Goal: Information Seeking & Learning: Understand process/instructions

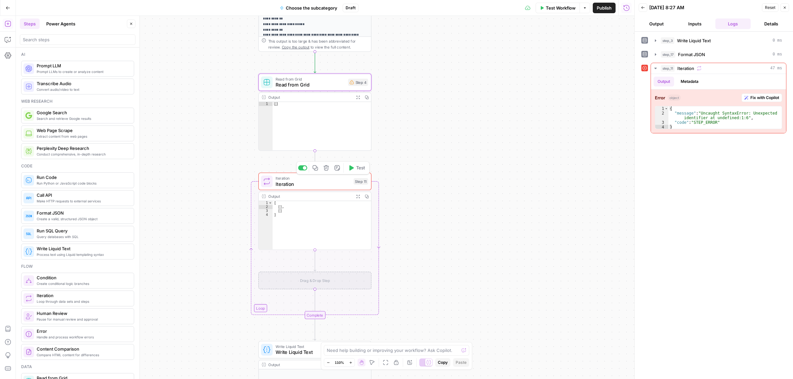
click at [323, 170] on icon "button" at bounding box center [326, 168] width 6 height 6
click at [375, 81] on span "Delete Step" at bounding box center [379, 84] width 26 height 7
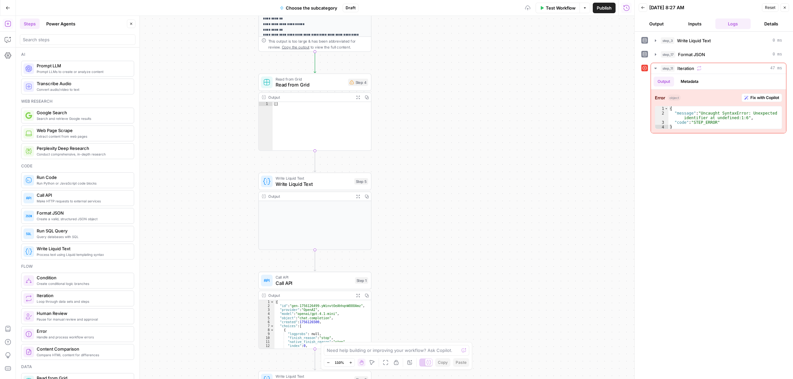
click at [308, 85] on span "Read from Grid" at bounding box center [310, 84] width 70 height 7
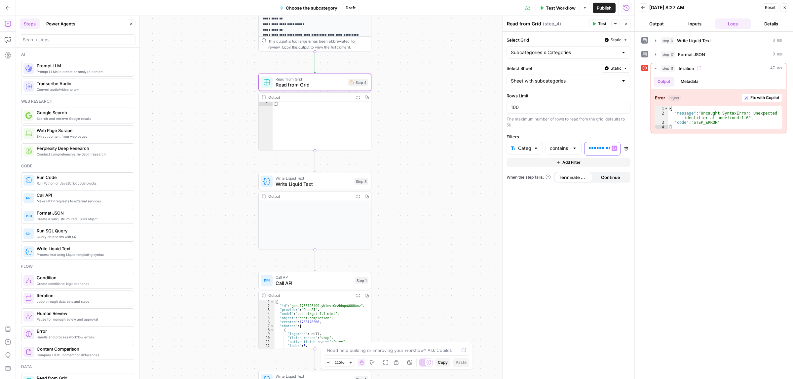
click at [603, 150] on span "**********" at bounding box center [610, 148] width 34 height 4
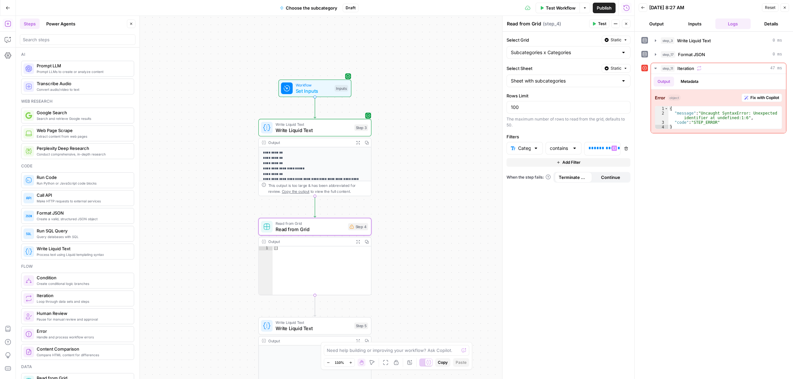
click at [539, 149] on div "Category" at bounding box center [524, 148] width 36 height 13
click at [537, 149] on div at bounding box center [535, 148] width 5 height 7
type input "Category"
click at [563, 127] on div "The maximum number of rows to read from the grid, defaults to 50." at bounding box center [568, 122] width 124 height 12
click at [605, 150] on span "**********" at bounding box center [610, 148] width 34 height 4
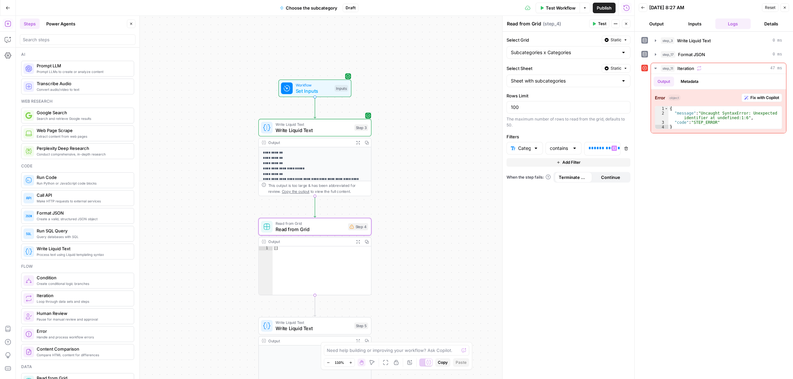
click at [575, 163] on span "Add Filter" at bounding box center [571, 163] width 18 height 6
click at [563, 177] on span "Add Filter" at bounding box center [571, 178] width 18 height 6
click at [561, 196] on button "Add Filter" at bounding box center [568, 193] width 124 height 9
click at [560, 212] on button "Add Filter" at bounding box center [568, 208] width 124 height 9
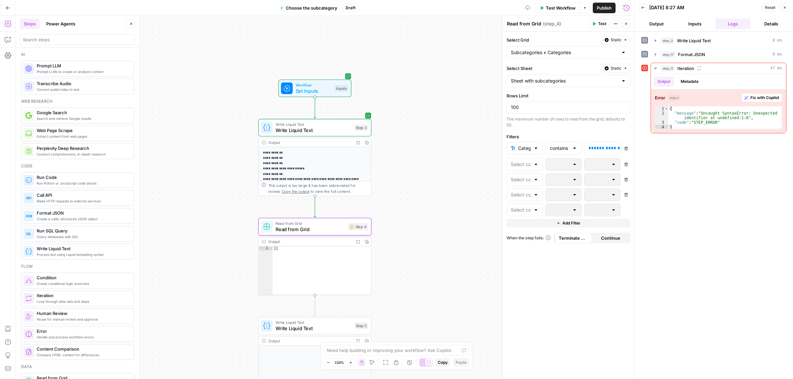
click at [559, 225] on icon "button" at bounding box center [558, 223] width 4 height 4
click at [533, 166] on div at bounding box center [535, 164] width 5 height 7
click at [597, 148] on span "**********" at bounding box center [610, 148] width 34 height 4
click at [614, 150] on icon "button" at bounding box center [613, 148] width 3 height 3
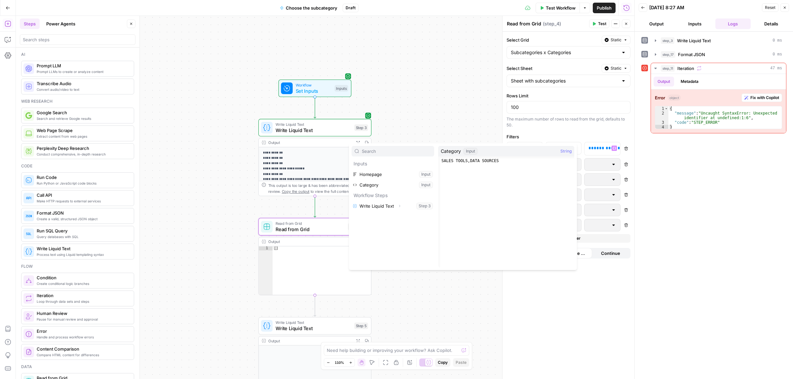
click at [566, 128] on div "The maximum number of rows to read from the grid, defaults to 50." at bounding box center [568, 122] width 124 height 12
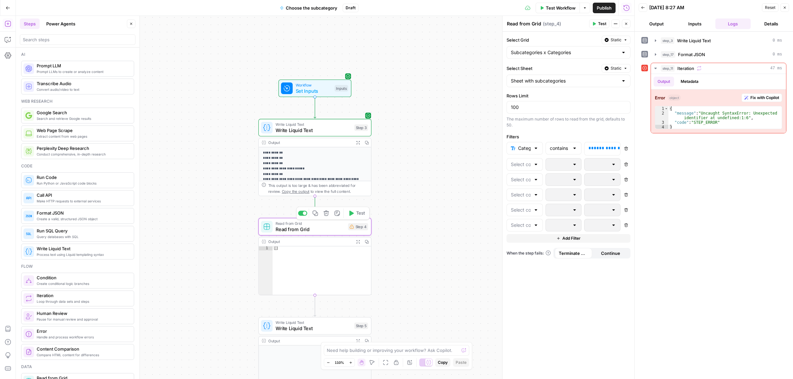
click at [315, 227] on span "Read from Grid" at bounding box center [310, 229] width 70 height 7
click at [602, 149] on span "**********" at bounding box center [610, 148] width 34 height 4
drag, startPoint x: 625, startPoint y: 149, endPoint x: 640, endPoint y: 149, distance: 14.5
click at [640, 149] on body "**********" at bounding box center [396, 189] width 793 height 379
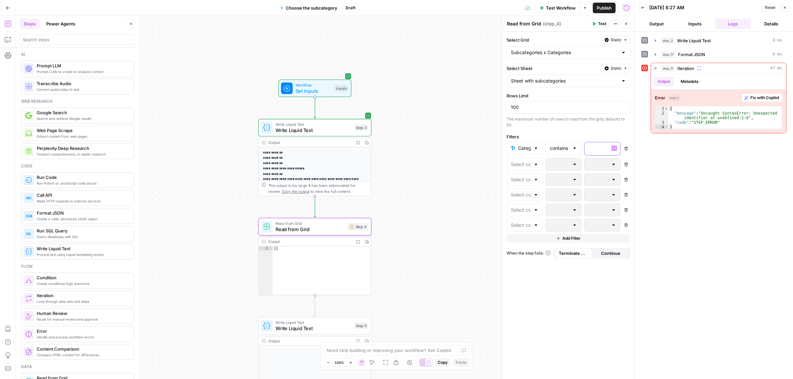
scroll to position [0, 0]
click at [612, 148] on button "Variables Menu" at bounding box center [613, 148] width 5 height 5
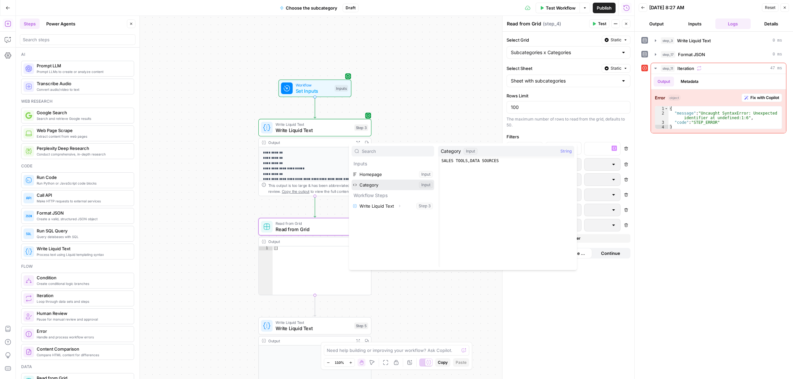
click at [366, 182] on button "Select variable Category" at bounding box center [392, 185] width 83 height 11
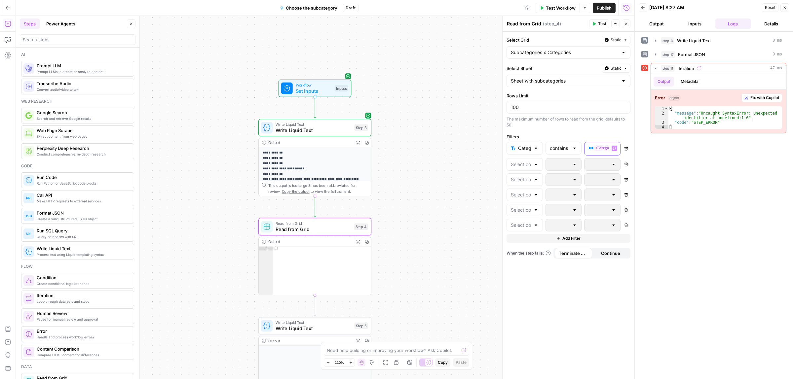
click at [596, 151] on span "********" at bounding box center [615, 148] width 43 height 6
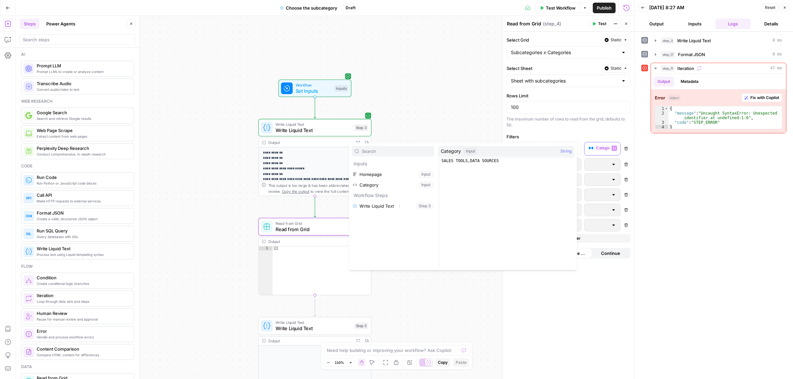
click at [585, 147] on div "** ******** **" at bounding box center [601, 148] width 35 height 13
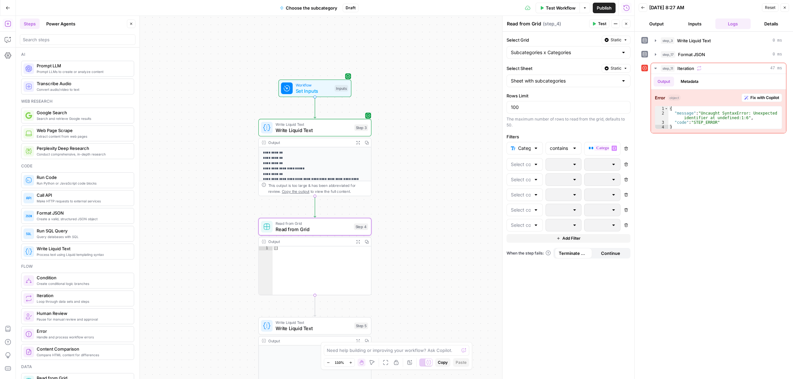
click at [316, 91] on span "Set Inputs" at bounding box center [314, 90] width 36 height 7
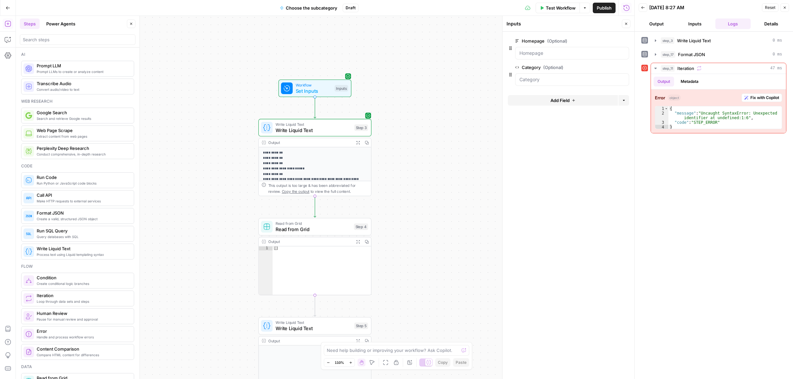
click at [305, 132] on span "Write Liquid Text" at bounding box center [313, 129] width 76 height 7
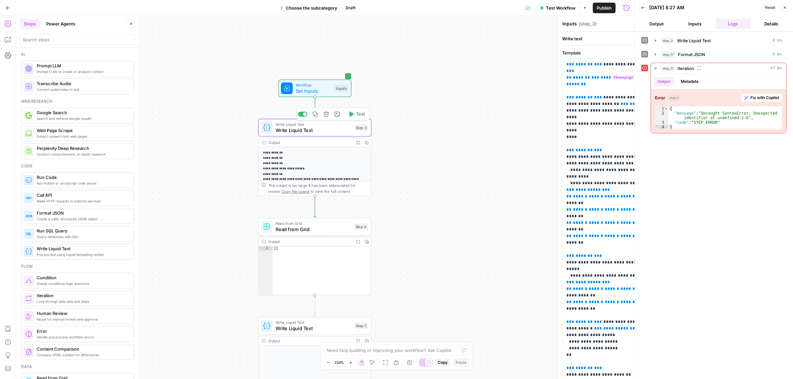
type textarea "Write Liquid Text"
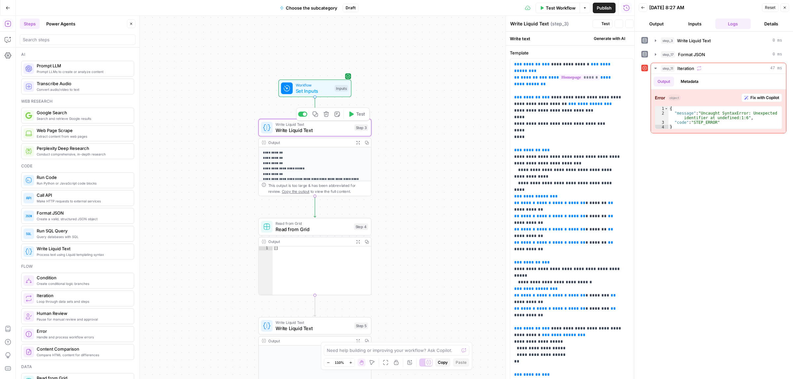
click at [297, 231] on span "Read from Grid" at bounding box center [312, 229] width 75 height 7
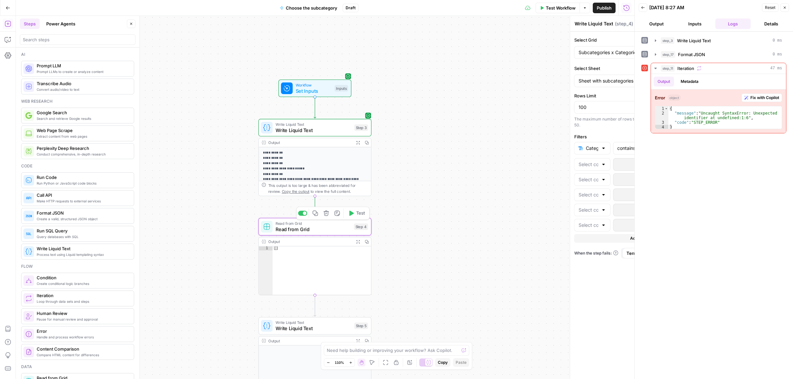
type textarea "Read from Grid"
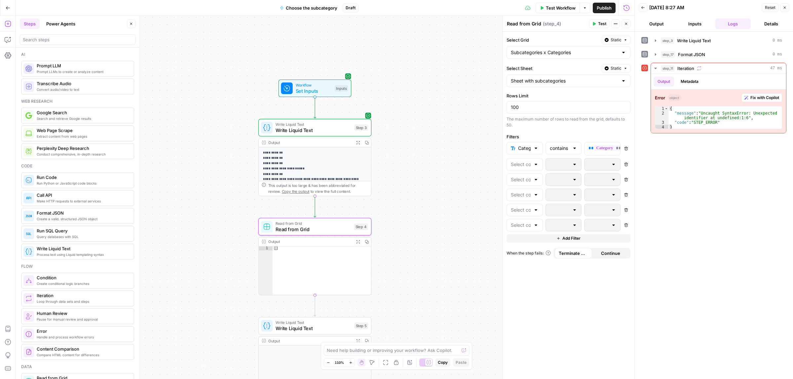
click at [291, 329] on span "Write Liquid Text" at bounding box center [313, 328] width 76 height 7
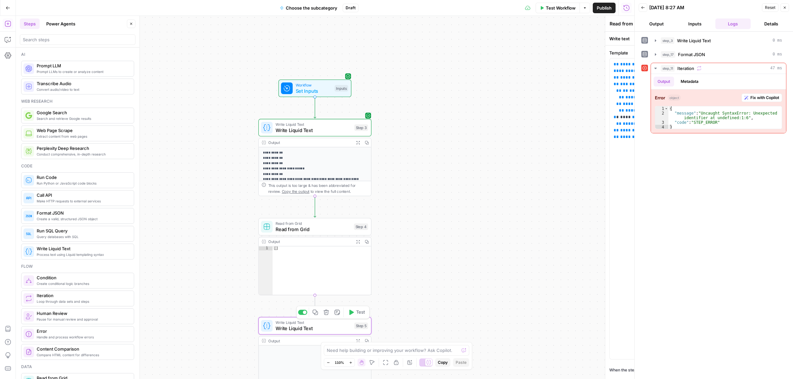
type textarea "Write Liquid Text"
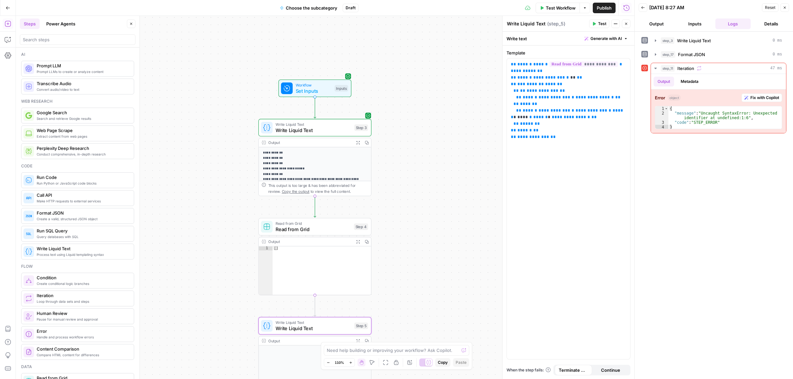
click at [293, 230] on span "Read from Grid" at bounding box center [312, 229] width 75 height 7
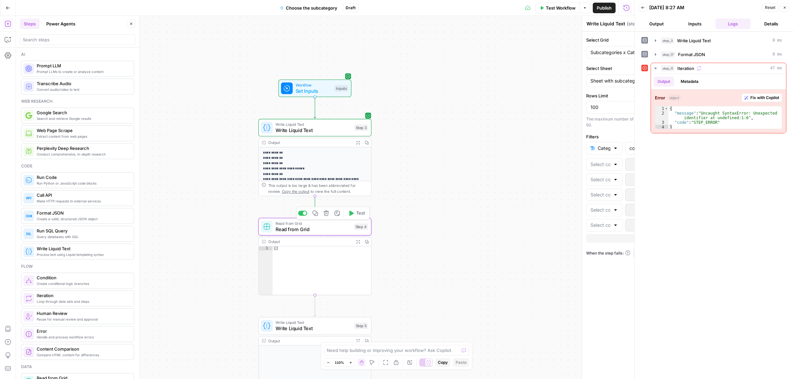
type textarea "Read from Grid"
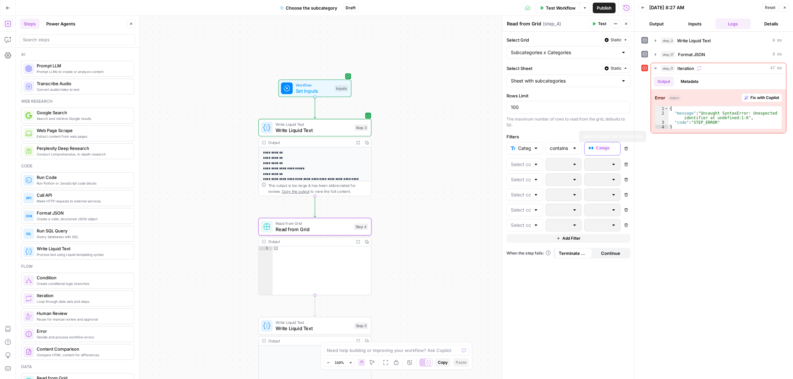
click at [595, 147] on span "********" at bounding box center [615, 148] width 43 height 6
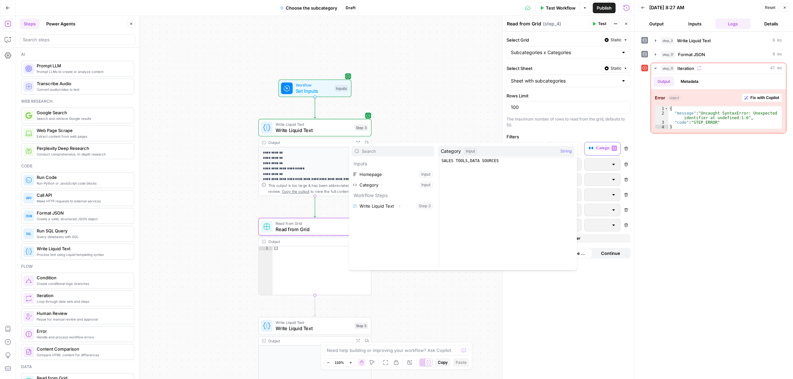
click at [597, 146] on span "********" at bounding box center [615, 148] width 43 height 6
click at [590, 149] on span "**" at bounding box center [590, 148] width 5 height 4
click at [541, 134] on label "Filters" at bounding box center [568, 136] width 124 height 7
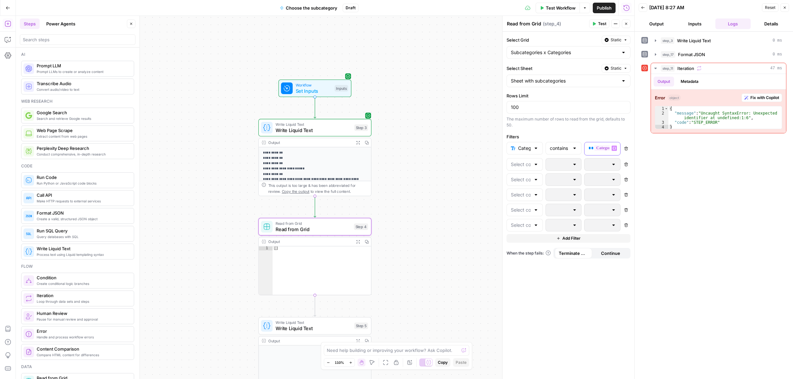
click at [597, 148] on span "********" at bounding box center [615, 148] width 43 height 6
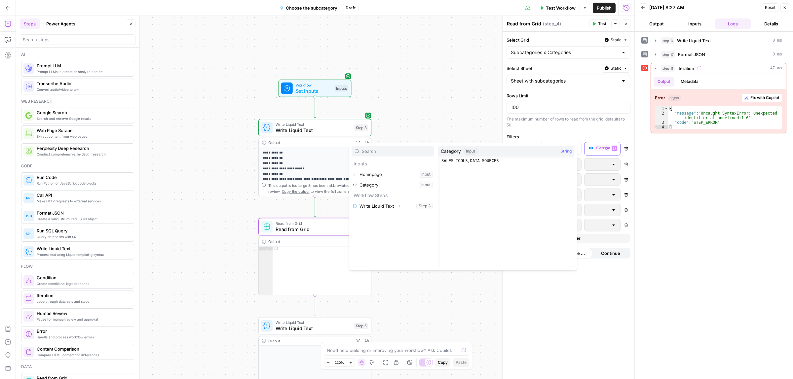
click at [590, 149] on span "**" at bounding box center [590, 148] width 5 height 4
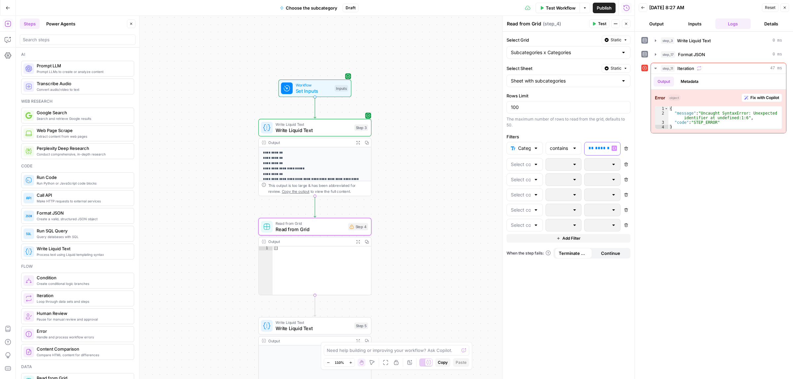
click at [596, 144] on div "**********" at bounding box center [596, 148] width 25 height 13
drag, startPoint x: 632, startPoint y: 150, endPoint x: 671, endPoint y: 150, distance: 39.6
click at [671, 150] on body "**********" at bounding box center [396, 189] width 793 height 379
click at [593, 25] on icon "button" at bounding box center [594, 24] width 3 height 4
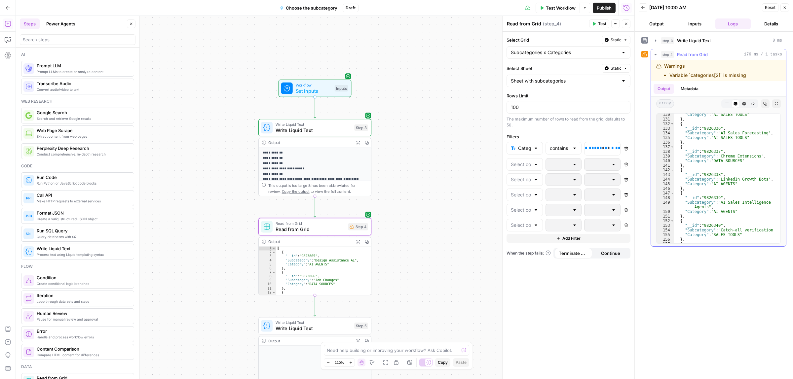
scroll to position [644, 0]
click at [626, 166] on icon "button" at bounding box center [626, 164] width 4 height 4
click at [626, 178] on icon "button" at bounding box center [626, 180] width 4 height 4
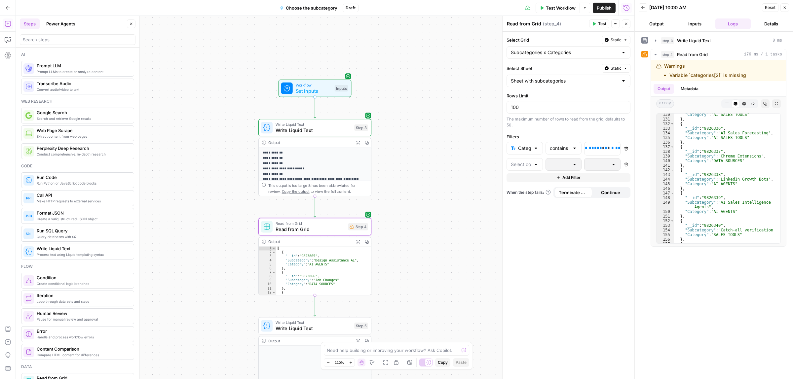
click at [626, 166] on icon "button" at bounding box center [626, 164] width 4 height 4
click at [598, 23] on span "Test" at bounding box center [602, 24] width 8 height 6
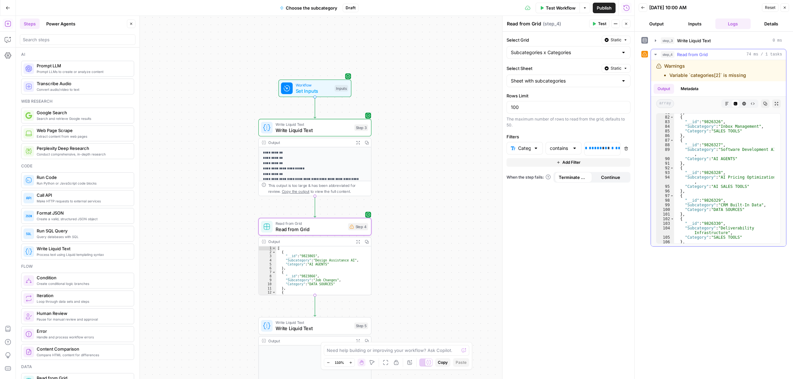
scroll to position [619, 0]
click at [597, 151] on p "**********" at bounding box center [583, 148] width 27 height 7
click at [603, 23] on span "Test" at bounding box center [602, 24] width 8 height 6
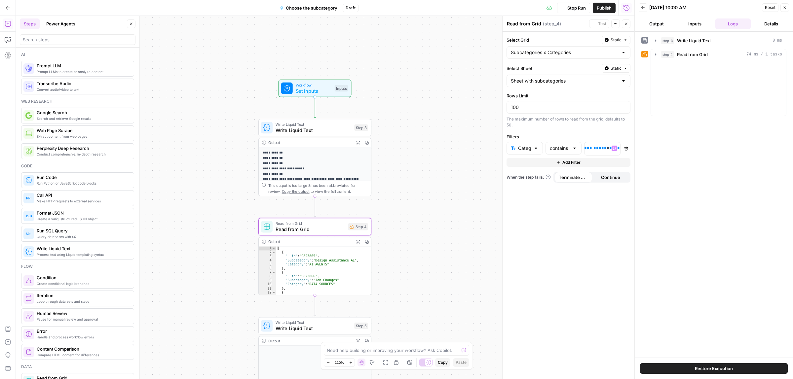
scroll to position [0, 4]
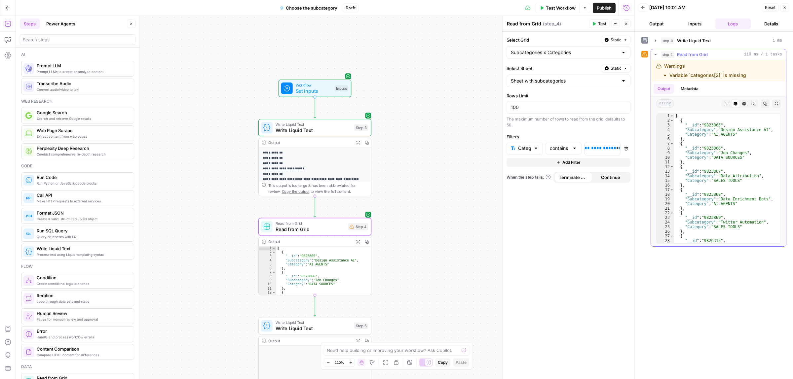
drag, startPoint x: 734, startPoint y: 76, endPoint x: 697, endPoint y: 76, distance: 36.7
click at [697, 76] on li "Variable `categories[2]` is missing" at bounding box center [707, 75] width 77 height 7
click at [700, 76] on li "Variable `categories[2]` is missing" at bounding box center [707, 75] width 77 height 7
click at [609, 150] on span "**********" at bounding box center [603, 148] width 25 height 4
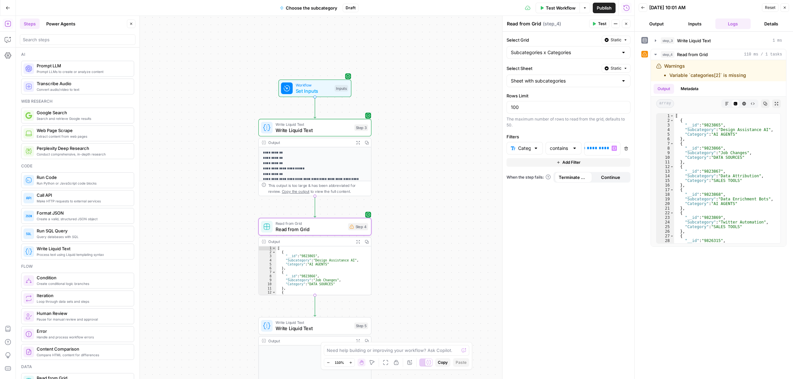
click at [598, 22] on span "Test" at bounding box center [602, 24] width 8 height 6
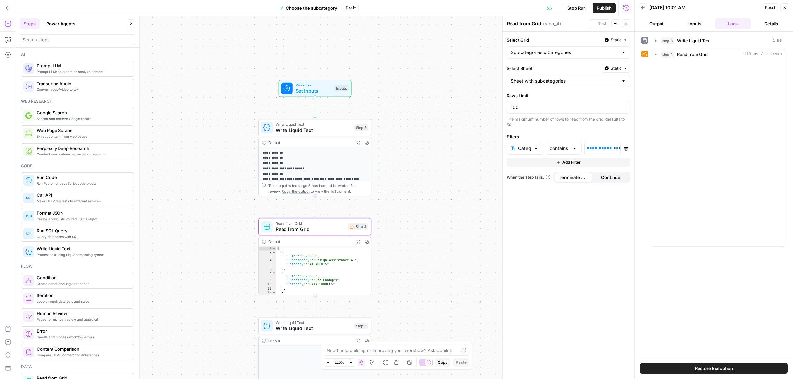
scroll to position [0, 5]
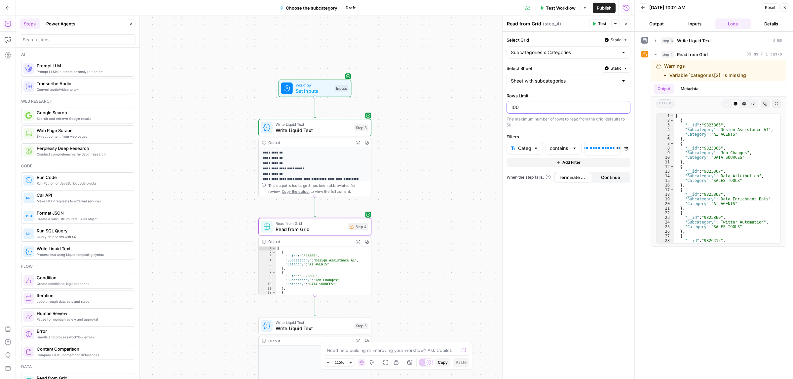
click at [524, 107] on input "100" at bounding box center [568, 107] width 115 height 7
drag, startPoint x: 555, startPoint y: 120, endPoint x: 588, endPoint y: 120, distance: 32.7
click at [574, 120] on div "The maximum number of rows to read from the grid, defaults to 50." at bounding box center [568, 122] width 124 height 12
click at [589, 120] on div "The maximum number of rows to read from the grid, defaults to 50." at bounding box center [568, 122] width 124 height 12
click at [603, 178] on span "Continue" at bounding box center [610, 177] width 19 height 7
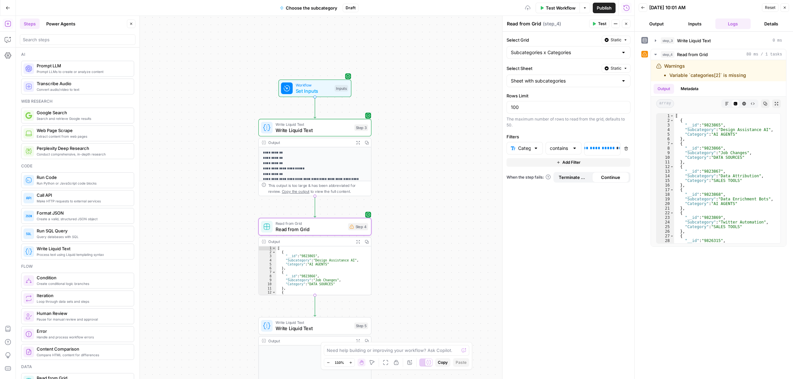
click at [567, 178] on span "Terminate Workflow" at bounding box center [572, 177] width 29 height 7
click at [624, 150] on icon "button" at bounding box center [626, 149] width 4 height 4
click at [595, 25] on icon "button" at bounding box center [594, 24] width 4 height 4
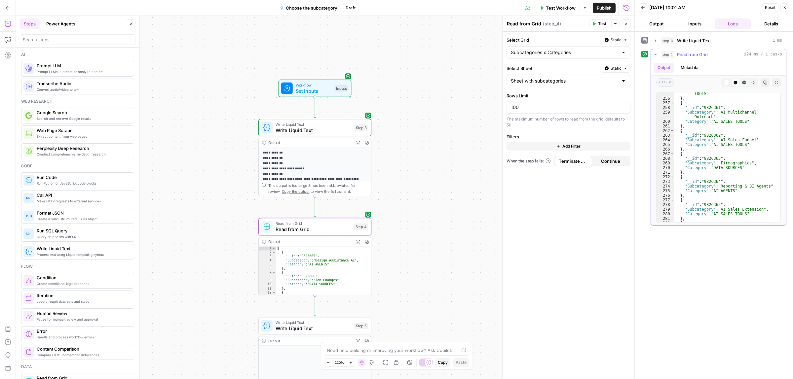
scroll to position [1461, 0]
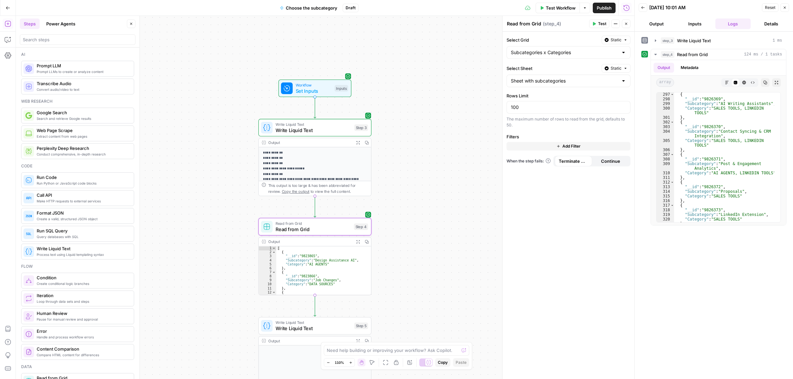
click at [580, 147] on span "Add Filter" at bounding box center [571, 146] width 18 height 6
click at [515, 149] on input "text" at bounding box center [521, 148] width 20 height 7
click at [523, 175] on span "Category" at bounding box center [526, 175] width 15 height 7
click at [573, 151] on div at bounding box center [574, 148] width 5 height 7
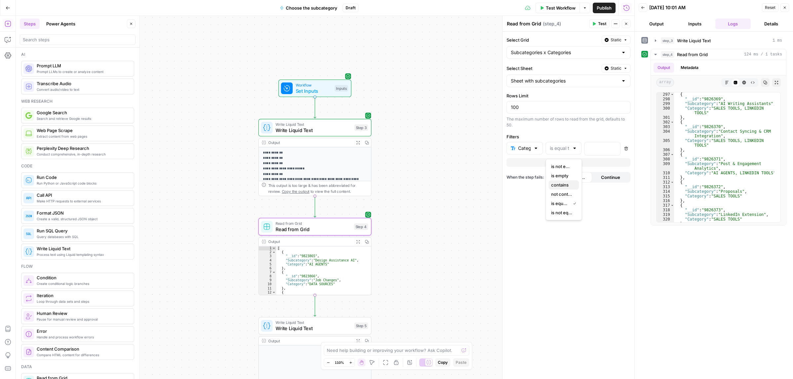
click at [564, 182] on span "contains" at bounding box center [562, 185] width 22 height 7
type input "contains"
click at [595, 153] on div at bounding box center [596, 148] width 25 height 13
click at [612, 151] on button "Variables Menu" at bounding box center [613, 148] width 5 height 5
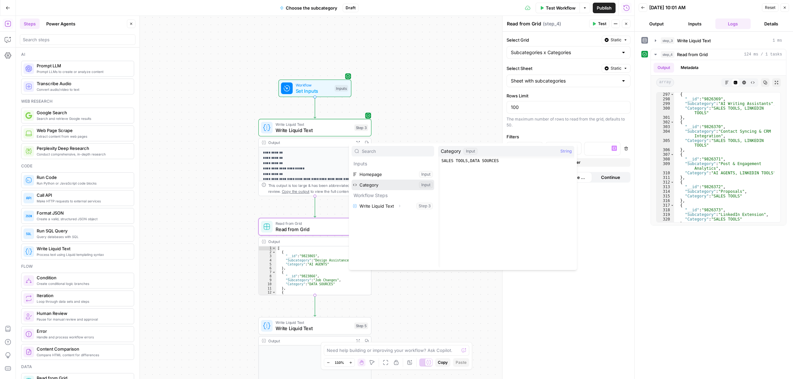
click at [383, 187] on button "Select variable Category" at bounding box center [392, 185] width 83 height 11
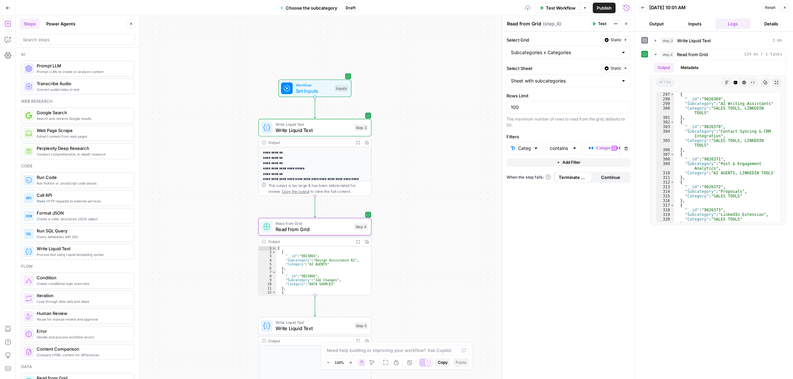
click at [601, 22] on span "Test" at bounding box center [602, 24] width 8 height 6
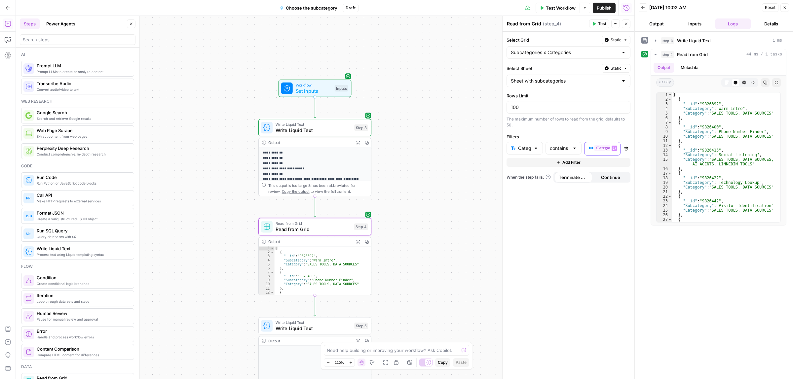
click at [587, 150] on div "** ******** **" at bounding box center [596, 148] width 25 height 13
click at [4, 344] on button "Help" at bounding box center [8, 342] width 11 height 11
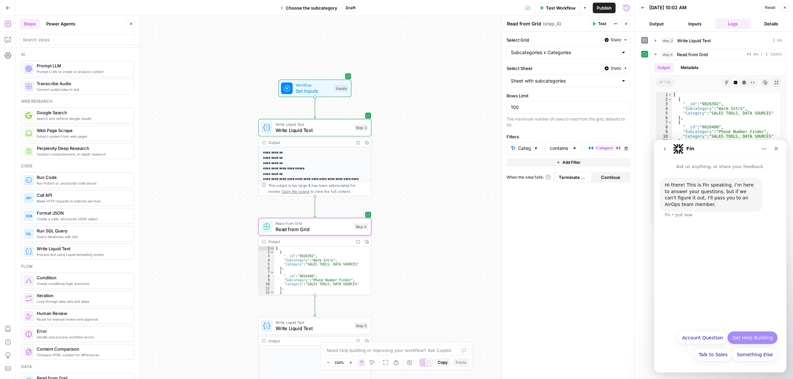
click at [755, 339] on button "Get Help Building" at bounding box center [752, 337] width 51 height 13
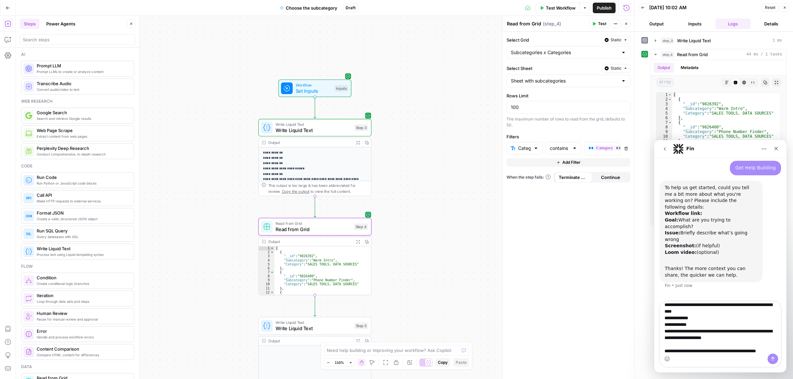
scroll to position [11, 0]
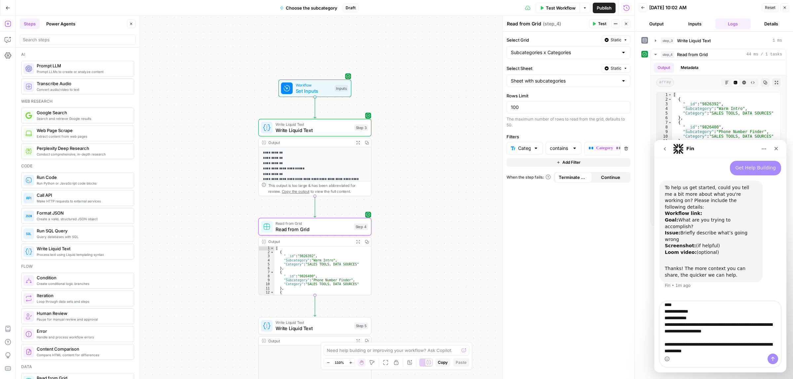
drag, startPoint x: 746, startPoint y: 329, endPoint x: 680, endPoint y: 329, distance: 66.7
click at [680, 329] on textarea "**********" at bounding box center [719, 328] width 121 height 52
click at [706, 351] on textarea "**********" at bounding box center [719, 328] width 121 height 52
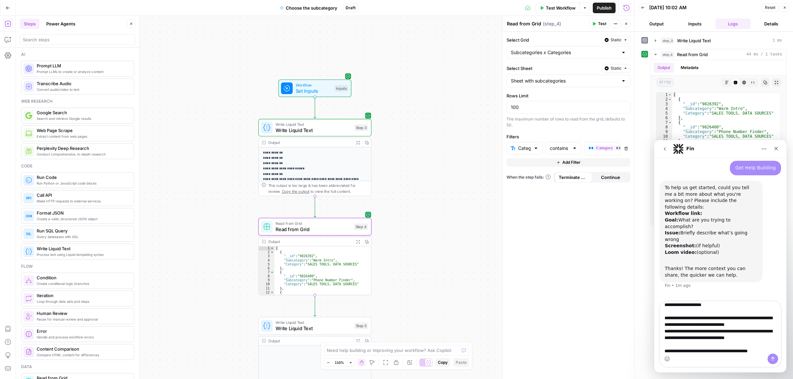
scroll to position [44, 0]
type textarea "**********"
click at [768, 358] on button "Send a message…" at bounding box center [772, 359] width 11 height 11
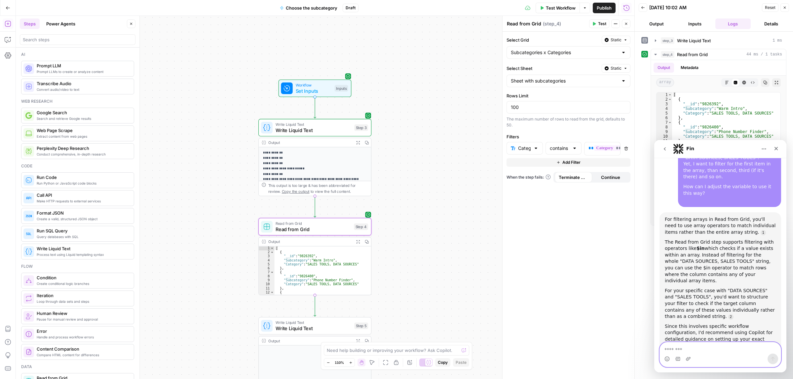
scroll to position [1, 0]
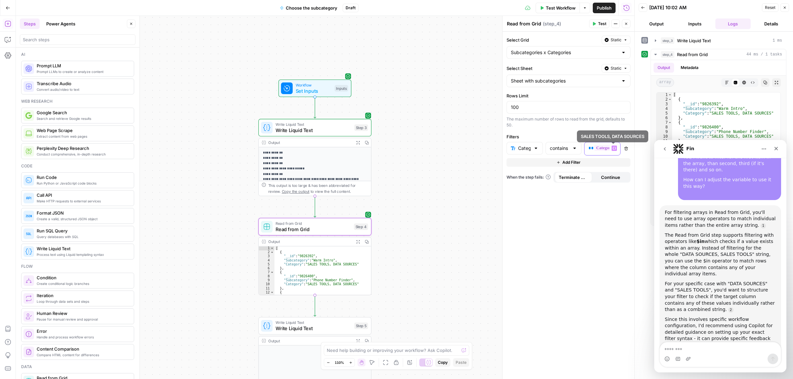
click at [589, 149] on span "**" at bounding box center [590, 148] width 5 height 4
click at [685, 347] on textarea "Message…" at bounding box center [719, 347] width 121 height 11
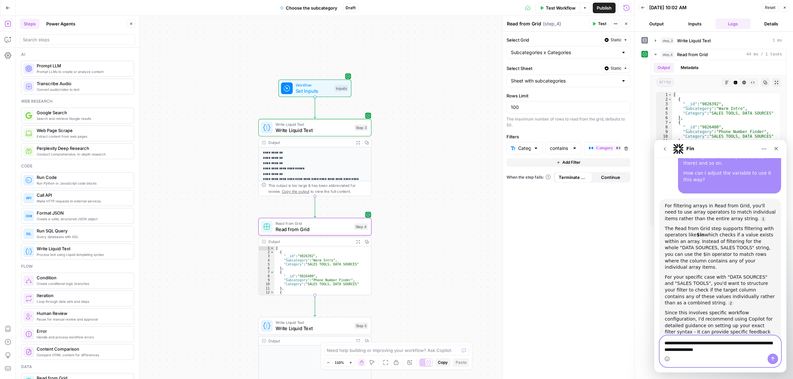
scroll to position [279, 0]
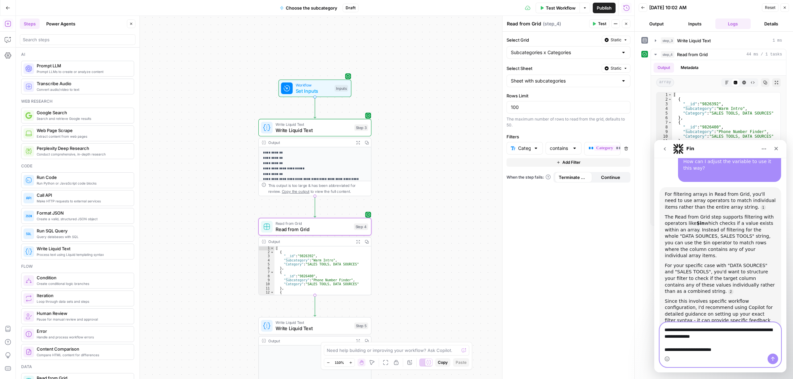
type textarea "**********"
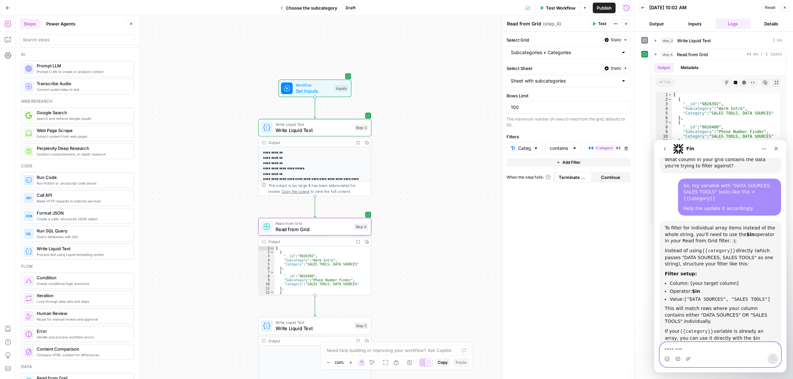
scroll to position [468, 0]
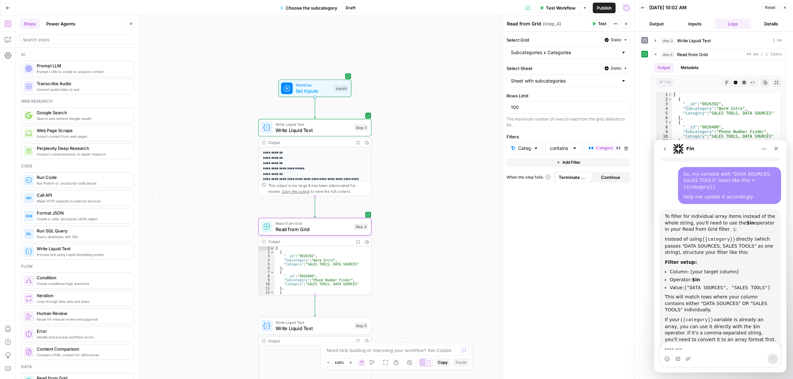
drag, startPoint x: 675, startPoint y: 294, endPoint x: 691, endPoint y: 293, distance: 15.6
click at [684, 317] on div "If your {{category}} variable is already an array, you can use it directly with…" at bounding box center [719, 330] width 111 height 26
click at [691, 317] on div "If your {{category}} variable is already an array, you can use it directly with…" at bounding box center [719, 330] width 111 height 26
click at [773, 147] on icon "Close" at bounding box center [775, 148] width 5 height 5
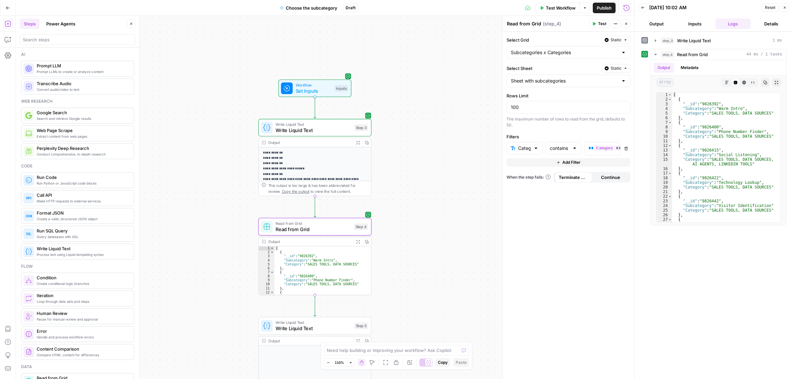
scroll to position [478, 0]
click at [7, 340] on icon "button" at bounding box center [8, 342] width 7 height 7
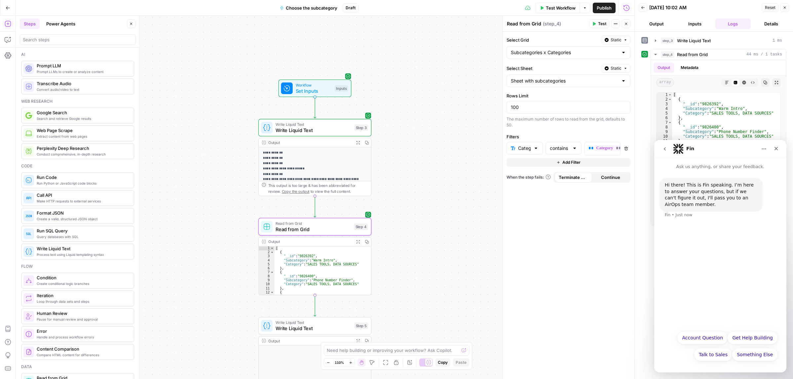
click at [662, 150] on icon "go back" at bounding box center [664, 148] width 5 height 5
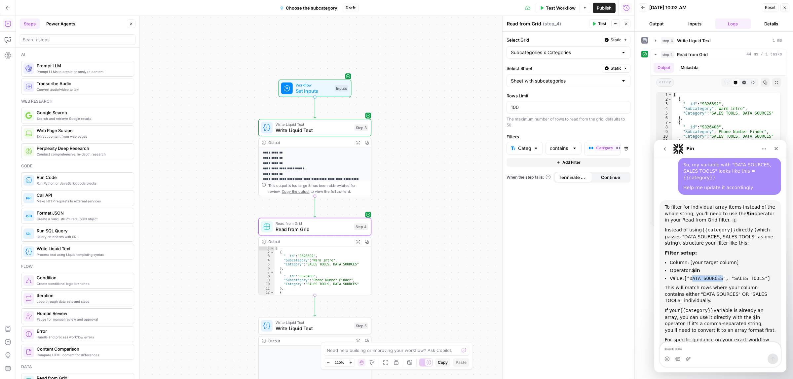
drag, startPoint x: 709, startPoint y: 229, endPoint x: 737, endPoint y: 229, distance: 28.4
click at [736, 276] on code "["DATA SOURCES", "SALES TOOLS"]" at bounding box center [727, 278] width 86 height 5
click at [747, 276] on code "["DATA SOURCES", "SALES TOOLS"]" at bounding box center [727, 278] width 86 height 5
click at [778, 149] on icon "Close" at bounding box center [775, 148] width 5 height 5
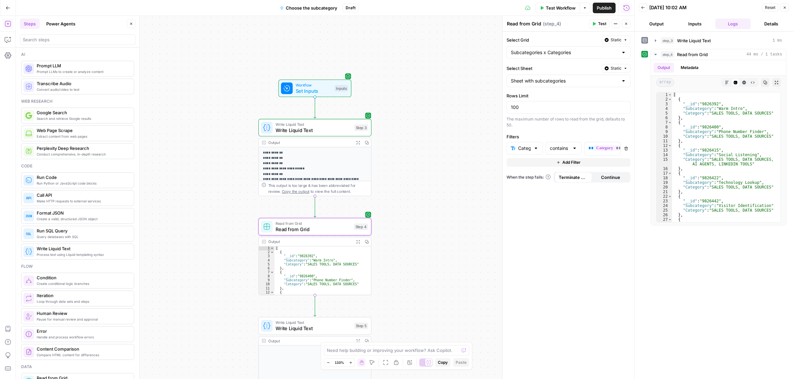
click at [304, 82] on span "Workflow" at bounding box center [314, 85] width 36 height 6
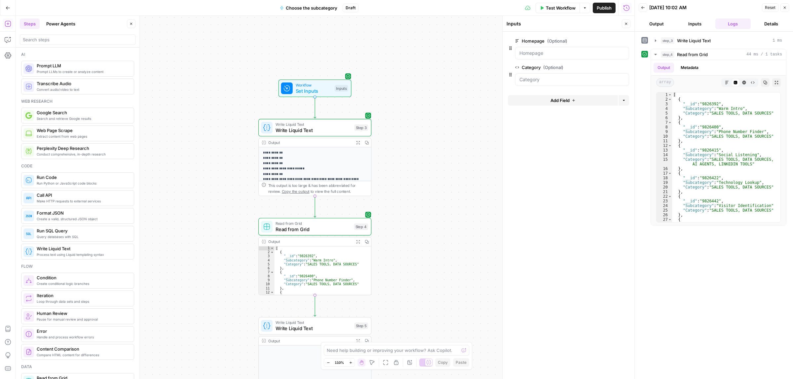
click at [608, 67] on span "edit field" at bounding box center [604, 67] width 15 height 5
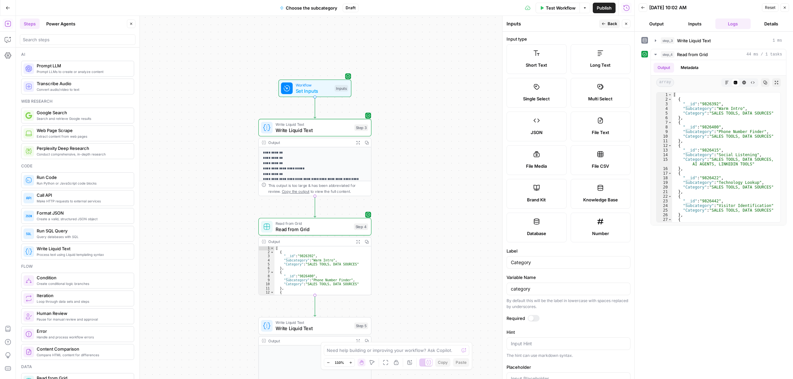
click at [600, 100] on span "Multi Select" at bounding box center [600, 98] width 24 height 7
click at [608, 25] on span "Back" at bounding box center [612, 24] width 10 height 6
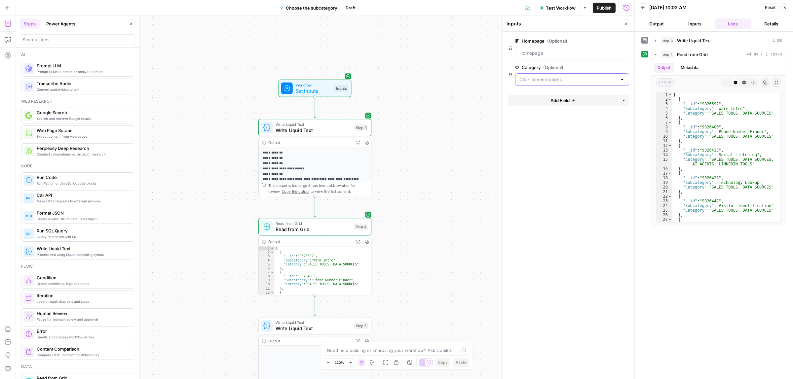
click at [530, 81] on input "Category (Optional)" at bounding box center [567, 79] width 97 height 7
click at [560, 5] on span "Test Workflow" at bounding box center [561, 8] width 30 height 7
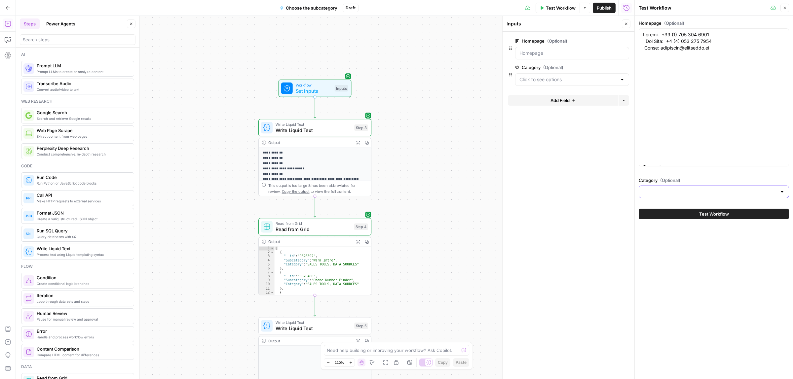
click at [671, 194] on input "Category (Optional)" at bounding box center [710, 192] width 134 height 7
click at [622, 83] on div at bounding box center [621, 79] width 5 height 7
click at [604, 67] on span "edit field" at bounding box center [604, 67] width 15 height 5
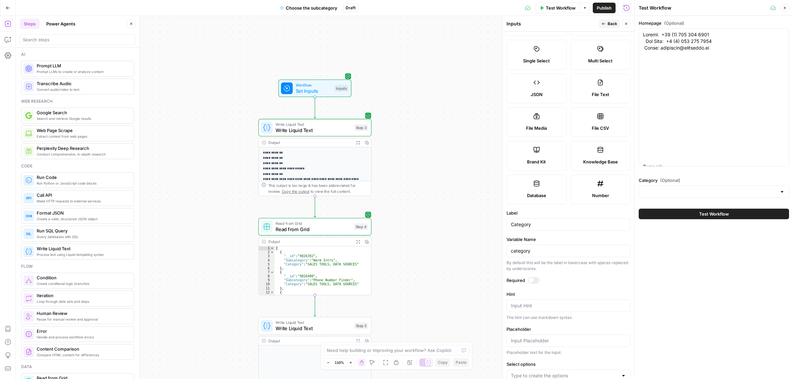
scroll to position [82, 0]
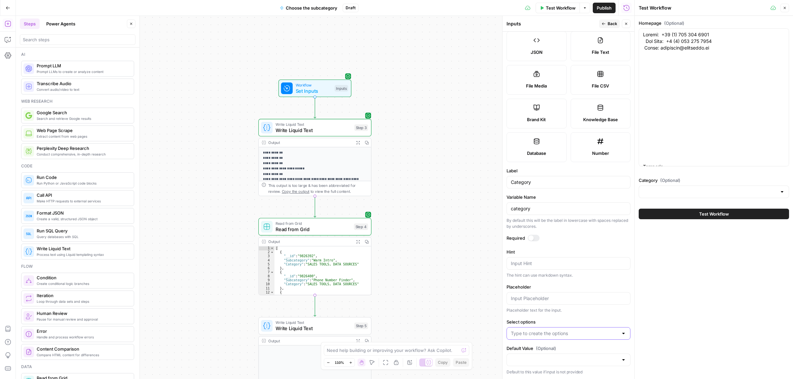
click at [538, 331] on input "Select options" at bounding box center [564, 333] width 107 height 7
type input "SALES TOOLS"
type input "DATA SOURCES"
click at [691, 193] on input "Category (Optional)" at bounding box center [710, 192] width 134 height 7
click at [669, 208] on span "SALES TOOLS" at bounding box center [712, 208] width 136 height 7
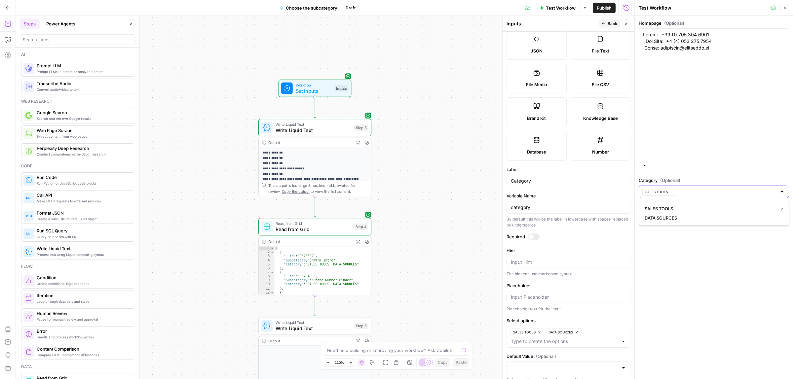
click at [686, 194] on input "Category (Optional)" at bounding box center [727, 192] width 98 height 7
click at [675, 215] on span "DATA SOURCES" at bounding box center [712, 218] width 136 height 7
click at [704, 253] on div "Homepage (Optional) Category (Optional) SALES TOOLS DATA SOURCES Test Workflow" at bounding box center [713, 197] width 158 height 363
click at [717, 212] on span "Test Workflow" at bounding box center [714, 214] width 30 height 7
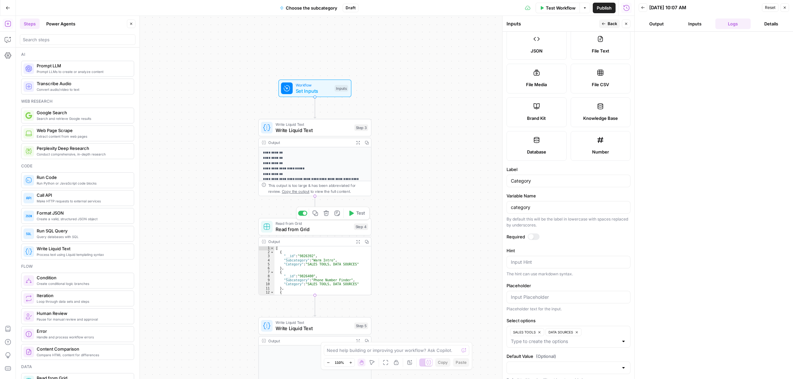
click at [326, 126] on span "Write Liquid Text" at bounding box center [313, 125] width 76 height 6
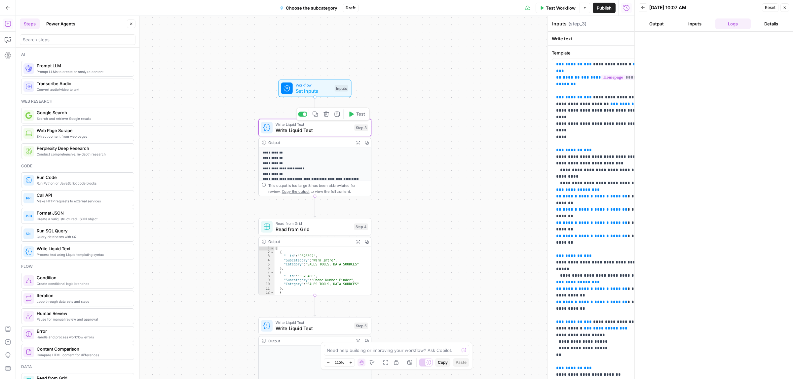
type textarea "Write Liquid Text"
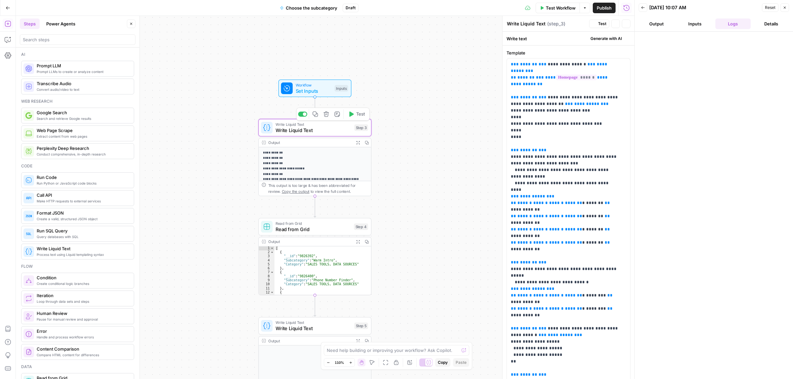
click at [311, 231] on span "Read from Grid" at bounding box center [312, 229] width 75 height 7
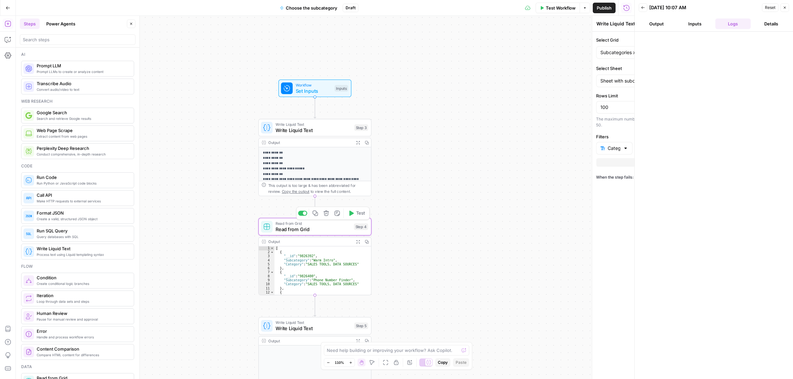
type textarea "Read from Grid"
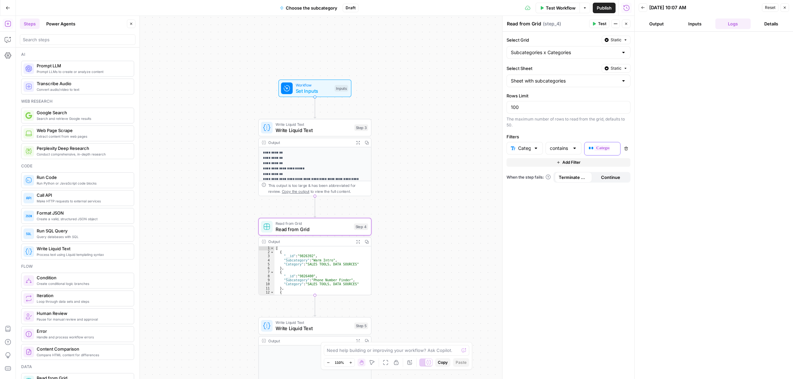
click at [605, 148] on span "********" at bounding box center [615, 148] width 43 height 6
click at [373, 184] on button "Select variable Category" at bounding box center [392, 185] width 83 height 11
click at [613, 149] on icon "button" at bounding box center [613, 148] width 3 height 3
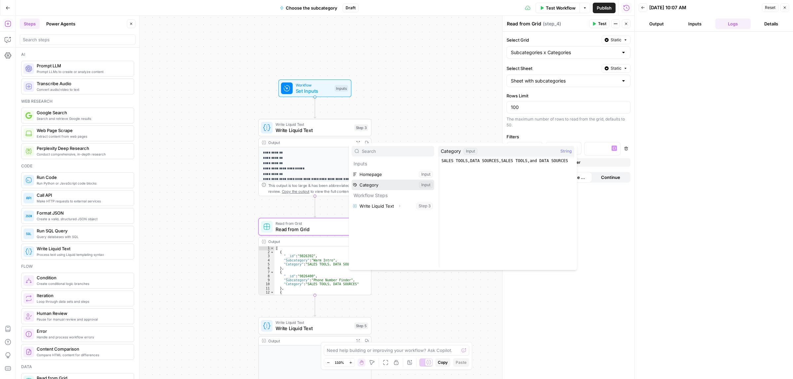
click at [380, 182] on button "Select variable Category" at bounding box center [392, 185] width 83 height 11
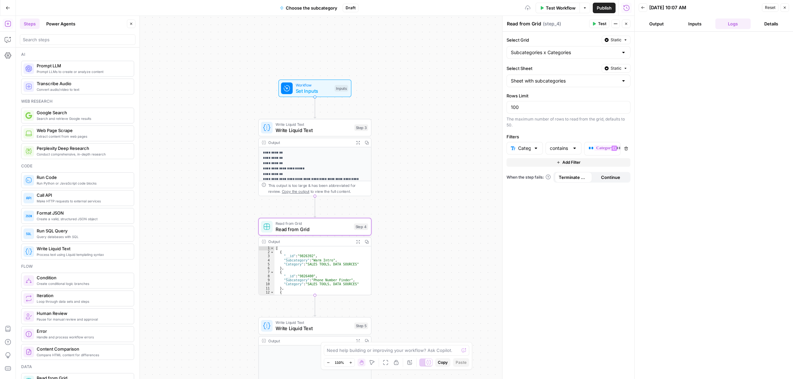
click at [602, 19] on button "Test" at bounding box center [599, 23] width 20 height 9
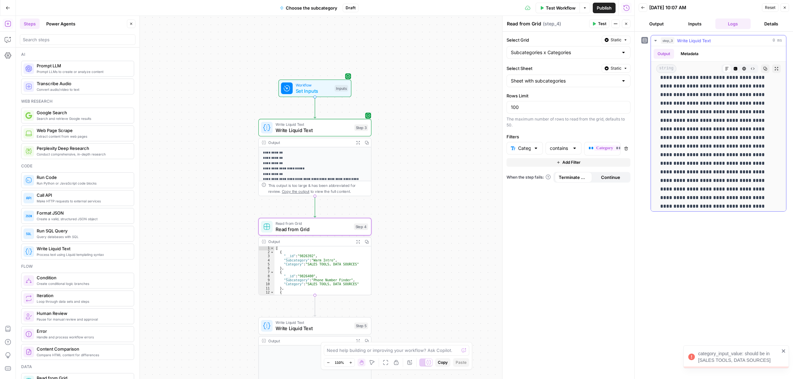
scroll to position [991, 0]
click at [296, 88] on div "Workflow Set Inputs Inputs Test Step" at bounding box center [314, 88] width 67 height 13
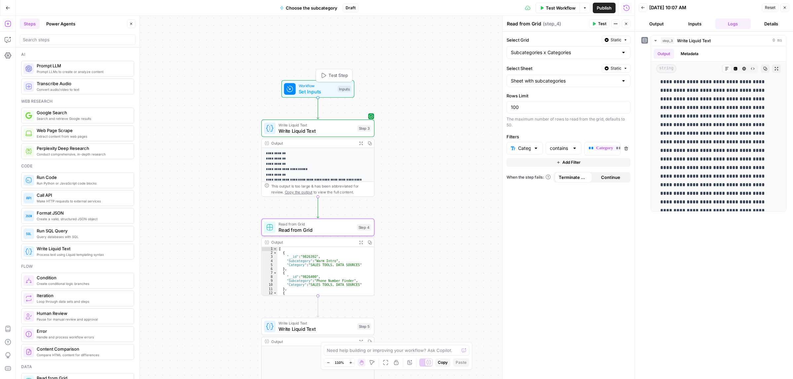
click at [304, 89] on span "Set Inputs" at bounding box center [317, 91] width 36 height 7
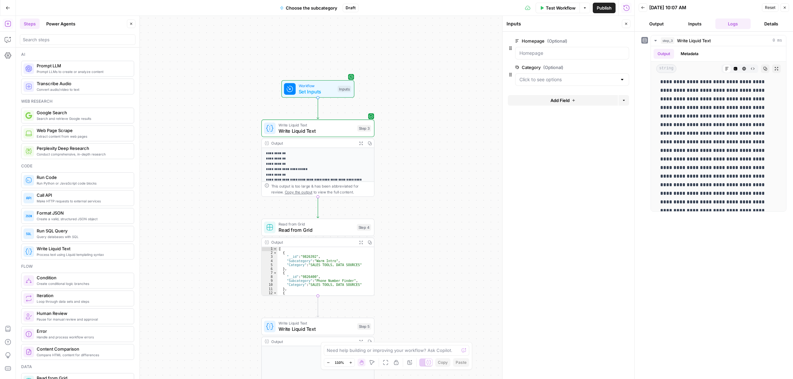
click at [167, 155] on div "**********" at bounding box center [325, 197] width 618 height 363
click at [788, 12] on button "Close" at bounding box center [784, 7] width 9 height 9
click at [317, 89] on span "Set Inputs" at bounding box center [319, 92] width 36 height 7
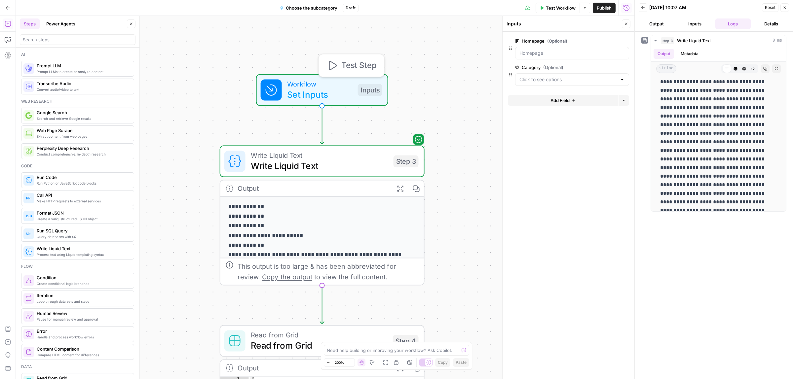
click at [318, 91] on span "Set Inputs" at bounding box center [319, 94] width 65 height 13
click at [608, 67] on span "edit field" at bounding box center [604, 67] width 15 height 5
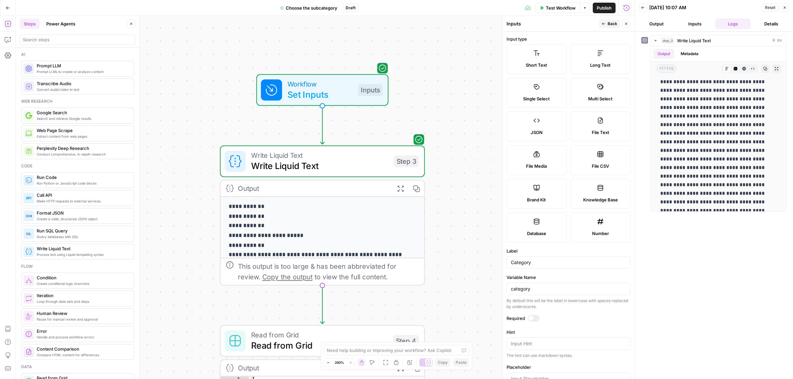
click at [545, 69] on label "Short Text" at bounding box center [536, 59] width 60 height 30
click at [612, 22] on span "Back" at bounding box center [612, 24] width 10 height 6
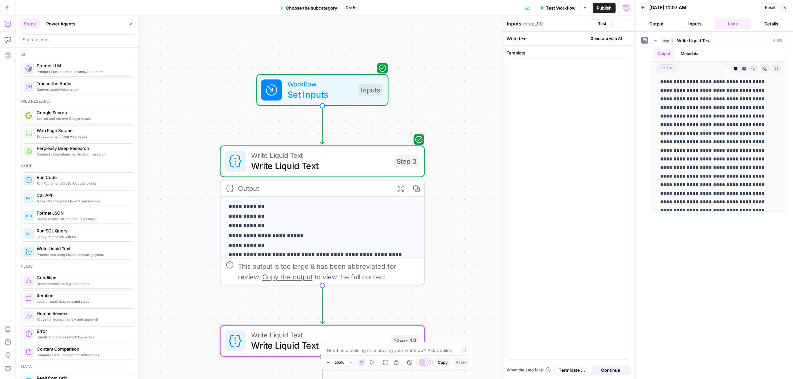
type textarea "Write Liquid Text"
click at [617, 98] on div at bounding box center [568, 208] width 123 height 301
drag, startPoint x: 532, startPoint y: 71, endPoint x: 560, endPoint y: 62, distance: 28.9
click at [560, 62] on span "**********" at bounding box center [567, 67] width 112 height 11
click at [621, 63] on button "Variables Menu" at bounding box center [623, 64] width 5 height 5
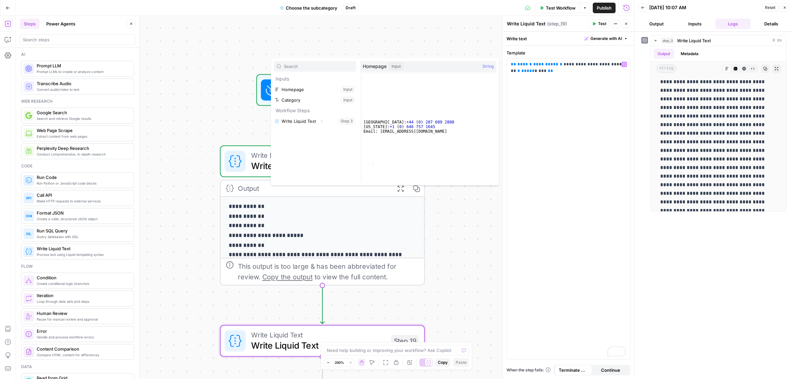
click at [294, 106] on p "Workflow Steps" at bounding box center [314, 110] width 83 height 11
click at [289, 101] on button "Select variable Category" at bounding box center [314, 100] width 83 height 11
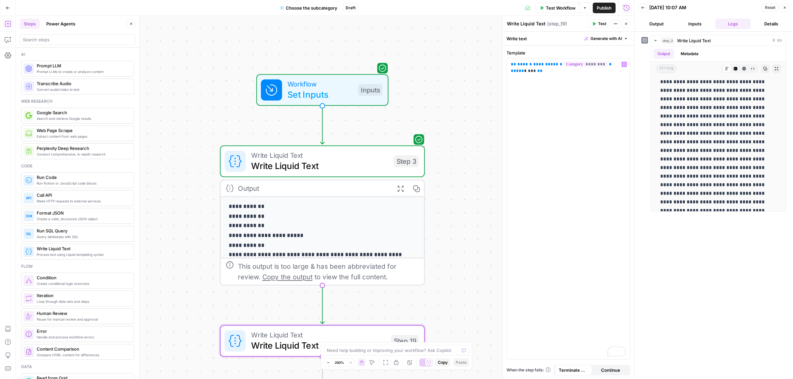
click at [599, 23] on span "Test" at bounding box center [602, 24] width 8 height 6
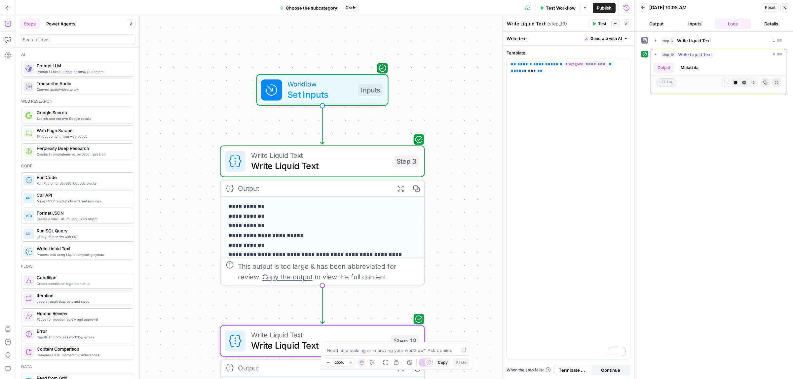
click at [691, 65] on button "Metadata" at bounding box center [689, 68] width 26 height 10
click at [668, 65] on button "Output" at bounding box center [663, 68] width 20 height 10
click at [558, 10] on span "Test Workflow" at bounding box center [561, 8] width 30 height 7
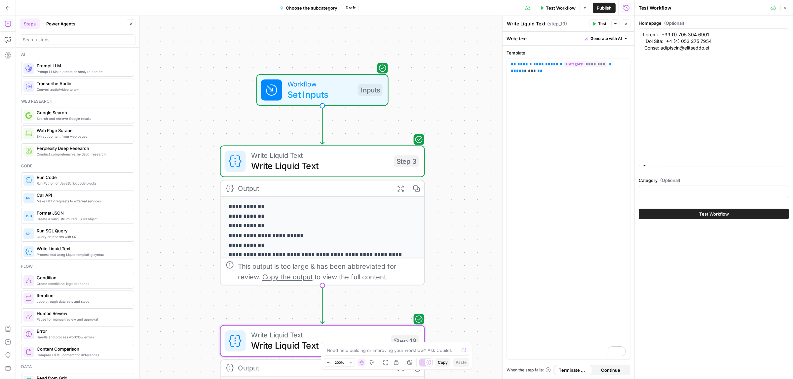
click at [678, 187] on div at bounding box center [713, 192] width 150 height 13
type input "s"
type input "SALES TOOLS, DATA SOURCES"
drag, startPoint x: 702, startPoint y: 206, endPoint x: 701, endPoint y: 213, distance: 7.4
click at [702, 206] on div "Test Workflow" at bounding box center [713, 214] width 150 height 18
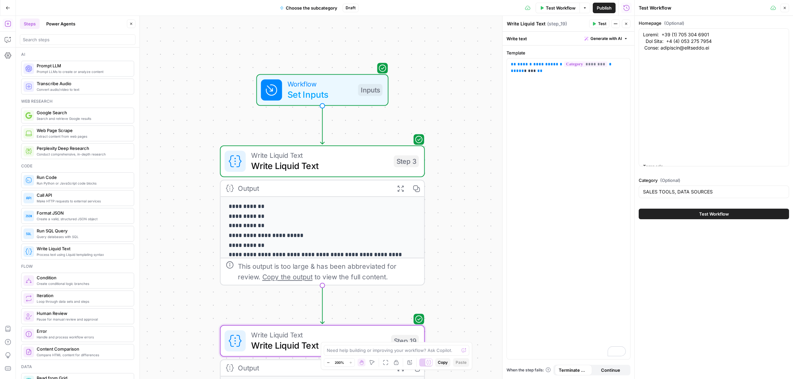
click at [701, 213] on span "Test Workflow" at bounding box center [714, 214] width 30 height 7
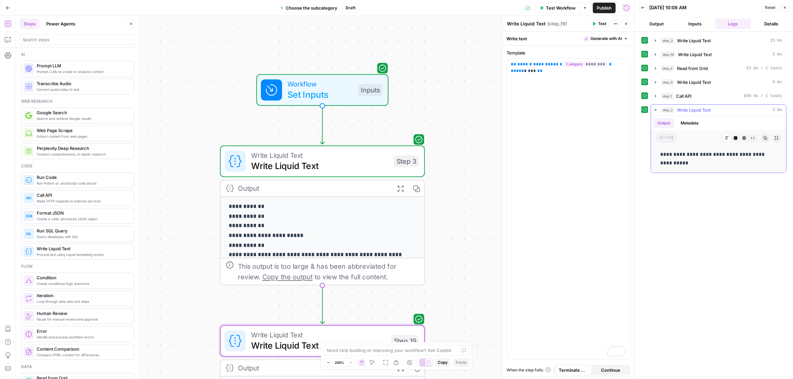
drag, startPoint x: 727, startPoint y: 153, endPoint x: 773, endPoint y: 153, distance: 46.6
click at [769, 153] on p "**********" at bounding box center [718, 158] width 116 height 17
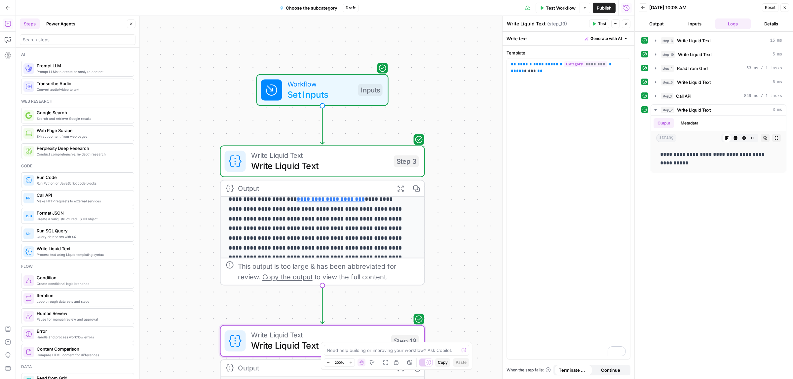
scroll to position [67, 0]
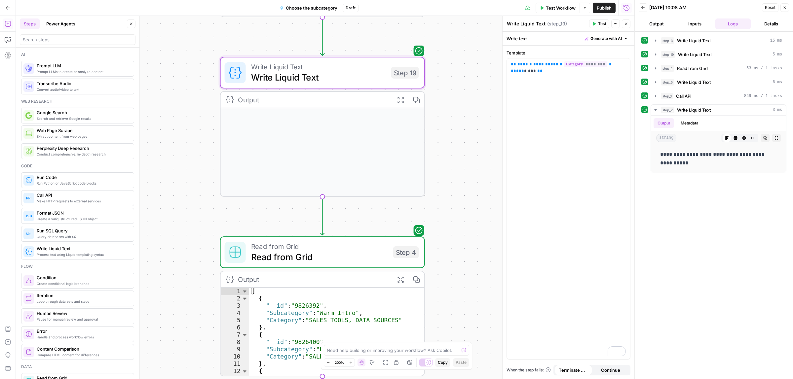
click at [352, 250] on span "Read from Grid" at bounding box center [319, 256] width 137 height 13
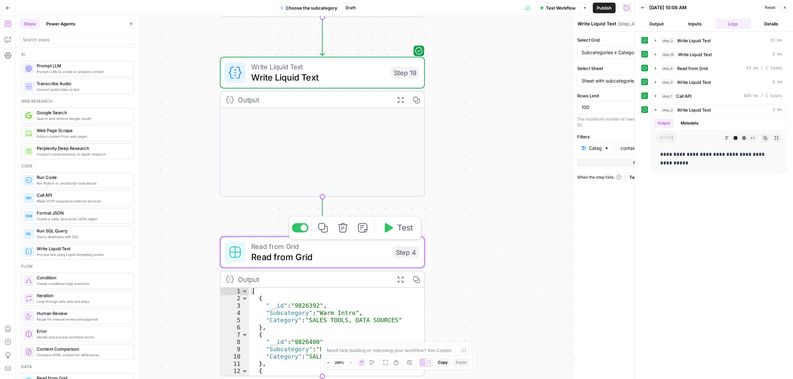
type textarea "Read from Grid"
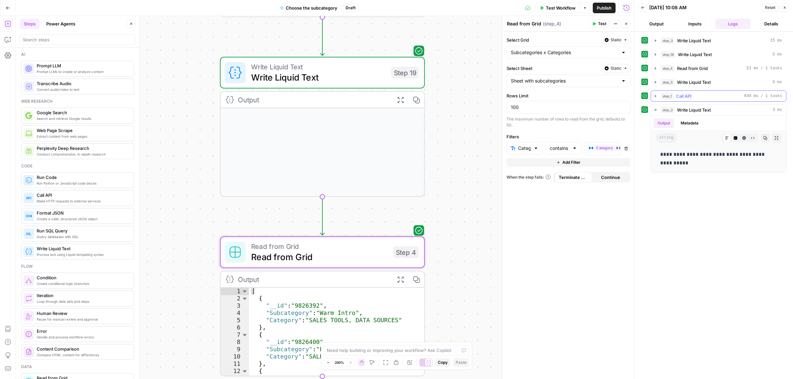
click at [698, 94] on div "step_1 Call API 849 ms / 1 tasks" at bounding box center [720, 96] width 121 height 7
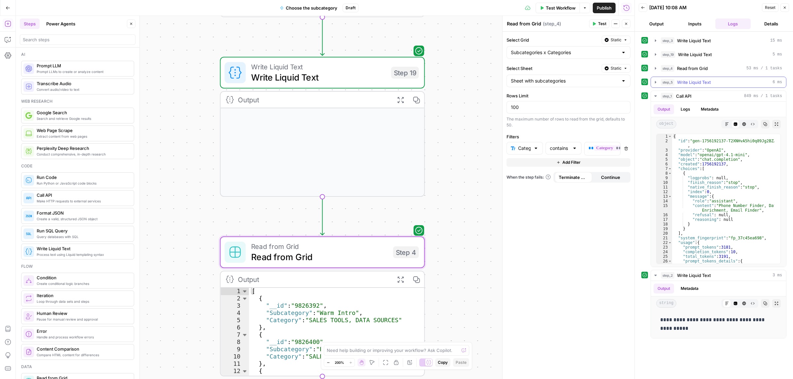
click at [700, 85] on span "Write Liquid Text" at bounding box center [694, 82] width 34 height 7
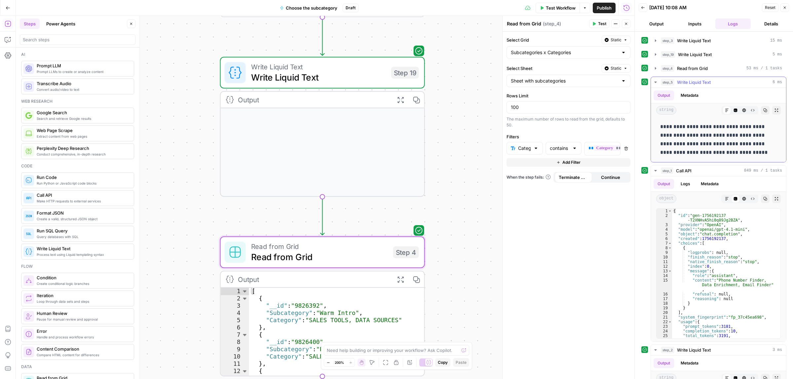
drag, startPoint x: 694, startPoint y: 121, endPoint x: 745, endPoint y: 124, distance: 51.6
click at [731, 123] on div "**********" at bounding box center [718, 140] width 125 height 40
drag, startPoint x: 688, startPoint y: 138, endPoint x: 701, endPoint y: 139, distance: 13.6
click at [701, 139] on p "**********" at bounding box center [715, 140] width 110 height 34
click at [705, 73] on button "step_4 Read from Grid 53 ms / 1 tasks" at bounding box center [718, 68] width 135 height 11
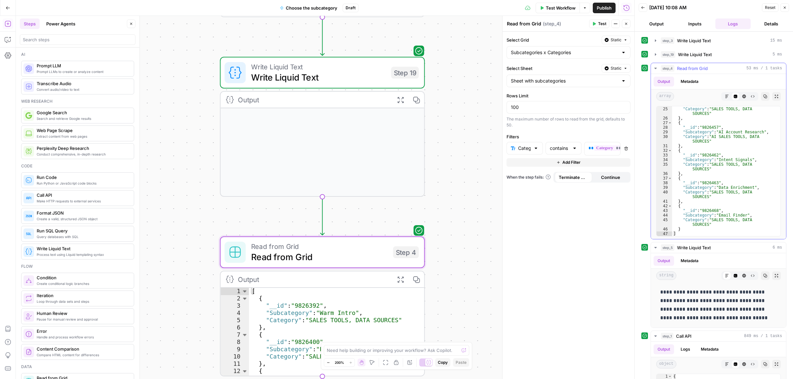
scroll to position [134, 0]
click at [8, 342] on icon "button" at bounding box center [8, 342] width 7 height 7
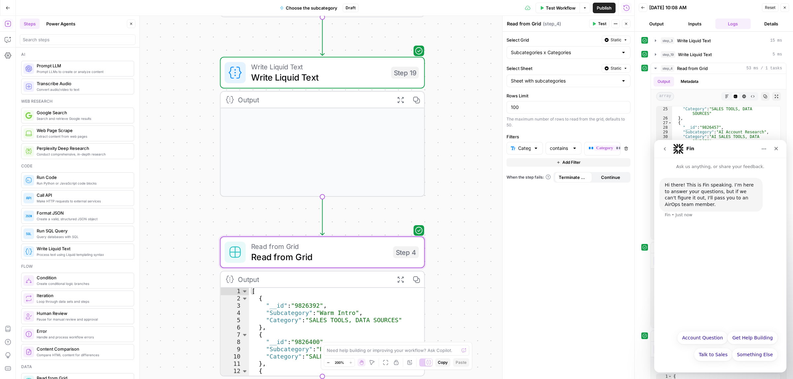
click at [666, 154] on button "go back" at bounding box center [664, 149] width 13 height 13
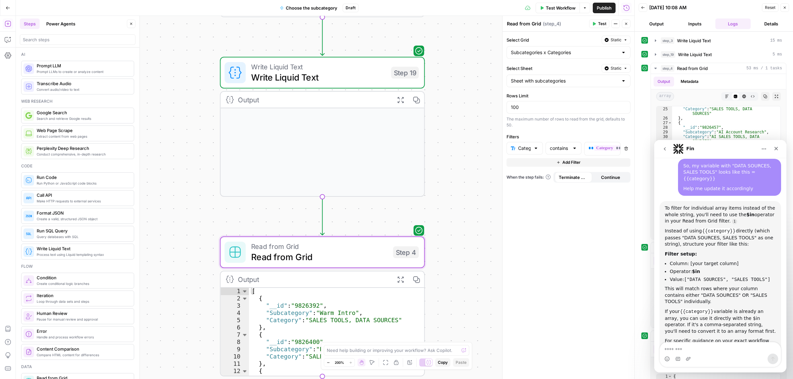
scroll to position [478, 0]
drag, startPoint x: 686, startPoint y: 230, endPoint x: 731, endPoint y: 230, distance: 45.6
click at [730, 276] on code "["DATA SOURCES", "SALES TOOLS"]" at bounding box center [727, 278] width 86 height 5
click at [741, 276] on code "["DATA SOURCES", "SALES TOOLS"]" at bounding box center [727, 278] width 86 height 5
click at [314, 79] on span "Write Liquid Text" at bounding box center [318, 77] width 135 height 13
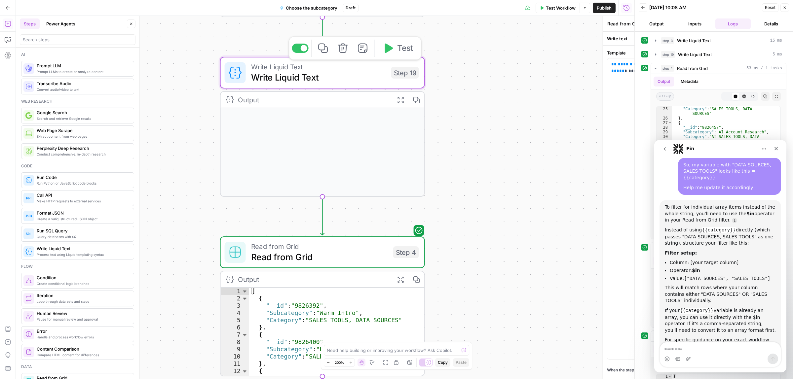
type textarea "Write Liquid Text"
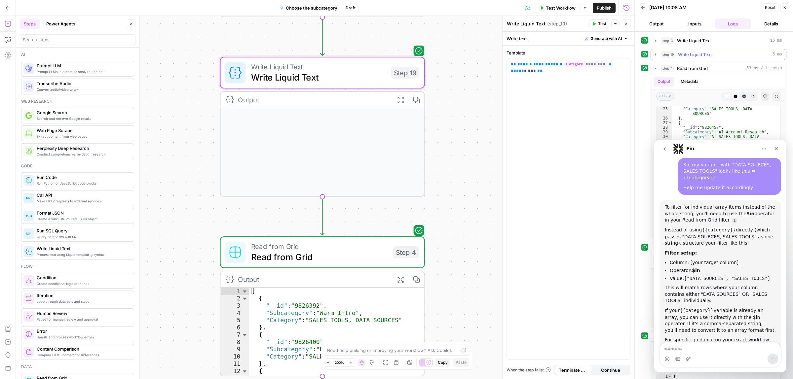
click at [699, 53] on span "Write Liquid Text" at bounding box center [695, 54] width 34 height 7
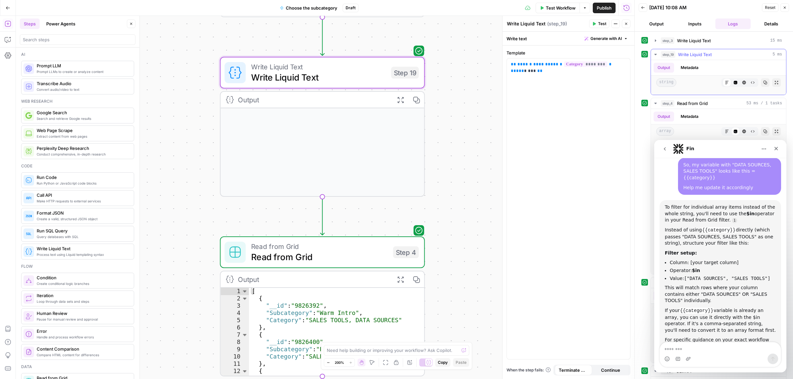
click at [691, 66] on button "Metadata" at bounding box center [689, 68] width 26 height 10
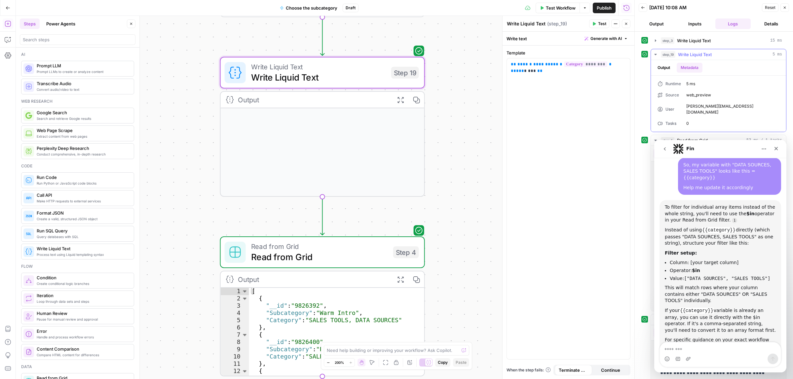
click at [668, 66] on button "Output" at bounding box center [663, 68] width 20 height 10
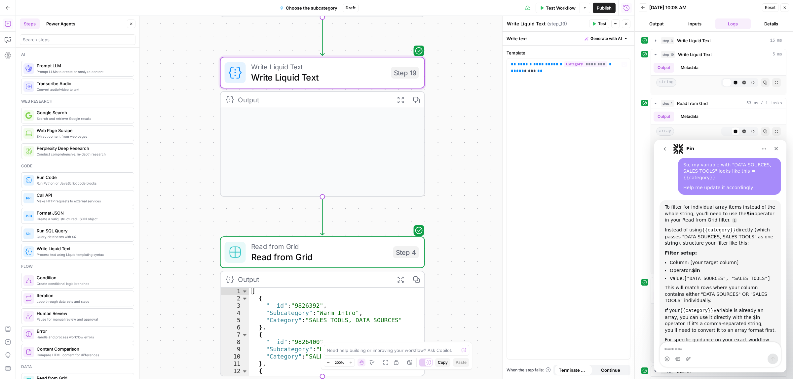
click at [336, 87] on div "Write Liquid Text Write Liquid Text Step 19 Copy step Delete step Add Note Test" at bounding box center [322, 73] width 205 height 32
drag, startPoint x: 777, startPoint y: 148, endPoint x: 1096, endPoint y: 142, distance: 318.7
click at [777, 148] on icon "Close" at bounding box center [775, 148] width 5 height 5
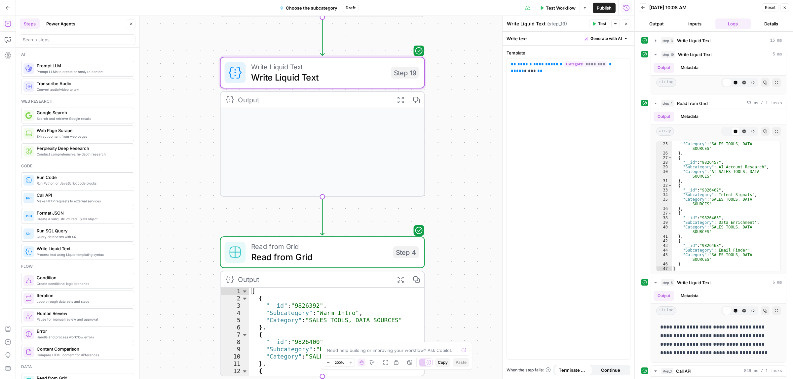
click at [298, 75] on span "Write Liquid Text" at bounding box center [318, 77] width 135 height 13
click at [523, 74] on p "**********" at bounding box center [568, 67] width 115 height 13
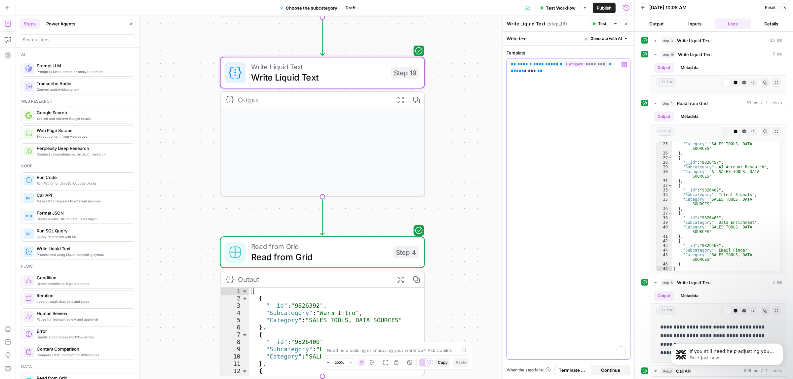
scroll to position [0, 0]
drag, startPoint x: 615, startPoint y: 63, endPoint x: 551, endPoint y: 65, distance: 64.4
click at [554, 65] on span "**********" at bounding box center [584, 64] width 61 height 4
click at [622, 62] on button "Variables Menu" at bounding box center [623, 64] width 5 height 5
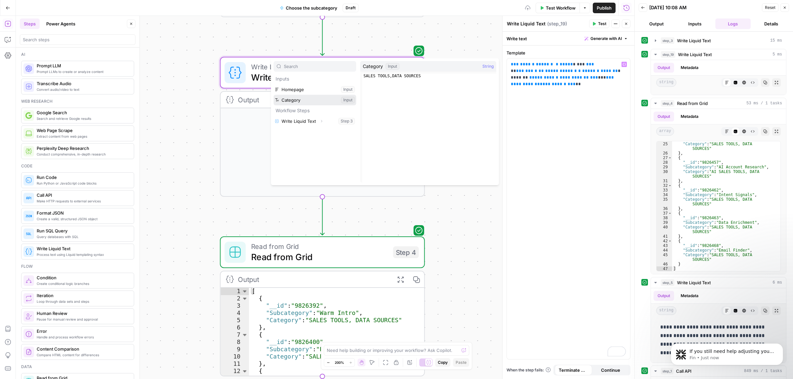
click at [294, 103] on button "Select variable Category" at bounding box center [314, 100] width 83 height 11
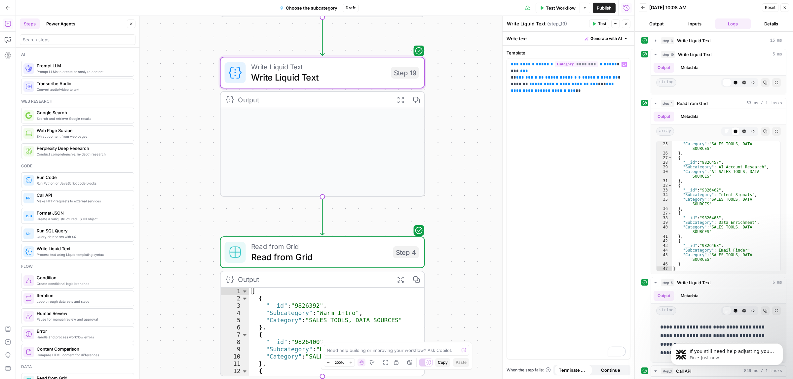
click at [599, 23] on span "Test" at bounding box center [602, 24] width 8 height 6
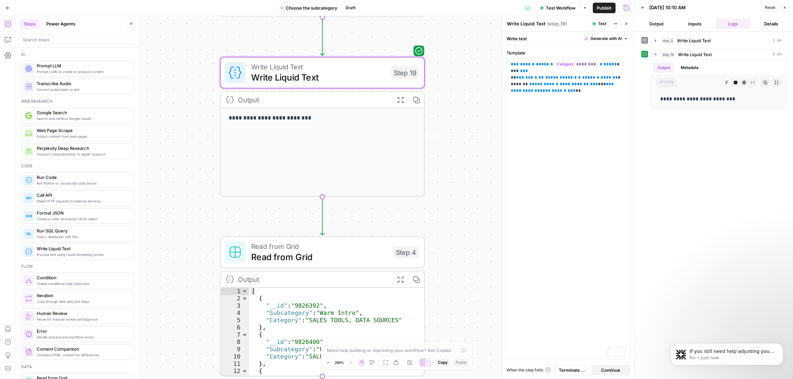
click at [315, 257] on span "Read from Grid" at bounding box center [319, 256] width 137 height 13
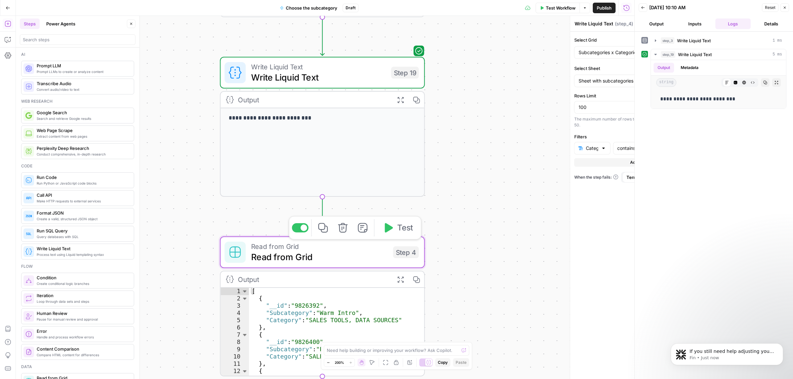
type textarea "Read from Grid"
click at [661, 149] on span "********" at bounding box center [682, 148] width 43 height 6
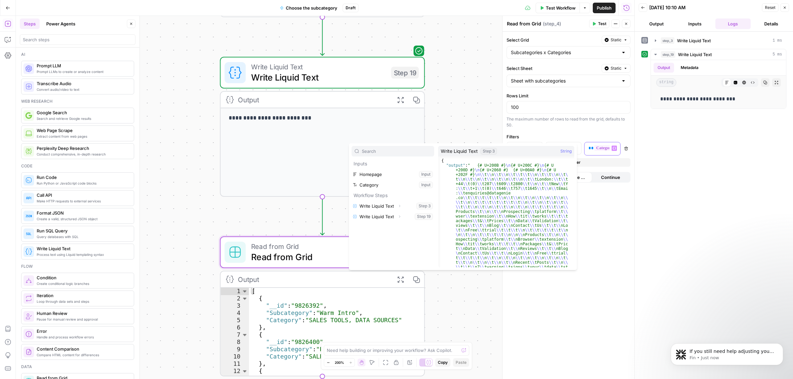
click at [589, 148] on span "**" at bounding box center [590, 148] width 5 height 4
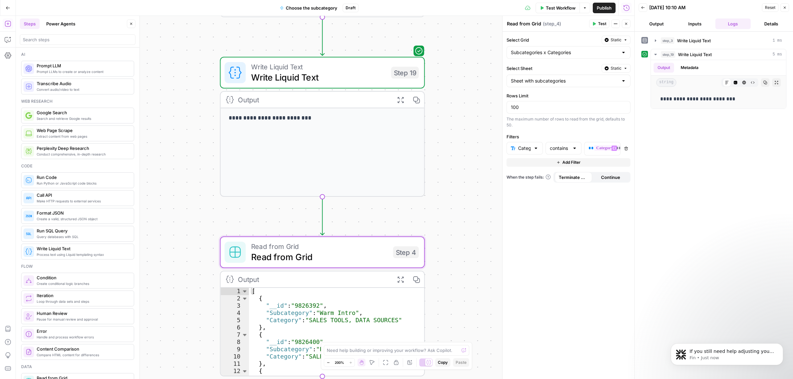
click at [626, 150] on icon "button" at bounding box center [626, 149] width 4 height 4
click at [578, 147] on span "Add Filter" at bounding box center [571, 146] width 18 height 6
click at [519, 149] on input "text" at bounding box center [521, 148] width 20 height 7
click at [557, 151] on input "text" at bounding box center [560, 148] width 20 height 7
click at [565, 183] on span "contains" at bounding box center [562, 185] width 22 height 7
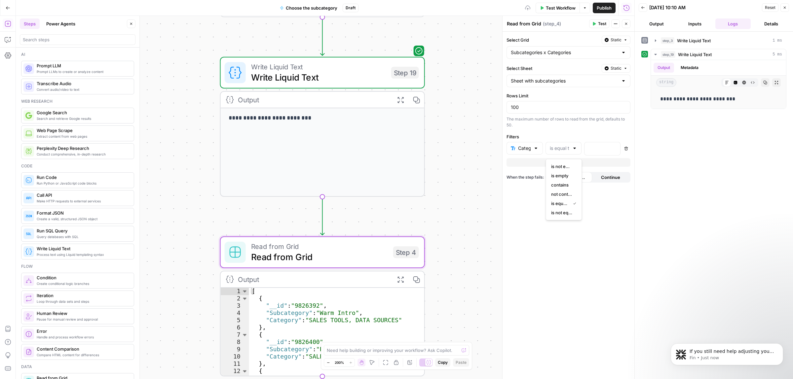
type input "contains"
click at [600, 150] on p at bounding box center [596, 148] width 17 height 7
click at [615, 149] on button "Variables Menu" at bounding box center [613, 148] width 5 height 5
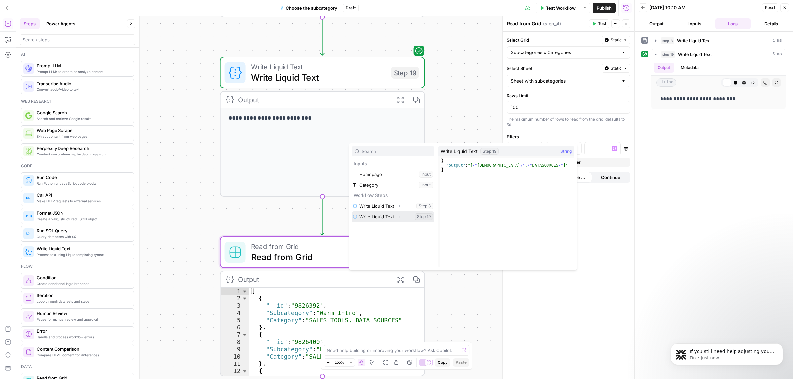
click at [374, 217] on button "Select variable Write Liquid Text" at bounding box center [392, 216] width 83 height 11
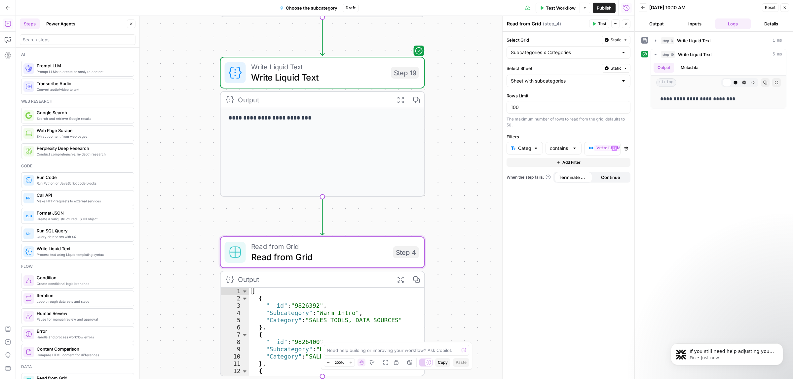
click at [600, 21] on span "Test" at bounding box center [602, 24] width 8 height 6
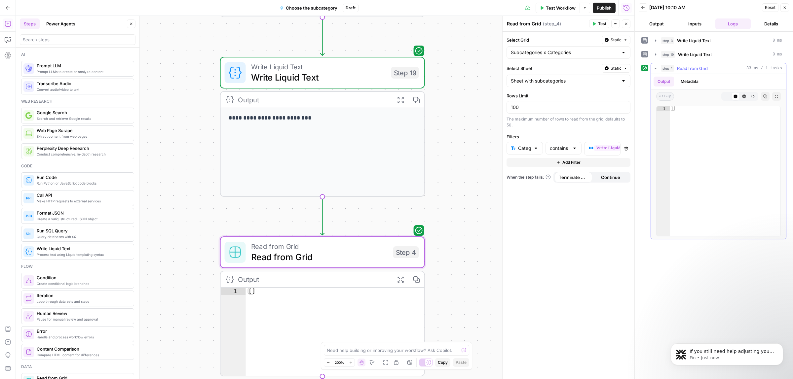
click at [682, 80] on button "Metadata" at bounding box center [689, 82] width 26 height 10
click at [663, 83] on button "Output" at bounding box center [663, 82] width 20 height 10
click at [592, 149] on span "**" at bounding box center [590, 148] width 5 height 4
click at [559, 152] on input "text" at bounding box center [560, 148] width 20 height 7
click at [563, 204] on span "is equal to" at bounding box center [562, 203] width 22 height 7
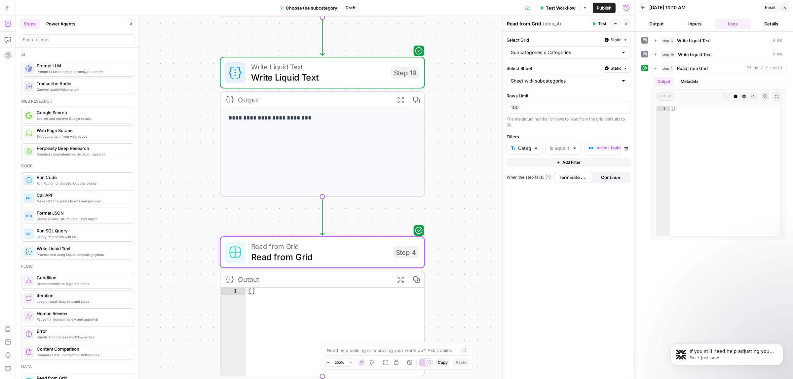
type input "is equal to"
click at [601, 26] on span "Test" at bounding box center [602, 24] width 8 height 6
type textarea "**"
drag, startPoint x: 688, startPoint y: 115, endPoint x: 655, endPoint y: 114, distance: 33.4
click at [656, 114] on div "** 1 [ ] XXXXXXXXXXXXXXXXXXXXXXXXXXXXXXXXXXXXXXXXXXXXXXXXXXXXXXXXXXXXXXXXXXXXXX…" at bounding box center [718, 171] width 125 height 130
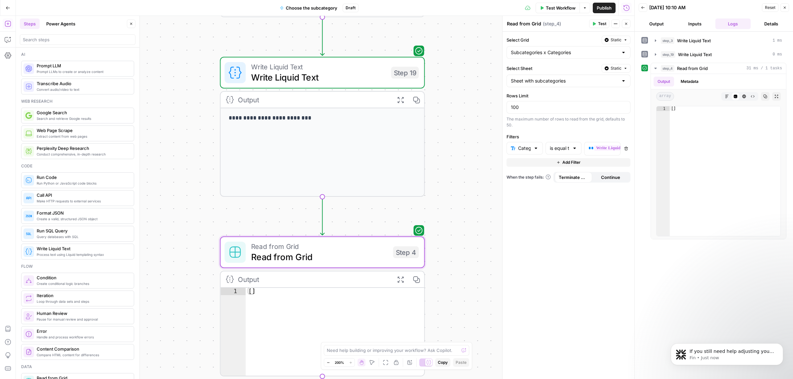
click at [287, 77] on span "Write Liquid Text" at bounding box center [318, 77] width 135 height 13
click at [325, 77] on span "Write Liquid Text" at bounding box center [318, 77] width 135 height 13
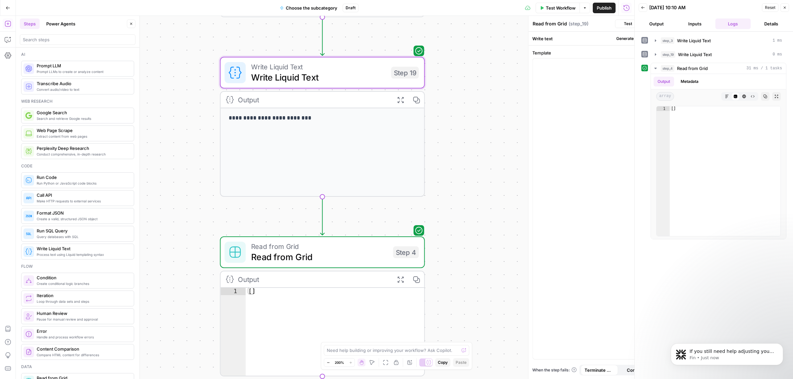
type textarea "Write Liquid Text"
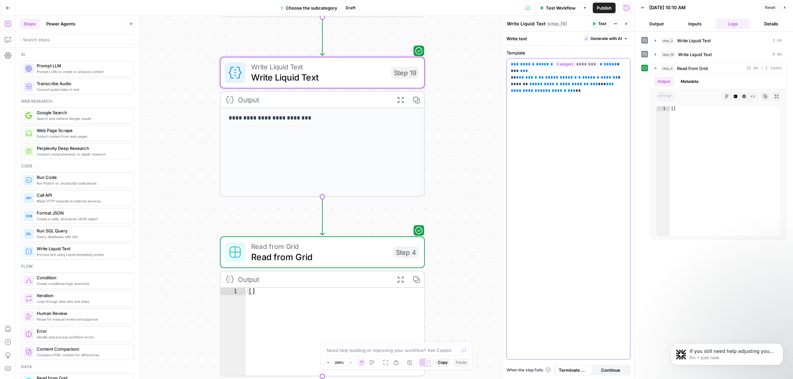
click at [555, 136] on div "**********" at bounding box center [568, 208] width 123 height 301
drag, startPoint x: 614, startPoint y: 65, endPoint x: 549, endPoint y: 64, distance: 64.4
click at [551, 64] on span "**********" at bounding box center [581, 64] width 61 height 4
click at [624, 65] on icon "button" at bounding box center [623, 64] width 3 height 3
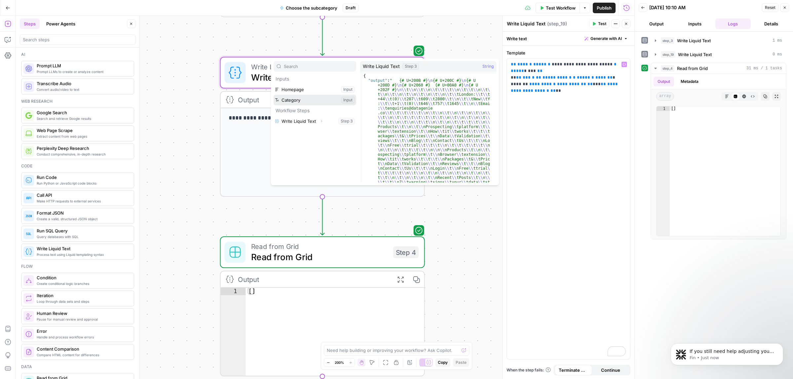
click at [295, 98] on button "Select variable Category" at bounding box center [314, 100] width 83 height 11
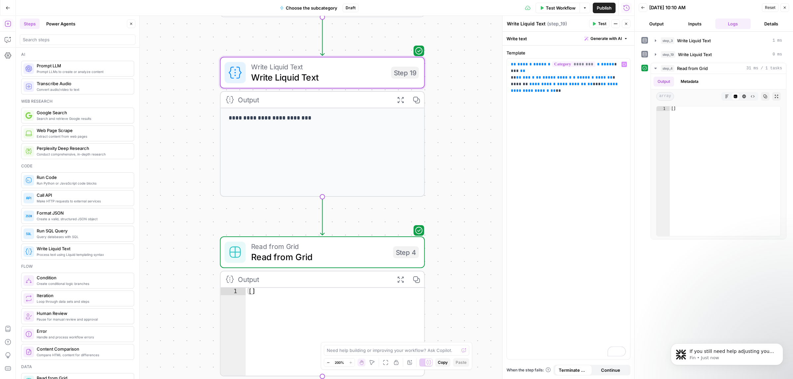
click at [596, 23] on button "Test" at bounding box center [599, 23] width 20 height 9
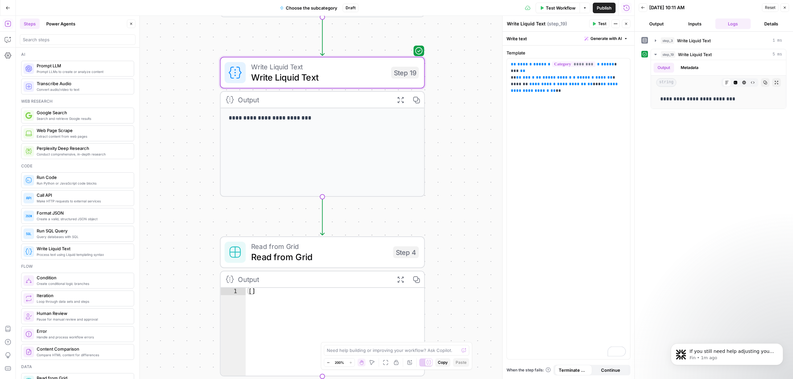
click at [357, 258] on span "Read from Grid" at bounding box center [319, 256] width 137 height 13
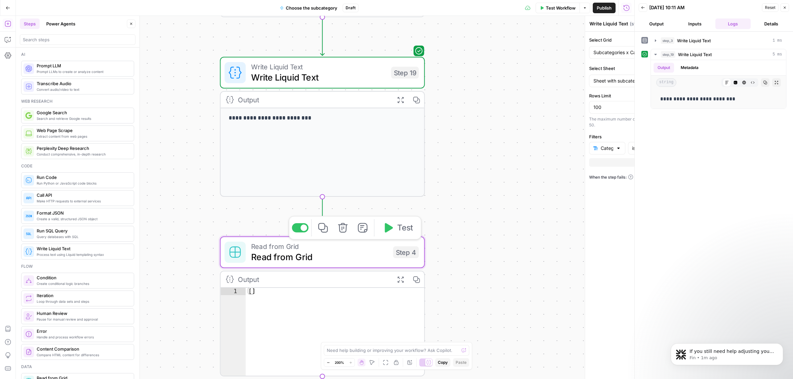
type textarea "Read from Grid"
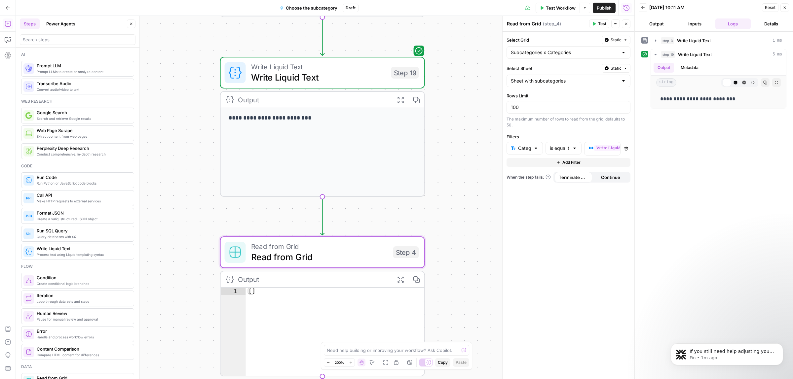
click at [599, 24] on span "Test" at bounding box center [602, 24] width 8 height 6
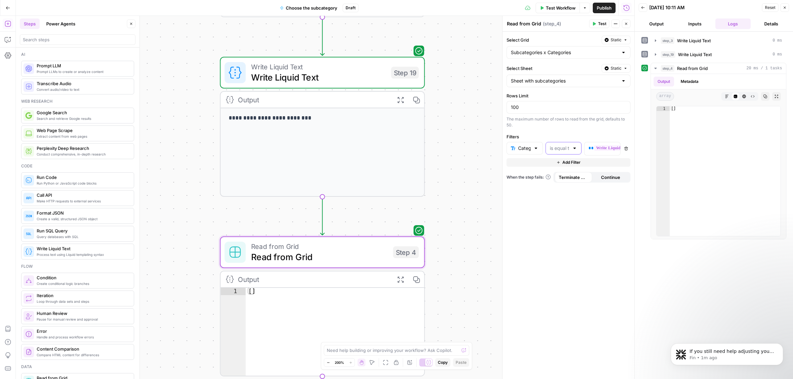
click at [566, 146] on input "text" at bounding box center [560, 148] width 20 height 7
click at [561, 187] on span "contains" at bounding box center [562, 185] width 22 height 7
type input "contains"
click at [604, 22] on span "Test" at bounding box center [602, 24] width 8 height 6
click at [697, 348] on div "If you still need help adjusting your variable or setting up the filter, I’m he…" at bounding box center [726, 354] width 102 height 13
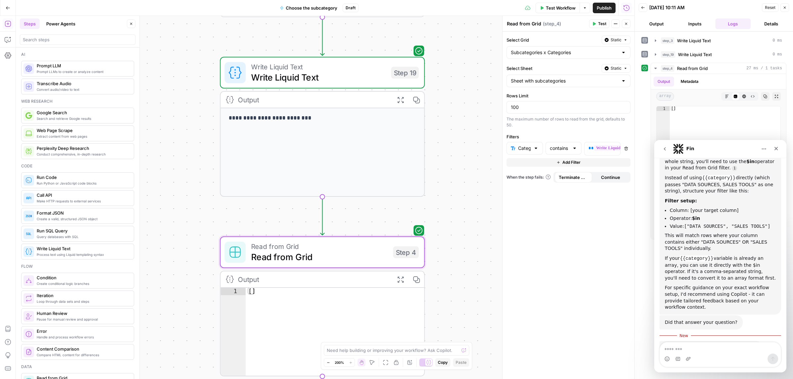
scroll to position [530, 0]
click at [691, 350] on textarea "Message…" at bounding box center [719, 347] width 121 height 11
drag, startPoint x: 764, startPoint y: 177, endPoint x: 682, endPoint y: 179, distance: 81.6
click at [682, 222] on li "Value: ["DATA SOURCES", "SALES TOOLS"]" at bounding box center [722, 225] width 106 height 6
copy code "["DATA SOURCES", "SALES TOOLS"]"
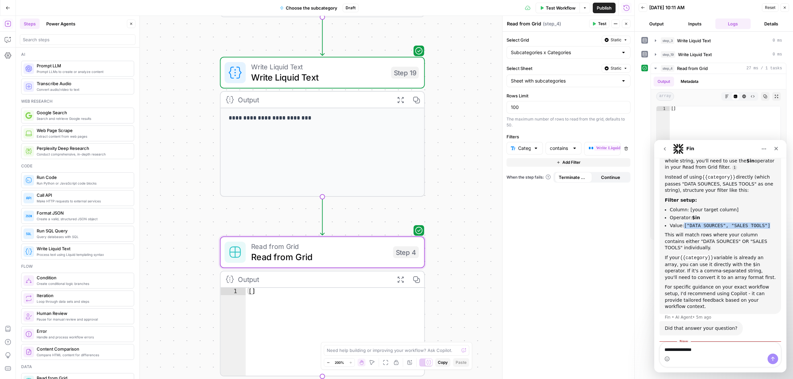
scroll to position [1, 0]
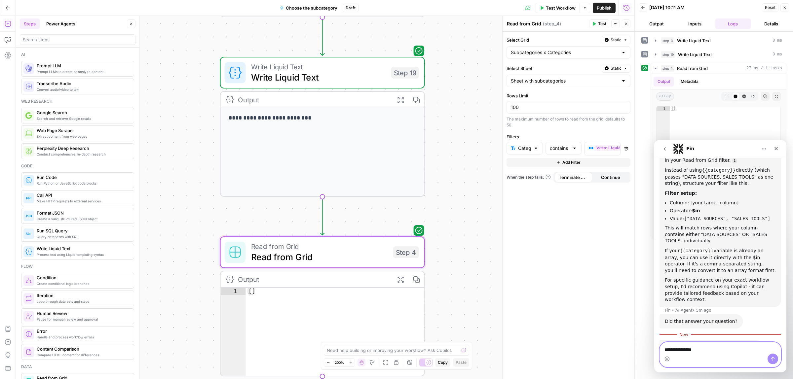
click at [716, 350] on textarea "**********" at bounding box center [719, 347] width 121 height 11
paste textarea "**********"
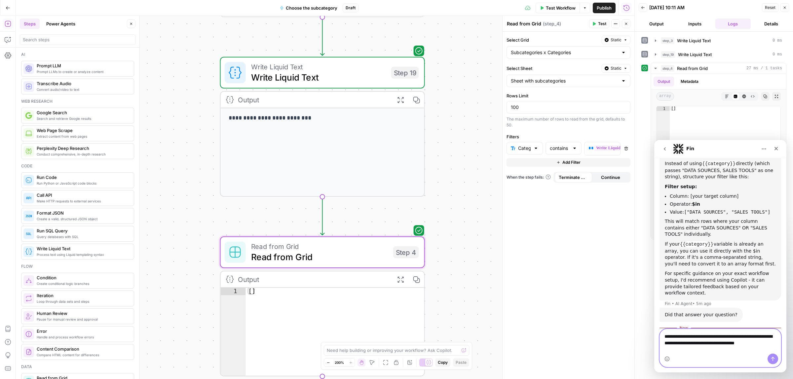
scroll to position [550, 0]
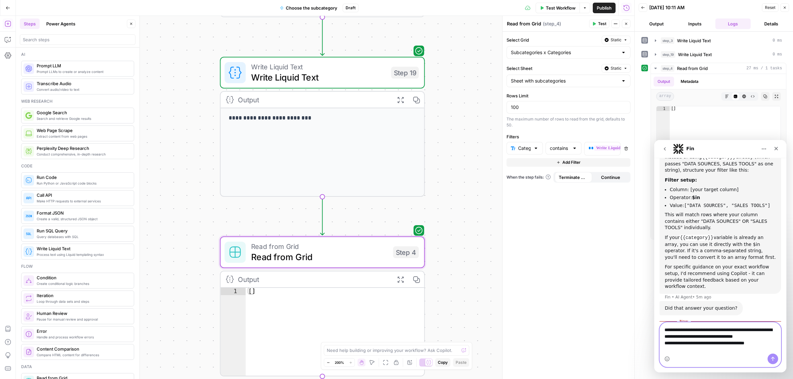
paste textarea "**********"
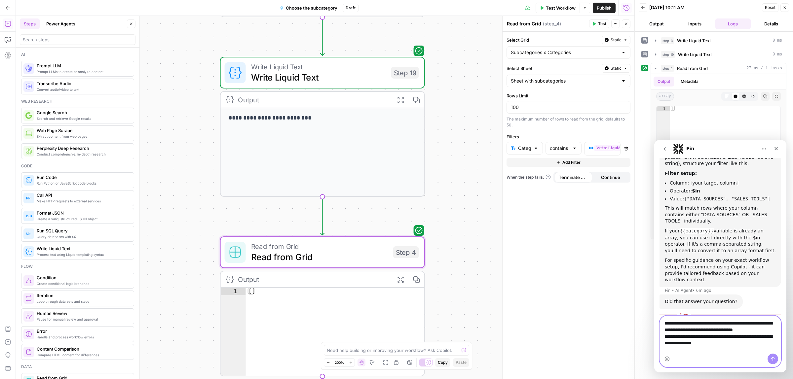
scroll to position [570, 0]
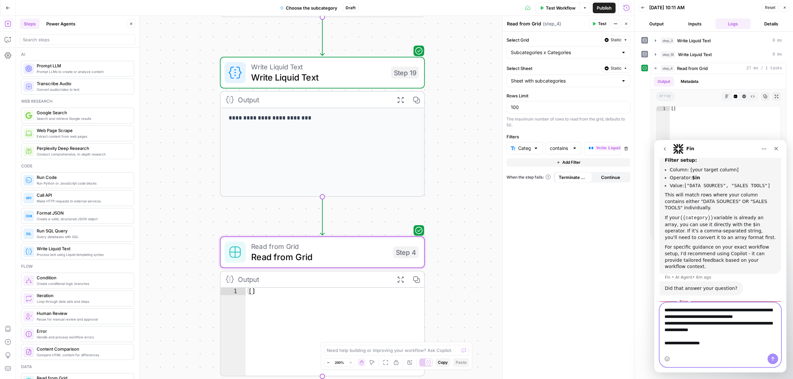
type textarea "**********"
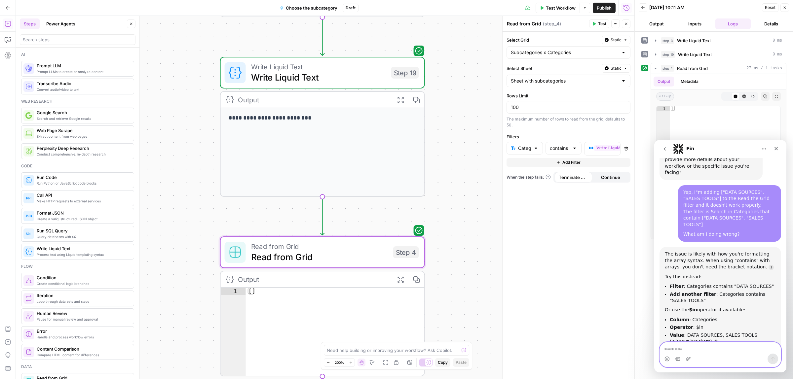
scroll to position [753, 0]
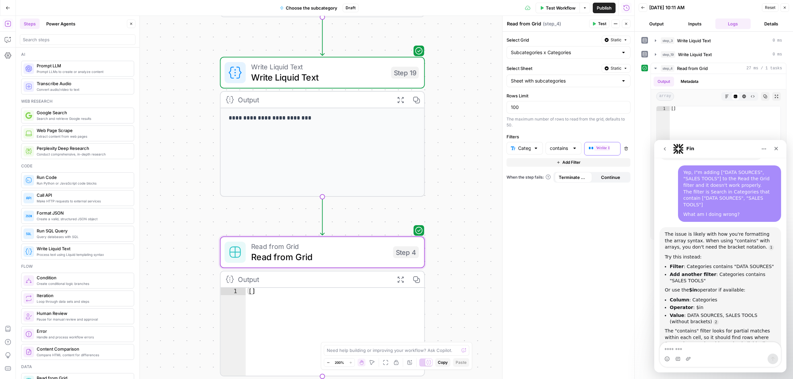
click at [588, 150] on span "**" at bounding box center [590, 148] width 5 height 4
click at [592, 22] on icon "button" at bounding box center [594, 24] width 4 height 4
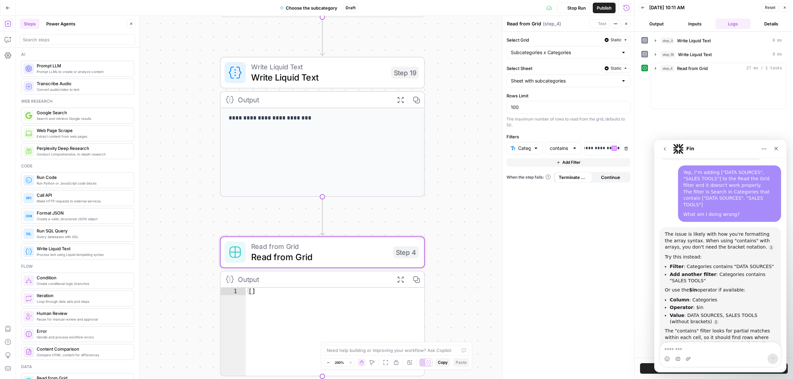
scroll to position [0, 32]
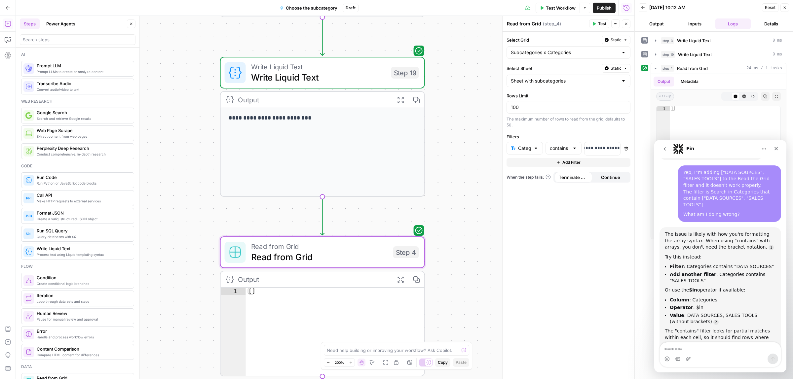
click at [614, 22] on icon "button" at bounding box center [615, 24] width 4 height 4
click at [575, 36] on div "Select Grid Static" at bounding box center [568, 40] width 124 height 9
click at [776, 149] on icon "Close" at bounding box center [775, 148] width 5 height 5
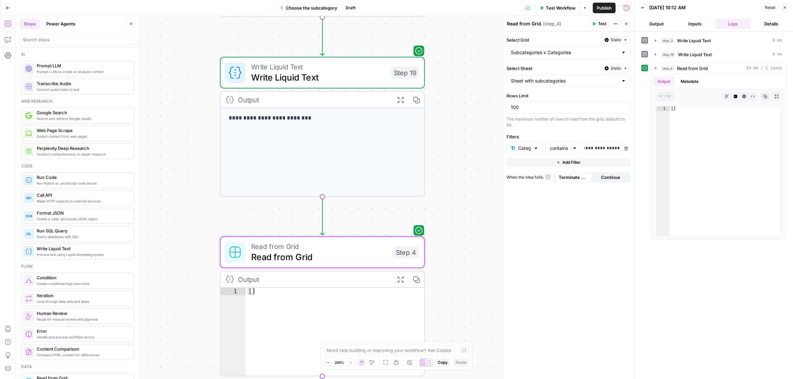
click at [614, 22] on icon "button" at bounding box center [615, 24] width 4 height 4
click at [574, 32] on div "**********" at bounding box center [568, 206] width 132 height 348
click at [622, 40] on button "Static" at bounding box center [615, 40] width 29 height 9
click at [567, 39] on label "Select Grid" at bounding box center [552, 40] width 92 height 7
click at [567, 49] on input "Subcategories x Categories" at bounding box center [564, 52] width 107 height 7
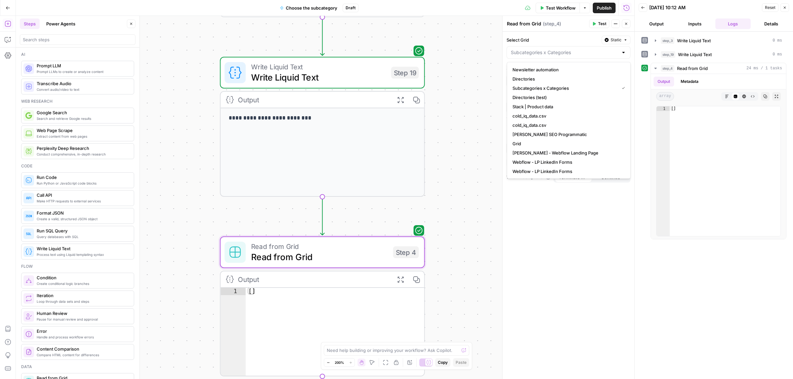
type input "Subcategories x Categories"
click at [574, 38] on label "Select Grid" at bounding box center [552, 40] width 92 height 7
click at [574, 49] on input "Subcategories x Categories" at bounding box center [564, 52] width 107 height 7
type input "Subcategories x Categories"
click at [549, 27] on div "Read from Grid Read from Grid ( step_4 ) Test Actions Close" at bounding box center [568, 23] width 124 height 9
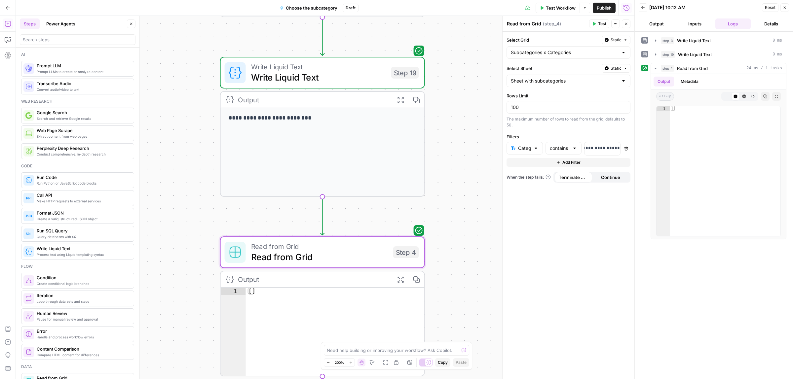
click at [618, 68] on span "Static" at bounding box center [615, 68] width 11 height 6
click at [602, 100] on span "Liquid" at bounding box center [602, 98] width 37 height 7
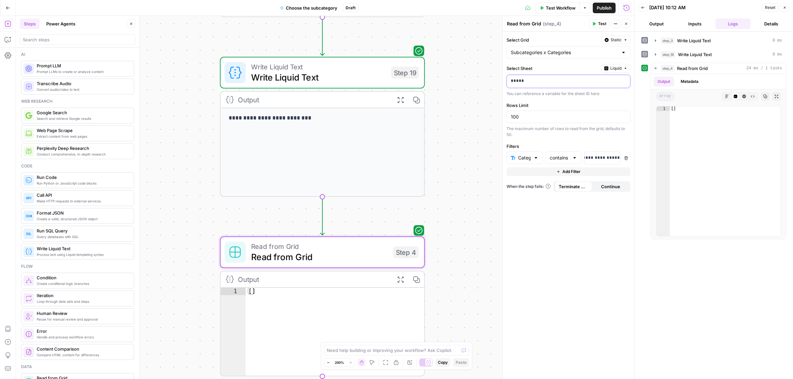
click at [556, 82] on p "*****" at bounding box center [568, 81] width 115 height 7
click at [622, 80] on icon "button" at bounding box center [623, 80] width 3 height 3
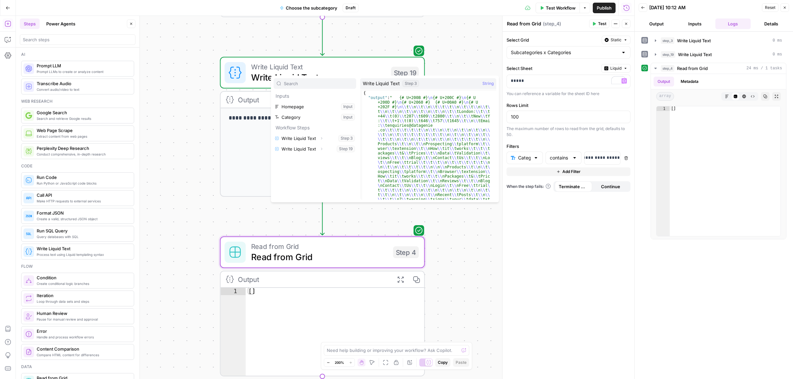
click at [620, 75] on span at bounding box center [621, 79] width 7 height 9
click at [618, 71] on span "Liquid" at bounding box center [615, 68] width 11 height 6
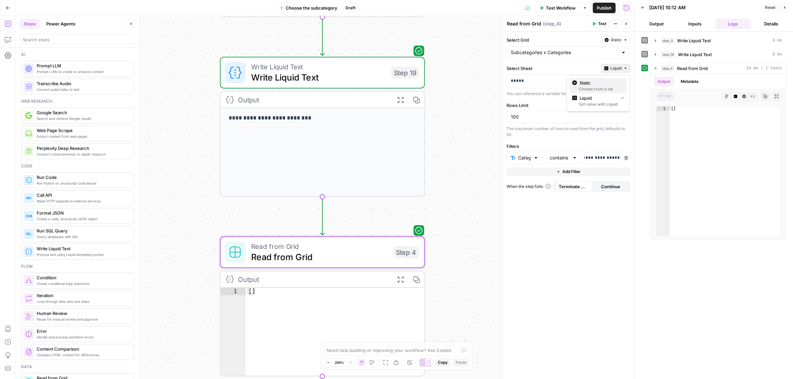
click at [591, 85] on span "Static" at bounding box center [600, 83] width 42 height 7
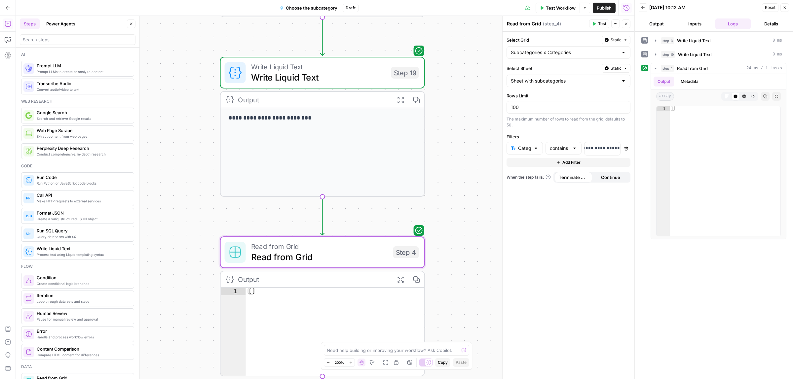
click at [2, 7] on button "Go Back" at bounding box center [8, 8] width 12 height 12
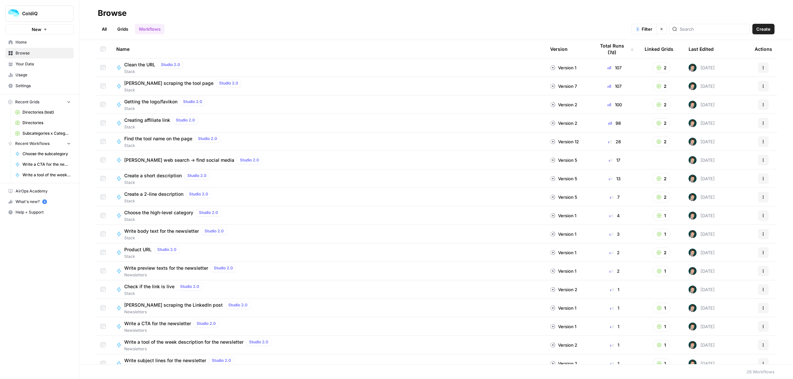
click at [32, 63] on span "Your Data" at bounding box center [43, 64] width 55 height 6
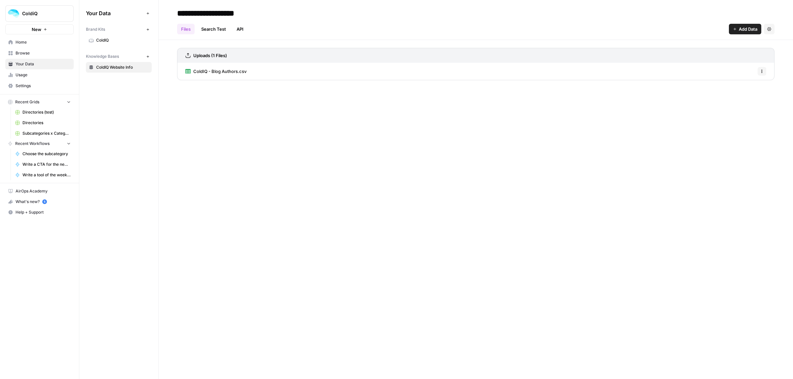
click at [742, 28] on span "Add Data" at bounding box center [747, 29] width 18 height 7
click at [384, 168] on div "**********" at bounding box center [476, 189] width 634 height 379
click at [740, 28] on span "Add Data" at bounding box center [747, 29] width 18 height 7
click at [710, 50] on button "Web Scrape" at bounding box center [720, 54] width 75 height 9
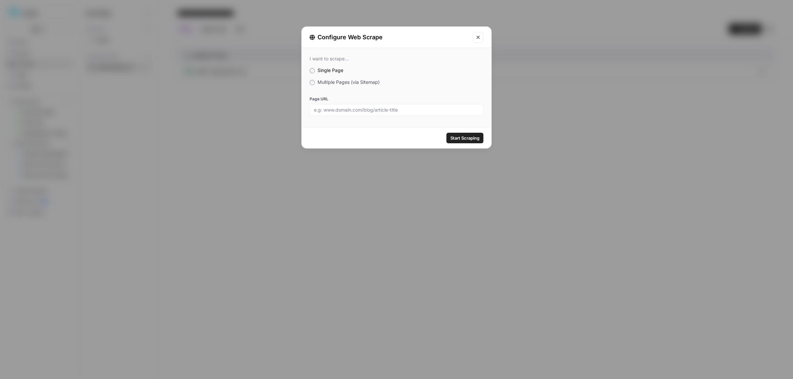
click at [478, 37] on icon "Close modal" at bounding box center [477, 37] width 5 height 5
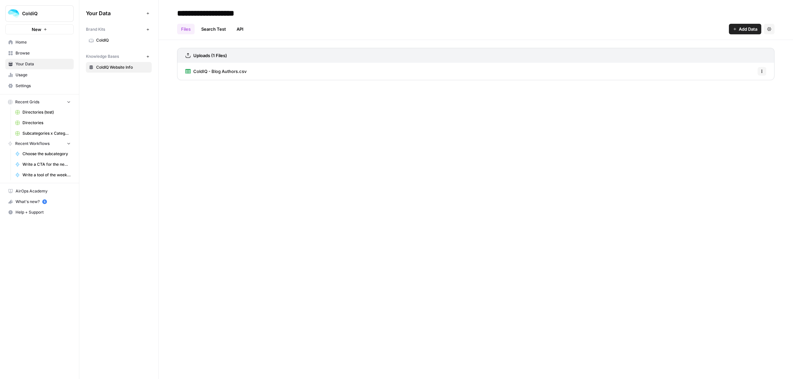
click at [758, 25] on button "Add Data" at bounding box center [745, 29] width 32 height 11
click at [724, 43] on span "Upload Files" at bounding box center [723, 45] width 60 height 7
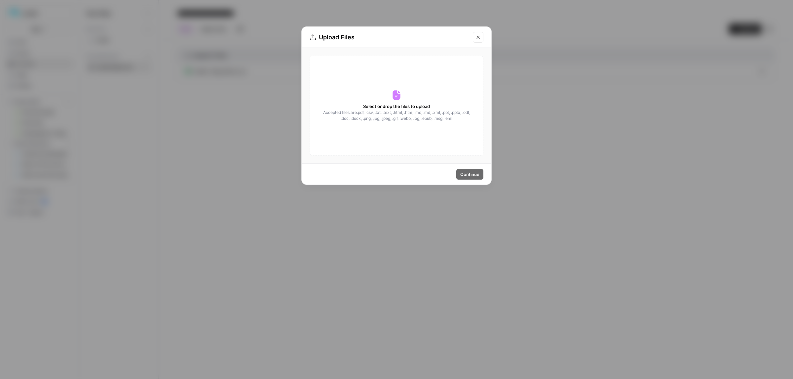
click at [382, 103] on span "Select or drop the files to upload" at bounding box center [396, 106] width 67 height 7
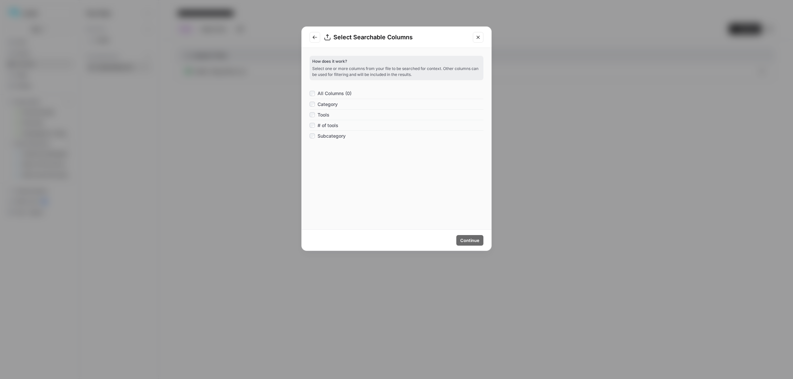
click at [471, 177] on div "How does it work? Select one or more columns from your file to be searched for …" at bounding box center [396, 139] width 174 height 166
click at [465, 243] on span "Continue" at bounding box center [469, 240] width 19 height 7
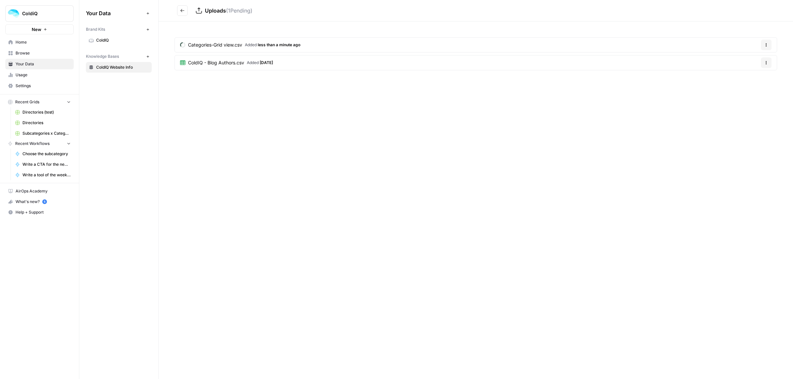
click at [235, 46] on span "Categories-Grid view.csv" at bounding box center [215, 45] width 54 height 7
click at [275, 9] on icon at bounding box center [276, 11] width 4 height 4
click at [516, 86] on div at bounding box center [475, 58] width 597 height 74
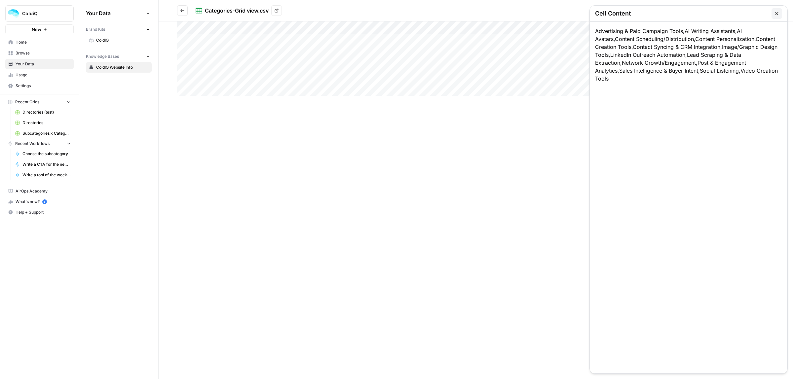
click at [514, 85] on div at bounding box center [475, 58] width 597 height 74
click at [775, 16] on icon "button" at bounding box center [776, 13] width 5 height 5
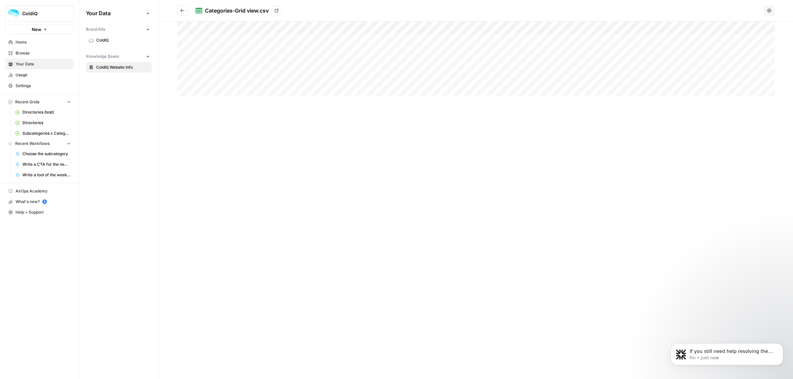
scroll to position [1, 0]
click at [31, 37] on link "Home" at bounding box center [39, 42] width 68 height 11
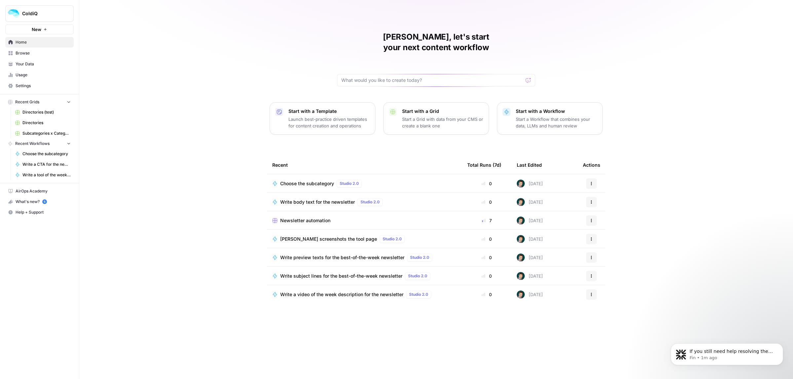
click at [311, 180] on span "Choose the subcategory" at bounding box center [307, 183] width 54 height 7
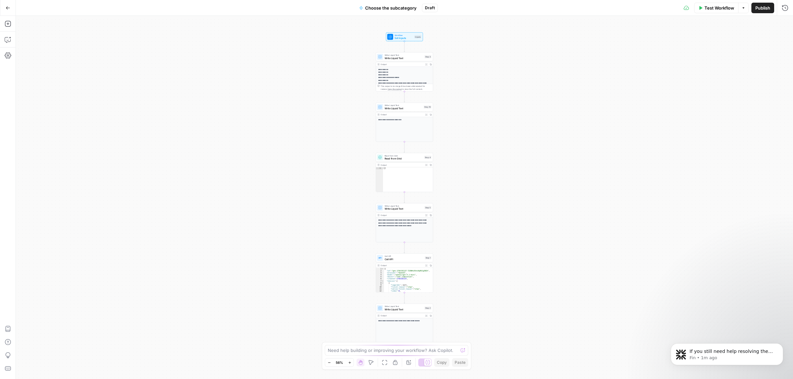
scroll to position [1, 0]
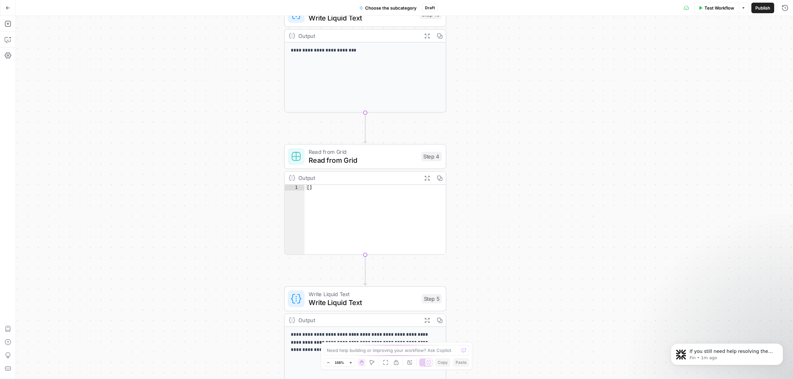
drag, startPoint x: 421, startPoint y: 202, endPoint x: 528, endPoint y: 243, distance: 113.8
click at [528, 243] on div "**********" at bounding box center [404, 197] width 777 height 363
click at [9, 23] on icon "button" at bounding box center [8, 23] width 7 height 7
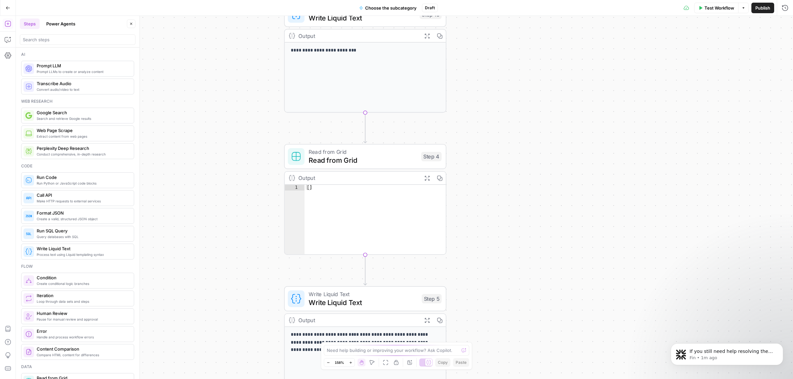
scroll to position [289, 0]
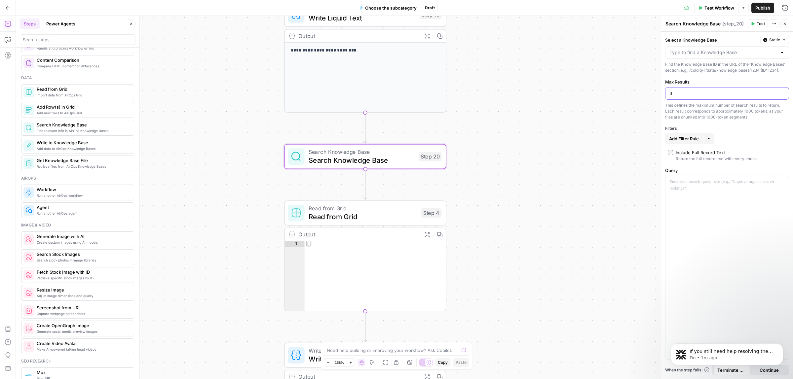
click at [683, 93] on input "3" at bounding box center [726, 93] width 115 height 7
click at [719, 43] on div "Select a Knowledge Base Static" at bounding box center [727, 40] width 124 height 9
click at [718, 50] on input "Select a Knowledge Base" at bounding box center [722, 52] width 107 height 7
click at [724, 38] on label "Select a Knowledge Base" at bounding box center [711, 40] width 92 height 7
click at [724, 49] on input "Select a Knowledge Base" at bounding box center [722, 52] width 107 height 7
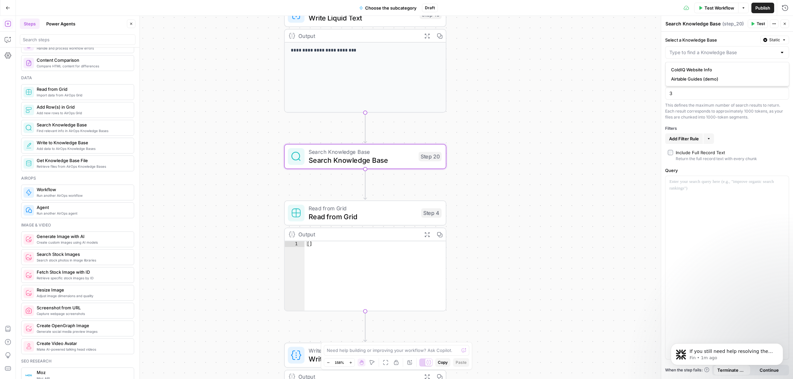
click at [784, 37] on button "Static" at bounding box center [774, 40] width 29 height 9
click at [746, 42] on label "Select a Knowledge Base" at bounding box center [711, 40] width 92 height 7
click at [746, 49] on input "Select a Knowledge Base" at bounding box center [722, 52] width 107 height 7
click at [713, 52] on input "Select a Knowledge Base" at bounding box center [722, 52] width 107 height 7
click at [693, 55] on input "Select a Knowledge Base" at bounding box center [722, 52] width 107 height 7
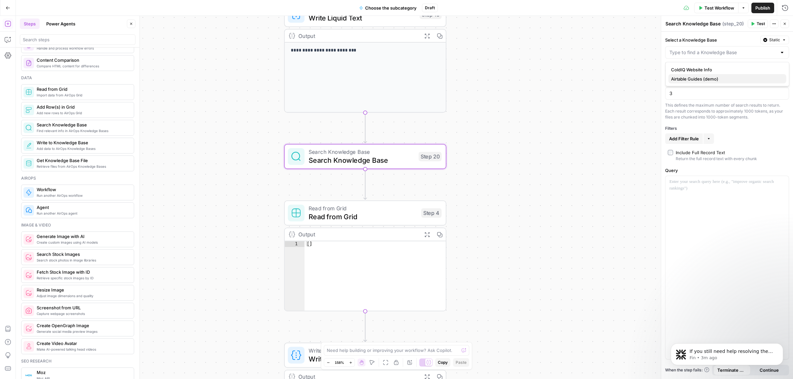
click at [699, 79] on span "Airtable Guides (demo)" at bounding box center [726, 79] width 110 height 7
click at [697, 55] on input "Select a Knowledge Base" at bounding box center [722, 52] width 107 height 7
click at [693, 68] on span "ColdIQ Website Info" at bounding box center [726, 69] width 110 height 7
type input "ColdIQ Website Info"
click at [774, 43] on span "Static" at bounding box center [774, 40] width 11 height 6
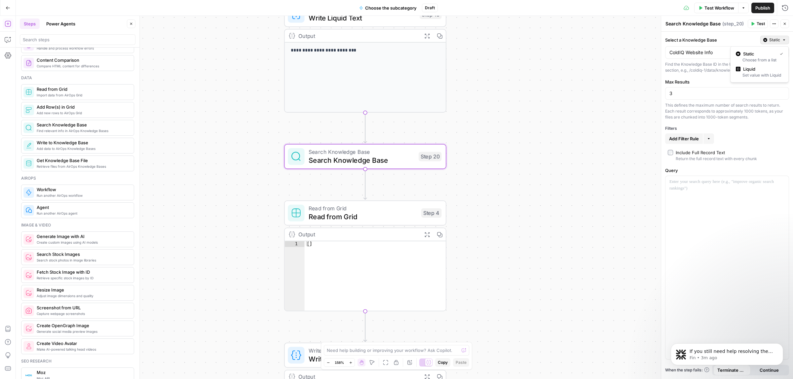
click at [704, 67] on div "Find the Knowledge Base ID in the URL of the 'Knowledge Bases' section, e.g., /…" at bounding box center [727, 67] width 124 height 12
drag, startPoint x: 707, startPoint y: 63, endPoint x: 747, endPoint y: 65, distance: 40.3
click at [741, 65] on div "Find the Knowledge Base ID in the URL of the 'Knowledge Bases' section, e.g., /…" at bounding box center [727, 67] width 124 height 12
click at [751, 65] on div "Find the Knowledge Base ID in the URL of the 'Knowledge Bases' section, e.g., /…" at bounding box center [727, 67] width 124 height 12
drag, startPoint x: 718, startPoint y: 68, endPoint x: 732, endPoint y: 70, distance: 13.6
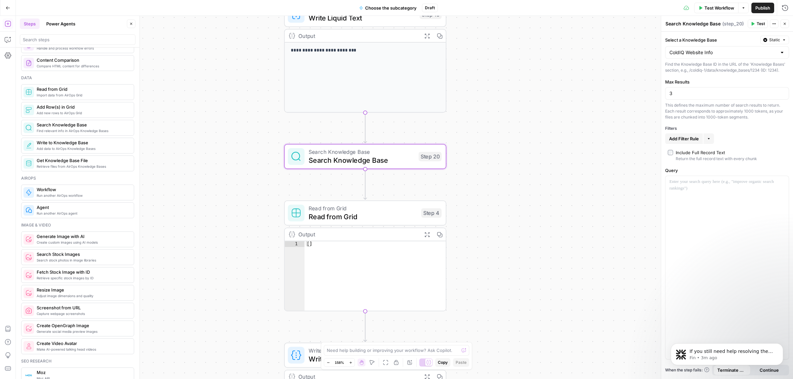
click at [731, 70] on div "Find the Knowledge Base ID in the URL of the 'Knowledge Bases' section, e.g., /…" at bounding box center [727, 67] width 124 height 12
click at [732, 70] on div "Find the Knowledge Base ID in the URL of the 'Knowledge Bases' section, e.g., /…" at bounding box center [727, 67] width 124 height 12
click at [701, 91] on input "3" at bounding box center [726, 93] width 115 height 7
drag, startPoint x: 691, startPoint y: 93, endPoint x: 648, endPoint y: 93, distance: 42.3
click at [648, 93] on body "**********" at bounding box center [396, 189] width 793 height 379
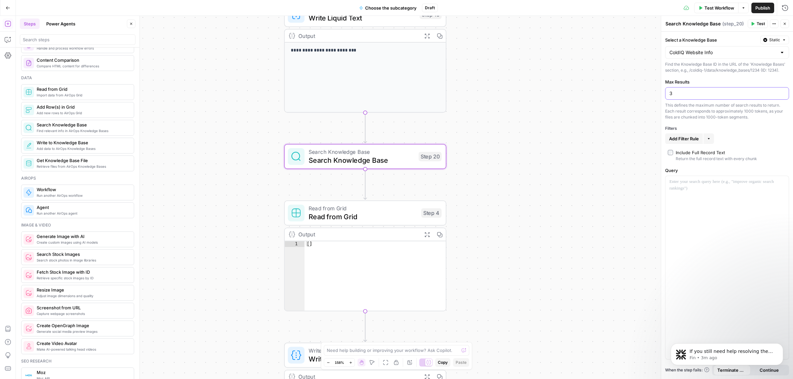
click at [706, 136] on button "More" at bounding box center [708, 138] width 11 height 11
click at [689, 141] on span "Add Filter Rule" at bounding box center [684, 138] width 30 height 7
click at [690, 142] on input "text" at bounding box center [684, 140] width 31 height 7
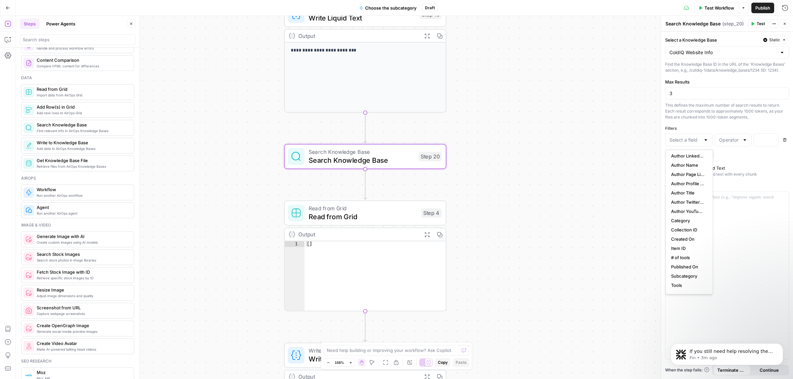
scroll to position [27, 0]
click at [689, 212] on span "Category" at bounding box center [688, 213] width 34 height 7
type input "Category"
click at [742, 139] on div at bounding box center [744, 140] width 5 height 7
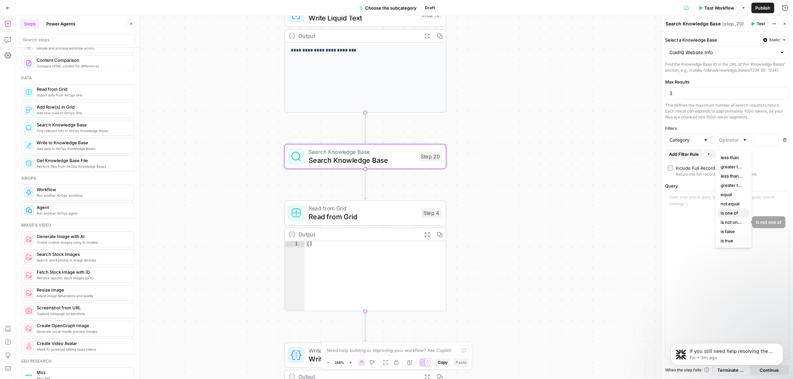
click at [736, 212] on span "is one of" at bounding box center [731, 213] width 23 height 7
type input "is one of"
click at [764, 138] on div at bounding box center [761, 140] width 14 height 13
click at [772, 141] on icon "button" at bounding box center [771, 139] width 3 height 3
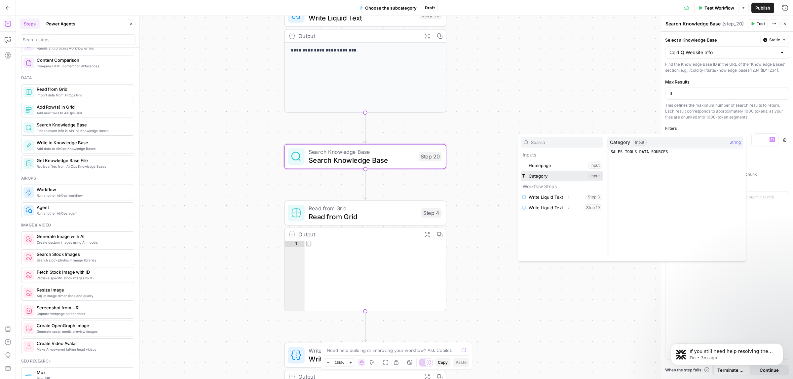
click at [565, 177] on button "Select variable Category" at bounding box center [561, 176] width 83 height 11
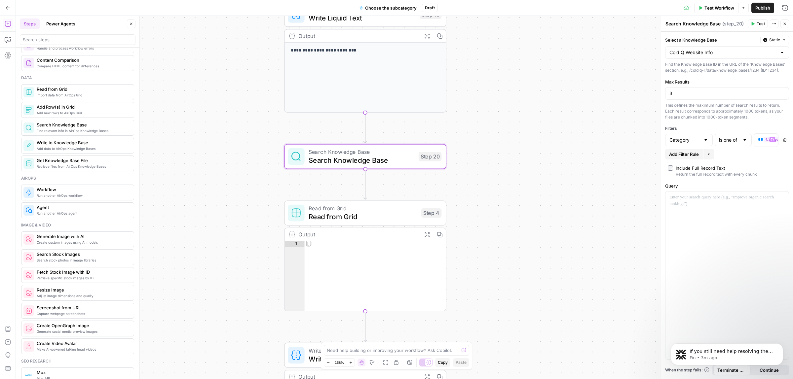
click at [760, 25] on span "Test" at bounding box center [760, 24] width 8 height 6
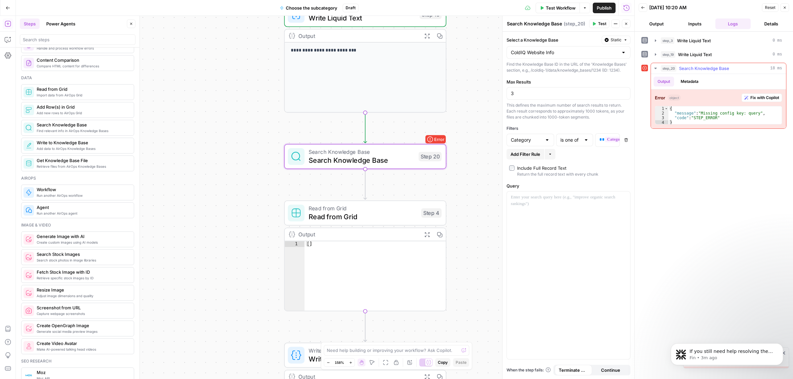
click at [745, 115] on div "{ "message" : "Missing config key: query" , "code" : "STEP_ERROR" }" at bounding box center [724, 120] width 113 height 28
click at [745, 115] on div "{ "message" : "Missing config key: query" , "code" : "STEP_ERROR" }" at bounding box center [724, 115] width 113 height 18
drag, startPoint x: 754, startPoint y: 115, endPoint x: 749, endPoint y: 115, distance: 5.0
click at [749, 115] on div "{ "message" : "Missing config key: query" , "code" : "STEP_ERROR" }" at bounding box center [724, 120] width 113 height 28
click at [693, 122] on div "{ "message" : "Missing config key: query" , "code" : "STEP_ERROR" }" at bounding box center [724, 120] width 113 height 28
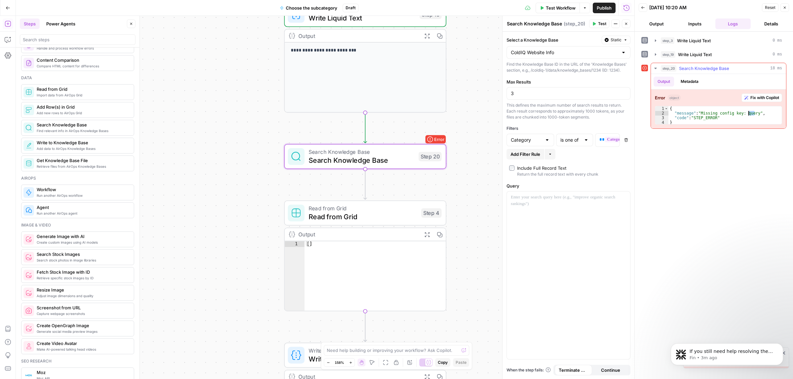
type textarea "*"
click at [549, 203] on div at bounding box center [568, 276] width 123 height 168
click at [594, 24] on icon "button" at bounding box center [594, 24] width 3 height 4
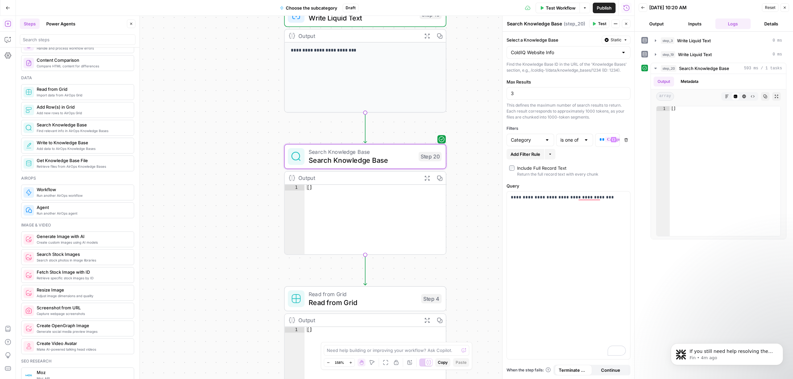
click at [586, 140] on div at bounding box center [585, 140] width 5 height 7
click at [406, 155] on span "Search Knowledge Base" at bounding box center [361, 160] width 106 height 11
click at [622, 26] on button "Close" at bounding box center [626, 23] width 9 height 9
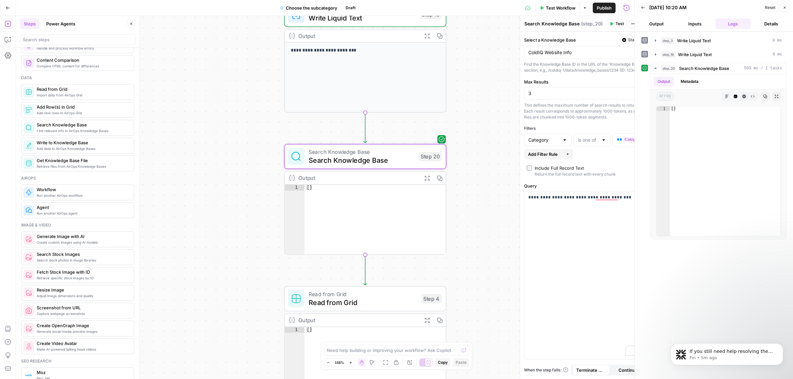
type input "is one of"
click at [788, 12] on div "Reset Close" at bounding box center [775, 8] width 27 height 10
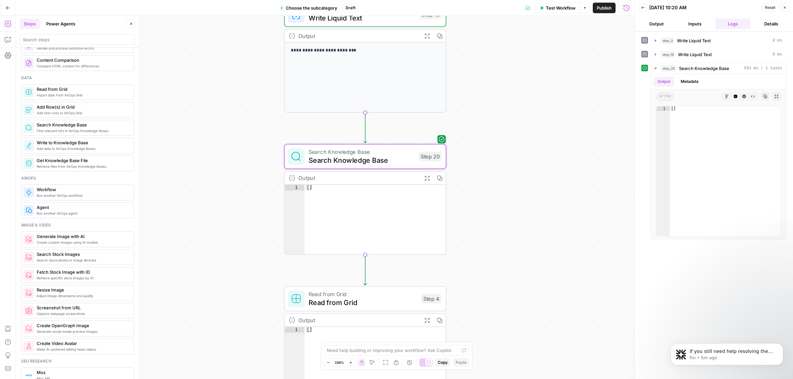
click at [786, 8] on icon "button" at bounding box center [784, 8] width 4 height 4
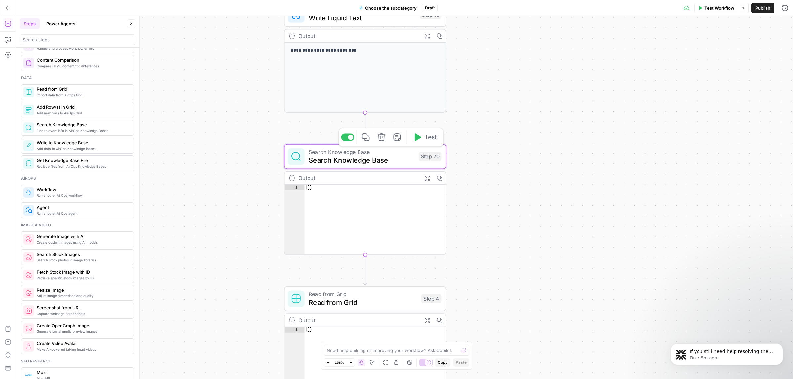
click at [382, 140] on icon "button" at bounding box center [381, 137] width 8 height 8
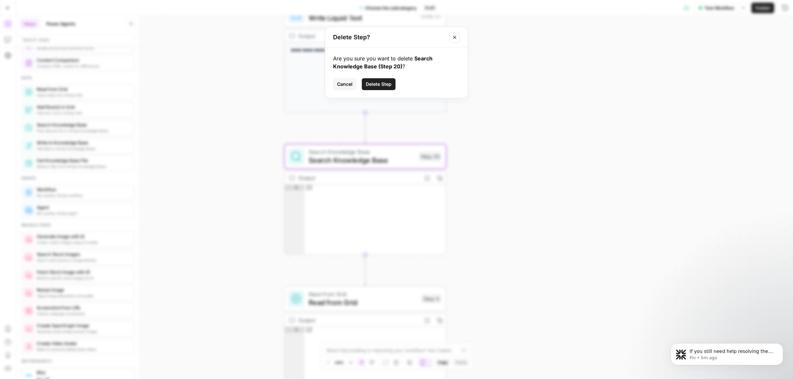
click at [380, 86] on span "Delete Step" at bounding box center [379, 84] width 26 height 7
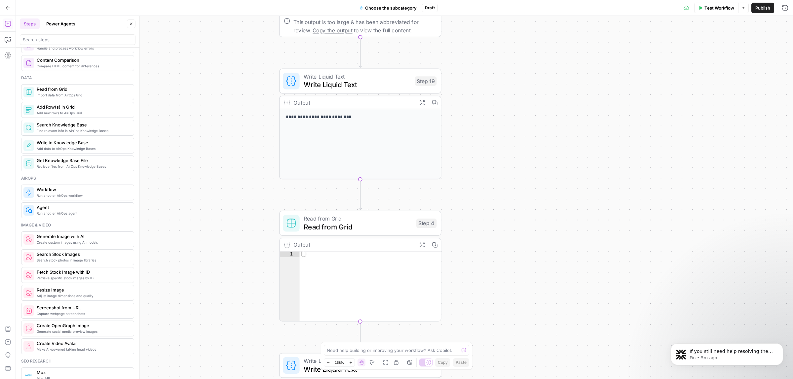
drag, startPoint x: 490, startPoint y: 97, endPoint x: 485, endPoint y: 163, distance: 66.9
click at [485, 163] on div "**********" at bounding box center [404, 197] width 777 height 363
click at [370, 227] on span "Read from Grid" at bounding box center [357, 227] width 108 height 11
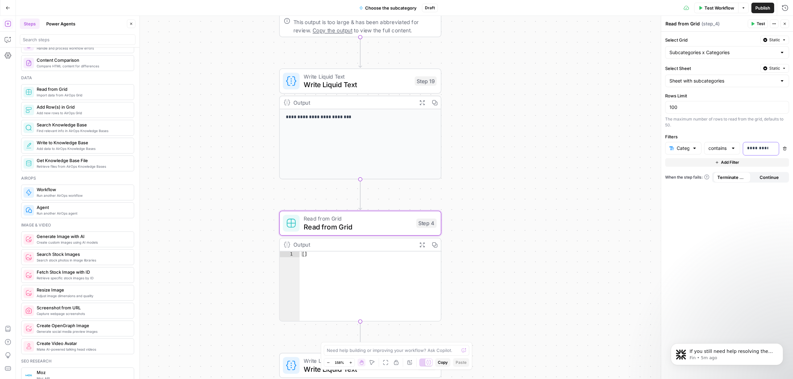
click at [760, 144] on div "**********" at bounding box center [755, 148] width 25 height 13
click at [390, 75] on span "Write Liquid Text" at bounding box center [356, 76] width 107 height 8
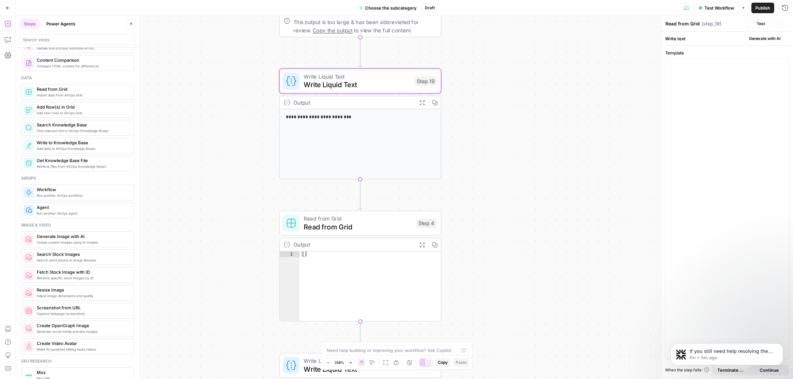
click at [389, 78] on span "Write Liquid Text" at bounding box center [356, 76] width 107 height 8
type textarea "Write Liquid Text"
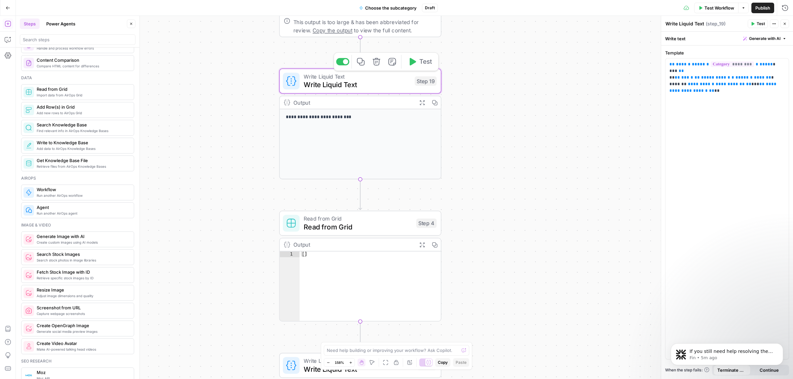
click at [375, 65] on icon "button" at bounding box center [377, 62] width 8 height 8
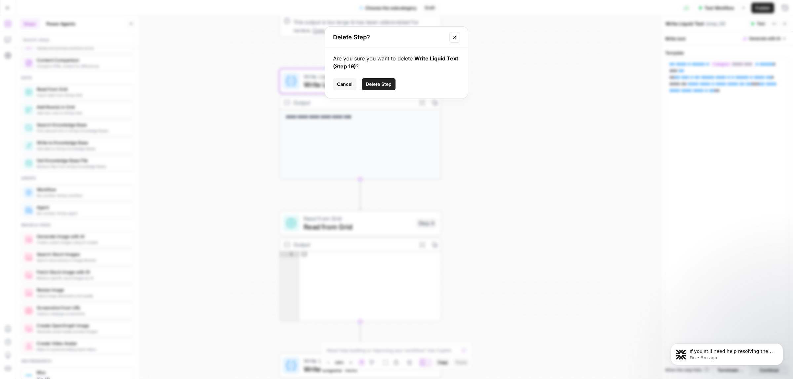
click at [383, 83] on span "Delete Step" at bounding box center [379, 84] width 26 height 7
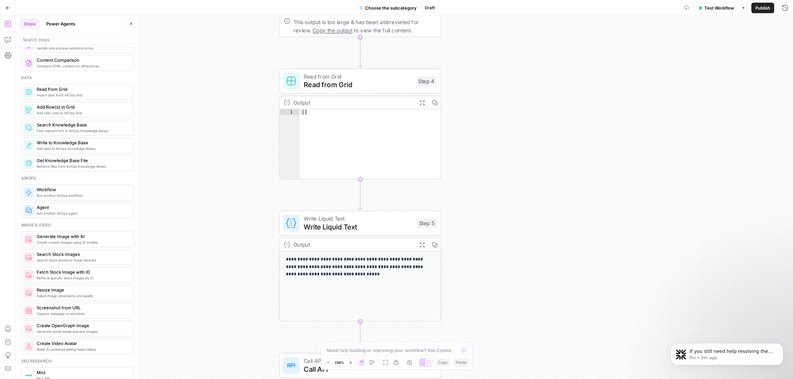
click at [364, 89] on span "Read from Grid" at bounding box center [357, 85] width 108 height 11
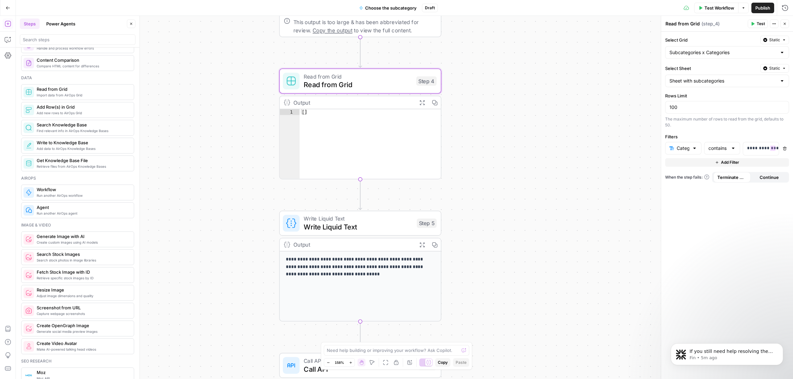
click at [784, 151] on icon "button" at bounding box center [784, 149] width 4 height 4
click at [757, 24] on div "Publish P" at bounding box center [761, 22] width 19 height 6
click at [729, 25] on div "Read from Grid Read from Grid ( step_4 )" at bounding box center [705, 23] width 81 height 7
click at [760, 24] on span "Test" at bounding box center [760, 24] width 8 height 6
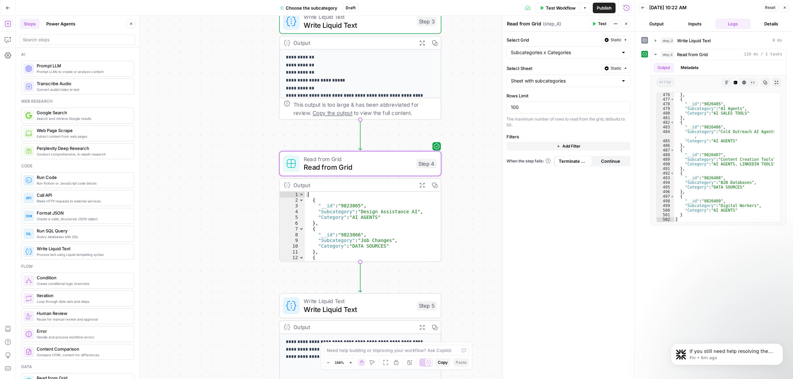
click at [785, 8] on icon "button" at bounding box center [784, 8] width 4 height 4
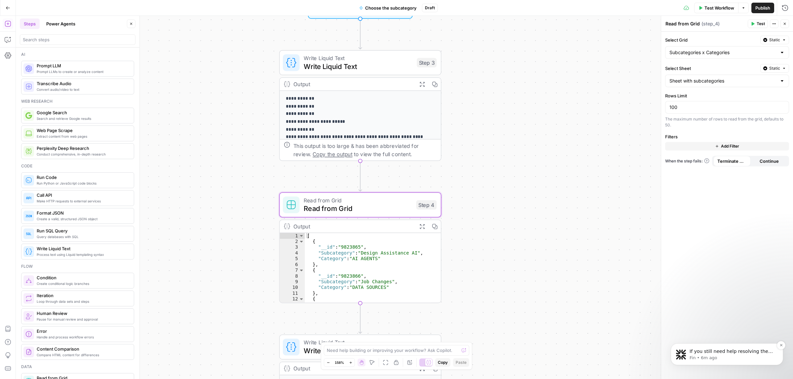
click at [737, 350] on p "If you still need help resolving the filter issue, I’m here to assist. Would yo…" at bounding box center [731, 351] width 85 height 7
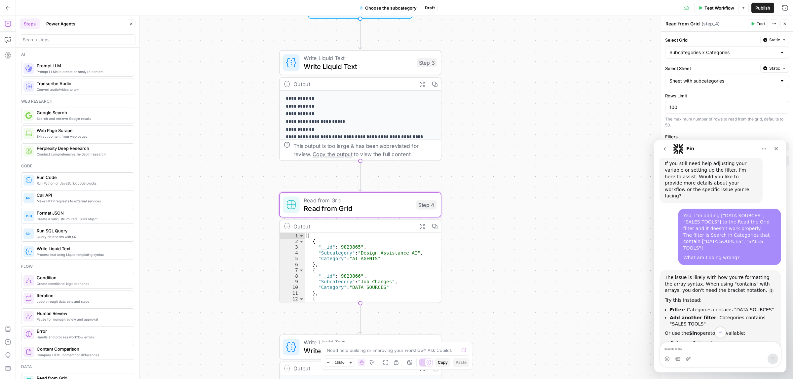
scroll to position [670, 0]
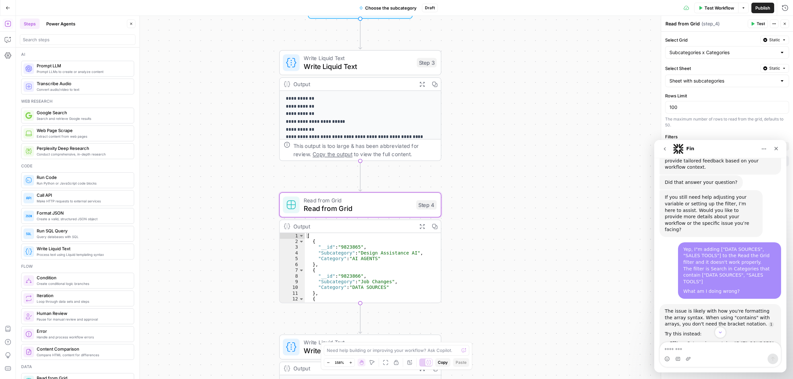
click at [704, 352] on textarea "Message…" at bounding box center [719, 347] width 121 height 11
type textarea "**********"
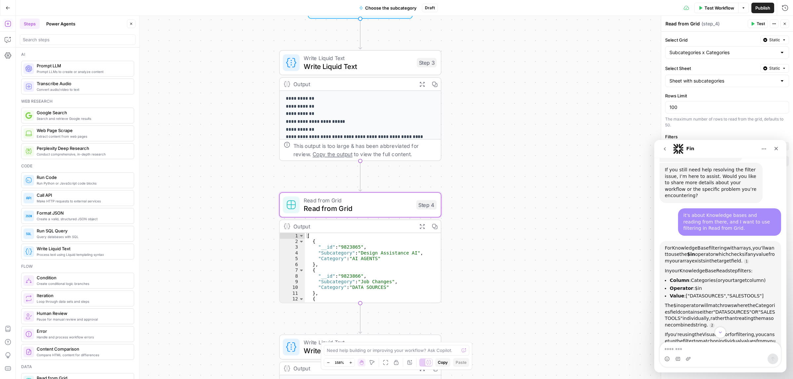
scroll to position [986, 0]
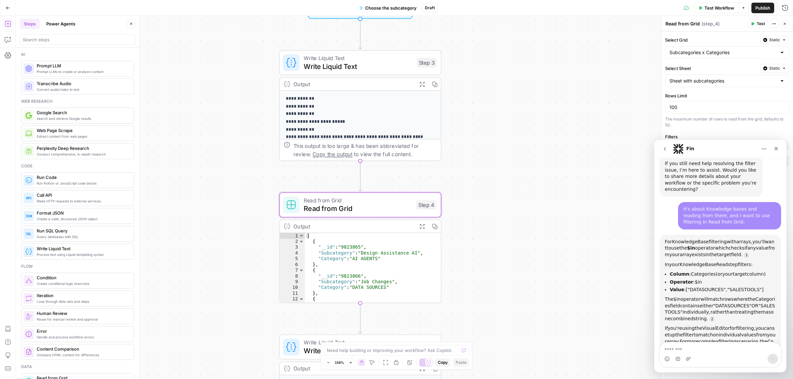
drag, startPoint x: 708, startPoint y: 322, endPoint x: 752, endPoint y: 321, distance: 44.6
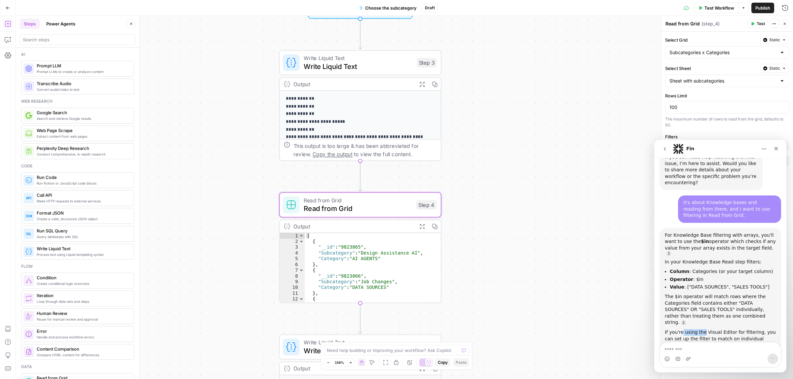
drag, startPoint x: 680, startPoint y: 247, endPoint x: 729, endPoint y: 250, distance: 48.9
click at [722, 329] on div "If you're using the Visual Editor for filtering, you can set up the filter to m…" at bounding box center [719, 348] width 111 height 39
click at [730, 329] on div "If you're using the Visual Editor for filtering, you can set up the filter to m…" at bounding box center [719, 348] width 111 height 39
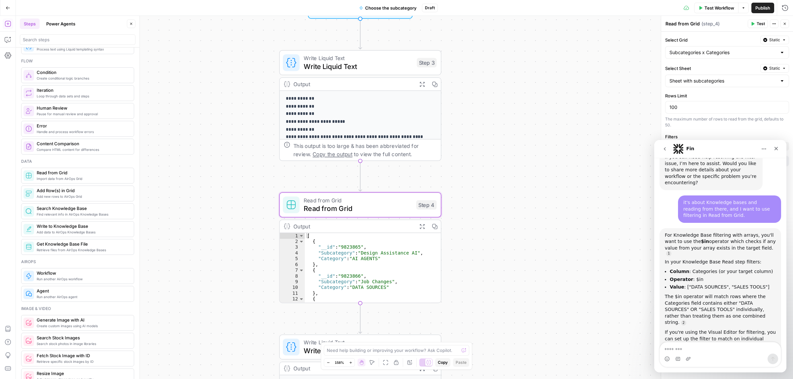
scroll to position [248, 0]
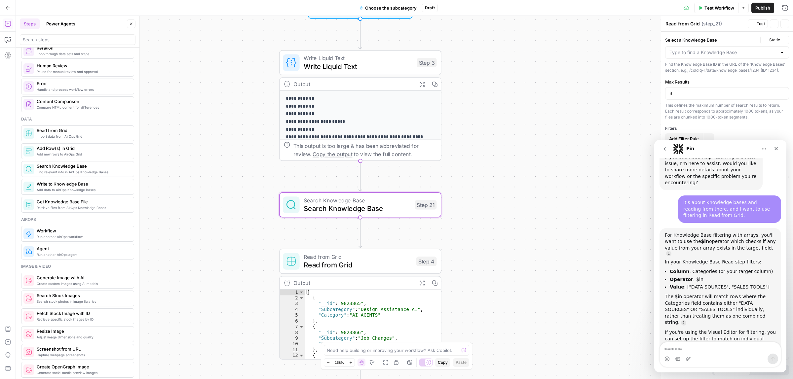
type textarea "Search Knowledge Base"
click at [381, 203] on span "Search Knowledge Base" at bounding box center [356, 208] width 107 height 11
click at [775, 146] on icon "Close" at bounding box center [775, 148] width 5 height 5
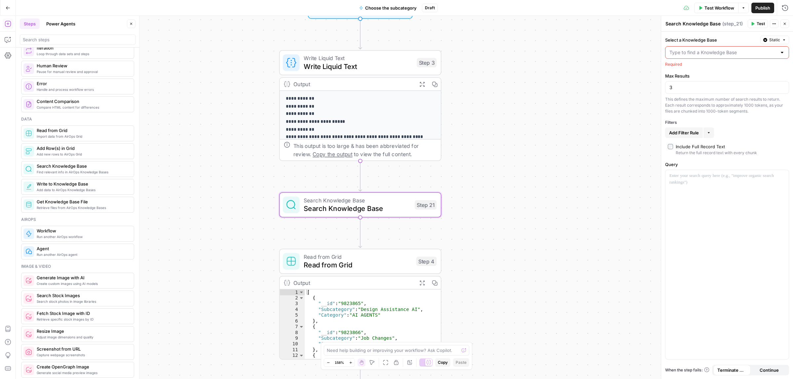
click at [719, 50] on input "Select a Knowledge Base" at bounding box center [722, 52] width 107 height 7
click at [702, 70] on span "ColdIQ Website Info" at bounding box center [726, 69] width 110 height 7
type input "ColdIQ Website Info"
click at [692, 91] on input "3" at bounding box center [726, 93] width 115 height 7
click at [633, 90] on body "**********" at bounding box center [396, 189] width 793 height 379
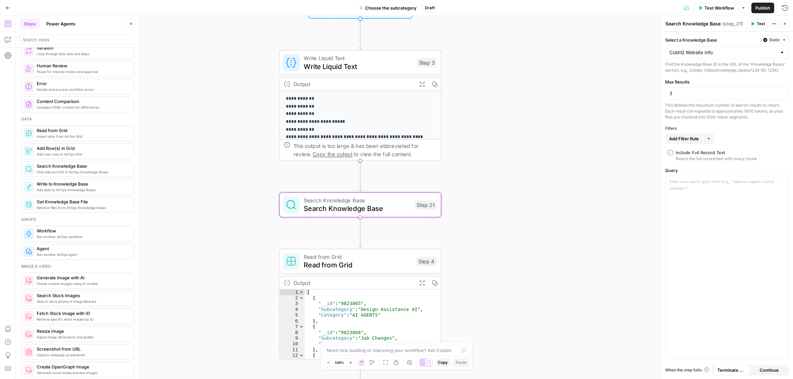
click at [403, 208] on span "Search Knowledge Base" at bounding box center [356, 208] width 107 height 11
click at [784, 22] on icon "button" at bounding box center [784, 24] width 4 height 4
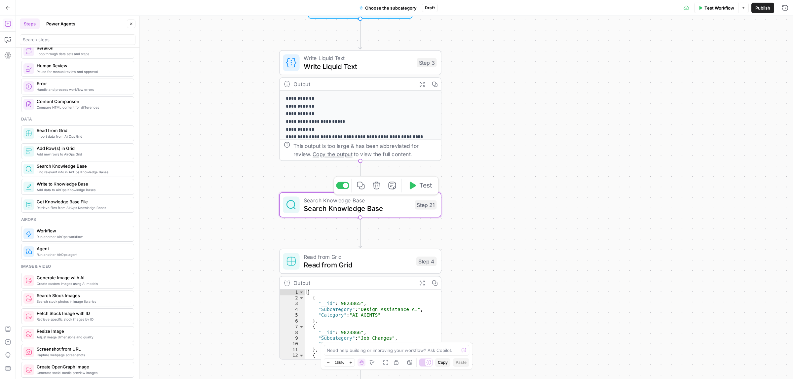
click at [373, 186] on icon "button" at bounding box center [377, 186] width 8 height 8
click at [372, 81] on span "Delete Step" at bounding box center [379, 84] width 26 height 7
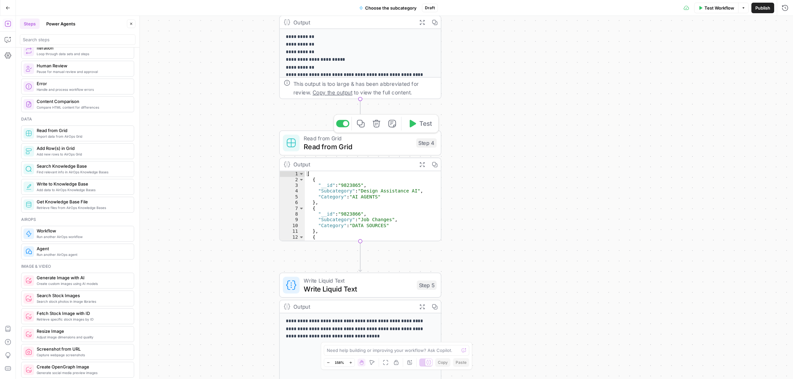
click at [357, 144] on span "Read from Grid" at bounding box center [357, 146] width 108 height 11
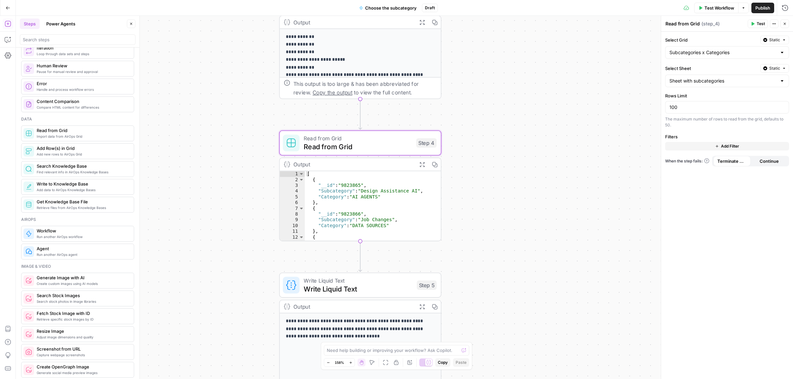
click at [723, 144] on span "Add Filter" at bounding box center [730, 146] width 18 height 6
click at [685, 146] on input "text" at bounding box center [679, 148] width 20 height 7
click at [731, 148] on div at bounding box center [732, 148] width 5 height 7
click at [684, 149] on input "text" at bounding box center [679, 148] width 20 height 7
click at [684, 175] on span "Category" at bounding box center [685, 175] width 15 height 7
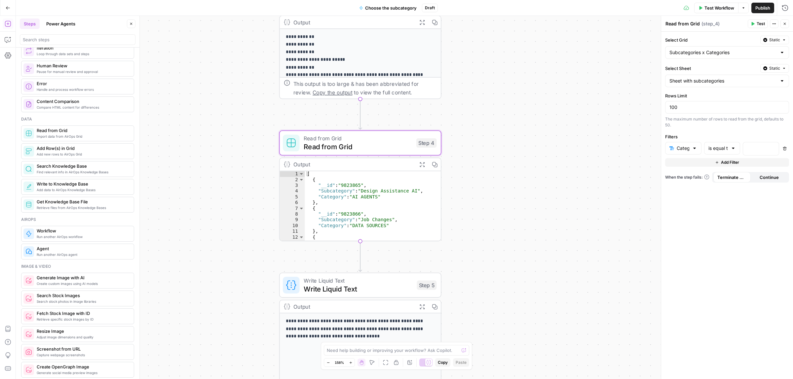
click at [731, 148] on div at bounding box center [732, 148] width 5 height 7
click at [722, 181] on button "contains" at bounding box center [722, 184] width 30 height 9
type input "contains"
click at [753, 153] on div at bounding box center [755, 148] width 25 height 13
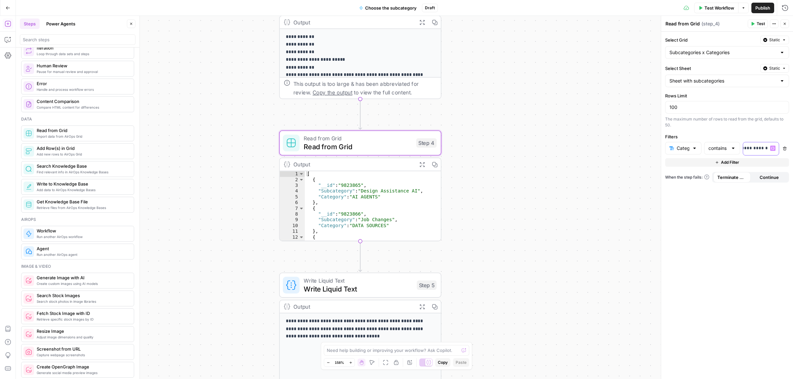
scroll to position [0, 12]
click at [759, 25] on span "Test" at bounding box center [760, 24] width 8 height 6
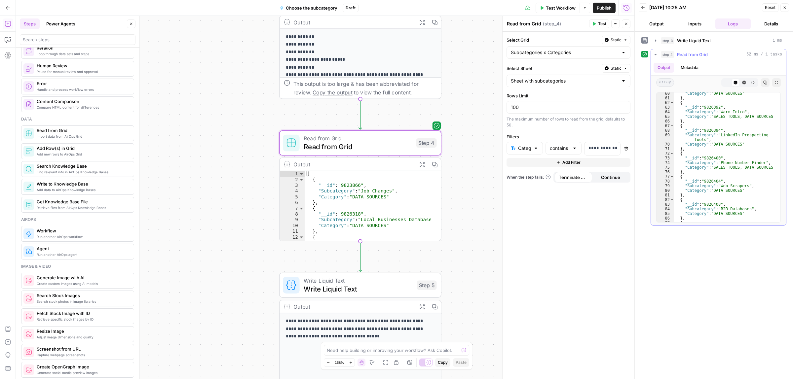
scroll to position [297, 0]
click at [556, 209] on div "**********" at bounding box center [568, 206] width 132 height 348
click at [588, 147] on p "**********" at bounding box center [601, 148] width 27 height 7
click at [597, 22] on button "Test" at bounding box center [599, 23] width 20 height 9
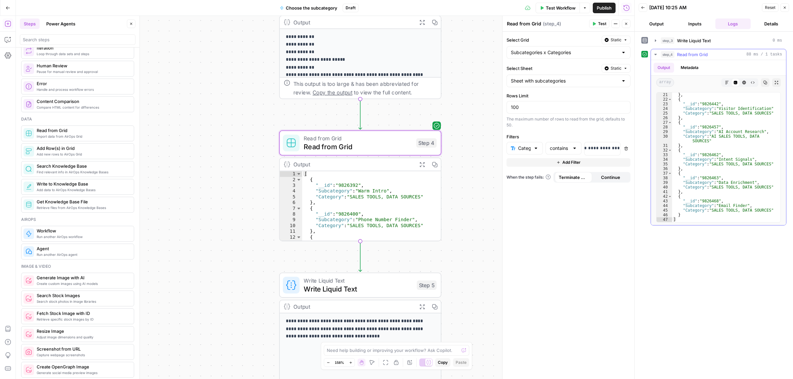
scroll to position [0, 0]
click at [603, 149] on p "**********" at bounding box center [589, 148] width 27 height 7
click at [565, 160] on span "Add Filter" at bounding box center [571, 163] width 18 height 6
click at [625, 167] on button "Delete" at bounding box center [626, 164] width 9 height 9
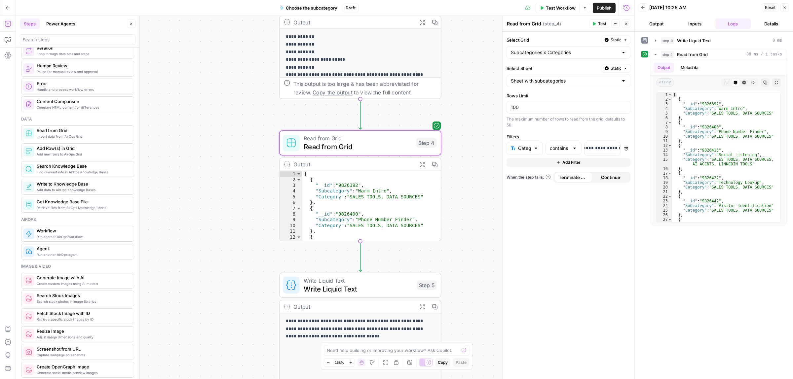
click at [593, 22] on icon "button" at bounding box center [594, 24] width 4 height 4
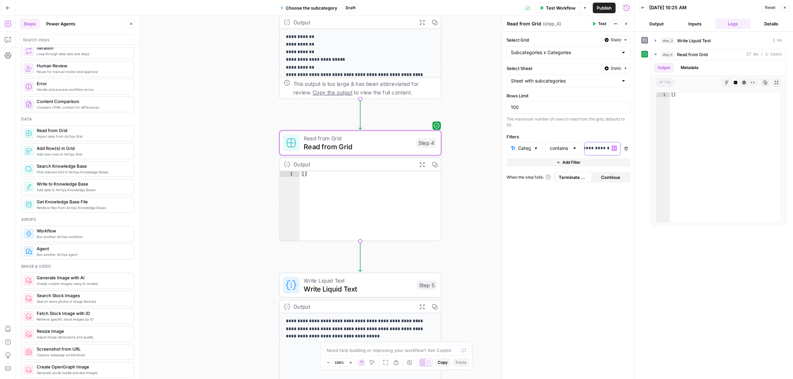
click at [598, 149] on p "**********" at bounding box center [584, 148] width 27 height 7
click at [600, 28] on header "Read from Grid Read from Grid ( step_4 ) Test Actions Close" at bounding box center [568, 24] width 132 height 16
click at [599, 22] on span "Test" at bounding box center [602, 24] width 8 height 6
click at [598, 149] on p "**********" at bounding box center [584, 148] width 27 height 7
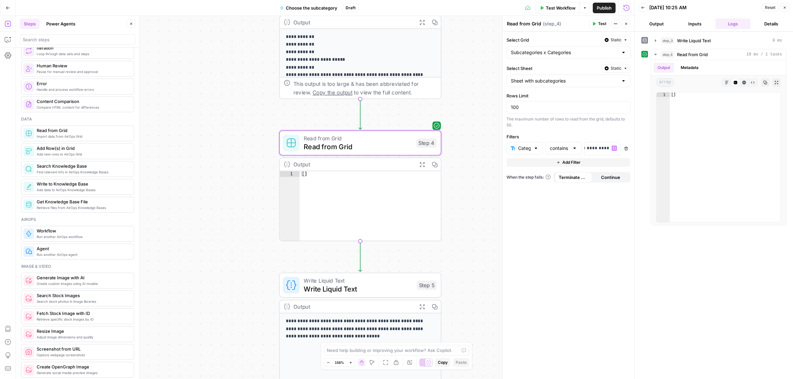
click at [598, 21] on span "Test" at bounding box center [602, 24] width 8 height 6
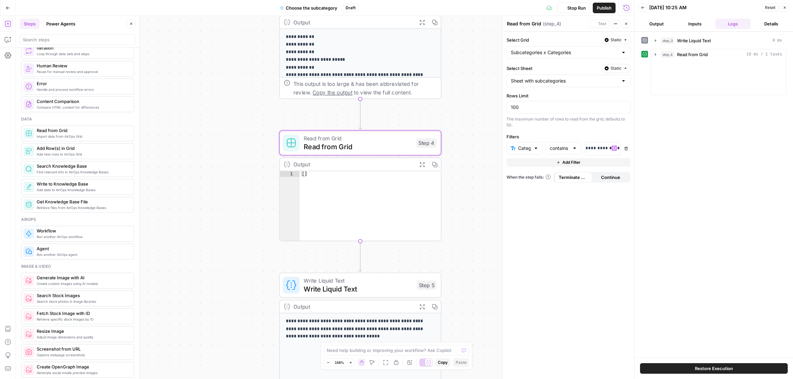
scroll to position [0, 40]
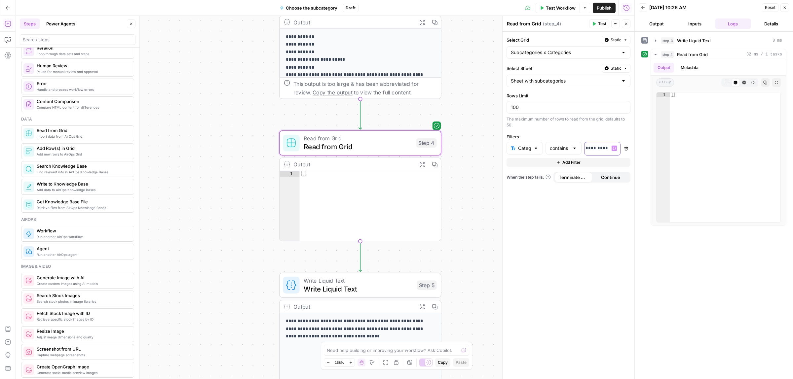
click at [577, 148] on p "**********" at bounding box center [563, 148] width 27 height 7
click at [595, 26] on button "Test" at bounding box center [599, 23] width 20 height 9
click at [588, 149] on p "**********" at bounding box center [598, 148] width 27 height 7
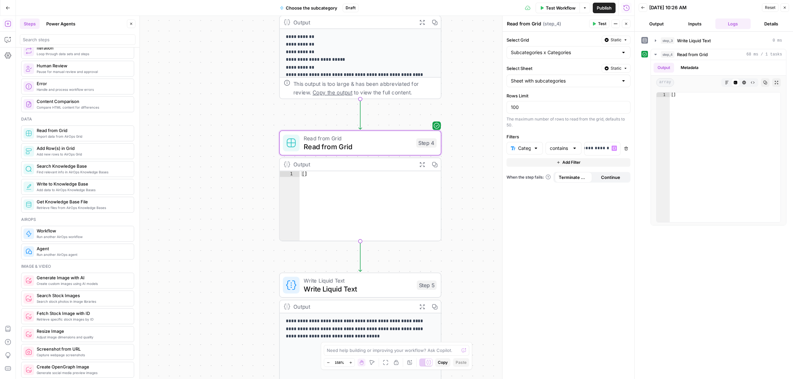
click at [600, 27] on button "Test" at bounding box center [599, 23] width 20 height 9
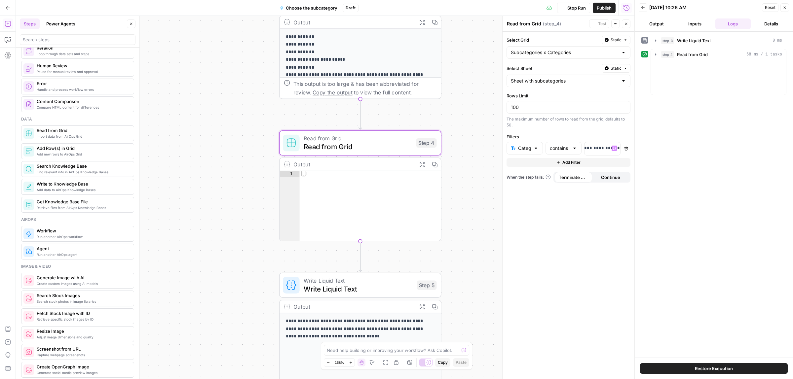
scroll to position [0, 43]
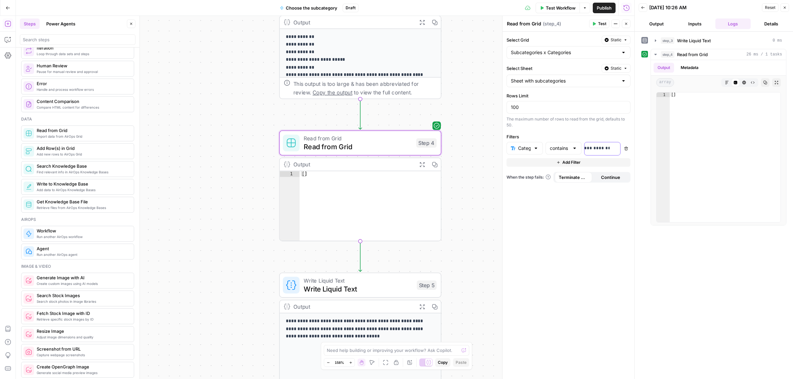
click at [573, 149] on p "**********" at bounding box center [559, 148] width 27 height 7
drag, startPoint x: 595, startPoint y: 147, endPoint x: 572, endPoint y: 146, distance: 23.5
click at [572, 146] on div "**********" at bounding box center [563, 149] width 114 height 14
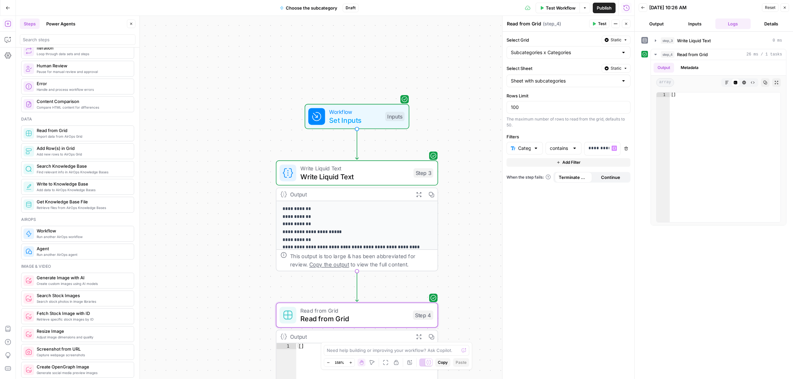
drag, startPoint x: 248, startPoint y: 127, endPoint x: 248, endPoint y: 131, distance: 4.0
click at [248, 131] on div "**********" at bounding box center [325, 197] width 618 height 363
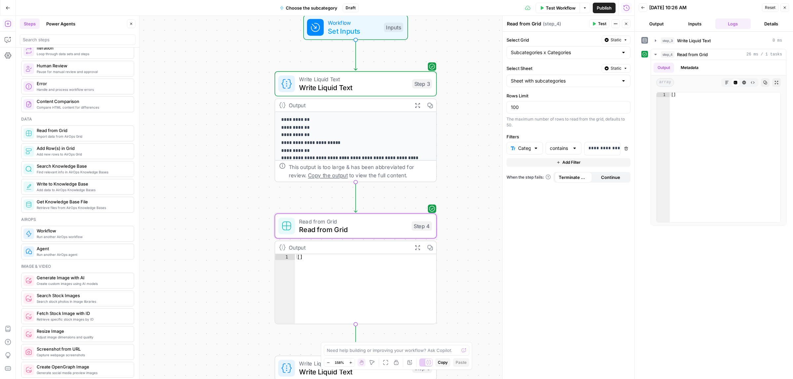
drag, startPoint x: 237, startPoint y: 194, endPoint x: 231, endPoint y: 102, distance: 92.3
click at [231, 102] on div "**********" at bounding box center [325, 197] width 618 height 363
click at [325, 83] on span "Write Liquid Text" at bounding box center [353, 87] width 109 height 11
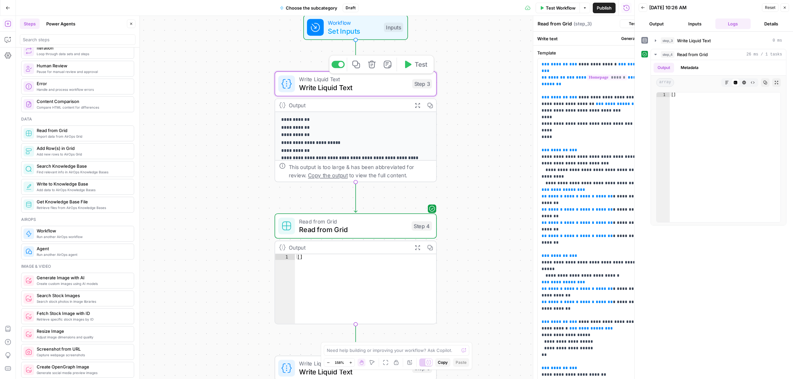
type textarea "Write Liquid Text"
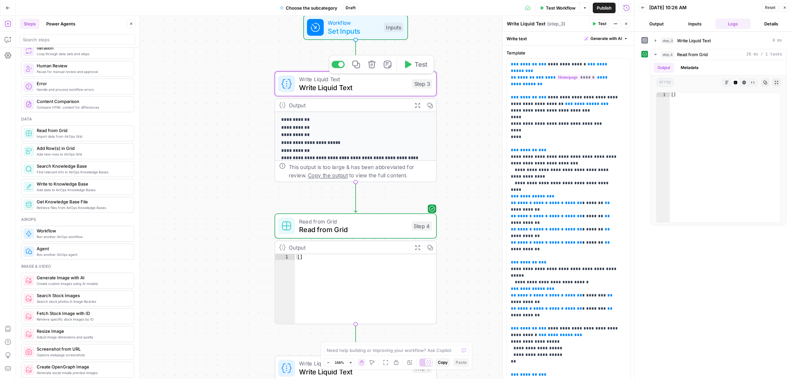
click at [332, 33] on span "Set Inputs" at bounding box center [354, 31] width 52 height 11
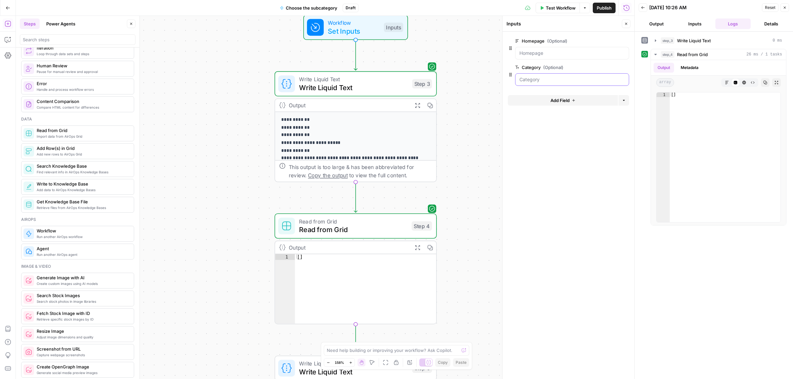
click at [539, 81] on input "Category (Optional)" at bounding box center [571, 79] width 105 height 7
click at [612, 65] on button "edit field" at bounding box center [606, 67] width 25 height 8
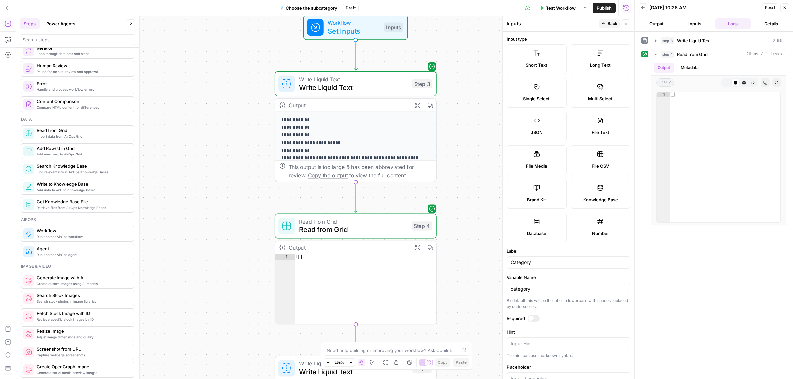
click at [530, 133] on span "JSON" at bounding box center [536, 132] width 12 height 7
click at [608, 21] on span "Back" at bounding box center [612, 24] width 10 height 6
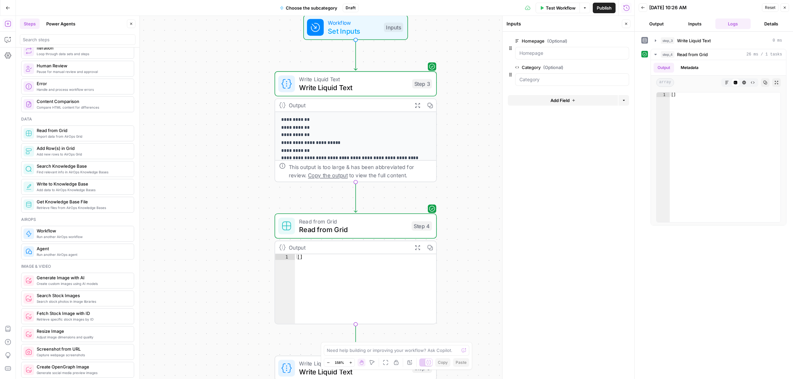
click at [551, 7] on span "Test Workflow" at bounding box center [561, 8] width 30 height 7
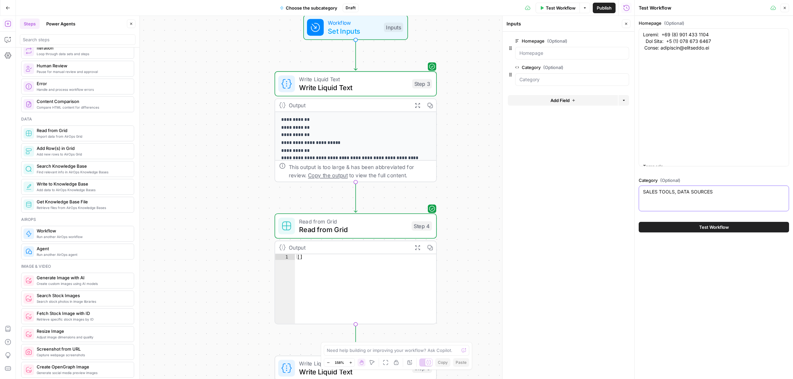
click at [683, 194] on textarea "SALES TOOLS, DATA SOURCES" at bounding box center [714, 192] width 142 height 7
click at [689, 228] on button "Test Workflow" at bounding box center [713, 227] width 150 height 11
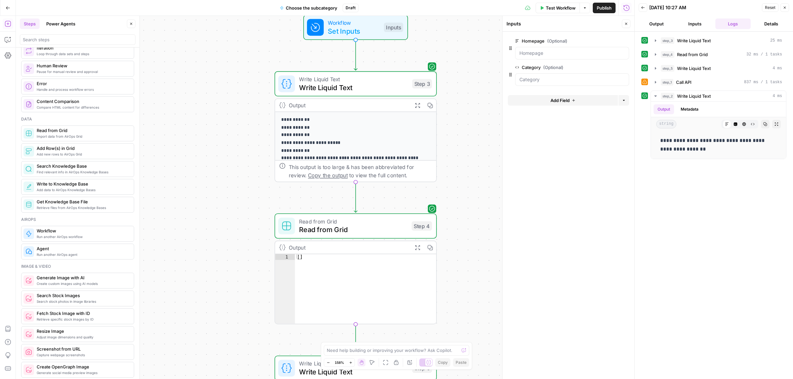
click at [338, 230] on span "Read from Grid" at bounding box center [353, 230] width 108 height 11
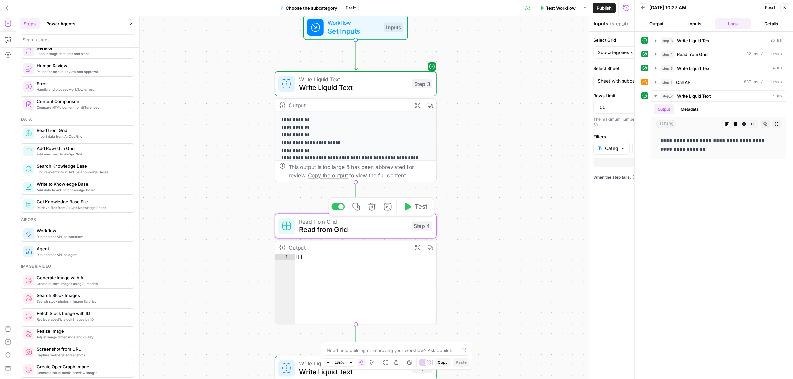
type textarea "Read from Grid"
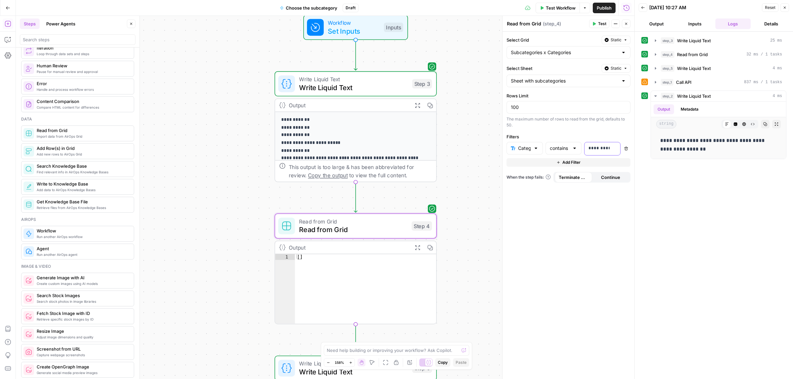
click at [599, 145] on div "**********" at bounding box center [596, 148] width 25 height 13
click at [611, 145] on div "“/” to reference Variables Menu" at bounding box center [602, 148] width 36 height 13
click at [613, 149] on icon "button" at bounding box center [613, 148] width 3 height 3
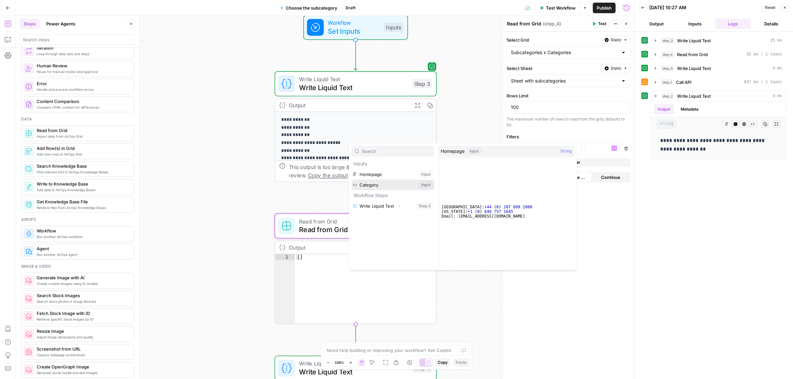
click at [379, 184] on button "Select variable Category" at bounding box center [392, 185] width 83 height 11
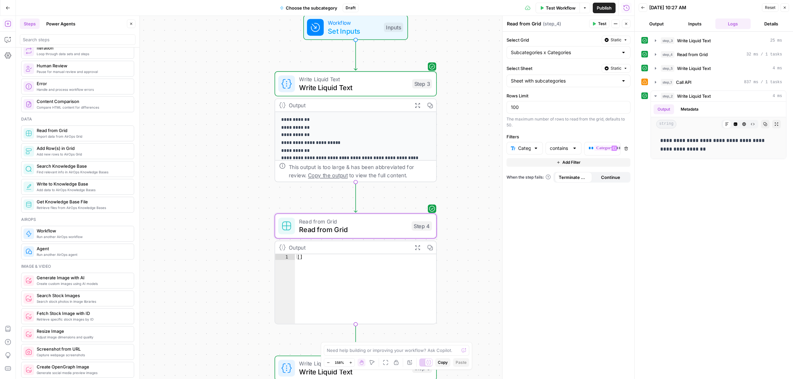
click at [597, 25] on button "Test" at bounding box center [599, 23] width 20 height 9
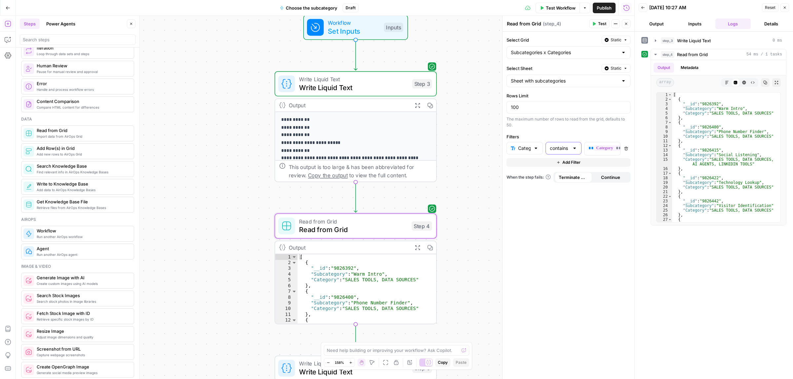
click at [562, 149] on input "contains" at bounding box center [560, 148] width 20 height 7
type input "contains"
click at [590, 150] on span "**" at bounding box center [590, 148] width 5 height 4
click at [6, 345] on icon "button" at bounding box center [8, 342] width 7 height 7
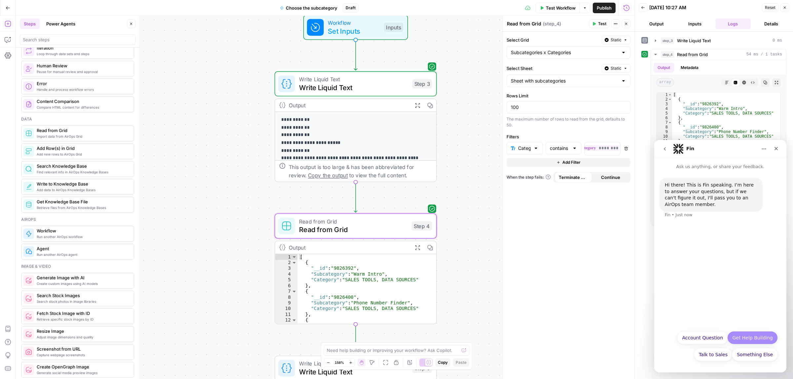
click at [755, 338] on button "Get Help Building" at bounding box center [752, 337] width 51 height 13
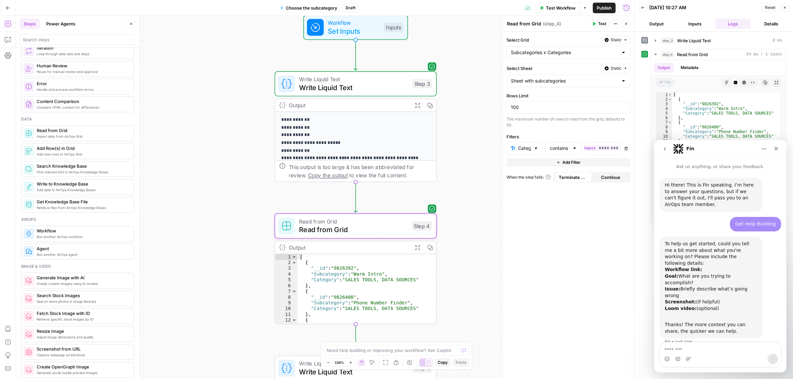
scroll to position [15, 0]
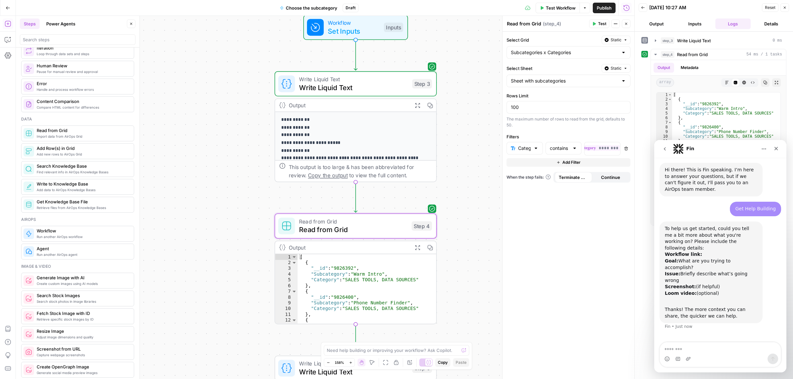
click at [694, 350] on textarea "Message…" at bounding box center [719, 347] width 121 height 11
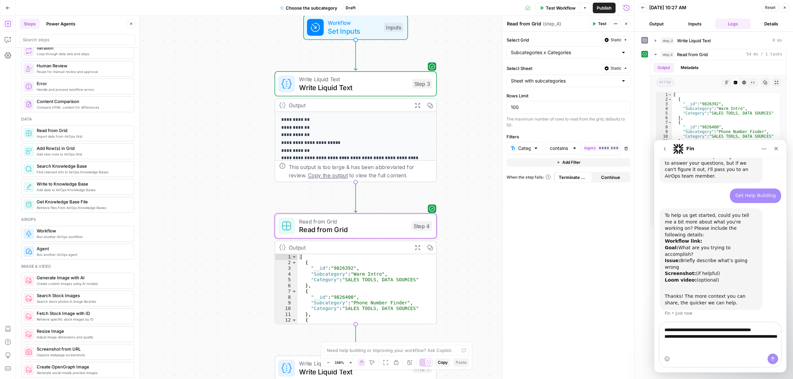
scroll to position [35, 0]
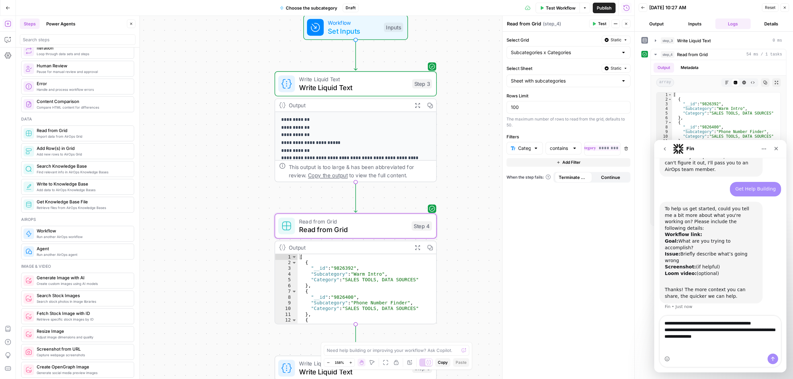
type textarea "**********"
click at [661, 145] on button "go back" at bounding box center [664, 149] width 13 height 13
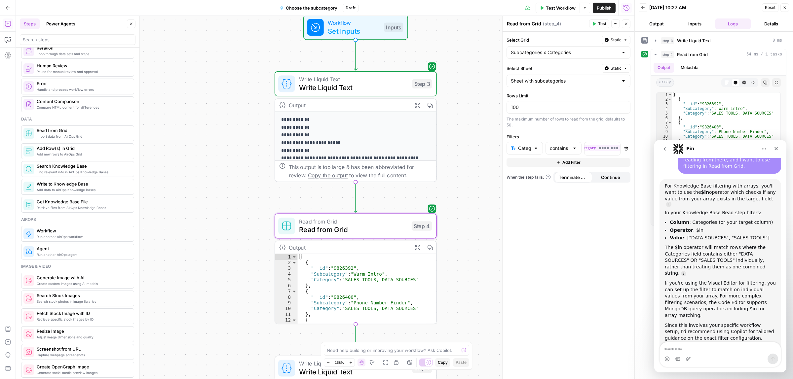
scroll to position [1045, 0]
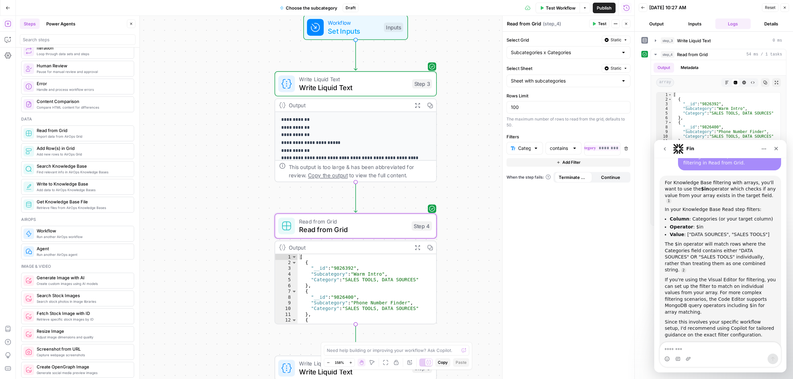
click at [664, 145] on button "go back" at bounding box center [664, 149] width 13 height 13
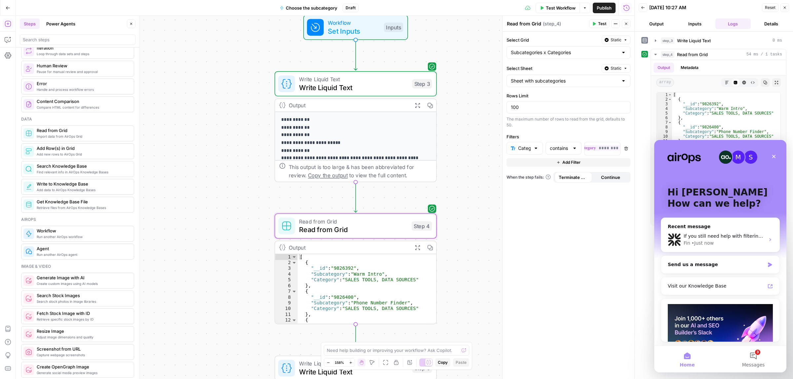
scroll to position [1, 0]
click at [717, 265] on div "Send us a message" at bounding box center [715, 264] width 97 height 7
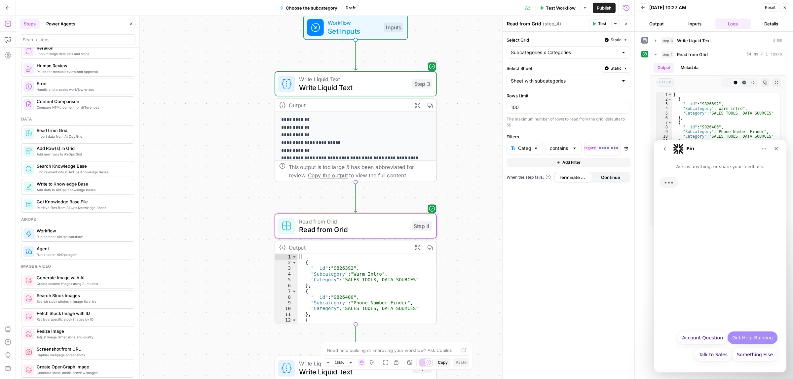
click at [759, 336] on button "Get Help Building" at bounding box center [752, 337] width 51 height 13
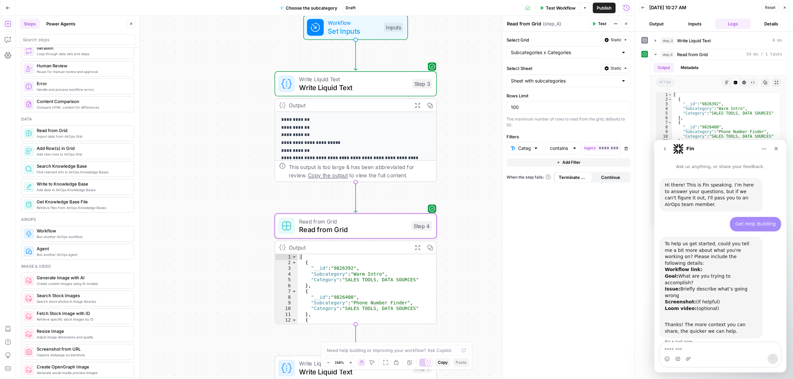
scroll to position [15, 0]
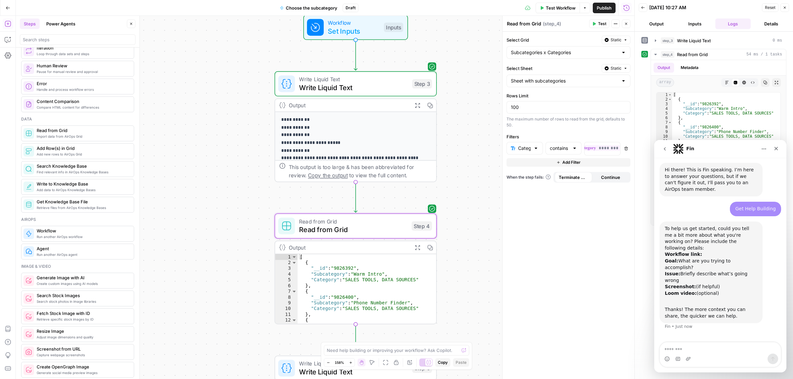
click at [693, 349] on textarea "Message…" at bounding box center [719, 347] width 121 height 11
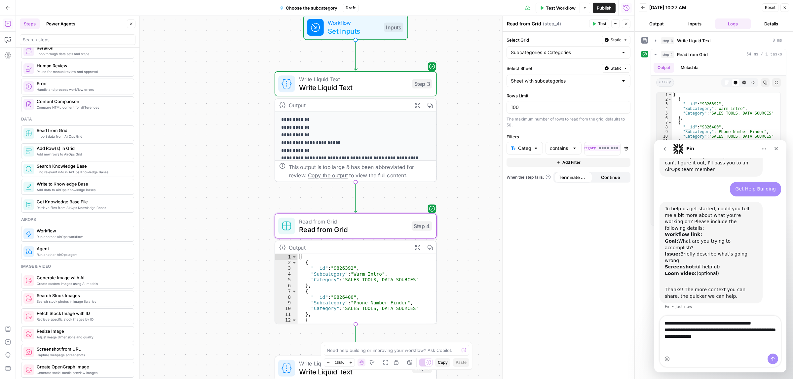
drag, startPoint x: 754, startPoint y: 337, endPoint x: 774, endPoint y: 337, distance: 20.8
click at [771, 337] on textarea "**********" at bounding box center [719, 331] width 121 height 31
click at [770, 337] on textarea "**********" at bounding box center [719, 331] width 121 height 31
click at [694, 344] on textarea "**********" at bounding box center [719, 331] width 121 height 31
type textarea "**********"
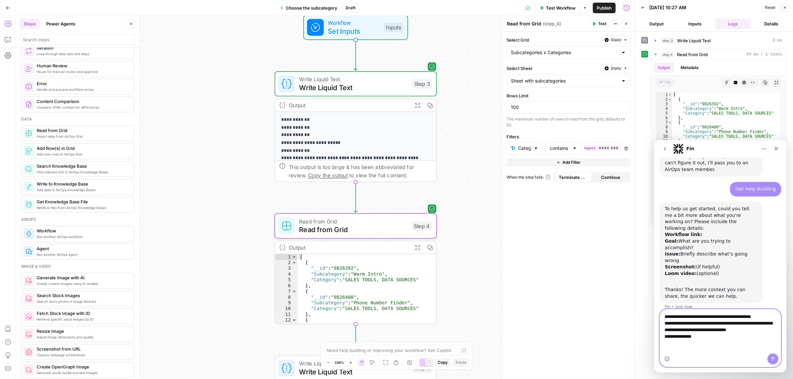
click at [770, 362] on button "Send a message…" at bounding box center [772, 359] width 11 height 11
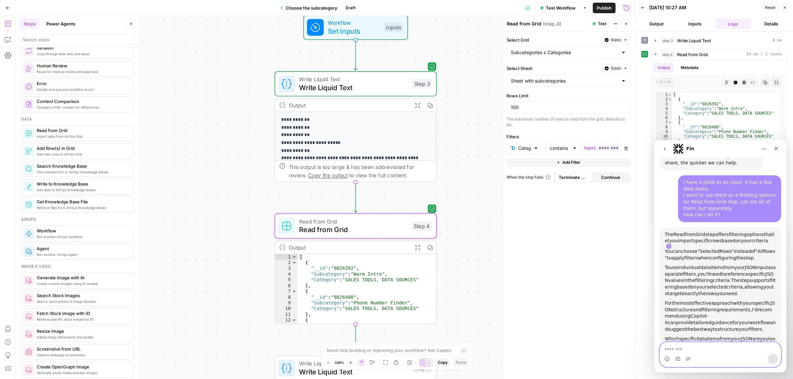
scroll to position [169, 0]
drag, startPoint x: 695, startPoint y: 255, endPoint x: 748, endPoint y: 249, distance: 53.4
click at [732, 263] on div "To use individual data items from your JSON input as separate filters, you'll n…" at bounding box center [719, 279] width 111 height 32
click at [748, 270] on span "reference" at bounding box center [737, 272] width 22 height 5
drag, startPoint x: 679, startPoint y: 262, endPoint x: 732, endPoint y: 262, distance: 53.5
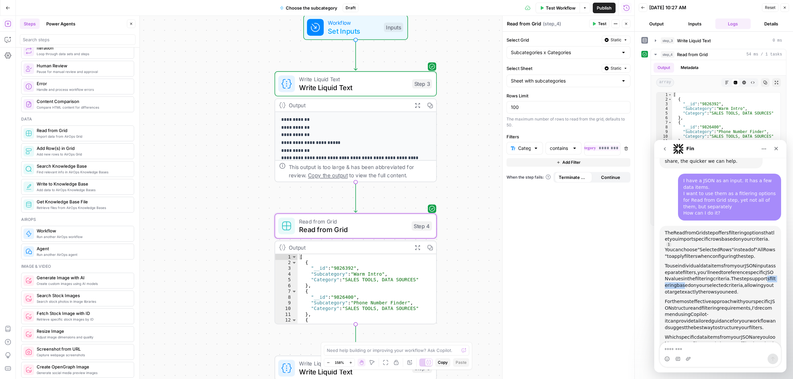
click at [724, 263] on div "To use individual data items from your JSON input as separate filters, you'll n…" at bounding box center [719, 279] width 111 height 32
click at [726, 283] on span "selected" at bounding box center [715, 285] width 19 height 5
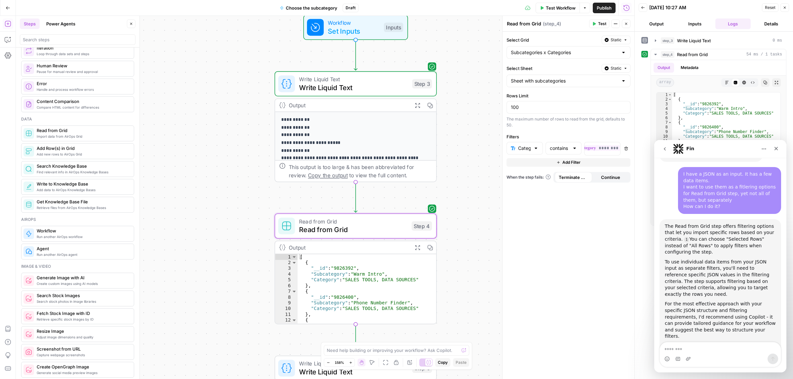
drag, startPoint x: 701, startPoint y: 261, endPoint x: 747, endPoint y: 259, distance: 46.3
click at [735, 260] on div "To use individual data items from your JSON input as separate filters, you'll n…" at bounding box center [719, 278] width 111 height 39
click at [747, 259] on div "To use individual data items from your JSON input as separate filters, you'll n…" at bounding box center [719, 278] width 111 height 39
click at [379, 350] on textarea at bounding box center [393, 350] width 132 height 7
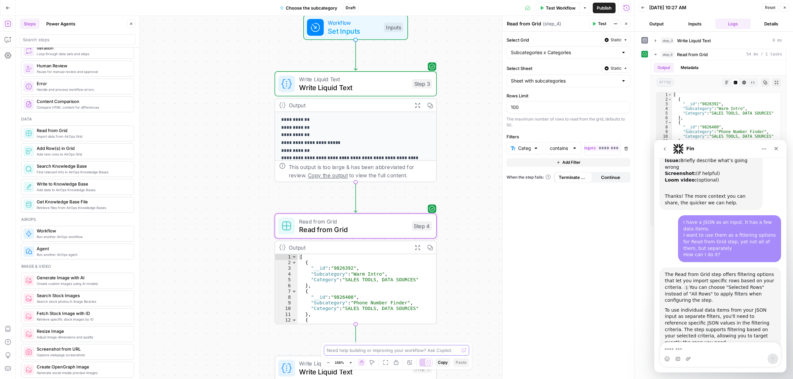
scroll to position [93, 0]
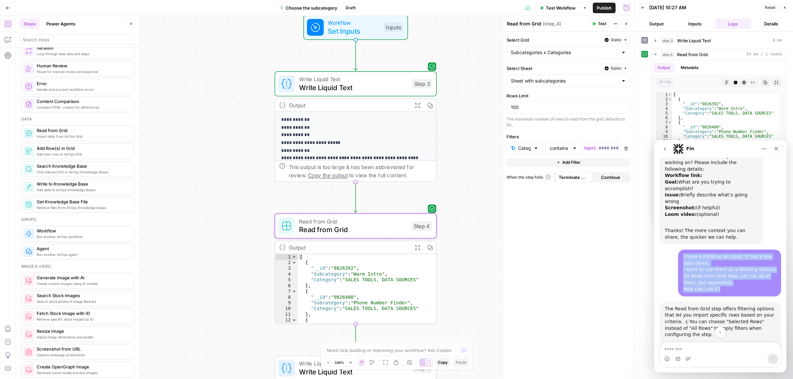
drag, startPoint x: 717, startPoint y: 271, endPoint x: 1197, endPoint y: 429, distance: 505.6
click at [678, 250] on div "I have a JSON as an input. It has a few data items. I want to use them as a fit…" at bounding box center [729, 273] width 103 height 47
copy div "I have a JSON as an input. It has a few data items. I want to use them as a fit…"
click at [357, 348] on textarea at bounding box center [393, 350] width 132 height 7
type textarea "I have a JSON as an input. It has a few data items. I want to use them as a fit…"
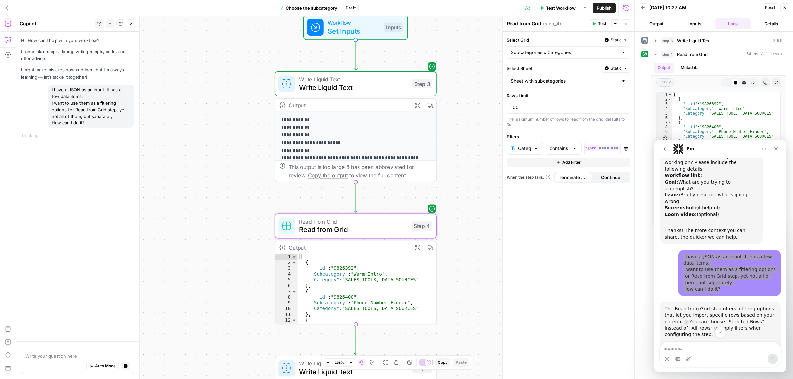
click at [783, 8] on icon "button" at bounding box center [784, 8] width 4 height 4
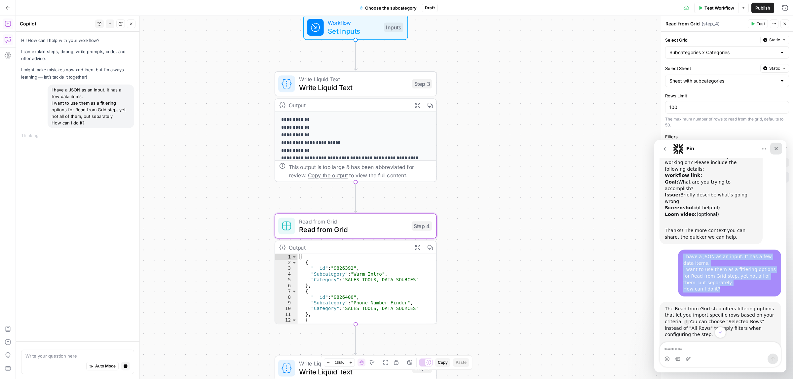
click at [775, 149] on icon "Close" at bounding box center [776, 149] width 4 height 4
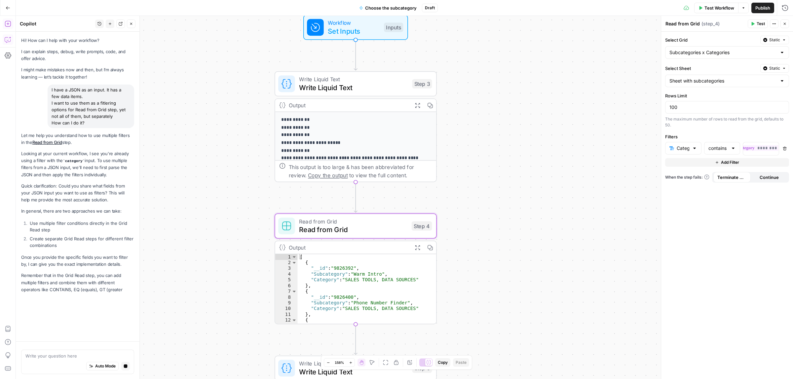
drag, startPoint x: 38, startPoint y: 167, endPoint x: 78, endPoint y: 167, distance: 40.0
click at [66, 167] on p "Looking at your current workflow, I see you're already using a filter with the …" at bounding box center [77, 164] width 113 height 28
click at [78, 167] on p "Looking at your current workflow, I see you're already using a filter with the …" at bounding box center [77, 164] width 113 height 28
drag, startPoint x: 73, startPoint y: 174, endPoint x: 80, endPoint y: 174, distance: 7.3
click at [77, 174] on p "Looking at your current workflow, I see you're already using a filter with the …" at bounding box center [77, 164] width 113 height 28
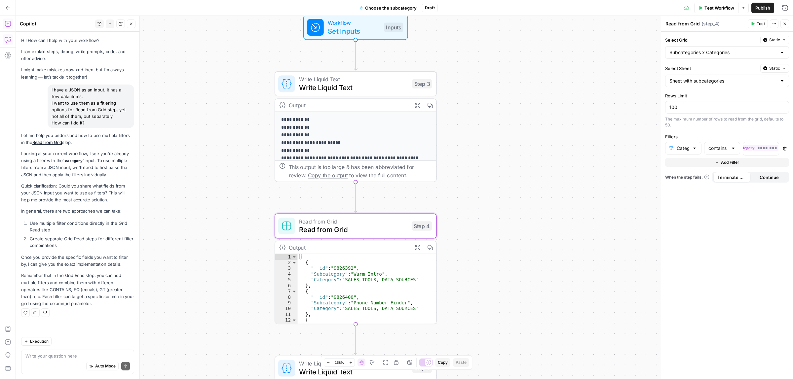
click at [80, 174] on p "Looking at your current workflow, I see you're already using a filter with the …" at bounding box center [77, 164] width 113 height 28
drag, startPoint x: 73, startPoint y: 184, endPoint x: 113, endPoint y: 184, distance: 39.3
click at [112, 184] on p "Quick clarification: Could you share what fields from your JSON input you want …" at bounding box center [77, 193] width 113 height 21
click at [113, 184] on p "Quick clarification: Could you share what fields from your JSON input you want …" at bounding box center [77, 193] width 113 height 21
drag, startPoint x: 44, startPoint y: 222, endPoint x: 78, endPoint y: 223, distance: 34.0
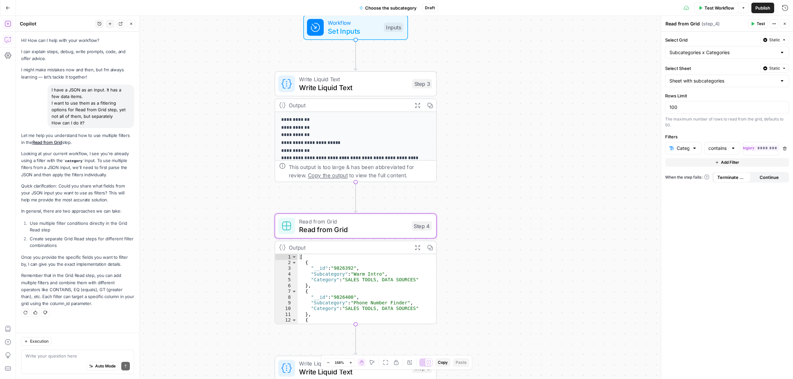
click at [64, 223] on li "Use multiple filter conditions directly in the Grid Read step" at bounding box center [81, 226] width 106 height 13
click at [80, 223] on li "Use multiple filter conditions directly in the Grid Read step" at bounding box center [81, 226] width 106 height 13
drag, startPoint x: 38, startPoint y: 238, endPoint x: 75, endPoint y: 238, distance: 37.3
click at [71, 238] on li "Create separate Grid Read steps for different filter combinations" at bounding box center [81, 241] width 106 height 13
click at [76, 239] on li "Create separate Grid Read steps for different filter combinations" at bounding box center [81, 241] width 106 height 13
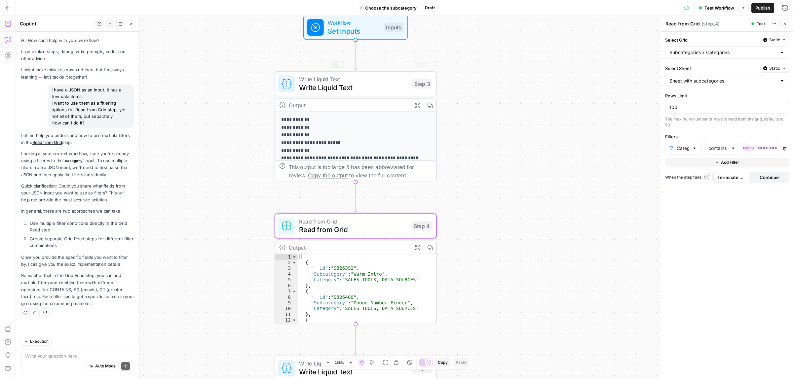
click at [334, 34] on span "Set Inputs" at bounding box center [354, 31] width 52 height 11
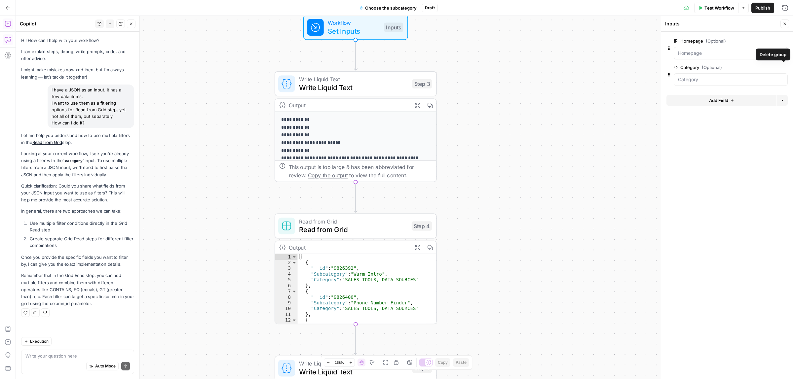
click at [764, 66] on span "edit field" at bounding box center [762, 67] width 15 height 5
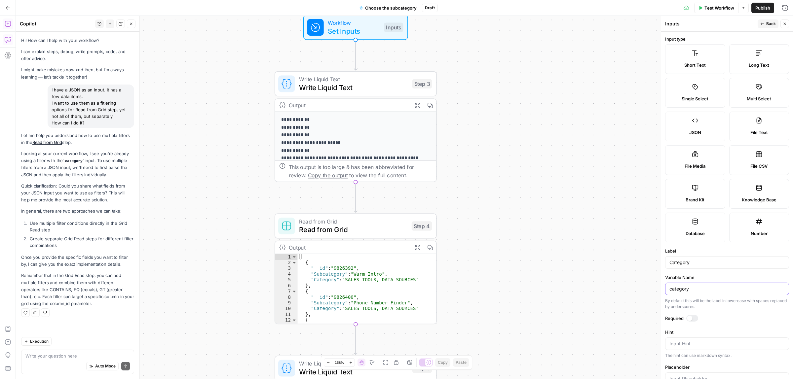
drag, startPoint x: 700, startPoint y: 289, endPoint x: 616, endPoint y: 292, distance: 84.6
click at [616, 292] on body "**********" at bounding box center [396, 189] width 793 height 379
click at [315, 221] on span "Read from Grid" at bounding box center [353, 221] width 108 height 8
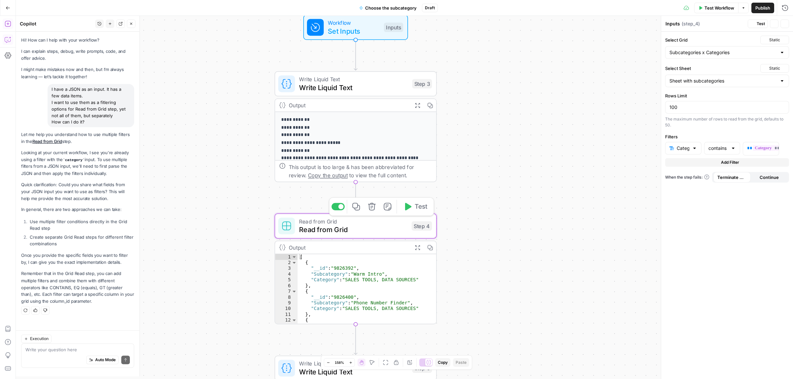
type textarea "Read from Grid"
click at [750, 150] on span "**" at bounding box center [749, 148] width 5 height 4
click at [56, 361] on div "Auto Mode Send" at bounding box center [77, 366] width 104 height 15
paste textarea "{{category}}"
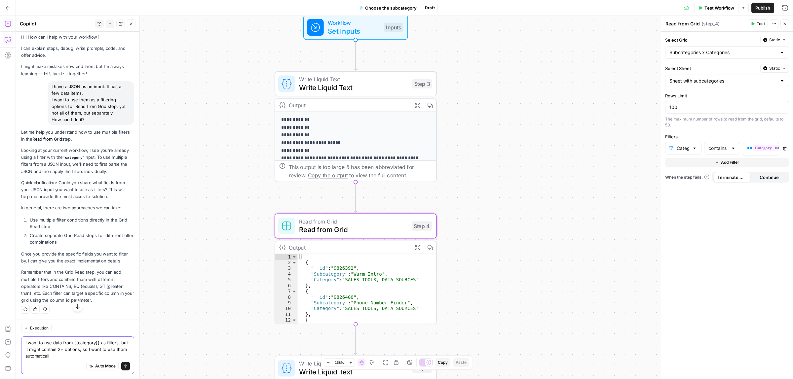
type textarea "I want to use data from {{category}} as filters, but it might contain 2+ option…"
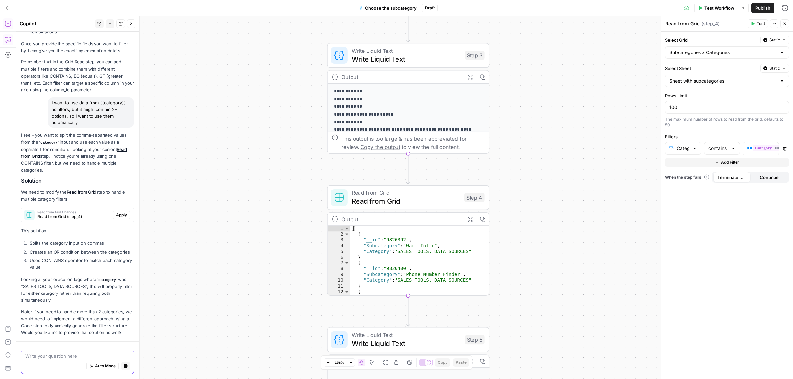
scroll to position [247, 0]
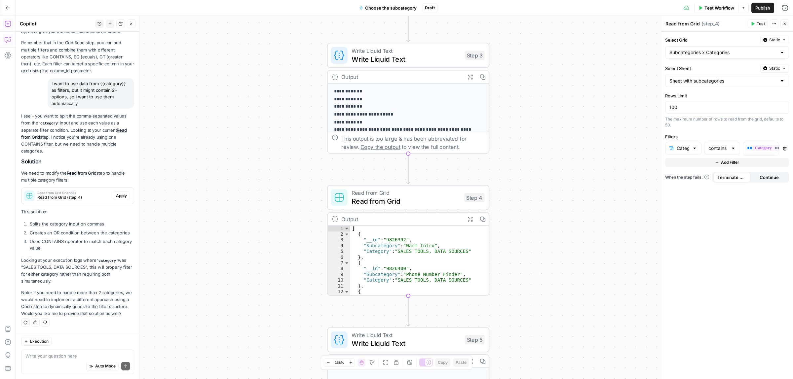
drag, startPoint x: 53, startPoint y: 267, endPoint x: 83, endPoint y: 266, distance: 30.1
click at [83, 266] on p "Looking at your execution logs where category was "SALES TOOLS, DATA SOURCES", …" at bounding box center [77, 271] width 113 height 28
drag, startPoint x: 88, startPoint y: 260, endPoint x: 19, endPoint y: 260, distance: 69.0
click at [19, 260] on div "Hi! How can I help with your workflow? I can explain steps, debug, write prompt…" at bounding box center [78, 66] width 124 height 534
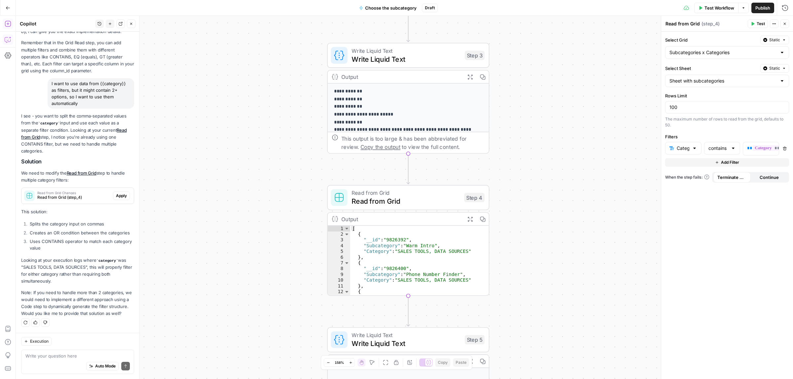
copy p ""SALES TOOLS, DATA SOURCES","
click at [396, 204] on span "Read from Grid" at bounding box center [405, 201] width 108 height 11
click at [762, 147] on span "********" at bounding box center [773, 148] width 43 height 6
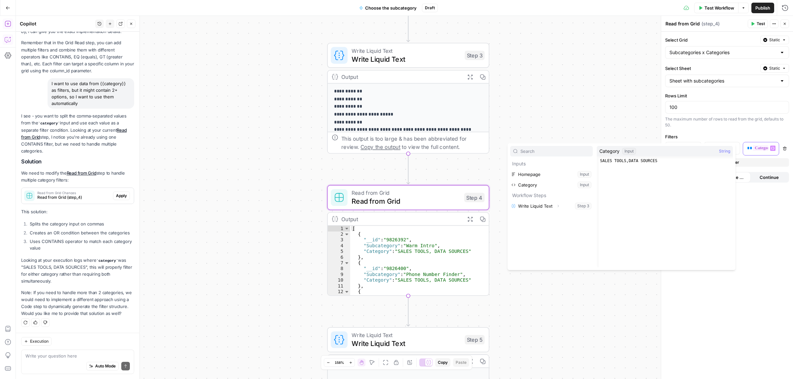
click at [748, 148] on span "**" at bounding box center [749, 148] width 5 height 4
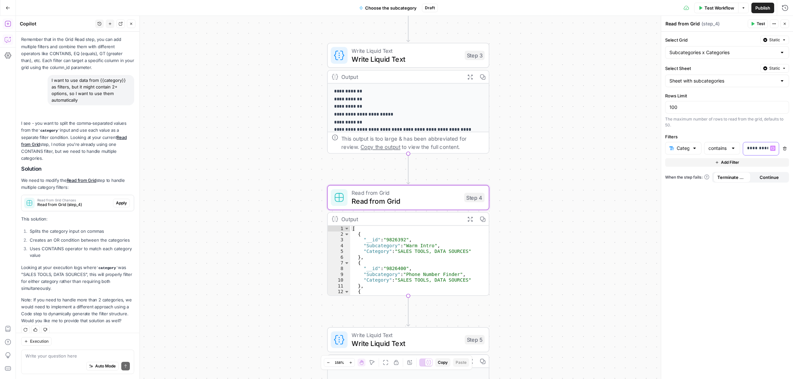
scroll to position [268, 0]
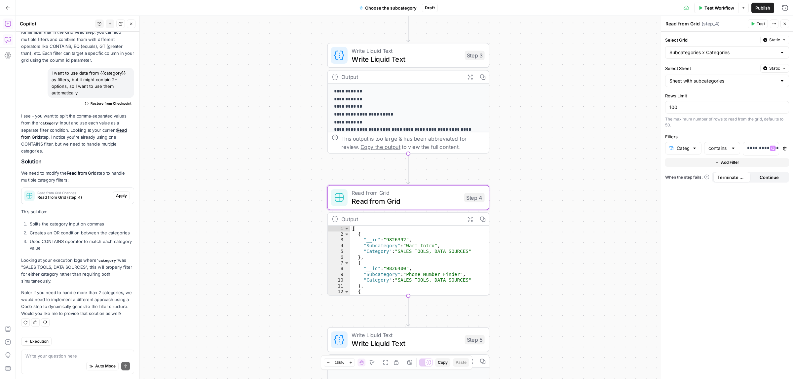
click at [756, 25] on span "Test" at bounding box center [760, 24] width 8 height 6
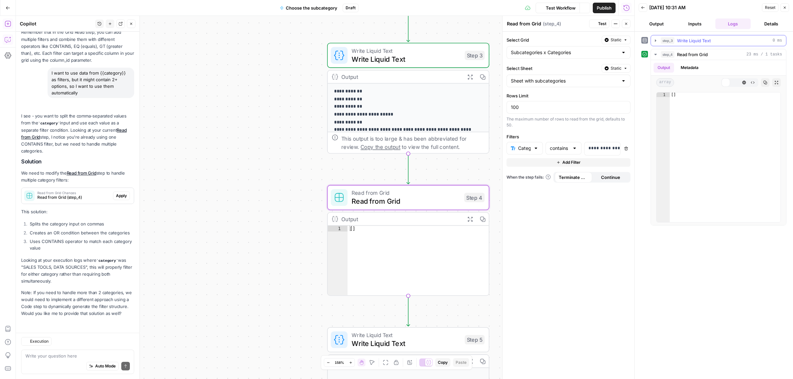
scroll to position [268, 0]
drag, startPoint x: 76, startPoint y: 301, endPoint x: 108, endPoint y: 298, distance: 31.5
click at [104, 301] on p "Note: If you need to handle more than 2 categories, we would need to implement …" at bounding box center [77, 303] width 113 height 28
click at [111, 297] on p "Note: If you need to handle more than 2 categories, we would need to implement …" at bounding box center [77, 303] width 113 height 28
click at [55, 340] on div "Execution" at bounding box center [77, 341] width 113 height 9
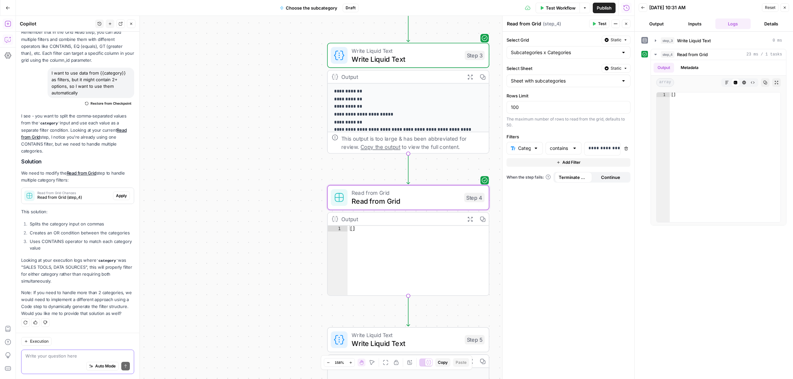
click at [52, 353] on textarea at bounding box center [77, 356] width 104 height 7
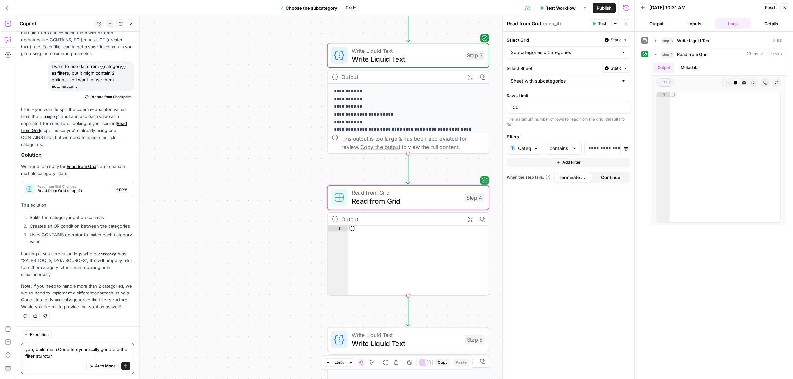
type textarea "yep, build me a Code to dynamically generate the filter sturcture"
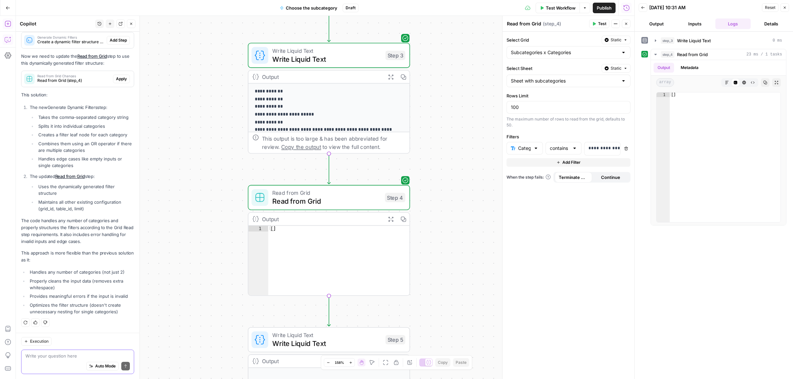
scroll to position [627, 0]
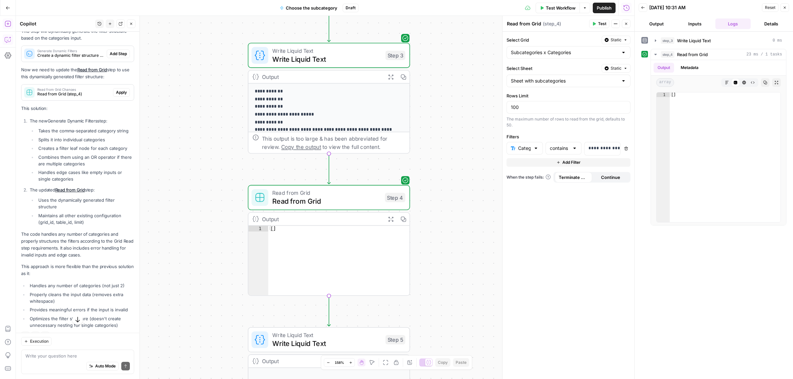
drag, startPoint x: 61, startPoint y: 240, endPoint x: 100, endPoint y: 240, distance: 39.0
click at [99, 226] on li "Maintains all other existing configuration (grid_id, table_id, limit)" at bounding box center [85, 218] width 97 height 13
click at [101, 226] on li "Maintains all other existing configuration (grid_id, table_id, limit)" at bounding box center [85, 218] width 97 height 13
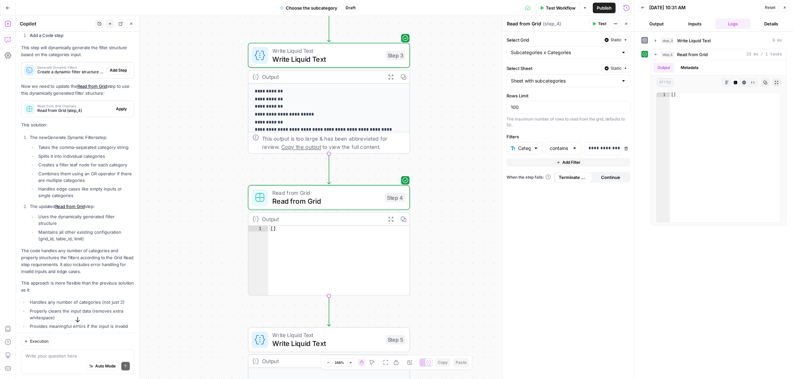
scroll to position [545, 0]
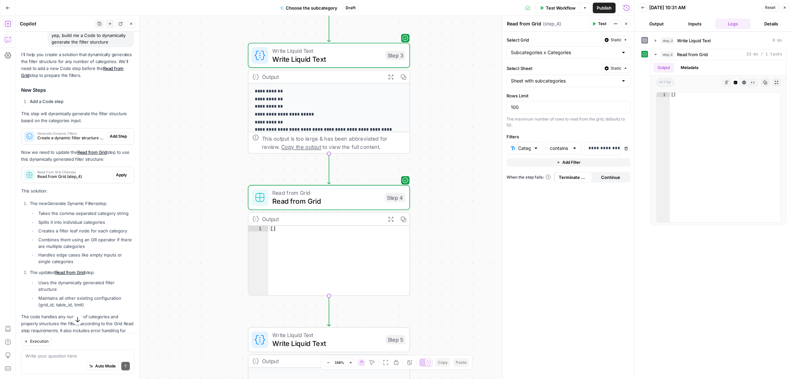
click at [111, 139] on span "Add Step" at bounding box center [118, 136] width 17 height 6
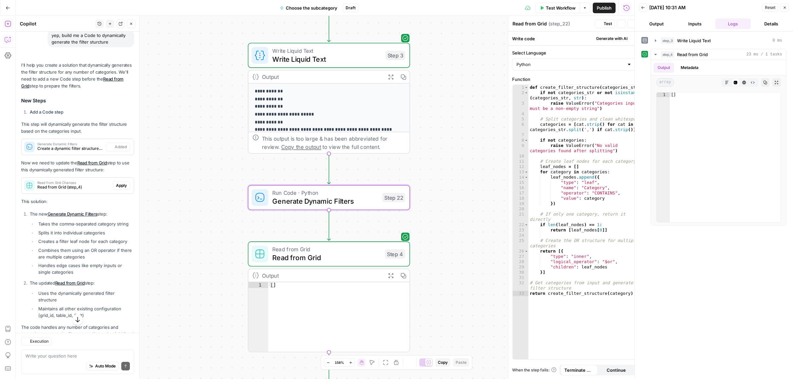
type textarea "Generate Dynamic Filters"
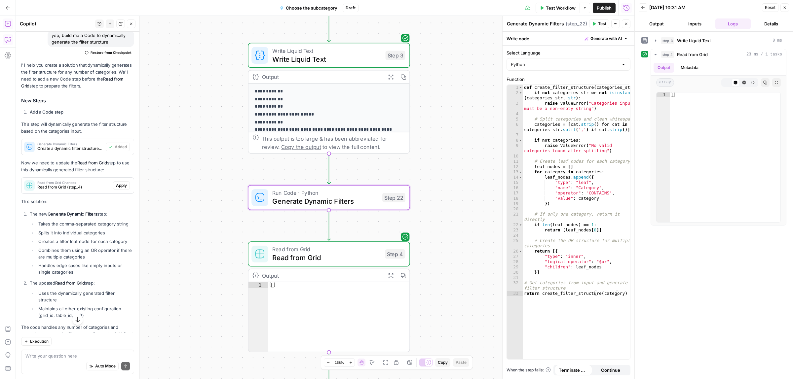
click at [603, 25] on span "Test" at bounding box center [602, 24] width 8 height 6
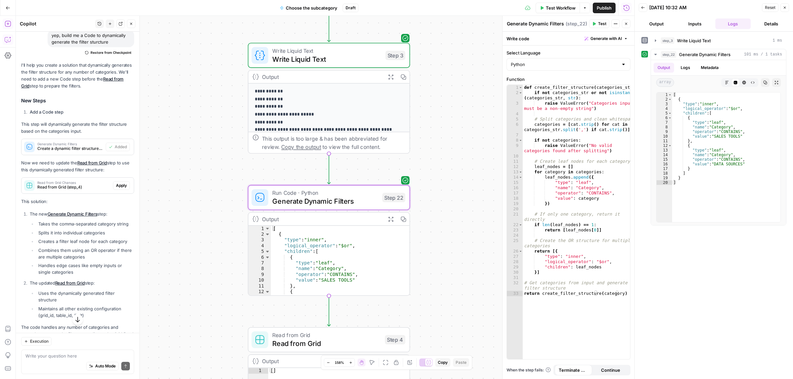
click at [347, 340] on span "Read from Grid" at bounding box center [326, 343] width 108 height 11
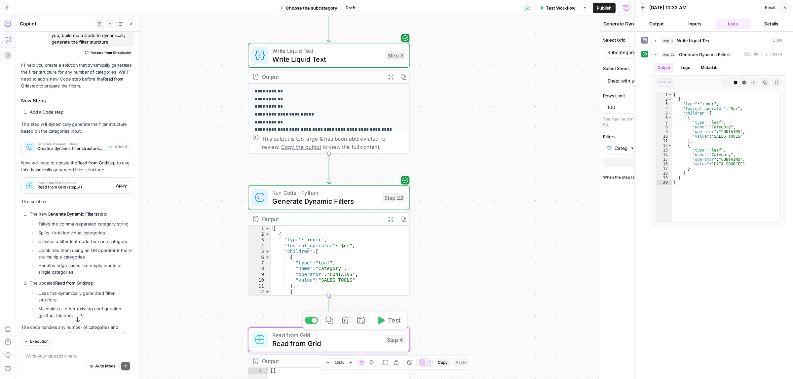
type textarea "Read from Grid"
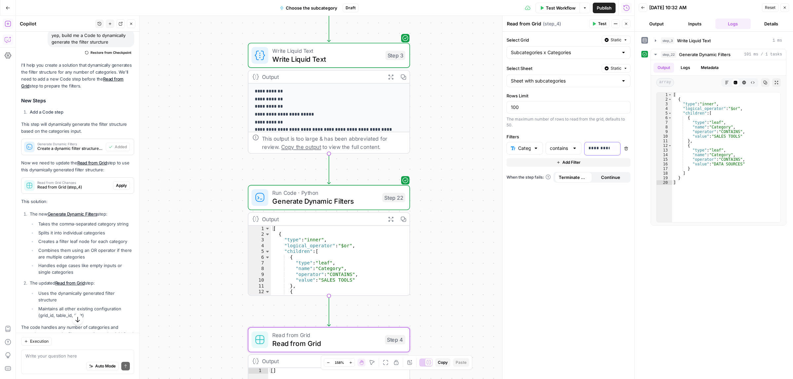
click at [601, 149] on p "**********" at bounding box center [601, 148] width 27 height 7
click at [615, 149] on icon "button" at bounding box center [613, 148] width 3 height 3
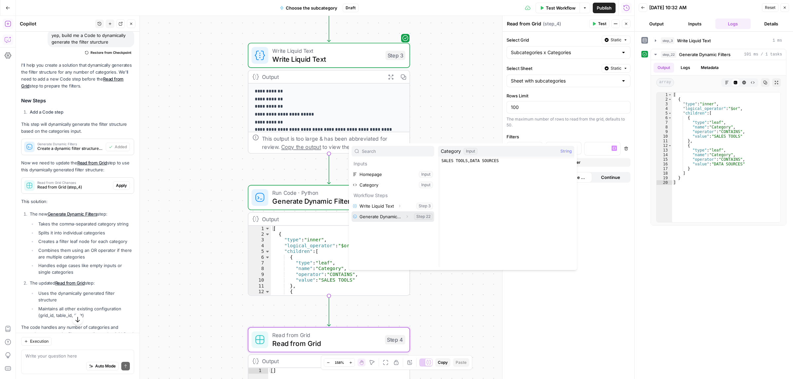
click at [380, 217] on button "Select variable Generate Dynamic Filters" at bounding box center [392, 216] width 83 height 11
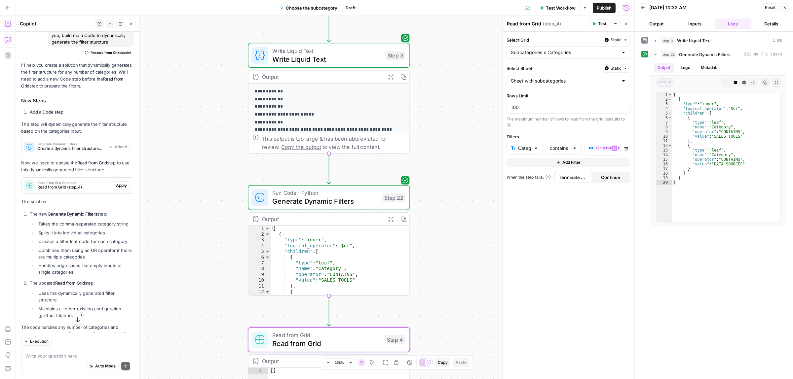
click at [598, 25] on span "Test" at bounding box center [602, 24] width 8 height 6
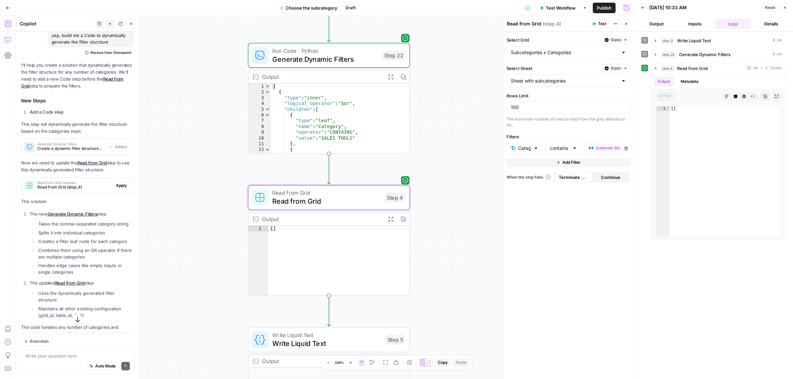
click at [116, 189] on span "Apply" at bounding box center [121, 186] width 11 height 6
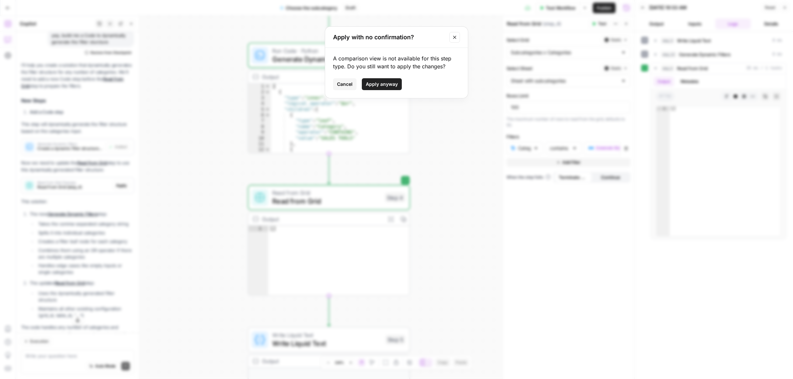
click at [387, 85] on span "Apply anyway" at bounding box center [382, 84] width 32 height 7
type input "50"
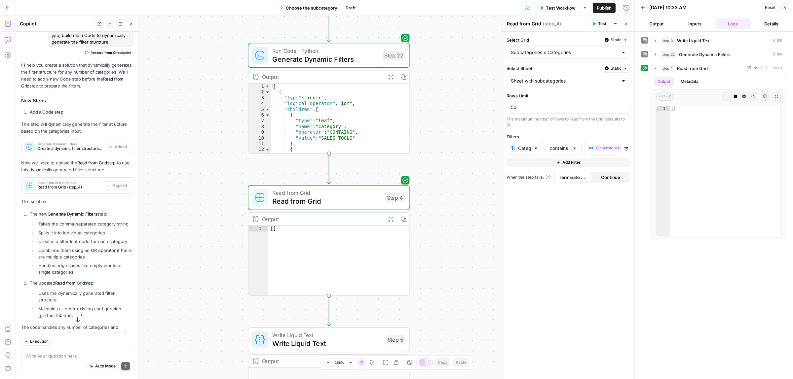
click at [598, 23] on span "Test" at bounding box center [602, 24] width 8 height 6
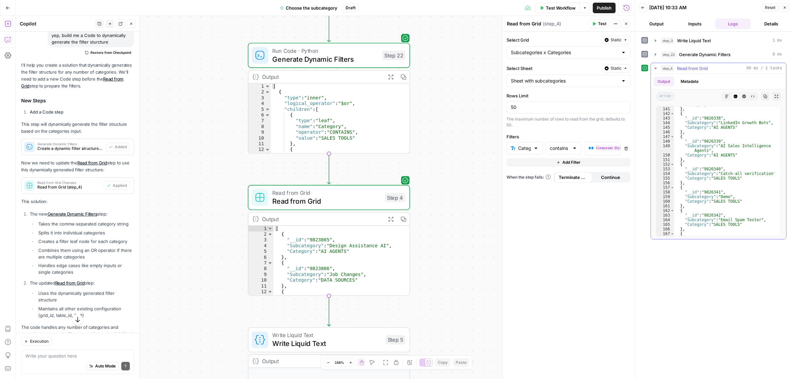
scroll to position [693, 0]
click at [321, 66] on div "Run Code · Python Generate Dynamic Filters Step 22 Copy step Delete step Add No…" at bounding box center [329, 55] width 162 height 25
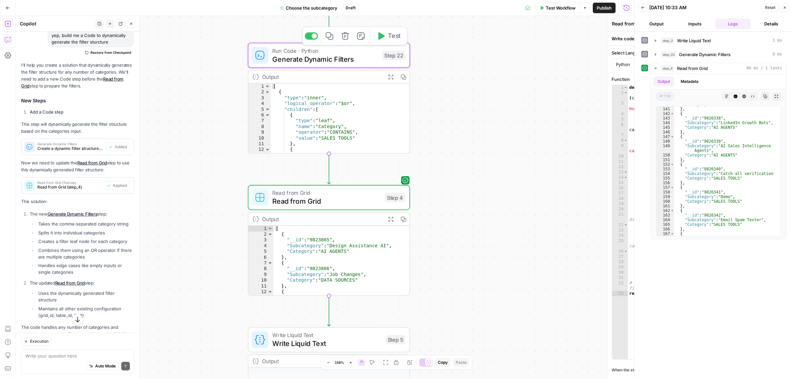
type textarea "Generate Dynamic Filters"
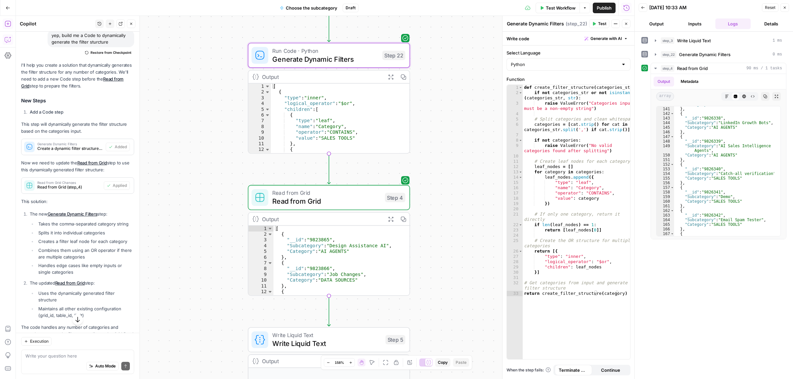
click at [600, 24] on span "Test" at bounding box center [602, 24] width 8 height 6
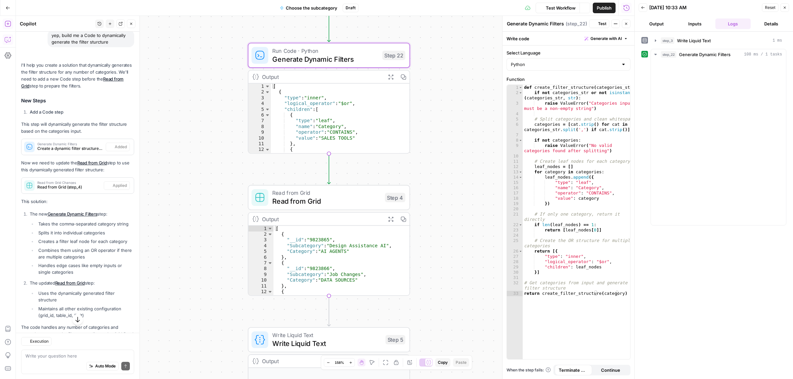
scroll to position [545, 0]
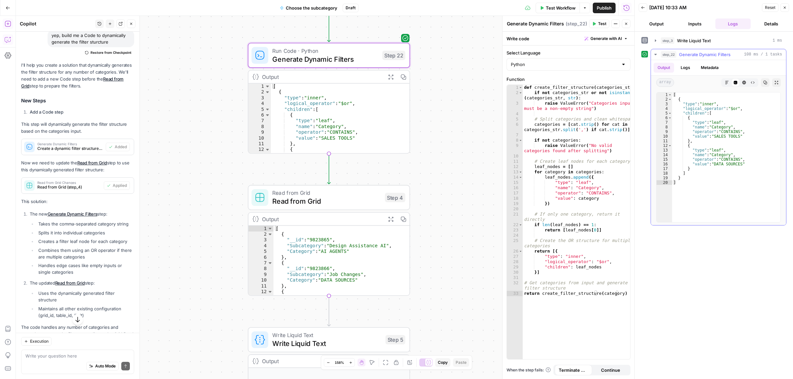
drag, startPoint x: 719, startPoint y: 137, endPoint x: 725, endPoint y: 137, distance: 5.9
click at [725, 137] on div "[ { "type" : "inner" , "logical_operator" : "$or" , "children" : [ { "type" : "…" at bounding box center [726, 161] width 108 height 139
click at [742, 168] on div "[ { "type" : "inner" , "logical_operator" : "$or" , "children" : [ { "type" : "…" at bounding box center [726, 161] width 108 height 139
click at [726, 164] on div "[ { "type" : "inner" , "logical_operator" : "$or" , "children" : [ { "type" : "…" at bounding box center [726, 161] width 108 height 139
click at [716, 165] on div "[ { "type" : "inner" , "logical_operator" : "$or" , "children" : [ { "type" : "…" at bounding box center [726, 161] width 108 height 139
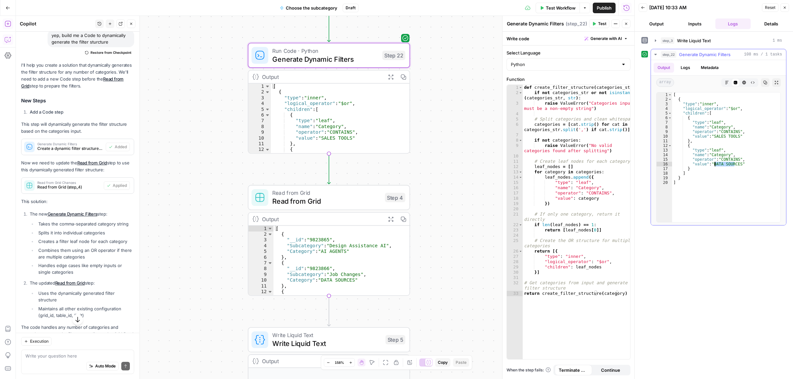
click at [729, 162] on div "[ { "type" : "inner" , "logical_operator" : "$or" , "children" : [ { "type" : "…" at bounding box center [726, 161] width 108 height 139
type textarea "**********"
click at [572, 199] on div "def create_filter_structure ( categories_str ) : if not categories_str or not i…" at bounding box center [575, 227] width 107 height 285
click at [580, 263] on div "def create_filter_structure ( categories_str ) : if not categories_str or not i…" at bounding box center [575, 227] width 107 height 285
drag, startPoint x: 585, startPoint y: 268, endPoint x: 592, endPoint y: 268, distance: 6.6
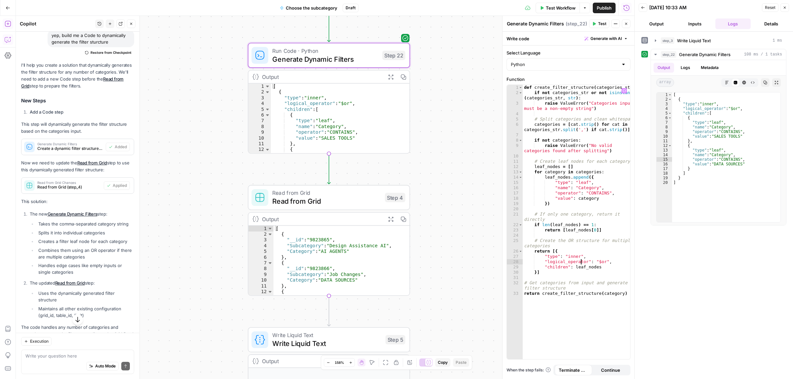
click at [592, 268] on div "def create_filter_structure ( categories_str ) : if not categories_str or not i…" at bounding box center [575, 227] width 107 height 285
drag, startPoint x: 539, startPoint y: 110, endPoint x: 570, endPoint y: 109, distance: 30.4
click at [567, 109] on div "def create_filter_structure ( categories_str ) : if not categories_str or not i…" at bounding box center [575, 227] width 107 height 285
type textarea "**********"
click at [570, 109] on div "def create_filter_structure ( categories_str ) : if not categories_str or not i…" at bounding box center [575, 227] width 107 height 285
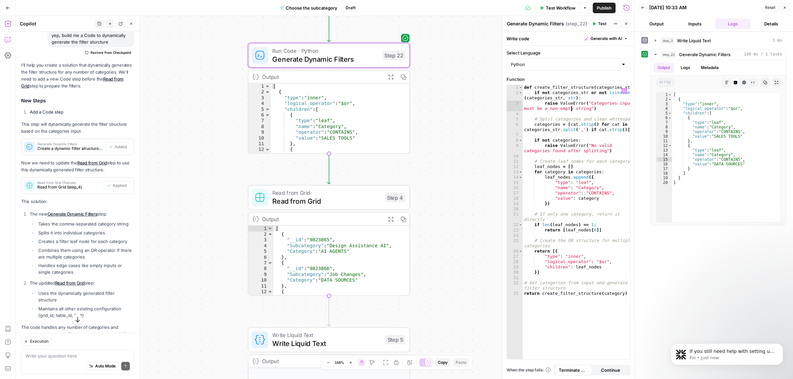
scroll to position [50, 0]
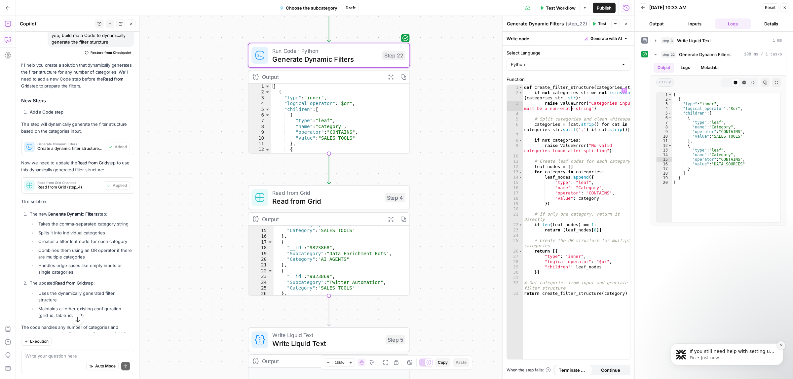
click at [781, 345] on icon "Dismiss notification" at bounding box center [781, 345] width 4 height 4
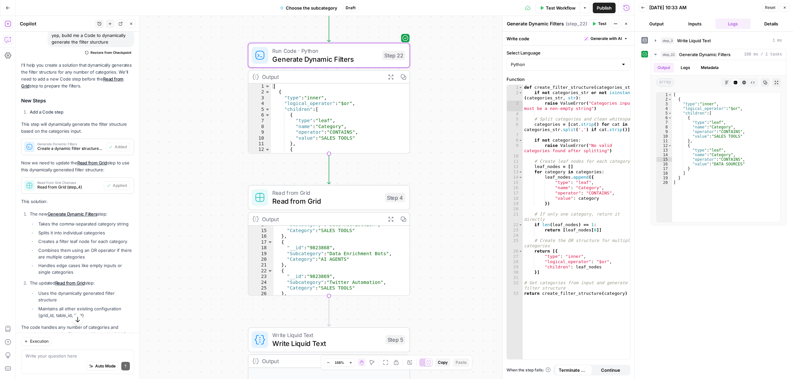
click at [333, 199] on span "Read from Grid" at bounding box center [326, 201] width 108 height 11
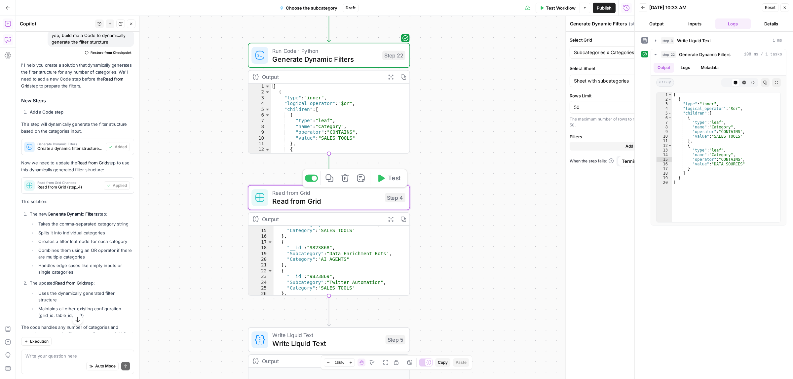
type textarea "Read from Grid"
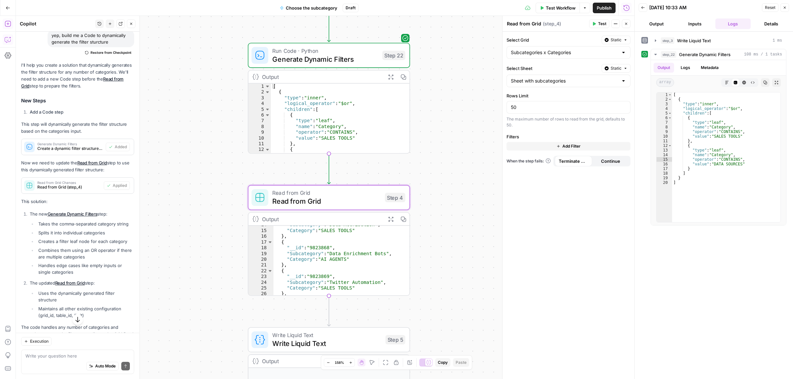
click at [563, 144] on span "Add Filter" at bounding box center [571, 146] width 18 height 6
click at [529, 151] on input "text" at bounding box center [521, 148] width 20 height 7
click at [526, 173] on span "Category" at bounding box center [526, 175] width 15 height 7
click at [575, 149] on div at bounding box center [574, 148] width 5 height 7
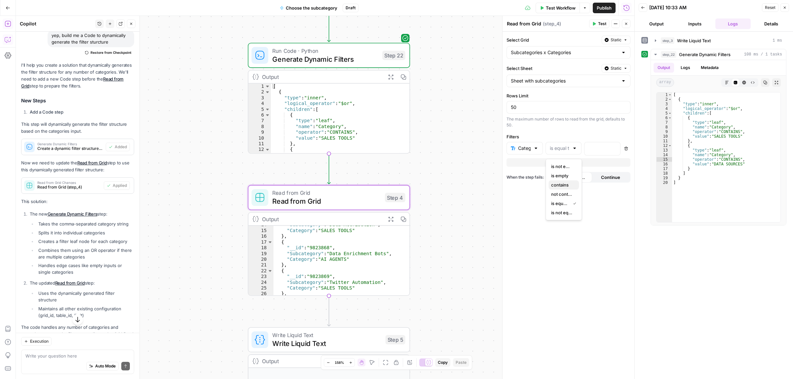
click at [567, 186] on span "contains" at bounding box center [562, 185] width 22 height 7
type input "contains"
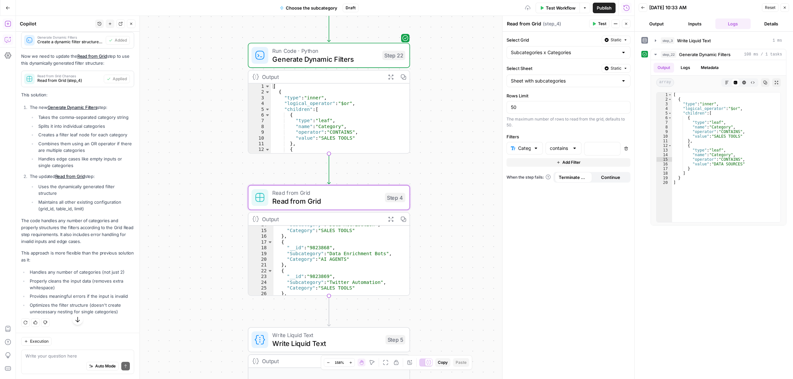
scroll to position [669, 0]
click at [594, 23] on icon "button" at bounding box center [594, 24] width 3 height 4
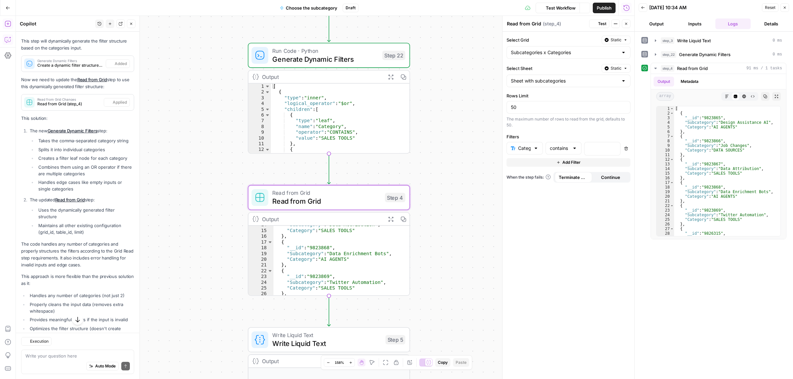
scroll to position [679, 0]
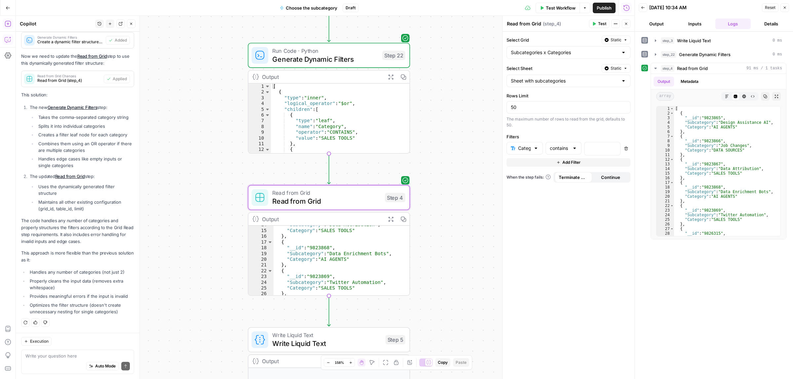
click at [625, 151] on icon "button" at bounding box center [626, 149] width 4 height 4
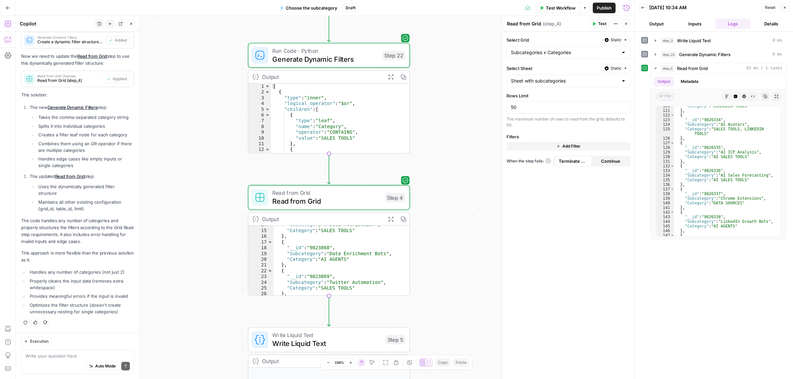
scroll to position [596, 0]
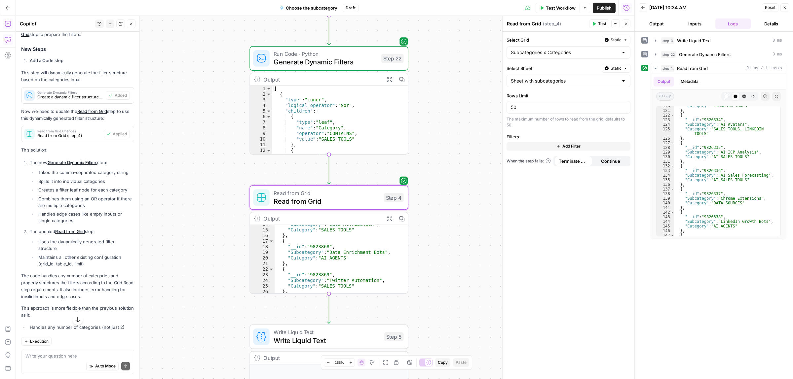
click at [85, 139] on span "Read from Grid (step_4)" at bounding box center [69, 136] width 64 height 6
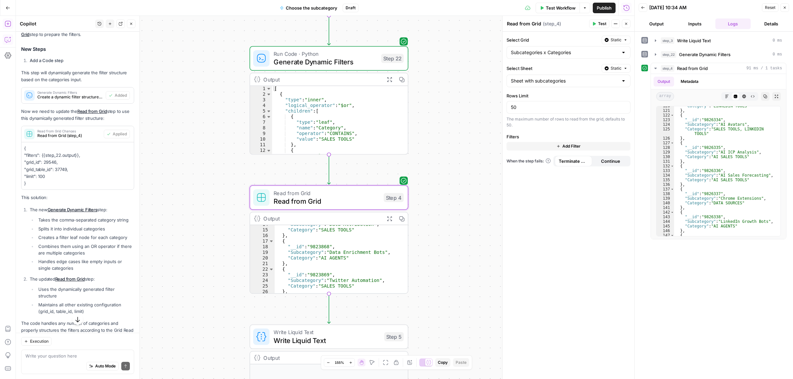
drag, startPoint x: 44, startPoint y: 183, endPoint x: 50, endPoint y: 183, distance: 6.0
click at [49, 183] on p "{ "filters": {{step_22.output}}, "grid_id": 29546, "grid_table_id": 37749, "lim…" at bounding box center [77, 166] width 107 height 42
click at [72, 187] on p "{ "filters": {{step_22.output}}, "grid_id": 29546, "grid_table_id": 37749, "lim…" at bounding box center [77, 166] width 107 height 42
drag, startPoint x: 37, startPoint y: 199, endPoint x: 50, endPoint y: 200, distance: 12.3
click at [47, 187] on p "{ "filters": {{step_22.output}}, "grid_id": 29546, "grid_table_id": 37749, "lim…" at bounding box center [77, 166] width 107 height 42
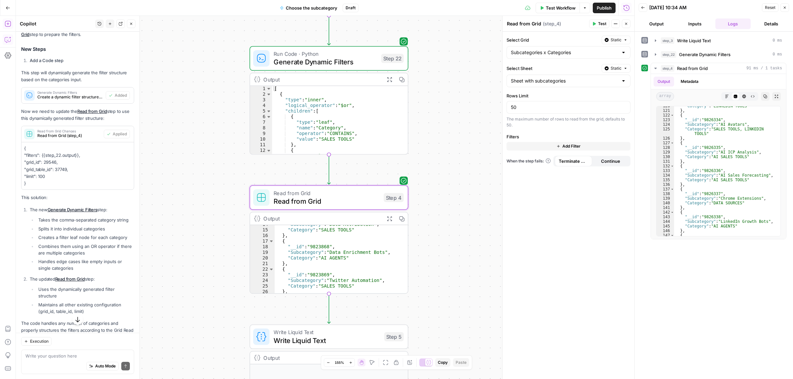
click at [67, 139] on span "Read from Grid (step_4)" at bounding box center [69, 136] width 64 height 6
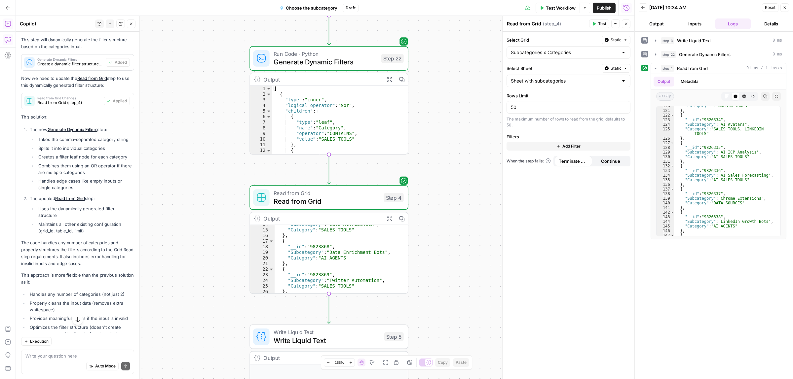
scroll to position [679, 0]
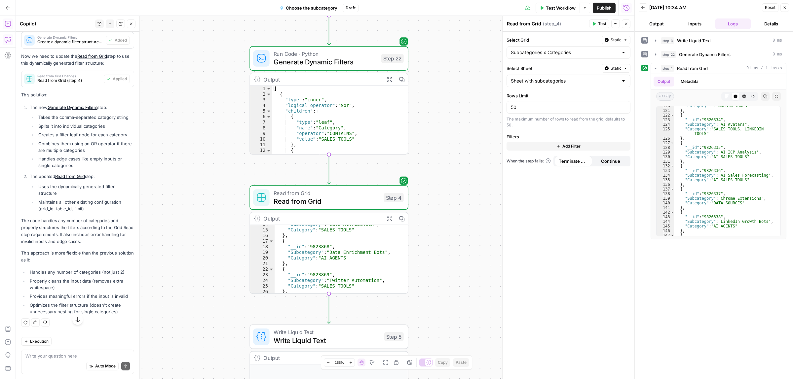
drag, startPoint x: 50, startPoint y: 222, endPoint x: 80, endPoint y: 222, distance: 30.4
click at [75, 223] on p "The code handles any number of categories and properly structures the filters a…" at bounding box center [77, 231] width 113 height 28
click at [90, 218] on p "The code handles any number of categories and properly structures the filters a…" at bounding box center [77, 231] width 113 height 28
drag, startPoint x: 47, startPoint y: 272, endPoint x: 87, endPoint y: 272, distance: 39.6
click at [65, 272] on li "Handles any number of categories (not just 2)" at bounding box center [81, 272] width 106 height 7
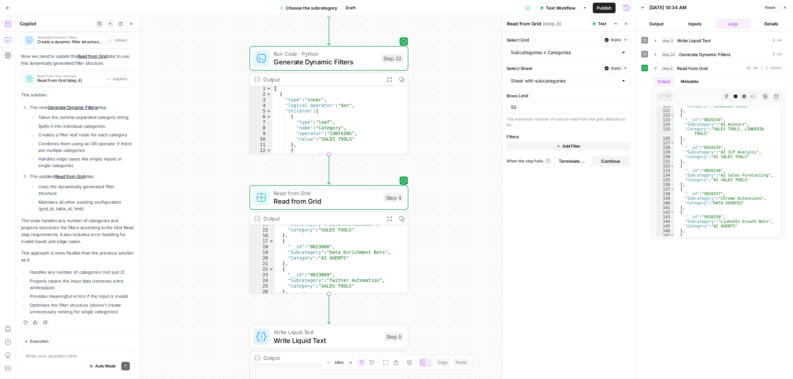
click at [89, 272] on li "Handles any number of categories (not just 2)" at bounding box center [81, 272] width 106 height 7
drag, startPoint x: 79, startPoint y: 277, endPoint x: 93, endPoint y: 277, distance: 13.9
click at [93, 278] on li "Properly cleans the input data (removes extra whitespace)" at bounding box center [81, 284] width 106 height 13
click at [101, 278] on li "Properly cleans the input data (removes extra whitespace)" at bounding box center [81, 284] width 106 height 13
drag, startPoint x: 45, startPoint y: 299, endPoint x: 89, endPoint y: 298, distance: 44.6
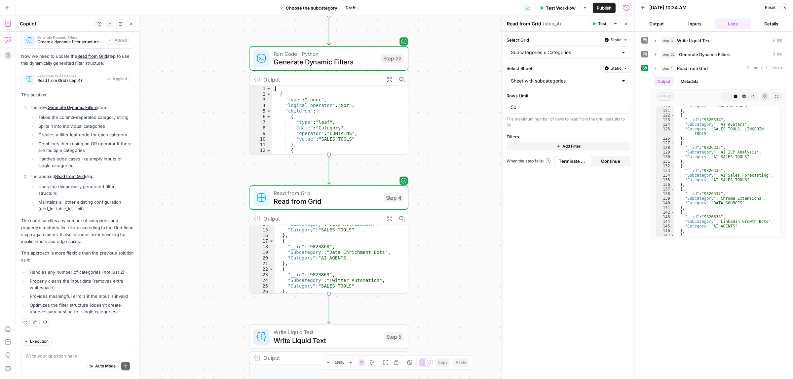
click at [83, 298] on ul "Handles any number of categories (not just 2) Properly cleans the input data (r…" at bounding box center [77, 292] width 113 height 46
drag, startPoint x: 51, startPoint y: 306, endPoint x: 95, endPoint y: 308, distance: 43.7
click at [95, 308] on li "Optimizes the filter structure (doesn't create unnecessary nesting for single c…" at bounding box center [81, 308] width 106 height 13
click at [93, 311] on li "Optimizes the filter structure (doesn't create unnecessary nesting for single c…" at bounding box center [81, 308] width 106 height 13
click at [387, 179] on span "Test" at bounding box center [393, 178] width 12 height 9
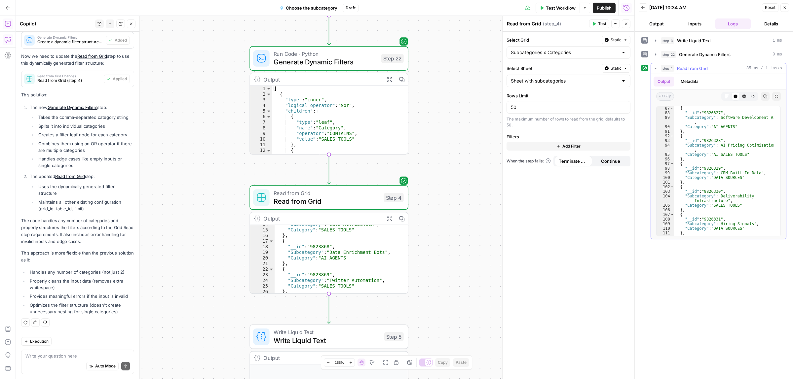
scroll to position [421, 0]
click at [51, 359] on div "Auto Mode Send" at bounding box center [77, 366] width 104 height 15
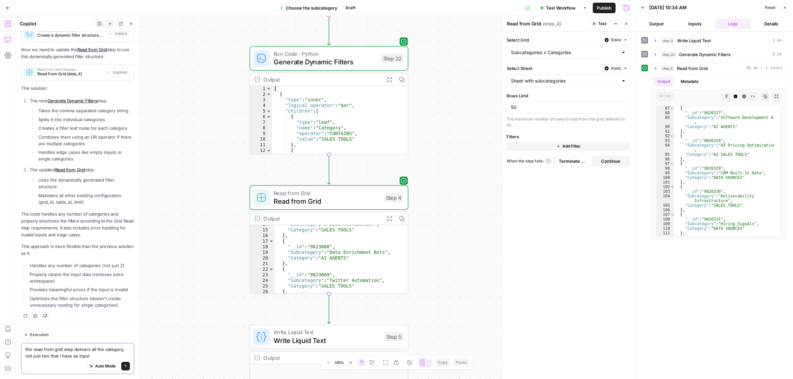
type textarea "the read from grid step delivers all the category, not just two that I have as …"
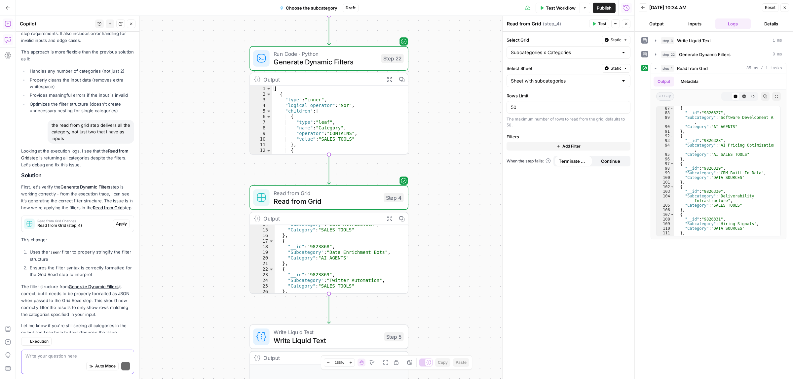
scroll to position [906, 0]
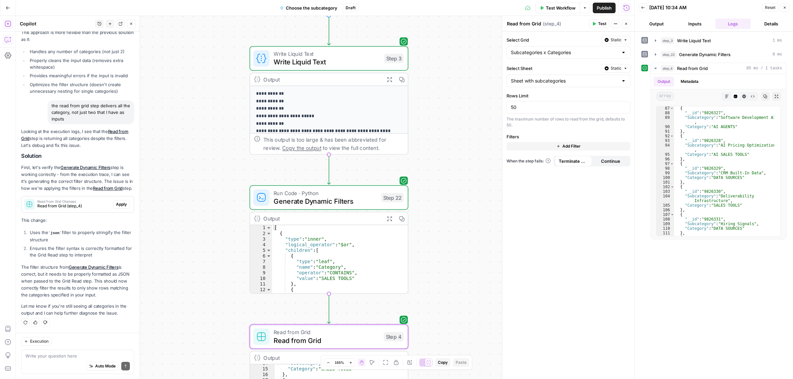
click at [116, 203] on span "Apply" at bounding box center [121, 204] width 11 height 6
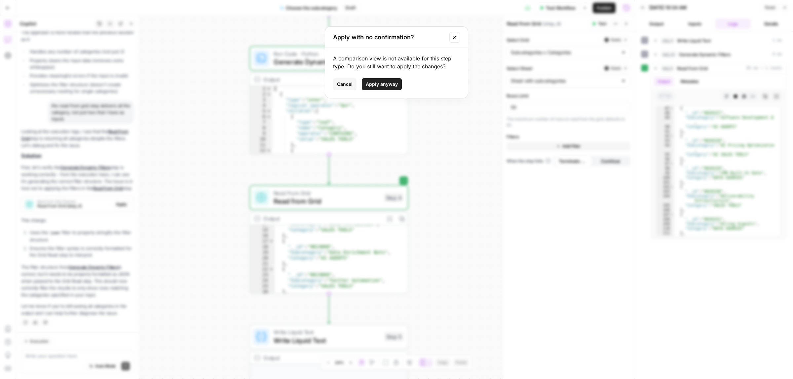
click at [388, 84] on span "Apply anyway" at bounding box center [382, 84] width 32 height 7
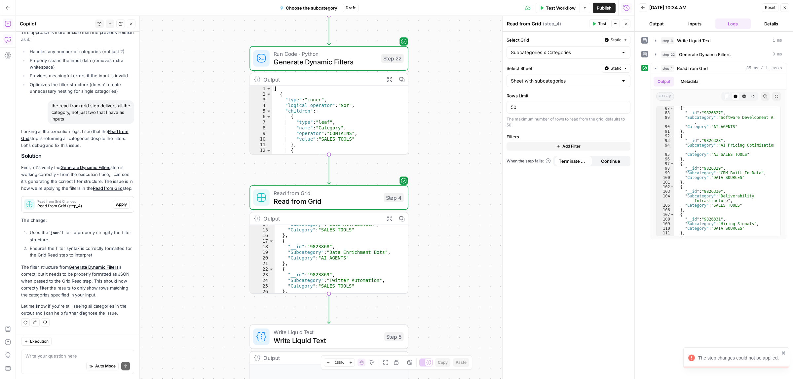
click at [595, 20] on button "Test" at bounding box center [599, 23] width 20 height 9
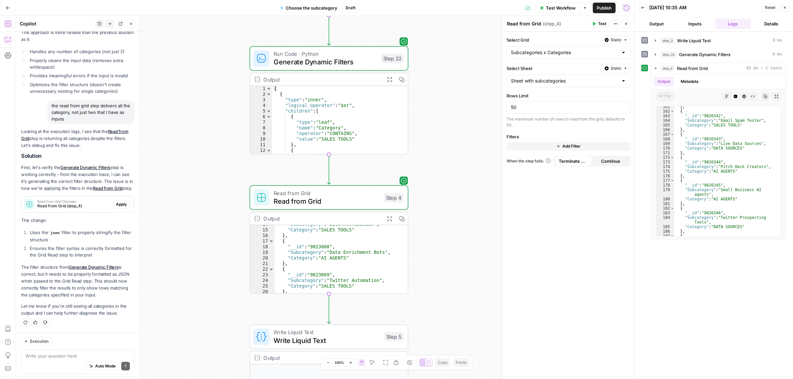
scroll to position [906, 0]
click at [341, 58] on span "Generate Dynamic Filters" at bounding box center [324, 62] width 103 height 10
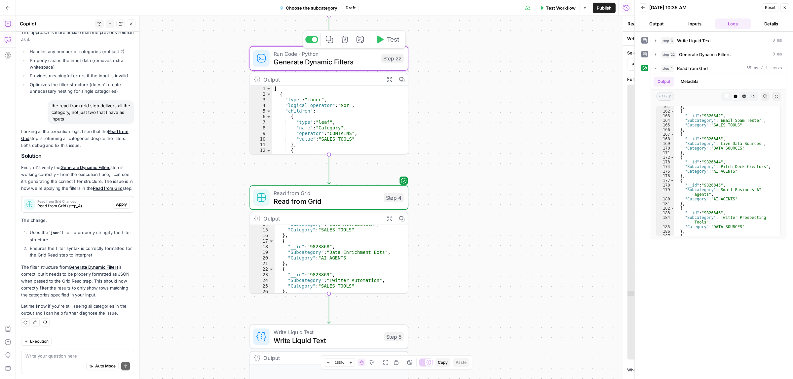
type textarea "Generate Dynamic Filters"
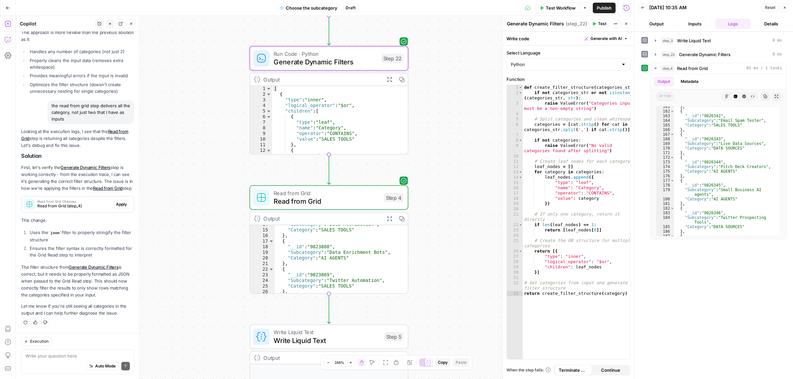
click at [601, 25] on span "Test" at bounding box center [602, 24] width 8 height 6
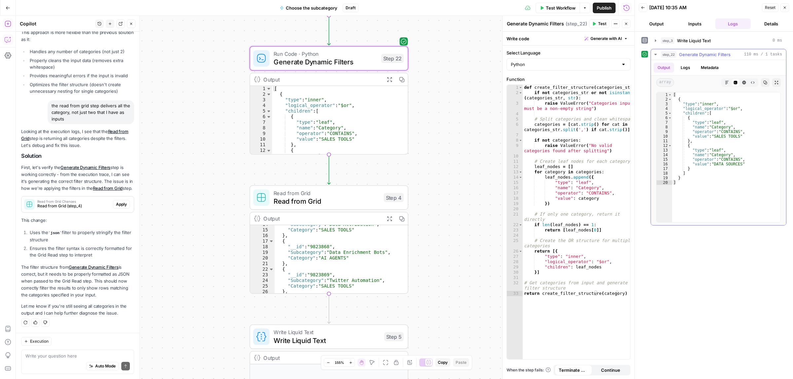
drag, startPoint x: 712, startPoint y: 139, endPoint x: 742, endPoint y: 139, distance: 29.4
click at [742, 139] on div "[ { "type" : "inner" , "logical_operator" : "$or" , "children" : [ { "type" : "…" at bounding box center [726, 161] width 108 height 139
drag, startPoint x: 717, startPoint y: 168, endPoint x: 719, endPoint y: 163, distance: 6.0
click at [719, 164] on div "[ { "type" : "inner" , "logical_operator" : "$or" , "children" : [ { "type" : "…" at bounding box center [726, 161] width 108 height 139
click at [734, 163] on div "[ { "type" : "inner" , "logical_operator" : "$or" , "children" : [ { "type" : "…" at bounding box center [726, 161] width 108 height 139
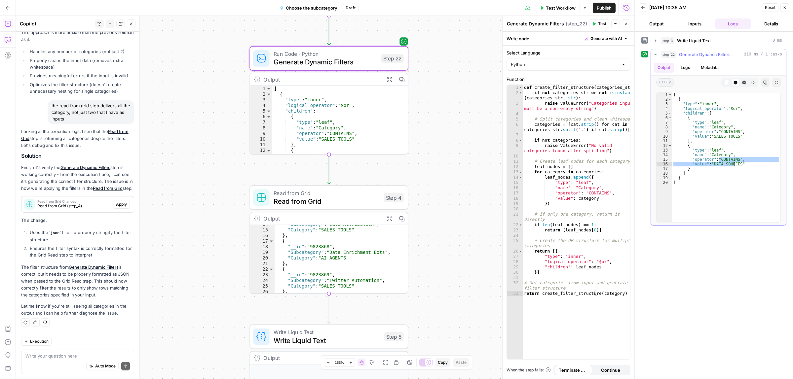
click at [721, 166] on div "[ { "type" : "inner" , "logical_operator" : "$or" , "children" : [ { "type" : "…" at bounding box center [726, 157] width 108 height 130
type textarea "**********"
click at [344, 199] on span "Read from Grid" at bounding box center [326, 201] width 106 height 10
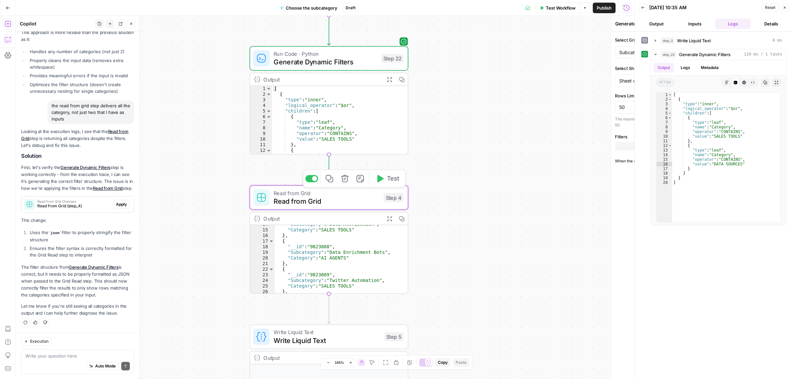
type textarea "Read from Grid"
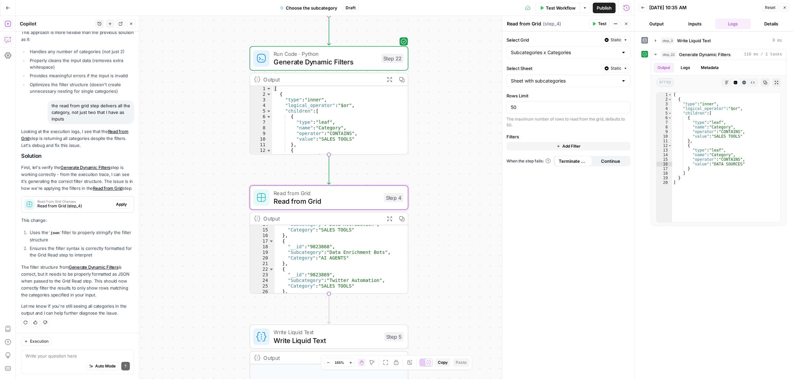
click at [577, 147] on span "Add Filter" at bounding box center [571, 146] width 18 height 6
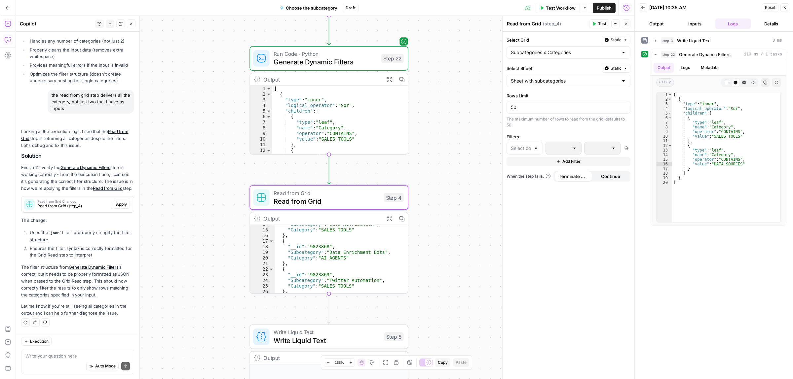
scroll to position [917, 0]
click at [516, 146] on input "text" at bounding box center [521, 148] width 20 height 7
click at [521, 174] on span "Category" at bounding box center [526, 175] width 15 height 7
click at [558, 151] on input "is equal to" at bounding box center [560, 148] width 20 height 7
type input "contains"
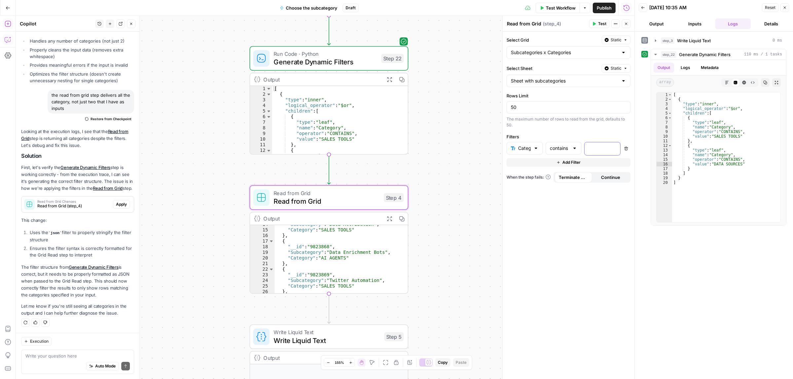
click at [597, 148] on p at bounding box center [596, 148] width 17 height 7
click at [613, 148] on icon "button" at bounding box center [613, 148] width 3 height 3
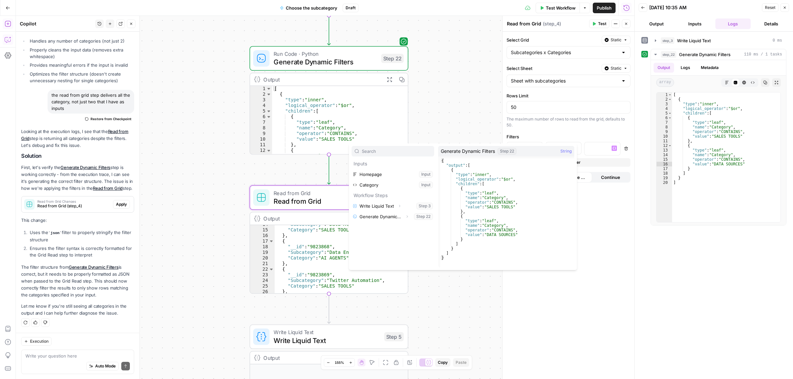
type textarea "**********"
drag, startPoint x: 476, startPoint y: 235, endPoint x: 466, endPoint y: 234, distance: 10.6
click at [466, 234] on div "{ "output" : [ { "type" : "inner" , "logical_operator" : "$or" , "children" : […" at bounding box center [507, 218] width 134 height 118
click at [471, 233] on div "{ "output" : [ { "type" : "inner" , "logical_operator" : "$or" , "children" : […" at bounding box center [507, 213] width 134 height 109
click at [471, 236] on div "{ "output" : [ { "type" : "inner" , "logical_operator" : "$or" , "children" : […" at bounding box center [507, 218] width 134 height 118
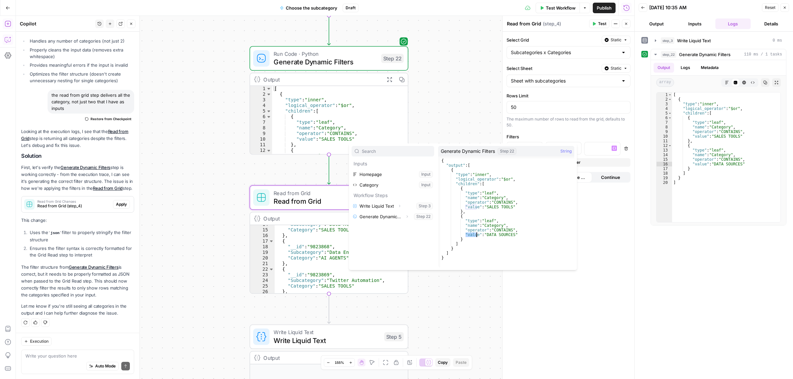
click at [471, 236] on div "{ "output" : [ { "type" : "inner" , "logical_operator" : "$or" , "children" : […" at bounding box center [507, 218] width 134 height 118
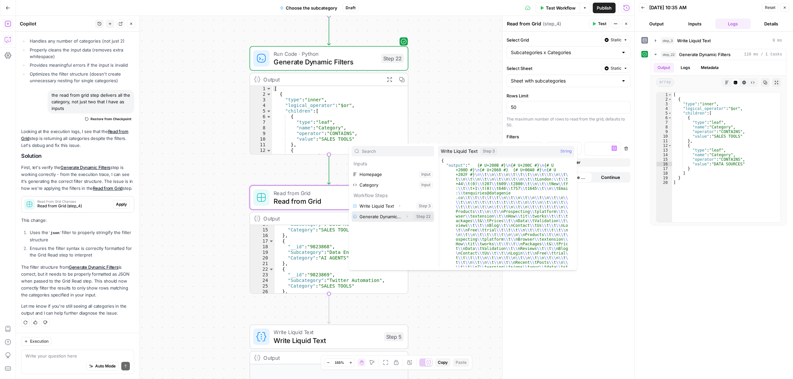
click at [394, 216] on button "Select variable Generate Dynamic Filters" at bounding box center [392, 216] width 83 height 11
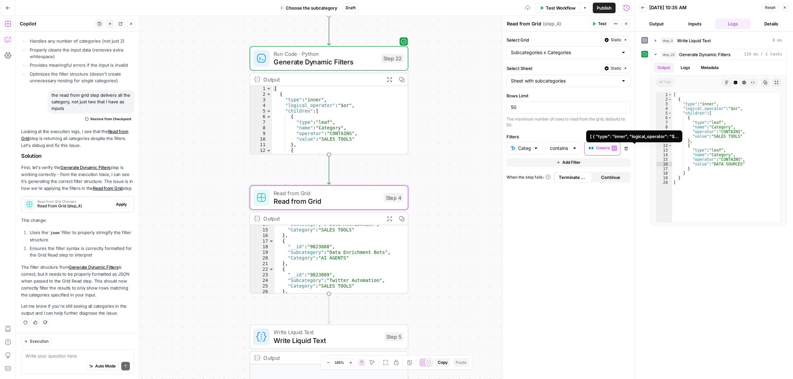
click at [589, 148] on span "**" at bounding box center [590, 148] width 5 height 4
click at [52, 359] on div "Auto Mode Send" at bounding box center [77, 366] width 104 height 15
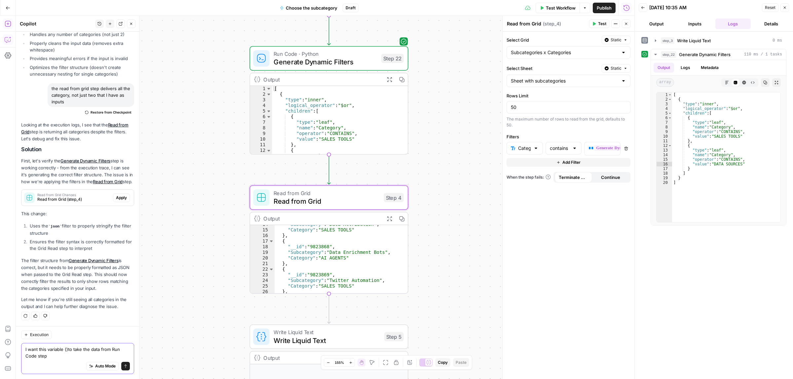
paste textarea "{{step_22.output}}"
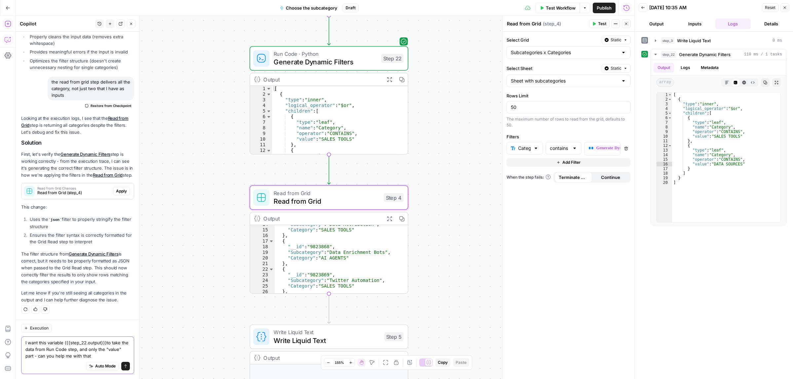
type textarea "I want this variable ({{step_22.output}})to take the data from Run Code step, a…"
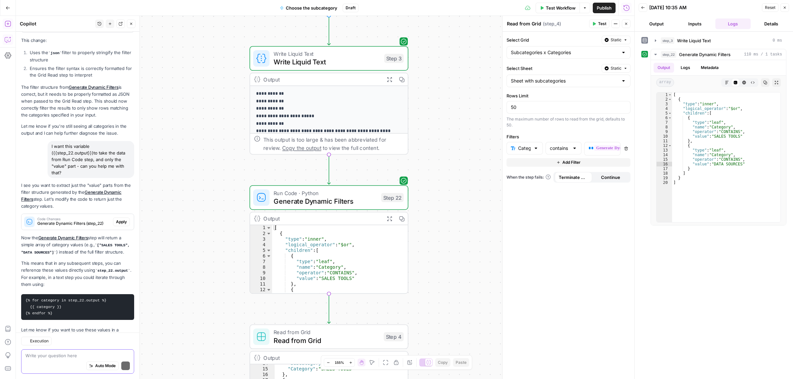
scroll to position [1127, 0]
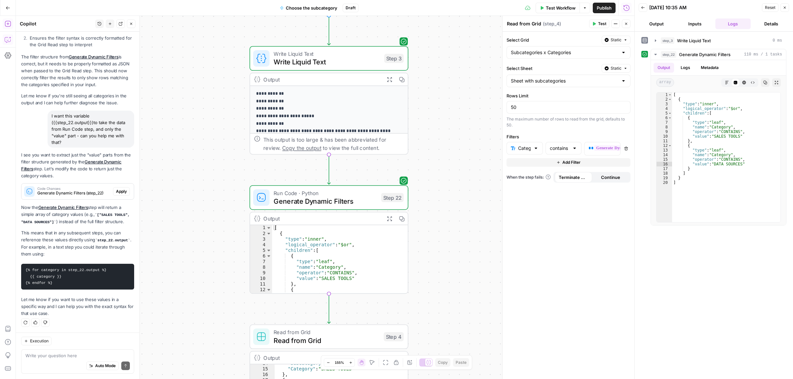
drag, startPoint x: 112, startPoint y: 207, endPoint x: 121, endPoint y: 207, distance: 9.3
click at [120, 207] on p "Now the Generate Dynamic Filters step will return a simple array of category va…" at bounding box center [77, 214] width 113 height 21
click at [121, 207] on p "Now the Generate Dynamic Filters step will return a simple array of category va…" at bounding box center [77, 214] width 113 height 21
drag, startPoint x: 33, startPoint y: 215, endPoint x: 60, endPoint y: 214, distance: 27.1
click at [53, 215] on p "Now the Generate Dynamic Filters step will return a simple array of category va…" at bounding box center [77, 214] width 113 height 21
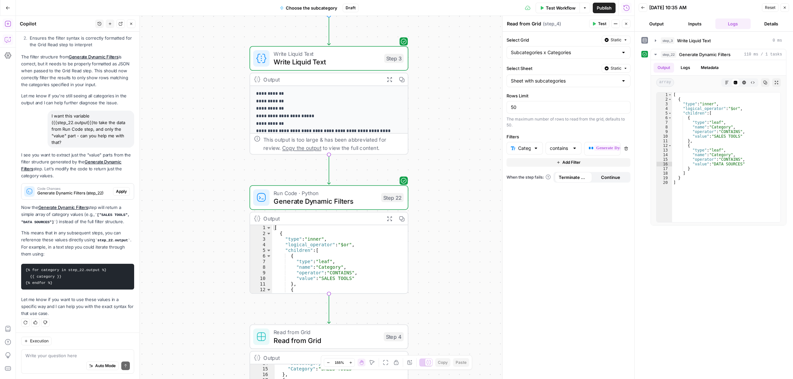
click at [61, 214] on p "Now the Generate Dynamic Filters step will return a simple array of category va…" at bounding box center [77, 214] width 113 height 21
click at [108, 221] on p "Now the Generate Dynamic Filters step will return a simple array of category va…" at bounding box center [77, 214] width 113 height 21
click at [109, 221] on p "Now the Generate Dynamic Filters step will return a simple array of category va…" at bounding box center [77, 214] width 113 height 21
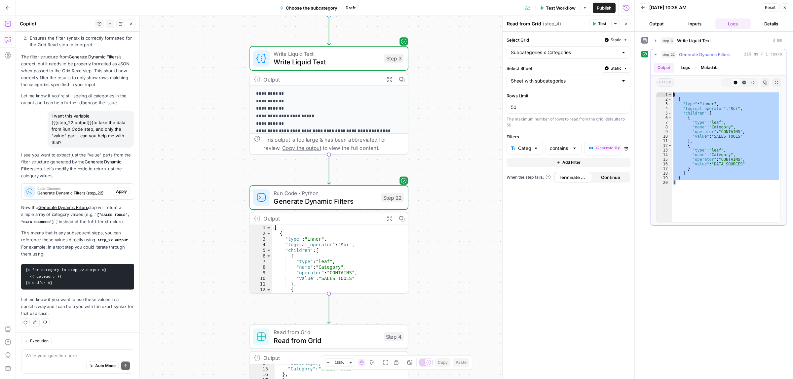
drag, startPoint x: 688, startPoint y: 187, endPoint x: 674, endPoint y: 97, distance: 90.9
click at [674, 97] on div "[ { "type" : "inner" , "logical_operator" : "$or" , "children" : [ { "type" : "…" at bounding box center [726, 161] width 108 height 139
type textarea "* ***"
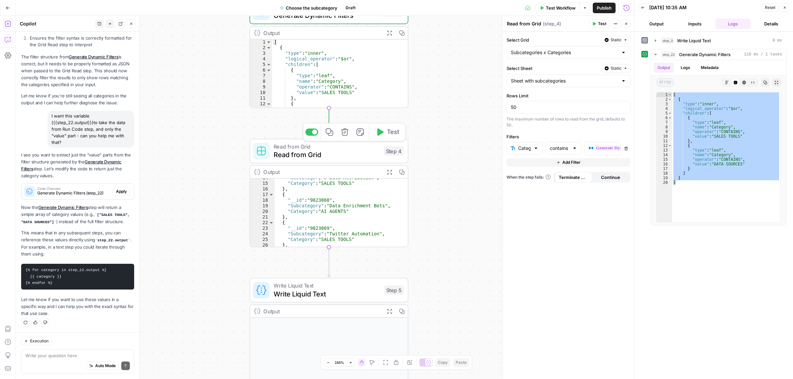
click at [322, 152] on span "Read from Grid" at bounding box center [326, 155] width 106 height 10
click at [588, 147] on span "**" at bounding box center [590, 148] width 5 height 4
click at [298, 289] on span "Write Liquid Text" at bounding box center [326, 294] width 106 height 10
click at [303, 304] on div "Output Expand Output Copy" at bounding box center [328, 345] width 159 height 82
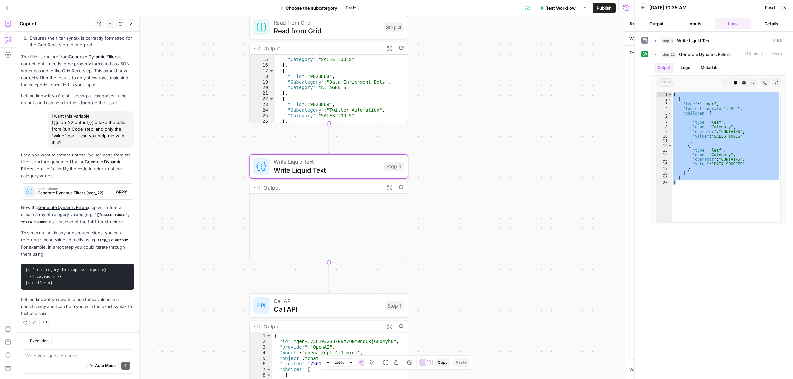
type textarea "Write Liquid Text"
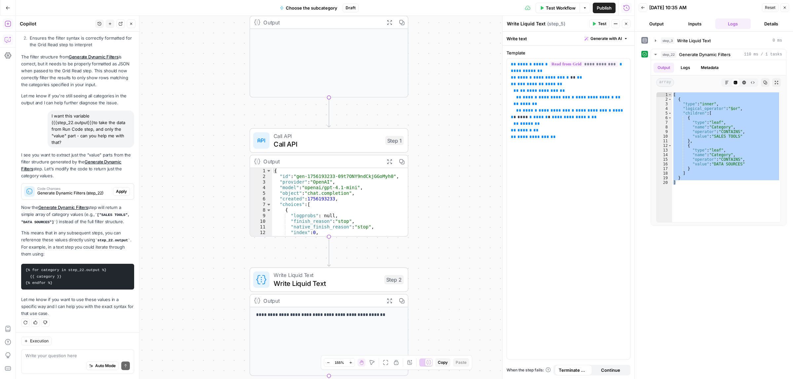
click at [283, 284] on span "Write Liquid Text" at bounding box center [326, 283] width 106 height 10
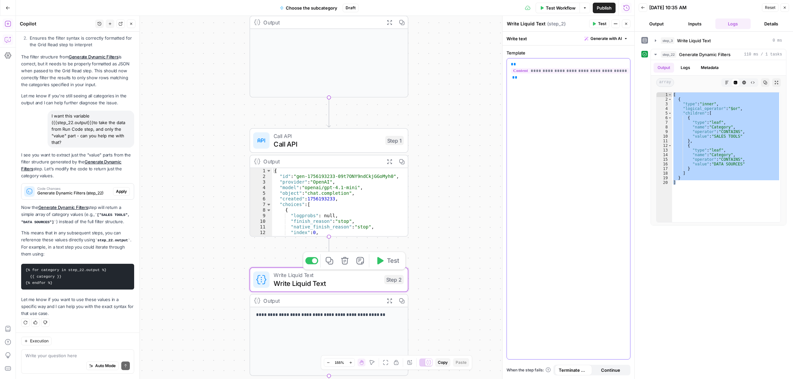
click at [562, 83] on div "**********" at bounding box center [568, 208] width 123 height 301
click at [447, 125] on div "**********" at bounding box center [325, 197] width 618 height 363
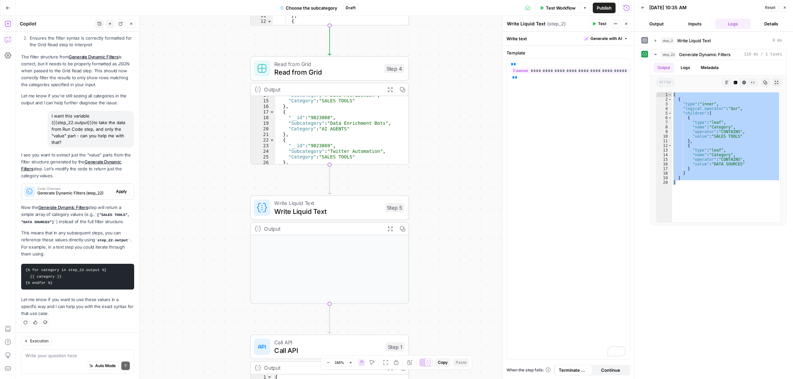
click at [295, 207] on span "Write Liquid Text" at bounding box center [327, 211] width 106 height 10
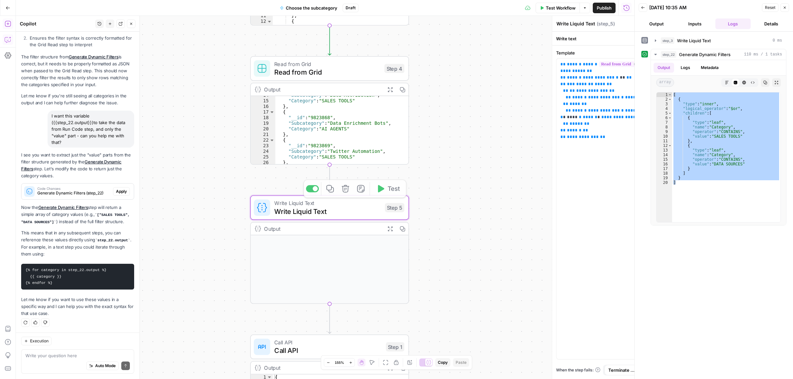
click at [319, 71] on span "Read from Grid" at bounding box center [327, 72] width 106 height 10
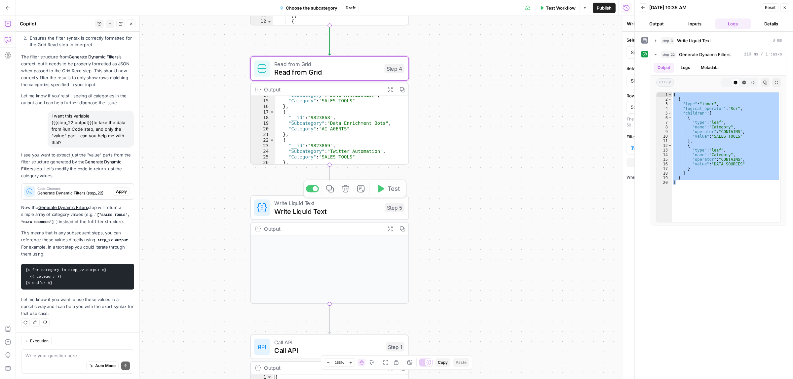
type textarea "Read from Grid"
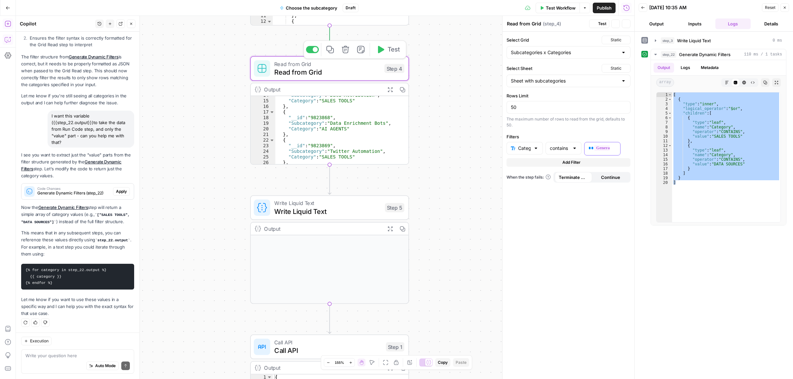
click at [589, 150] on span "**" at bounding box center [590, 148] width 5 height 4
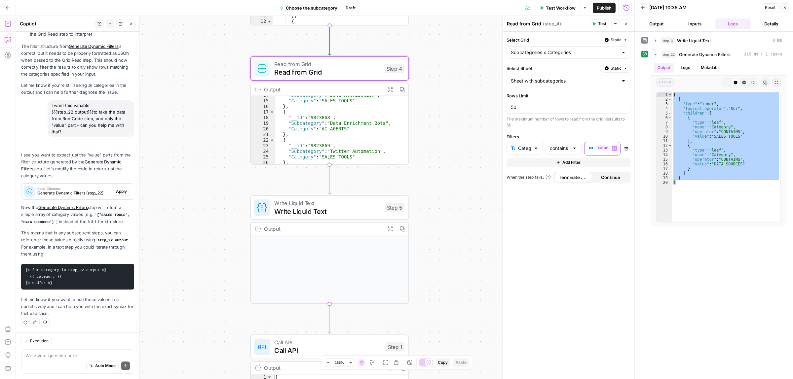
scroll to position [1138, 0]
click at [596, 23] on button "Test" at bounding box center [599, 23] width 20 height 9
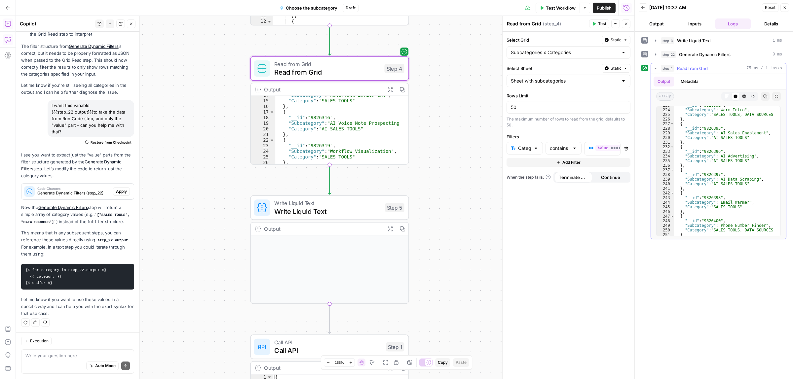
scroll to position [1095, 0]
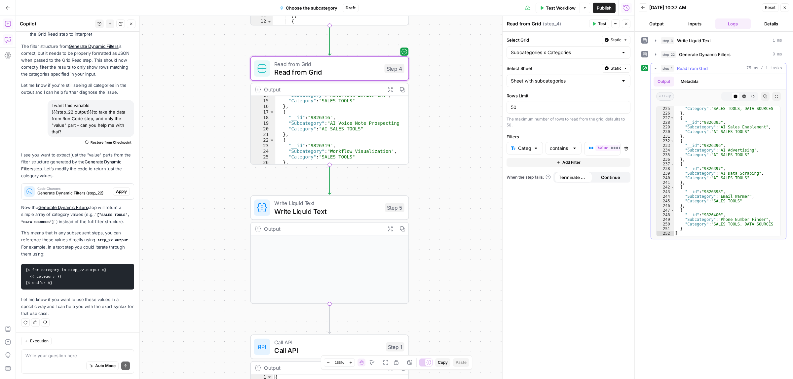
drag, startPoint x: 764, startPoint y: 229, endPoint x: 741, endPoint y: 228, distance: 22.1
click at [741, 228] on div ""Category" : "SALES TOOLS, DATA SOURCES" } , { "__id" : "9826393" , "Subcategor…" at bounding box center [724, 175] width 100 height 139
click at [738, 223] on div ""Category" : "SALES TOOLS, DATA SOURCES" } , { "__id" : "9826393" , "Subcategor…" at bounding box center [724, 175] width 100 height 139
type textarea "**********"
drag, startPoint x: 525, startPoint y: 106, endPoint x: 482, endPoint y: 107, distance: 42.9
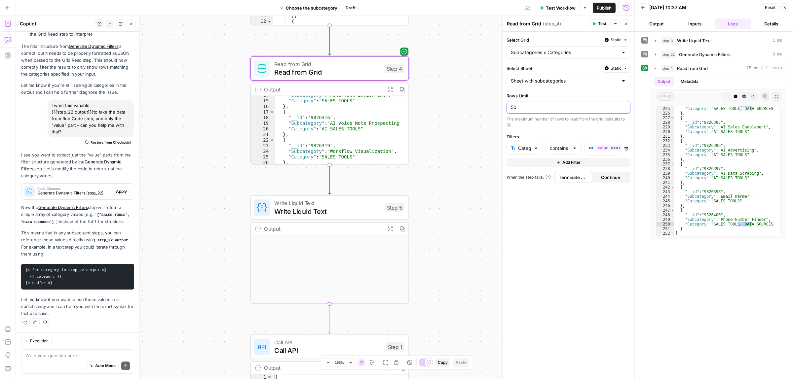
click at [482, 107] on body "**********" at bounding box center [396, 189] width 793 height 379
type input "5"
type input "100"
click at [603, 22] on span "Test" at bounding box center [602, 24] width 8 height 6
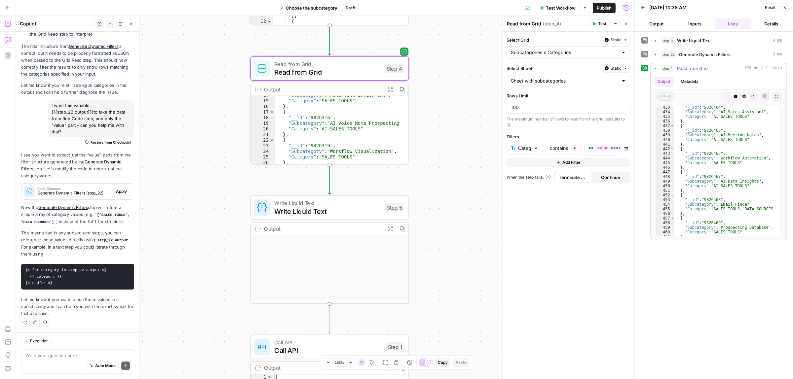
scroll to position [2081, 0]
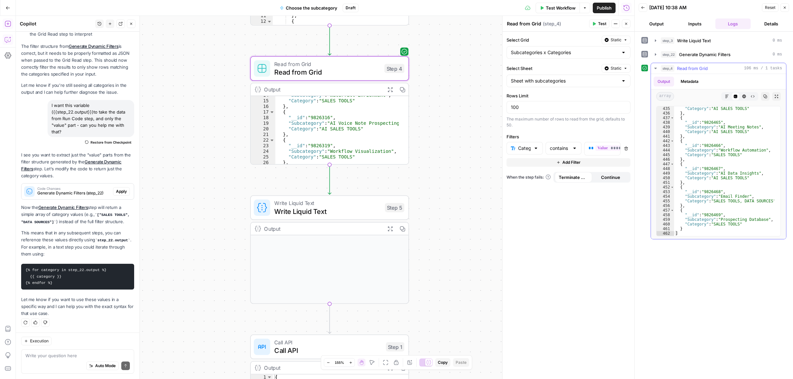
type textarea "**"
drag, startPoint x: 754, startPoint y: 205, endPoint x: 749, endPoint y: 205, distance: 4.6
click at [749, 205] on div ""Category" : "AI SALES TOOLS" } , { "__id" : "9826465" , "Subcategory" : "AI Me…" at bounding box center [724, 175] width 100 height 139
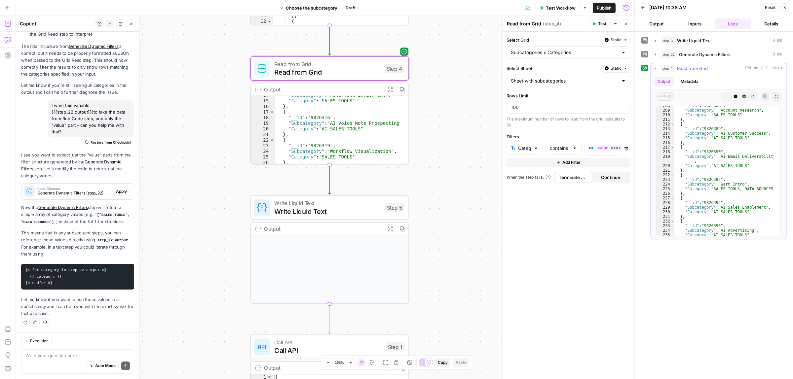
scroll to position [1015, 0]
click at [573, 148] on div at bounding box center [574, 148] width 5 height 7
click at [562, 204] on span "is equal to" at bounding box center [562, 203] width 22 height 7
type input "is equal to"
click at [600, 24] on span "Test" at bounding box center [602, 24] width 8 height 6
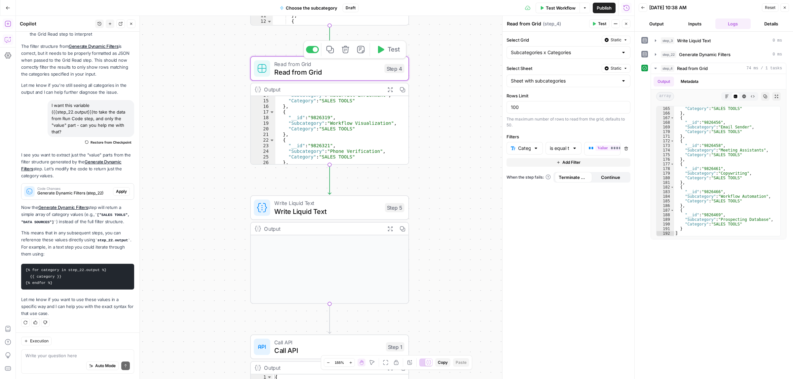
scroll to position [0, 0]
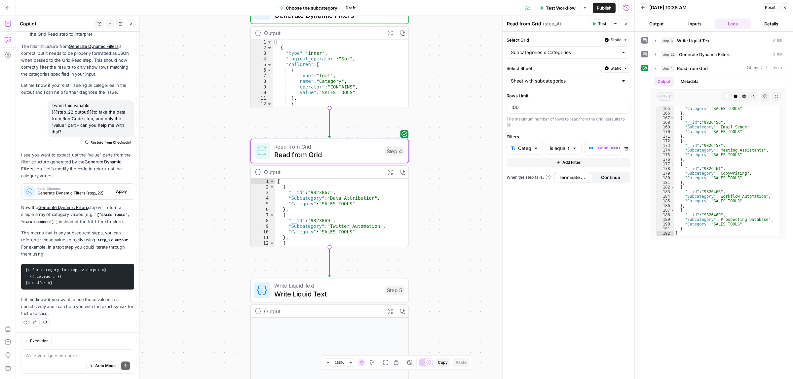
click at [308, 27] on div "Output Expand Output Copy" at bounding box center [330, 33] width 158 height 13
click at [546, 163] on button "Add Filter" at bounding box center [568, 162] width 124 height 9
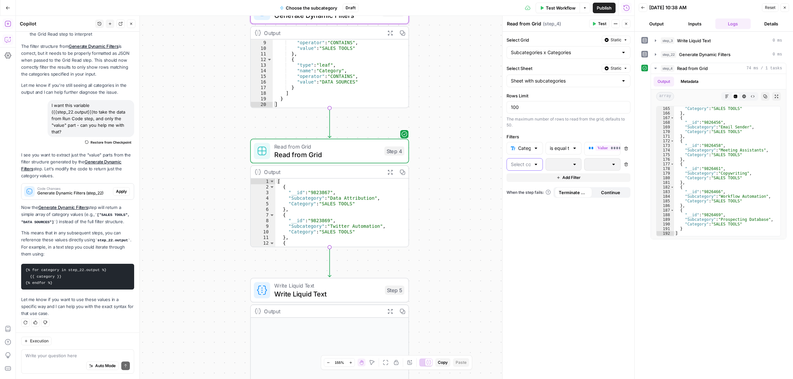
click at [517, 164] on input "text" at bounding box center [521, 164] width 20 height 7
click at [525, 191] on span "Category" at bounding box center [526, 191] width 15 height 7
click at [569, 167] on div "is equal to" at bounding box center [563, 164] width 36 height 13
click at [565, 219] on span "is equal to" at bounding box center [559, 220] width 17 height 7
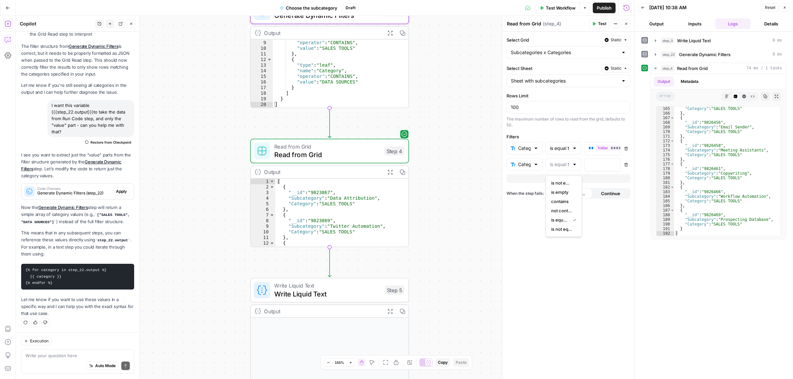
type input "is equal to"
click at [606, 166] on div at bounding box center [596, 165] width 25 height 13
click at [598, 18] on header "Read from Grid Read from Grid ( step_4 ) Test Actions Close" at bounding box center [568, 24] width 132 height 16
click at [598, 22] on span "Test" at bounding box center [602, 24] width 8 height 6
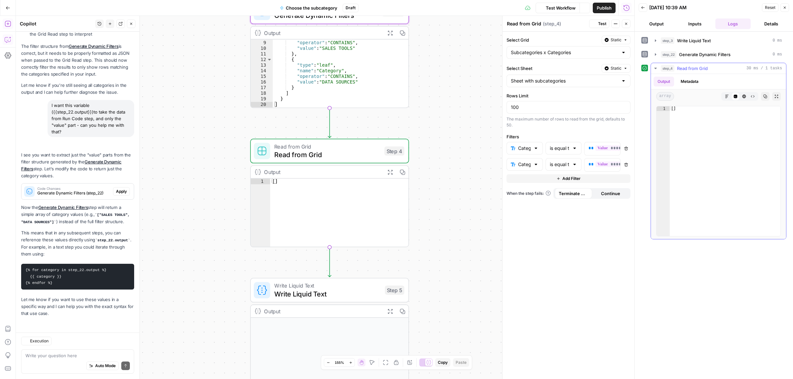
scroll to position [1138, 0]
click at [566, 163] on input "text" at bounding box center [560, 164] width 20 height 7
click at [562, 202] on span "contains" at bounding box center [562, 201] width 22 height 7
type input "contains"
click at [565, 146] on input "is equal to" at bounding box center [560, 148] width 20 height 7
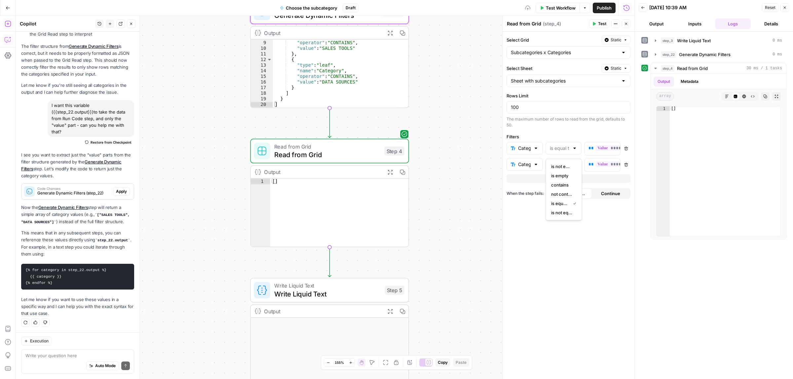
click at [563, 185] on span "contains" at bounding box center [562, 185] width 22 height 7
type input "contains"
click at [599, 22] on span "Test" at bounding box center [602, 24] width 8 height 6
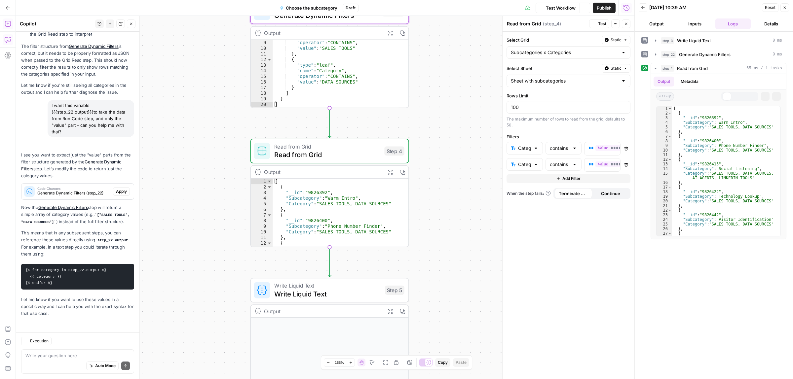
click at [686, 79] on button "Metadata" at bounding box center [689, 82] width 26 height 10
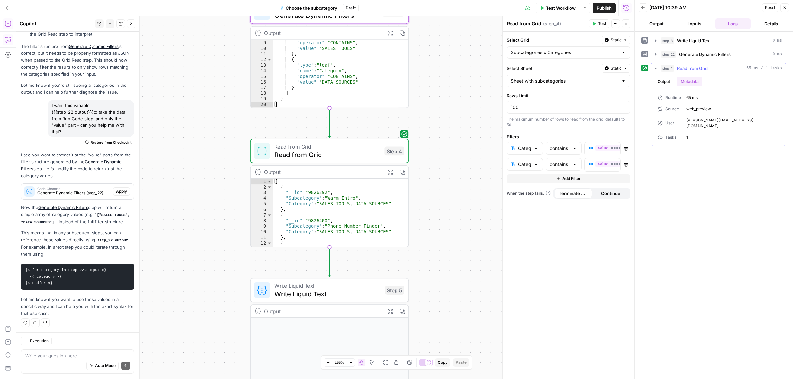
click at [657, 79] on button "Output" at bounding box center [663, 82] width 20 height 10
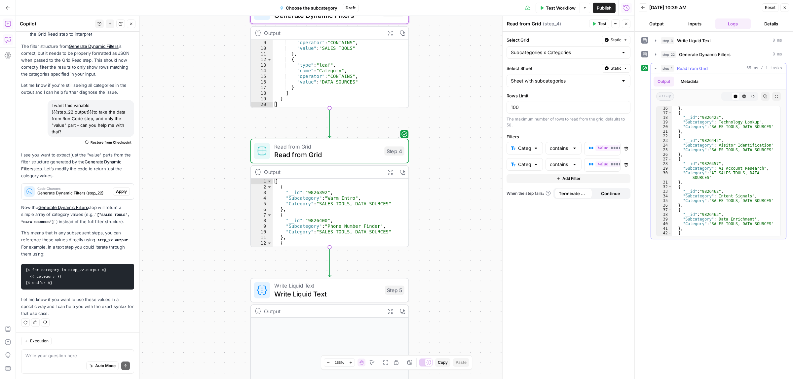
scroll to position [0, 0]
click at [570, 165] on div "contains" at bounding box center [563, 164] width 36 height 13
click at [567, 219] on span "is equal to" at bounding box center [562, 220] width 22 height 7
type input "is equal to"
click at [598, 24] on span "Test" at bounding box center [602, 24] width 8 height 6
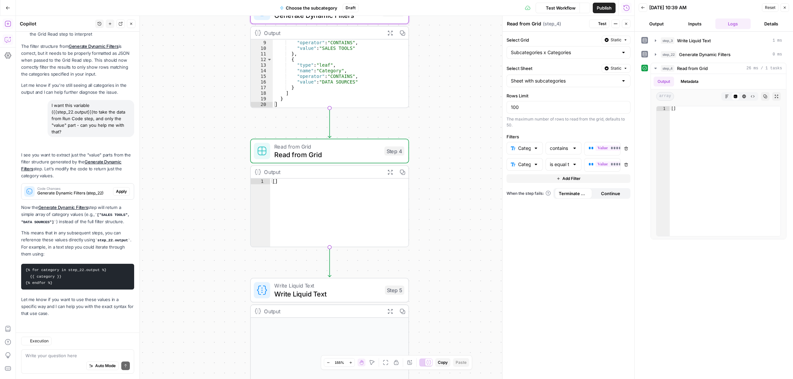
scroll to position [1138, 0]
click at [593, 146] on p "**********" at bounding box center [601, 148] width 27 height 7
click at [589, 150] on span "**" at bounding box center [590, 148] width 5 height 4
click at [623, 164] on button "Delete" at bounding box center [626, 164] width 9 height 9
click at [605, 22] on span "Test" at bounding box center [602, 24] width 8 height 6
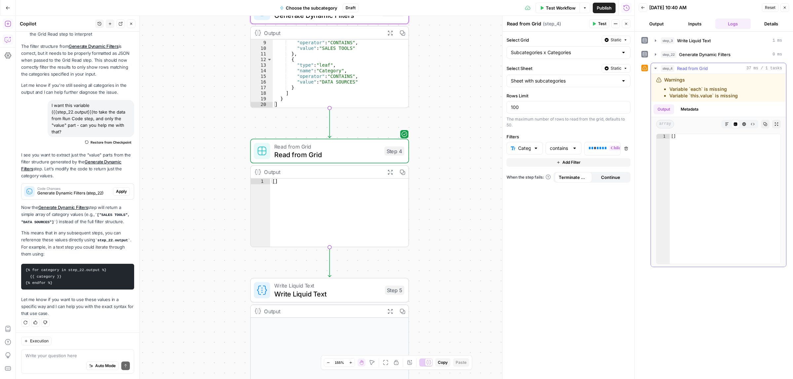
drag, startPoint x: 693, startPoint y: 95, endPoint x: 737, endPoint y: 95, distance: 44.3
click at [716, 95] on li "Variable `this.value` is missing" at bounding box center [703, 95] width 68 height 7
click at [728, 95] on li "Variable `this.value` is missing" at bounding box center [703, 95] width 68 height 7
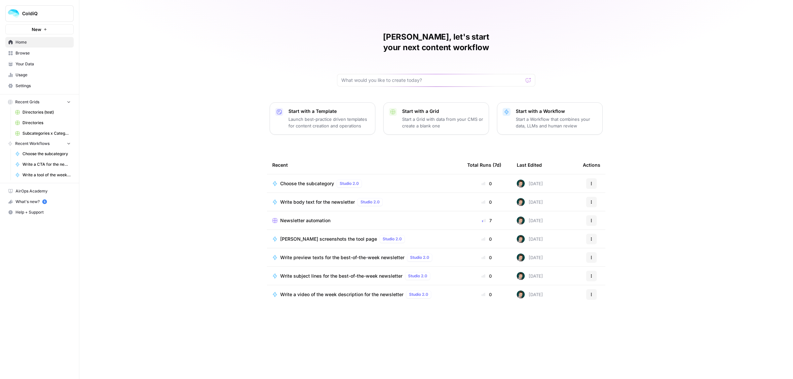
click at [33, 63] on span "Your Data" at bounding box center [43, 64] width 55 height 6
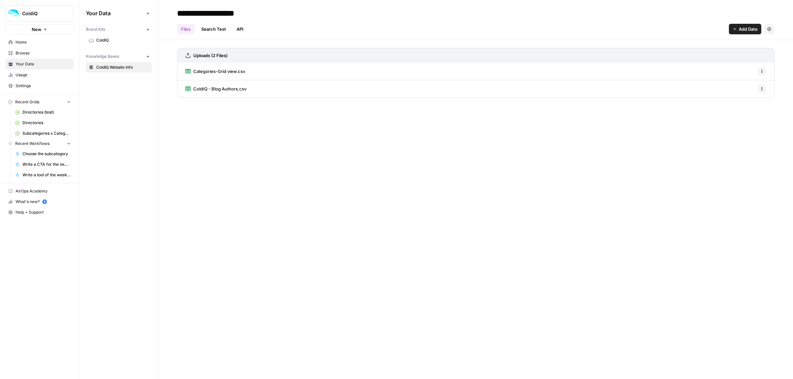
click at [217, 30] on link "Search Test" at bounding box center [213, 29] width 33 height 11
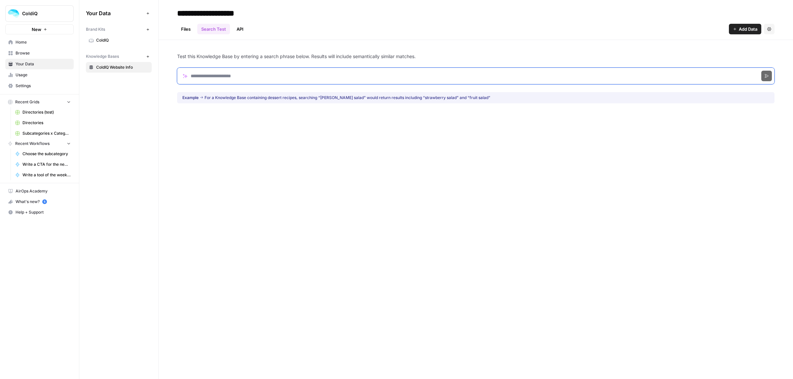
click at [225, 77] on input "Search phrase" at bounding box center [475, 76] width 597 height 17
click at [283, 97] on div "Example For a Knowledge Base containing dessert recipes, searching “berry salad…" at bounding box center [336, 98] width 308 height 6
click at [296, 97] on div "Example For a Knowledge Base containing dessert recipes, searching “berry salad…" at bounding box center [336, 98] width 308 height 6
click at [224, 78] on input "Search phrase" at bounding box center [475, 76] width 597 height 17
type input "**********"
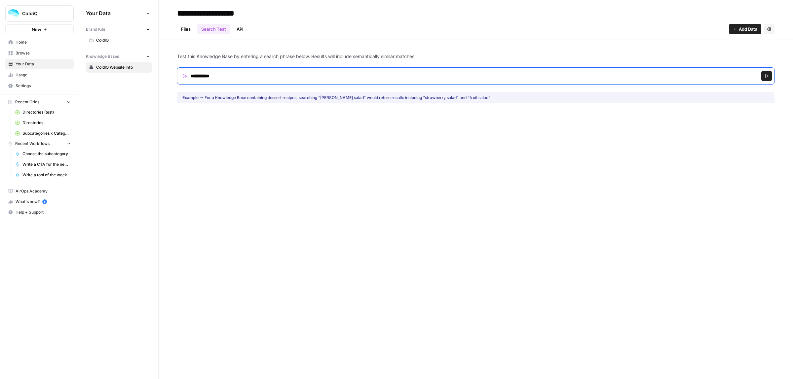
click button "Search" at bounding box center [766, 76] width 11 height 11
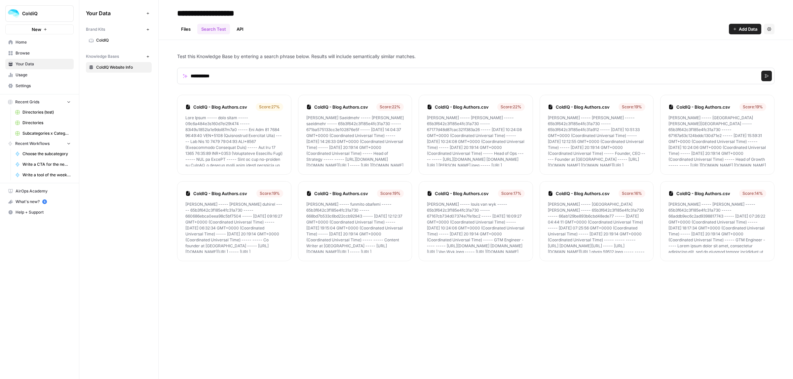
click at [238, 31] on link "API" at bounding box center [239, 29] width 15 height 11
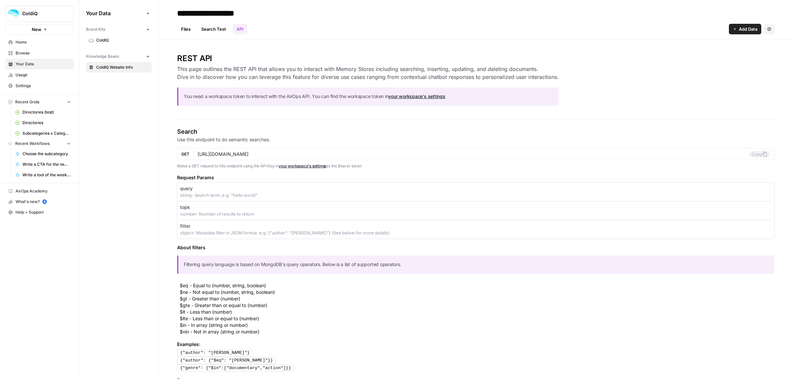
drag, startPoint x: 206, startPoint y: 67, endPoint x: 300, endPoint y: 69, distance: 93.2
click at [264, 69] on h3 "This page outlines the REST API that allows you to interact with Memory Stores …" at bounding box center [367, 73] width 381 height 16
click at [302, 69] on h3 "This page outlines the REST API that allows you to interact with Memory Stores …" at bounding box center [367, 73] width 381 height 16
click at [218, 154] on input "https://app.airops.com/public_api/vector_stores/5279/search" at bounding box center [472, 154] width 551 height 6
click at [741, 31] on span "Add Data" at bounding box center [747, 29] width 18 height 7
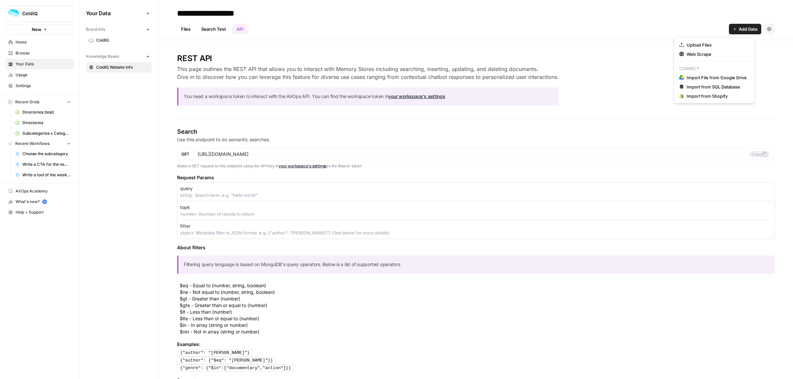
click at [633, 88] on div "REST API This page outlines the REST API that allows you to interact with Memor…" at bounding box center [475, 82] width 597 height 58
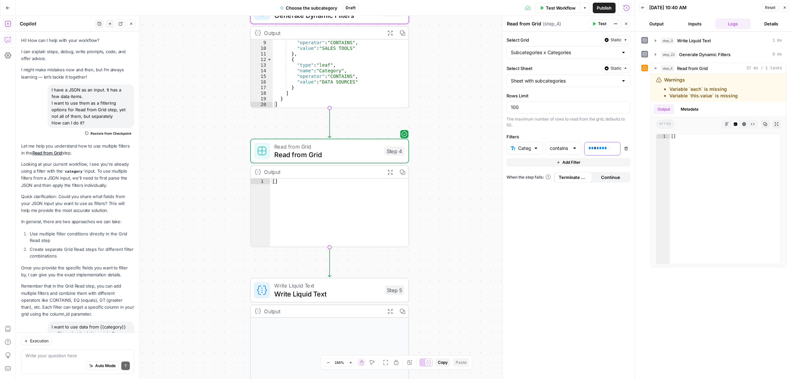
click at [590, 149] on span "**" at bounding box center [590, 148] width 5 height 4
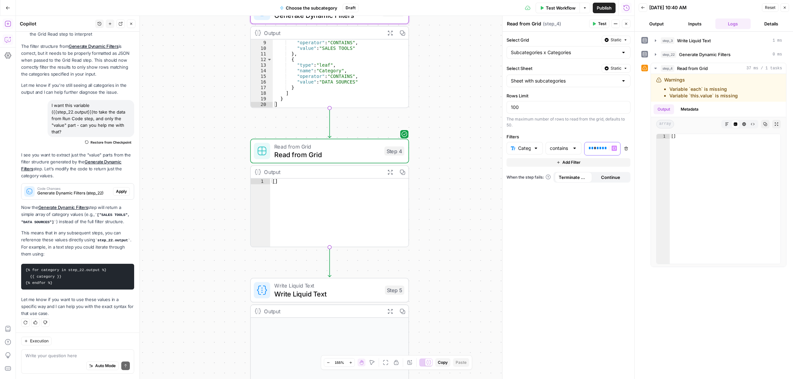
scroll to position [1, 0]
click at [597, 149] on span "****" at bounding box center [601, 148] width 11 height 4
click at [595, 27] on button "Test" at bounding box center [599, 23] width 20 height 9
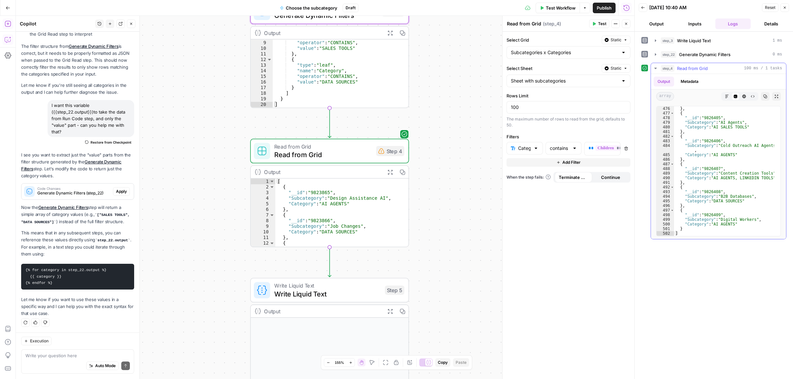
scroll to position [2339, 0]
type textarea "**********"
drag, startPoint x: 718, startPoint y: 177, endPoint x: 737, endPoint y: 178, distance: 19.2
click at [735, 178] on div ""Category" : "DATA SOURCES" } , { "__id" : "9826405" , "Subcategory" : "AI Agen…" at bounding box center [724, 171] width 100 height 139
click at [750, 178] on div ""Category" : "DATA SOURCES" } , { "__id" : "9826405" , "Subcategory" : "AI Agen…" at bounding box center [724, 171] width 100 height 139
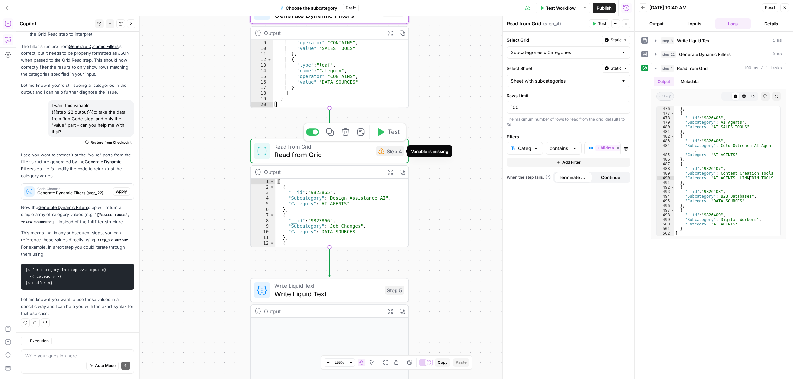
click at [386, 154] on div "Step 4" at bounding box center [390, 151] width 28 height 10
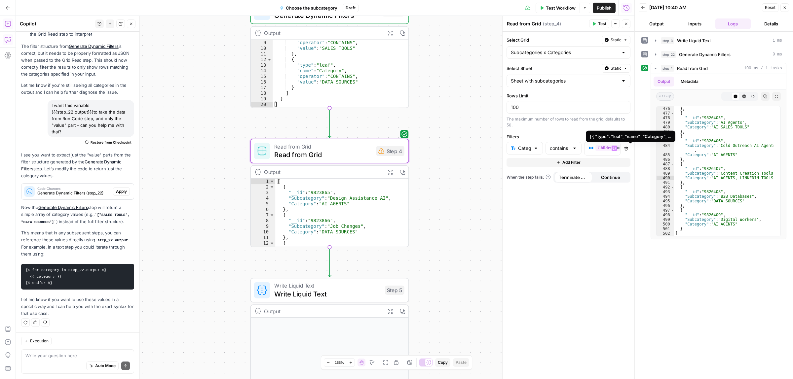
click at [599, 146] on span "**********" at bounding box center [639, 148] width 88 height 6
click at [134, 20] on button "Close" at bounding box center [131, 23] width 9 height 9
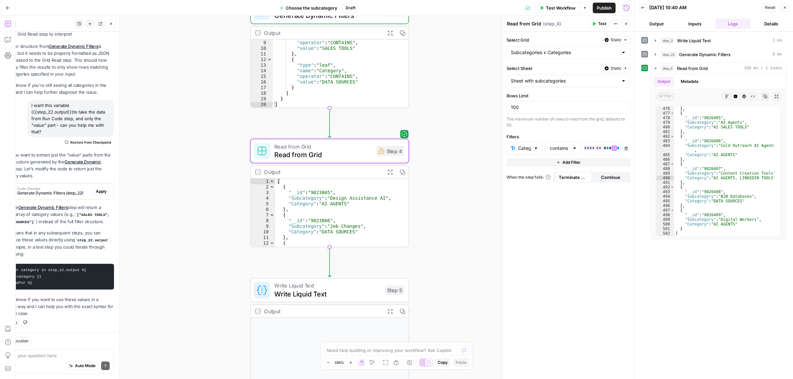
scroll to position [0, 69]
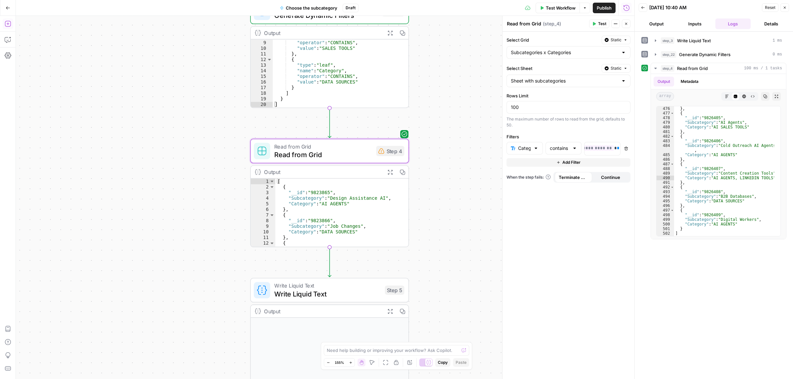
click at [7, 25] on icon "button" at bounding box center [8, 23] width 7 height 7
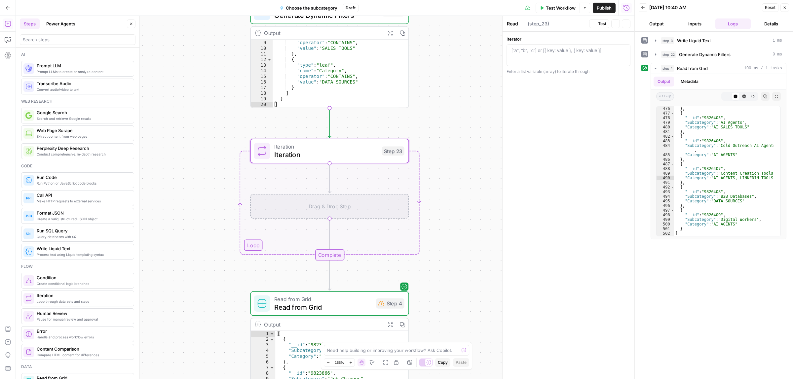
type textarea "Iteration"
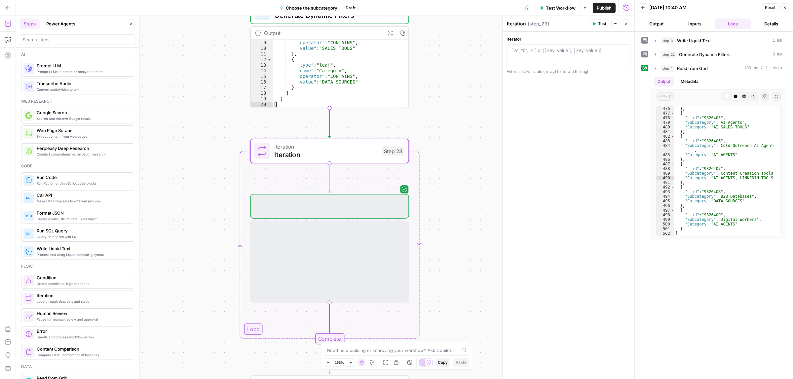
click at [293, 150] on span "Iteration" at bounding box center [325, 155] width 103 height 10
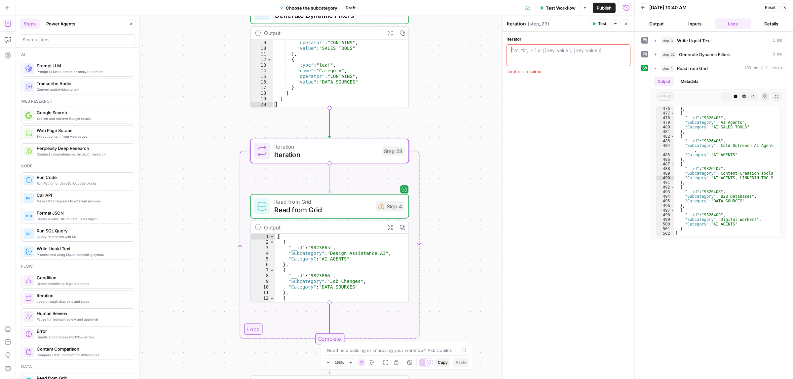
click at [533, 53] on div "["a", "b", "c"] or [{ key: value }, { key: value }]" at bounding box center [556, 50] width 90 height 7
click at [623, 50] on icon "button" at bounding box center [623, 50] width 3 height 3
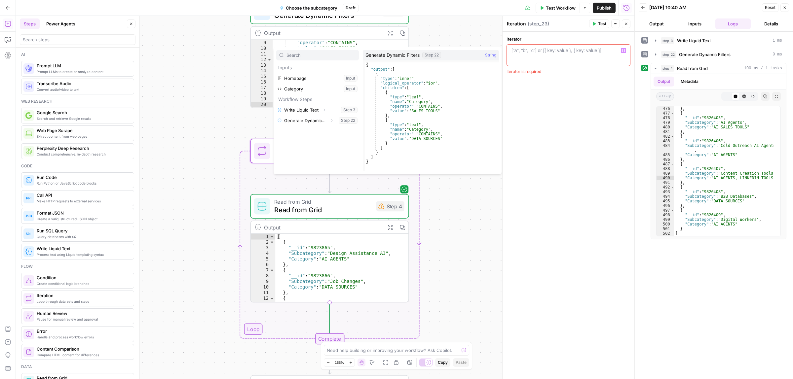
type textarea "**********"
click at [394, 139] on div "{ "output" : [ { "type" : "inner" , "logical_operator" : "$or" , "children" : […" at bounding box center [432, 121] width 134 height 118
click at [304, 118] on button "Select variable Generate Dynamic Filters" at bounding box center [317, 120] width 83 height 11
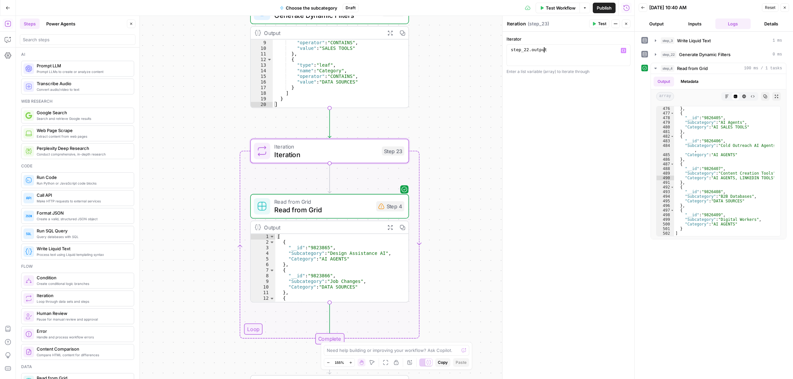
click at [595, 25] on icon "button" at bounding box center [594, 24] width 4 height 4
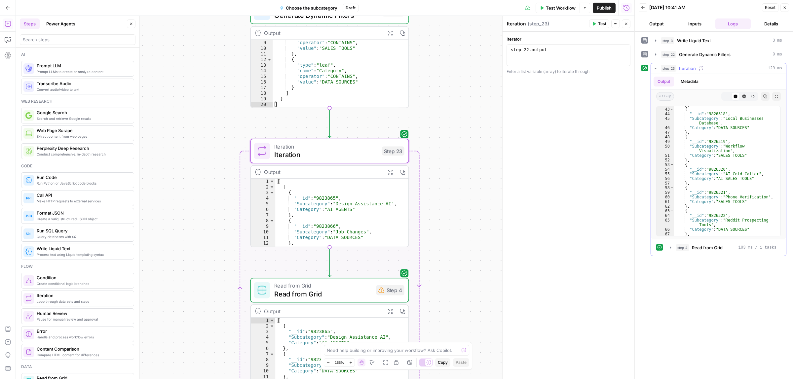
scroll to position [396, 0]
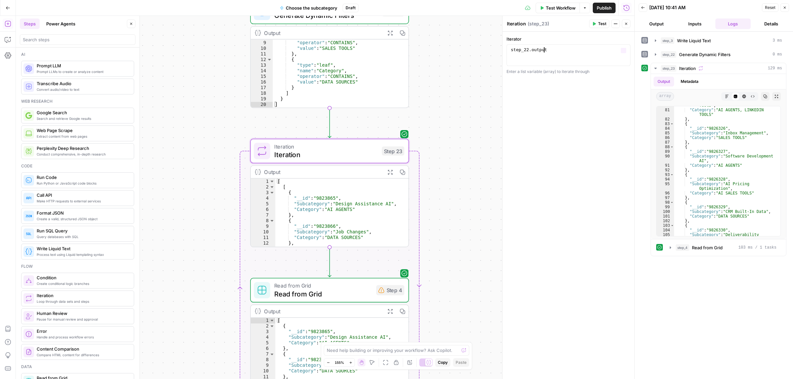
click at [565, 49] on div "step_22 . output" at bounding box center [568, 60] width 118 height 26
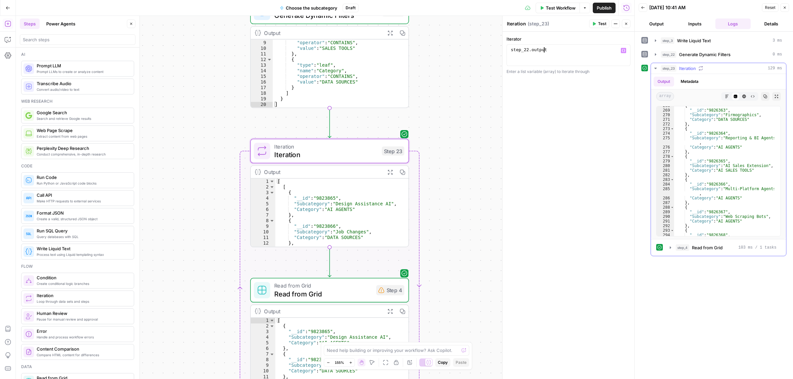
scroll to position [1362, 0]
click at [552, 52] on div "step_22 . output" at bounding box center [568, 60] width 118 height 26
click at [542, 51] on div "step_22 . output" at bounding box center [568, 60] width 118 height 26
paste textarea "**********"
type textarea "**********"
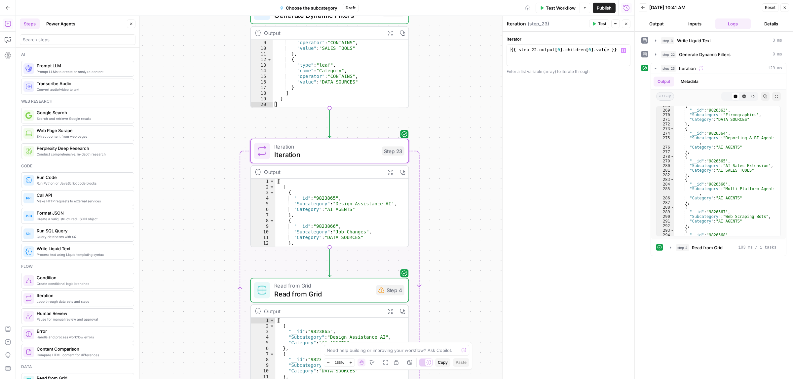
click at [595, 25] on icon "button" at bounding box center [594, 24] width 4 height 4
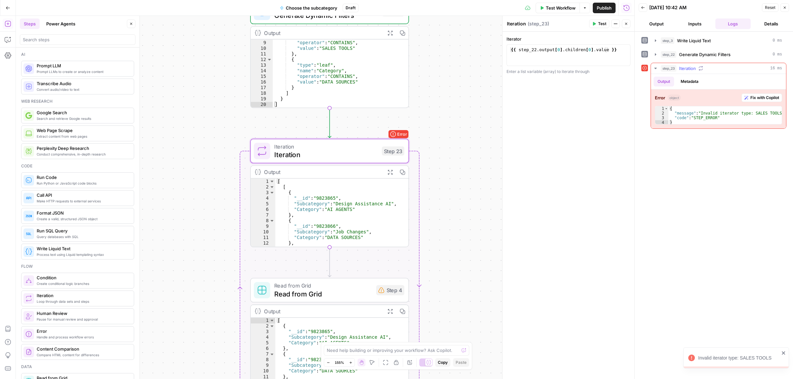
drag, startPoint x: 745, startPoint y: 114, endPoint x: 712, endPoint y: 114, distance: 33.0
click at [712, 114] on div "{ "message" : "Invalid iterator type: SALES TOOLS" , "code" : "STEP_ERROR" }" at bounding box center [724, 120] width 113 height 28
click at [710, 119] on div "{ "message" : "Invalid iterator type: SALES TOOLS" , "code" : "STEP_ERROR" }" at bounding box center [724, 120] width 113 height 28
click at [750, 115] on div "{ "message" : "Invalid iterator type: SALES TOOLS" , "code" : "STEP_ERROR" }" at bounding box center [724, 120] width 113 height 28
type textarea "**********"
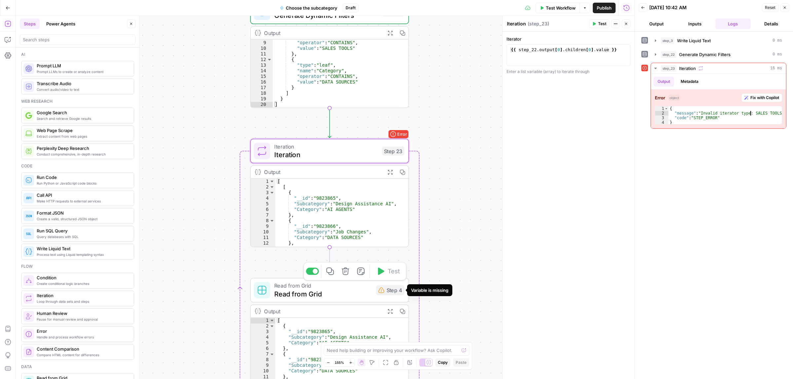
click at [339, 292] on span "Read from Grid" at bounding box center [323, 294] width 98 height 10
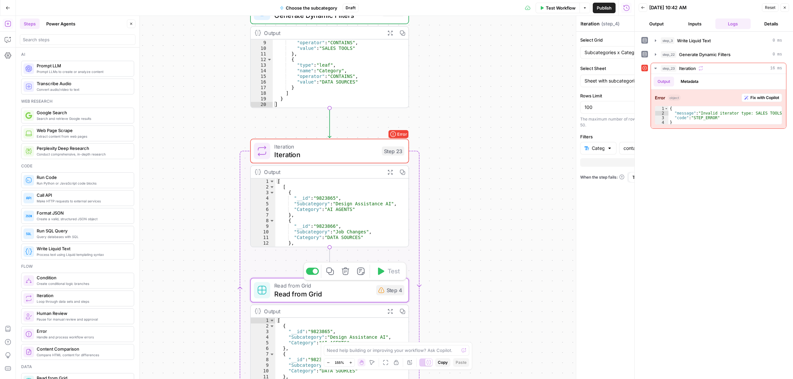
type textarea "Read from Grid"
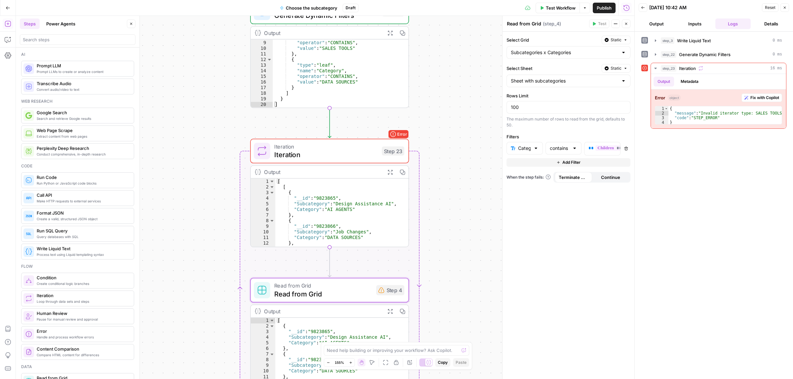
click at [626, 151] on icon "button" at bounding box center [626, 149] width 4 height 4
click at [365, 151] on span "Iteration" at bounding box center [325, 155] width 103 height 10
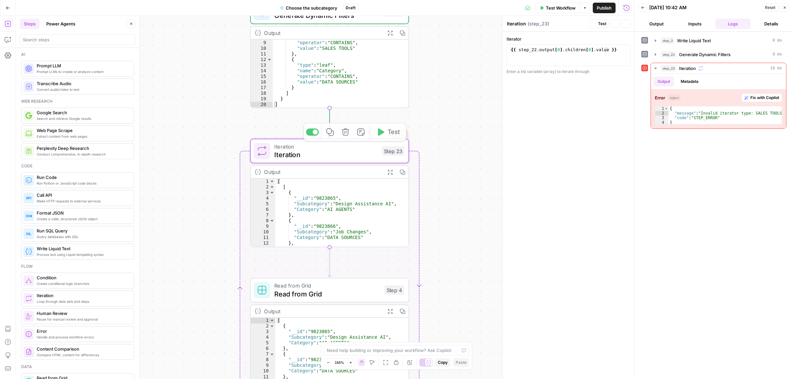
click at [389, 129] on div "**********" at bounding box center [325, 197] width 618 height 363
click at [589, 25] on button "Test" at bounding box center [599, 23] width 20 height 9
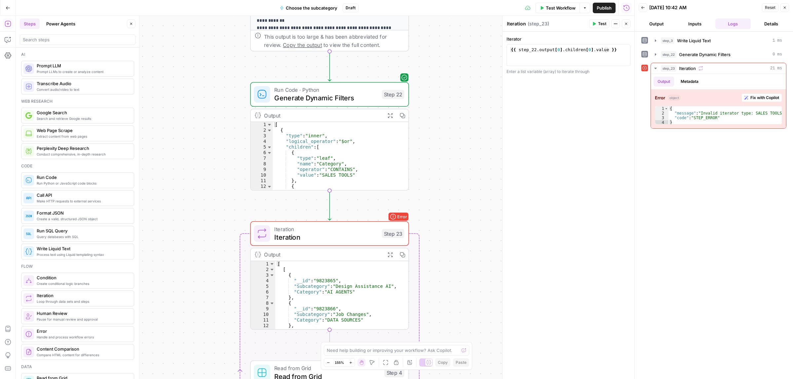
click at [128, 22] on button "Close" at bounding box center [131, 23] width 9 height 9
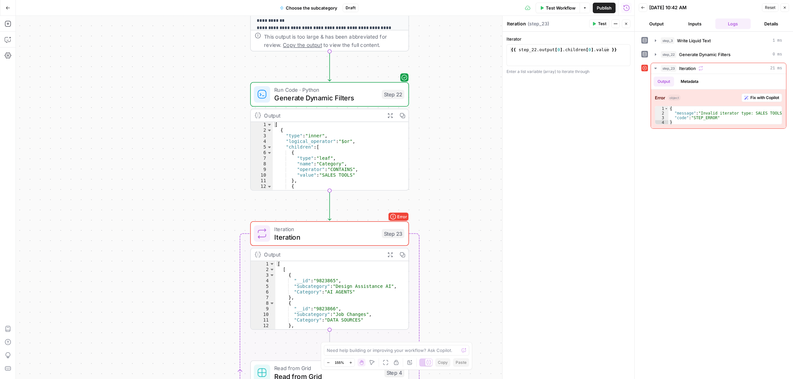
click at [790, 9] on header "Back 08/26/25 at 10:42 AM Reset Close Output Inputs Logs Details" at bounding box center [713, 16] width 158 height 32
click at [788, 9] on button "Close" at bounding box center [784, 7] width 9 height 9
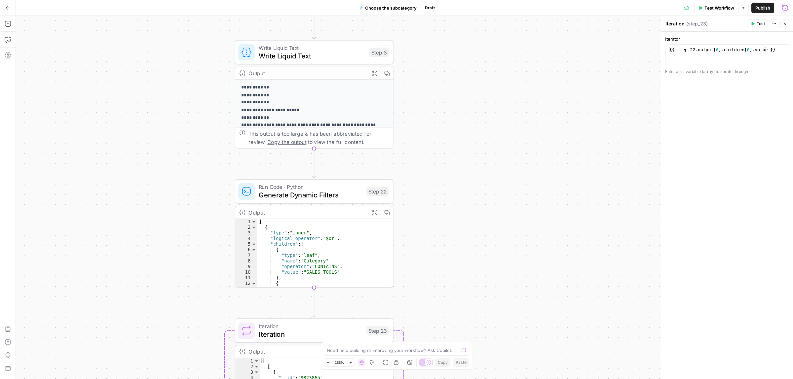
drag, startPoint x: 466, startPoint y: 87, endPoint x: 450, endPoint y: 184, distance: 98.3
click at [450, 184] on div "**********" at bounding box center [404, 197] width 777 height 363
click at [307, 52] on span "Write Liquid Text" at bounding box center [312, 56] width 106 height 10
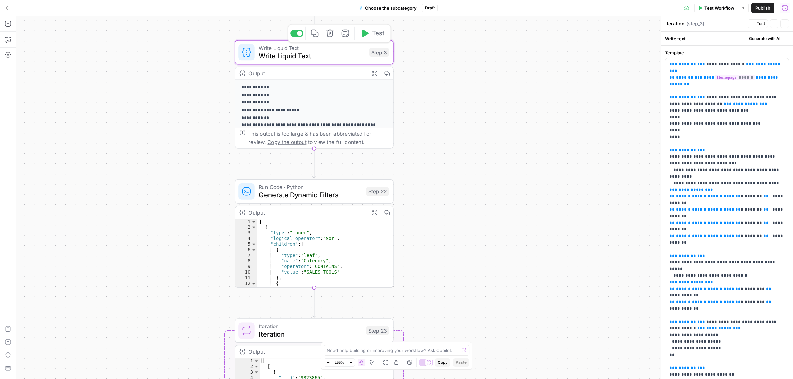
type textarea "Write Liquid Text"
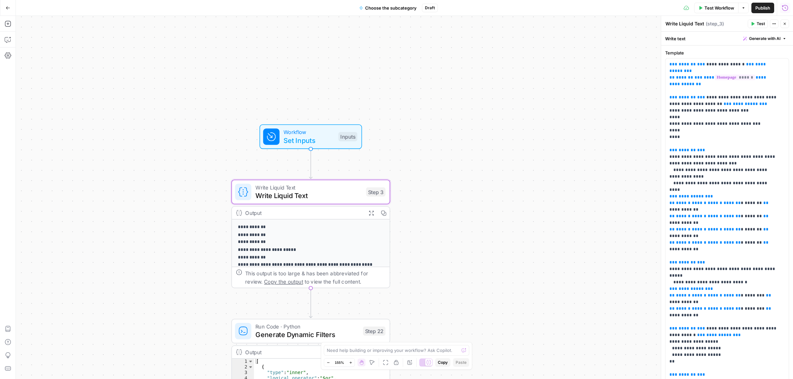
drag, startPoint x: 478, startPoint y: 202, endPoint x: 478, endPoint y: 231, distance: 29.4
click at [478, 231] on div "**********" at bounding box center [404, 197] width 777 height 363
click at [283, 129] on span "Workflow" at bounding box center [308, 132] width 51 height 8
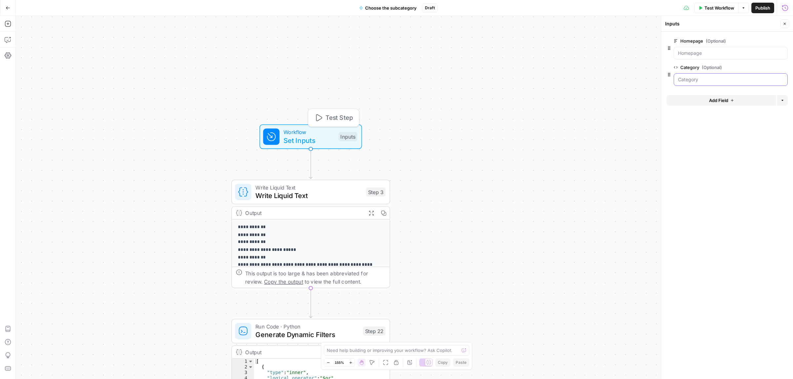
click at [692, 80] on input "Category (Optional)" at bounding box center [730, 79] width 105 height 7
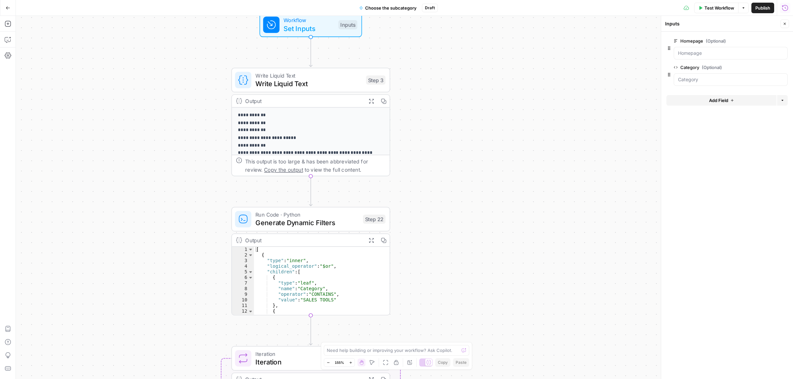
drag, startPoint x: 510, startPoint y: 256, endPoint x: 509, endPoint y: 149, distance: 107.0
click at [512, 138] on div "**********" at bounding box center [404, 197] width 777 height 363
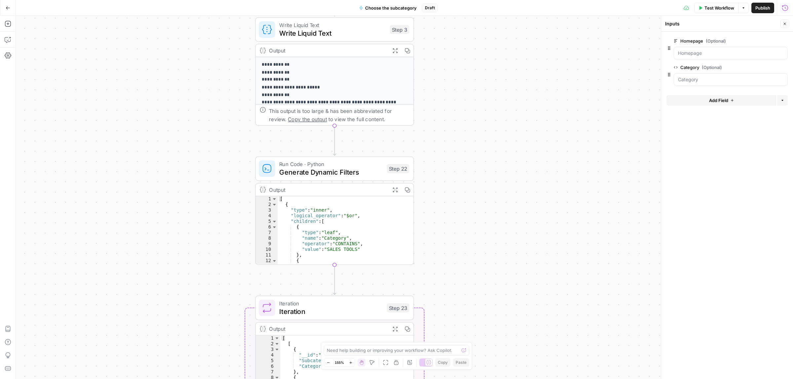
drag, startPoint x: 429, startPoint y: 245, endPoint x: 471, endPoint y: 136, distance: 116.9
click at [471, 136] on div "**********" at bounding box center [404, 197] width 777 height 363
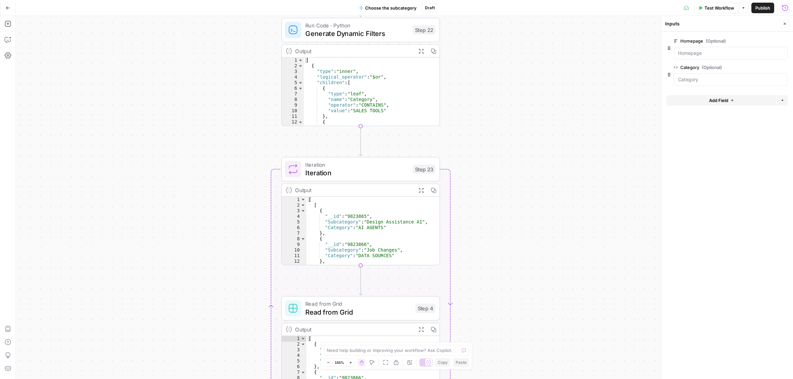
drag, startPoint x: 482, startPoint y: 199, endPoint x: 478, endPoint y: 106, distance: 92.9
click at [478, 107] on div "**********" at bounding box center [404, 197] width 777 height 363
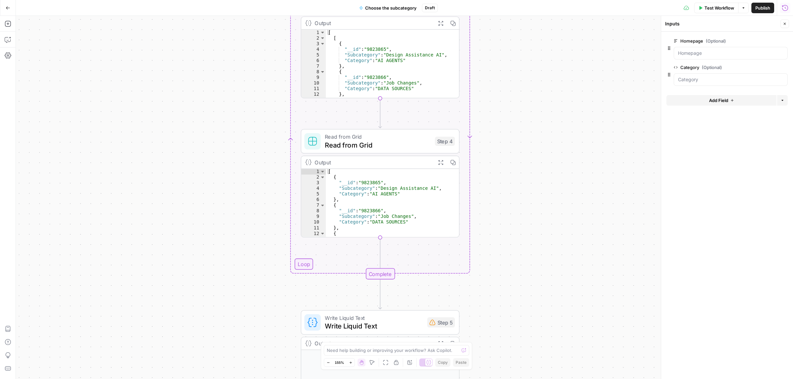
drag, startPoint x: 471, startPoint y: 232, endPoint x: 492, endPoint y: 140, distance: 93.8
click at [492, 140] on div "**********" at bounding box center [404, 197] width 777 height 363
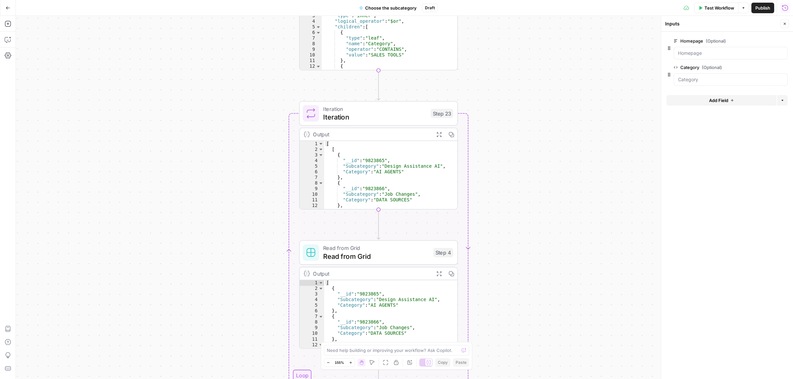
drag, startPoint x: 499, startPoint y: 97, endPoint x: 497, endPoint y: 212, distance: 115.6
click at [497, 212] on div "**********" at bounding box center [404, 197] width 777 height 363
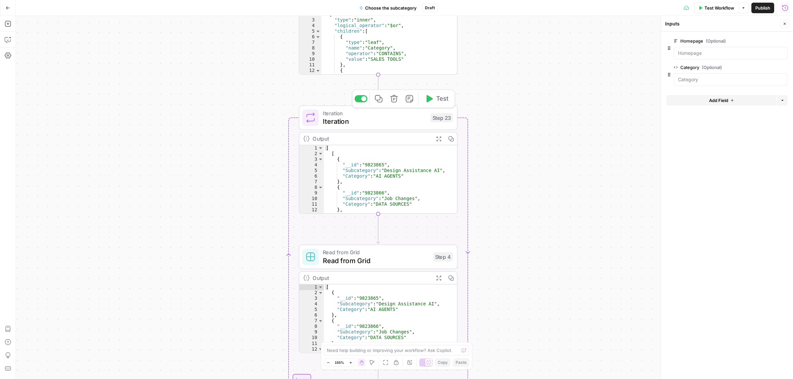
click at [396, 99] on icon "button" at bounding box center [394, 99] width 8 height 8
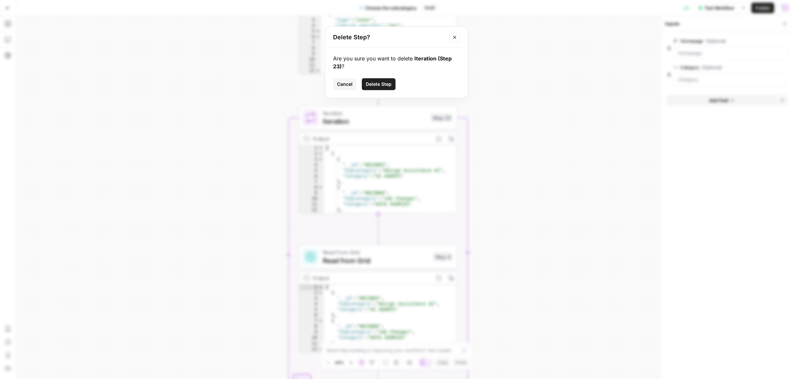
click at [374, 85] on span "Delete Step" at bounding box center [379, 84] width 26 height 7
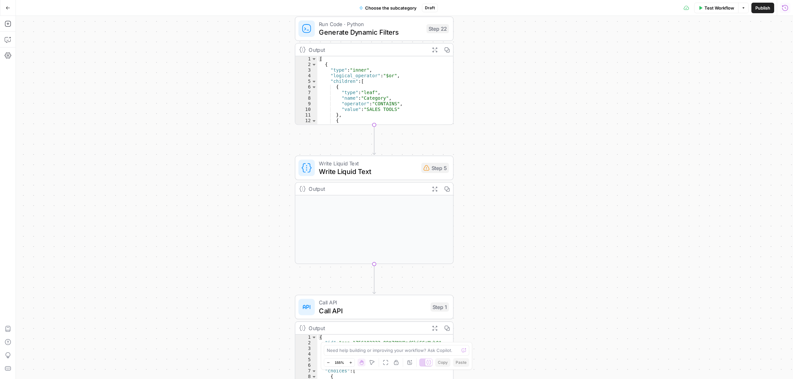
drag, startPoint x: 517, startPoint y: 164, endPoint x: 517, endPoint y: 169, distance: 4.6
click at [517, 169] on div "**********" at bounding box center [404, 197] width 777 height 363
click at [377, 162] on span "Write Liquid Text" at bounding box center [368, 164] width 98 height 8
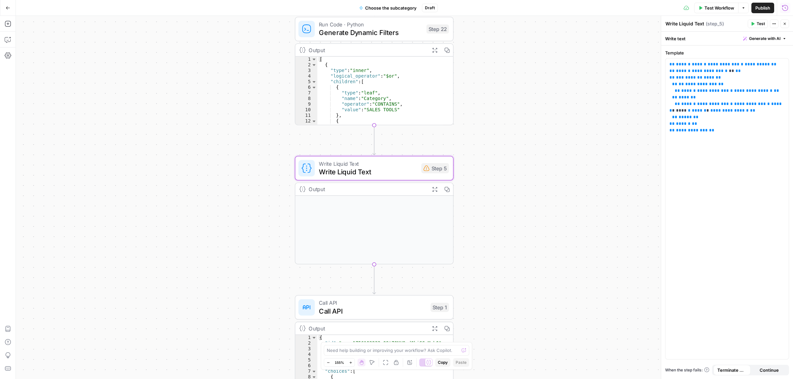
click at [681, 7] on div "Test Workflow Options Publish Run History" at bounding box center [615, 8] width 355 height 16
click at [684, 7] on icon at bounding box center [685, 7] width 5 height 5
click at [742, 8] on icon "button" at bounding box center [743, 8] width 4 height 4
click at [483, 12] on div "Test Workflow Options Publish Run History" at bounding box center [615, 8] width 355 height 16
click at [787, 8] on icon "button" at bounding box center [784, 8] width 7 height 7
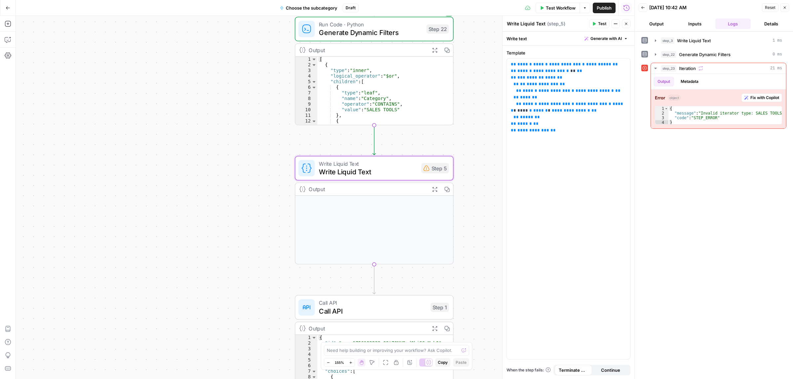
click at [788, 7] on button "Close" at bounding box center [784, 7] width 9 height 9
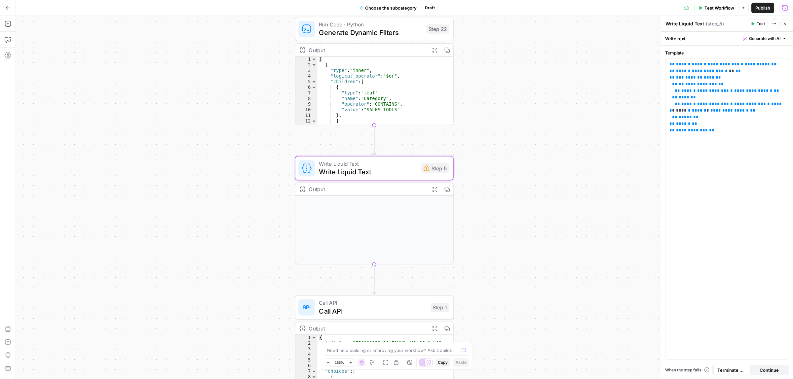
click at [433, 5] on span "Draft" at bounding box center [430, 8] width 10 height 6
click at [7, 57] on icon "button" at bounding box center [8, 55] width 7 height 7
click at [5, 41] on icon "button" at bounding box center [8, 39] width 6 height 5
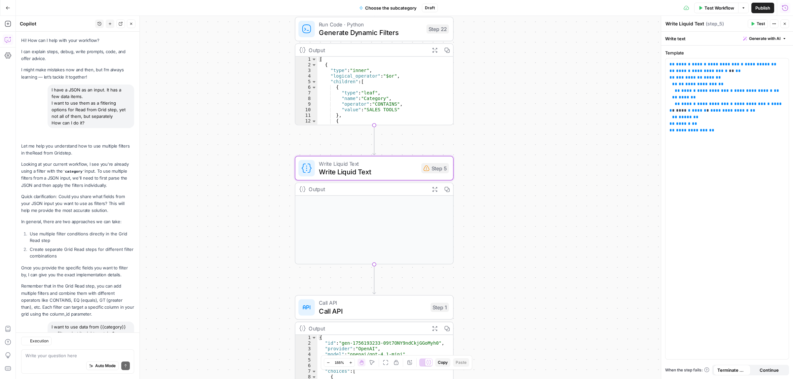
scroll to position [1125, 0]
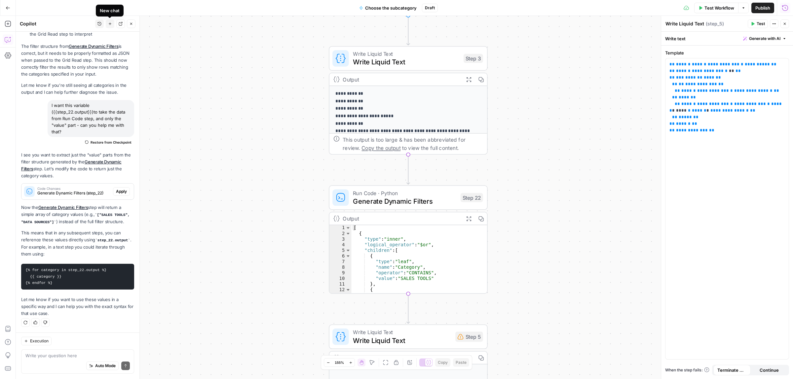
click at [110, 24] on icon "button" at bounding box center [110, 24] width 4 height 4
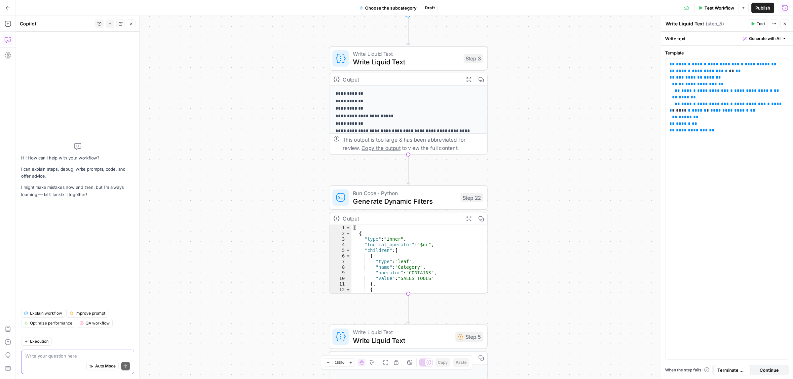
click at [35, 355] on textarea at bounding box center [77, 356] width 104 height 7
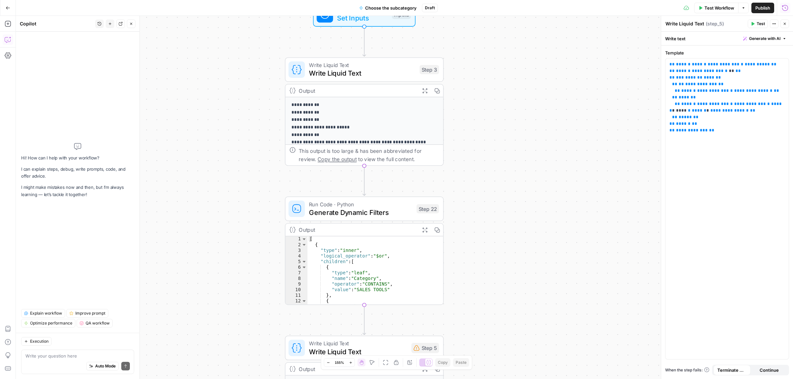
drag, startPoint x: 280, startPoint y: 164, endPoint x: 253, endPoint y: 125, distance: 48.3
click at [253, 125] on div "**********" at bounding box center [404, 197] width 777 height 363
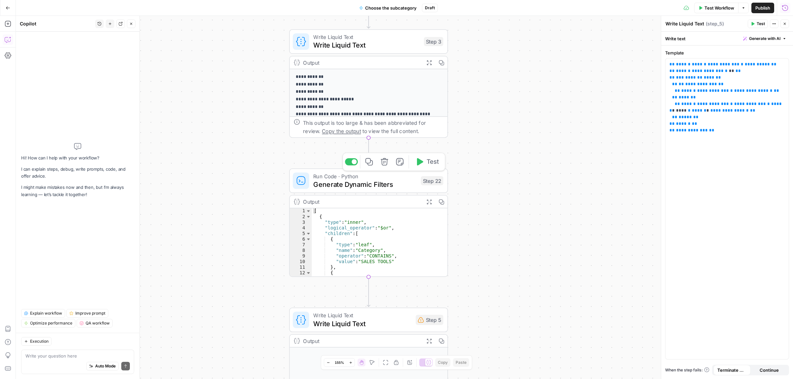
click at [383, 161] on icon "button" at bounding box center [384, 162] width 8 height 8
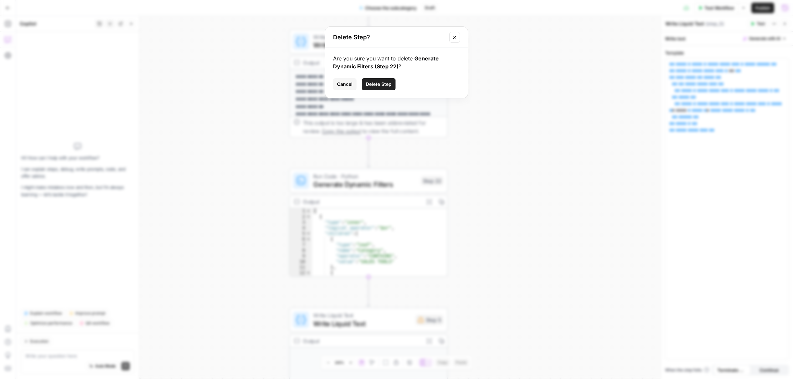
click at [375, 86] on span "Delete Step" at bounding box center [379, 84] width 26 height 7
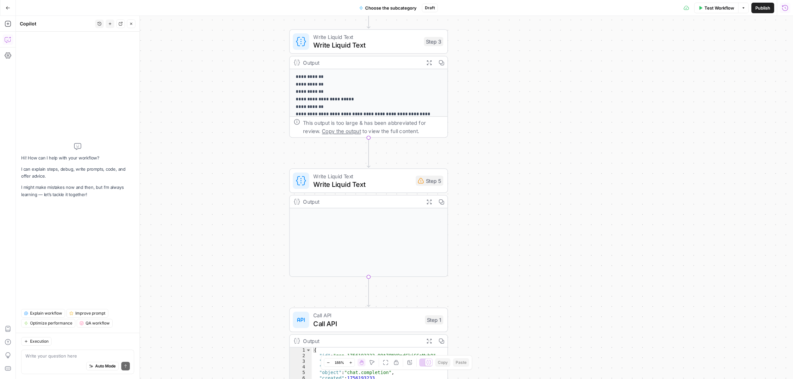
click at [325, 182] on span "Write Liquid Text" at bounding box center [362, 184] width 98 height 10
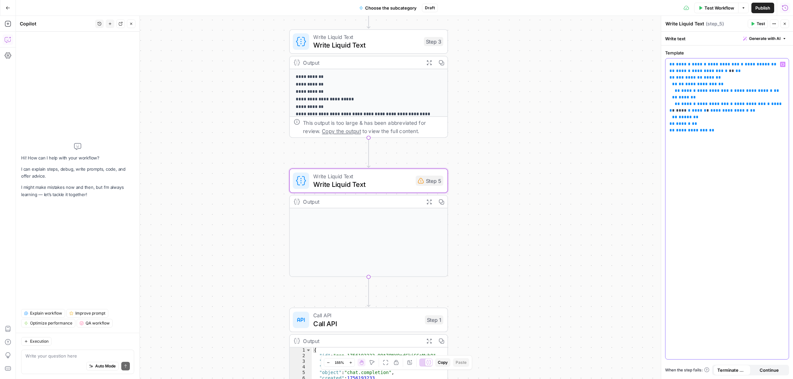
drag, startPoint x: 733, startPoint y: 92, endPoint x: 767, endPoint y: 91, distance: 34.0
click at [759, 91] on span "**********" at bounding box center [753, 91] width 38 height 4
click at [730, 118] on p "**********" at bounding box center [726, 97] width 115 height 73
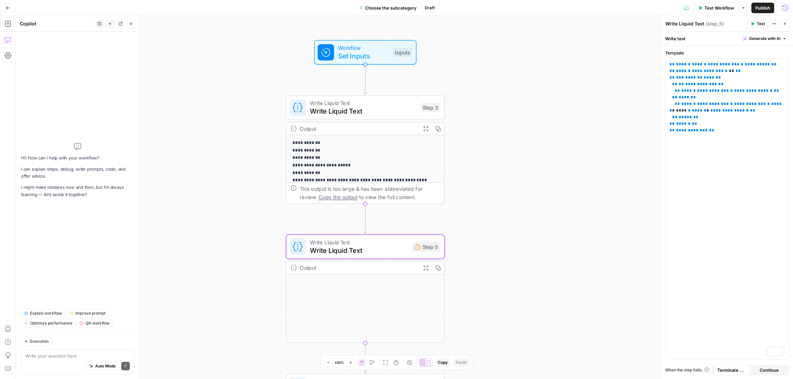
drag, startPoint x: 483, startPoint y: 217, endPoint x: 485, endPoint y: 225, distance: 9.0
click at [485, 225] on div "**********" at bounding box center [404, 197] width 777 height 363
click at [60, 359] on div "Auto Mode Send" at bounding box center [77, 366] width 104 height 15
type textarea "I have a few data points as an input (category), and I want"
click at [7, 24] on icon "button" at bounding box center [8, 23] width 7 height 7
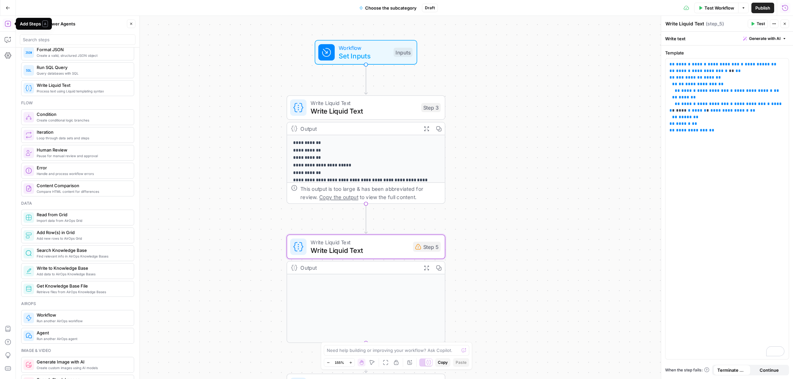
scroll to position [165, 0]
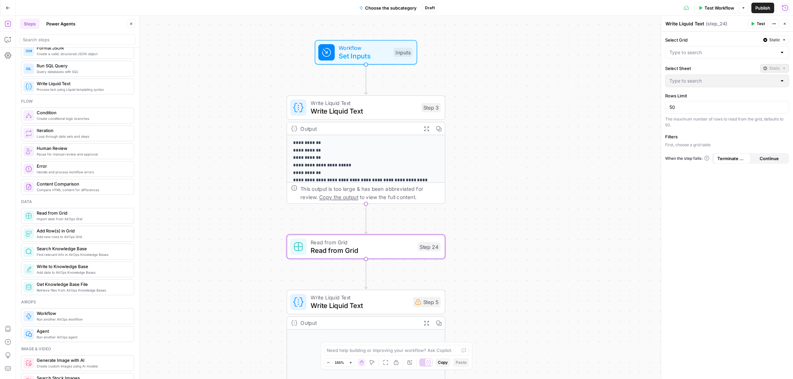
type textarea "Read from Grid"
click at [9, 39] on icon "button" at bounding box center [8, 39] width 7 height 7
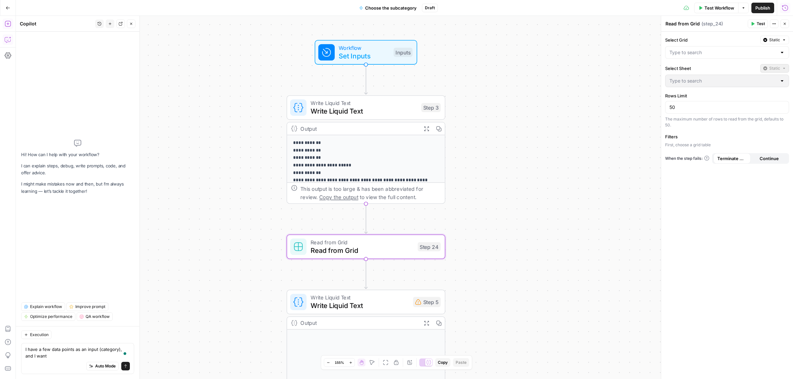
click at [53, 359] on div "Auto Mode Send" at bounding box center [77, 366] width 104 height 15
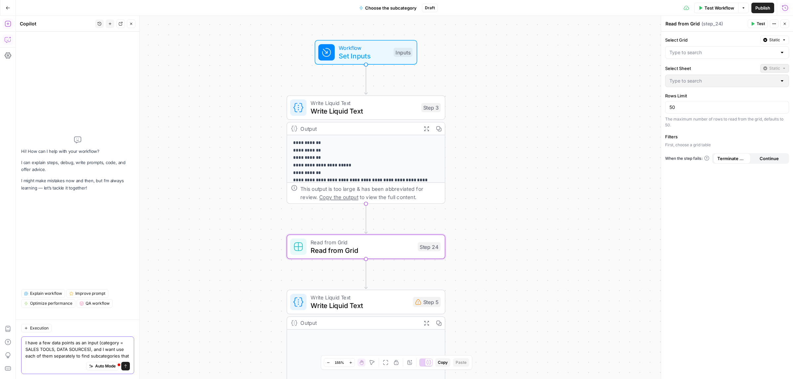
scroll to position [0, 0]
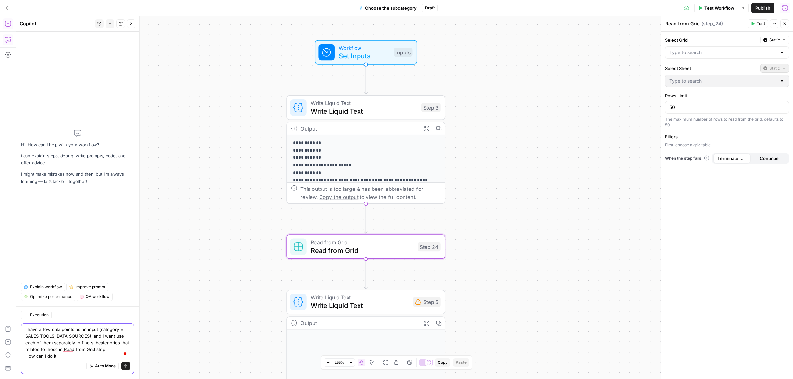
type textarea "I have a few data points as an input (category = SALES TOOLS, DATA SOURCES), an…"
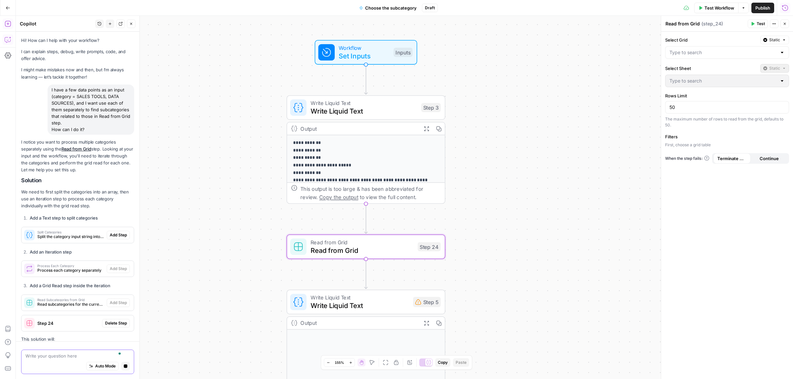
scroll to position [8, 0]
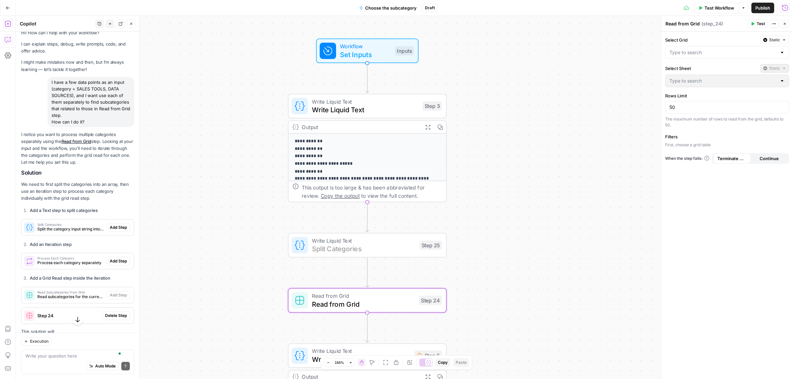
click at [116, 227] on span "Add Step" at bounding box center [118, 228] width 17 height 6
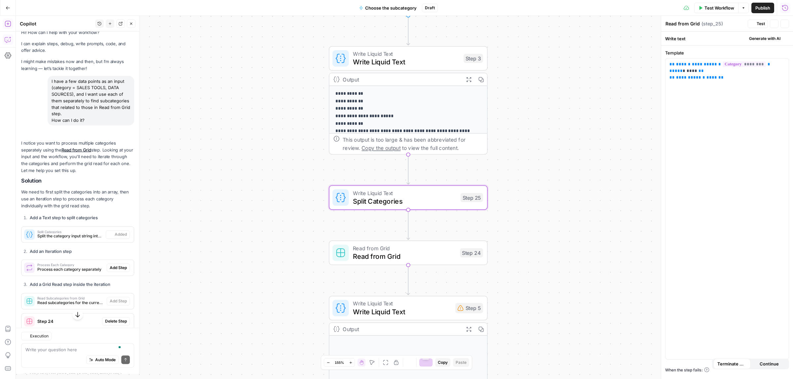
type textarea "Split Categories"
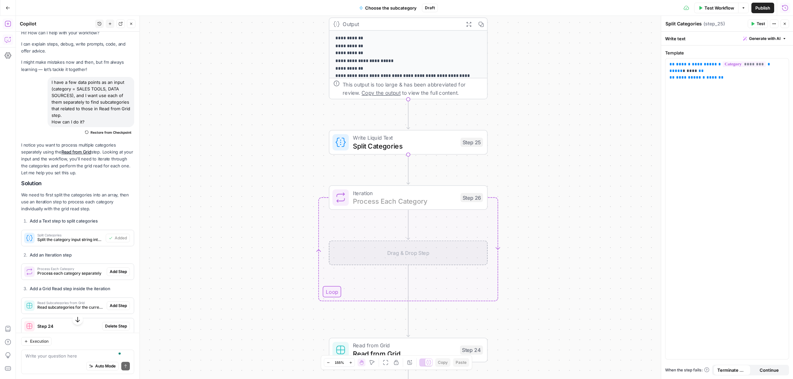
click at [110, 272] on span "Add Step" at bounding box center [118, 272] width 17 height 6
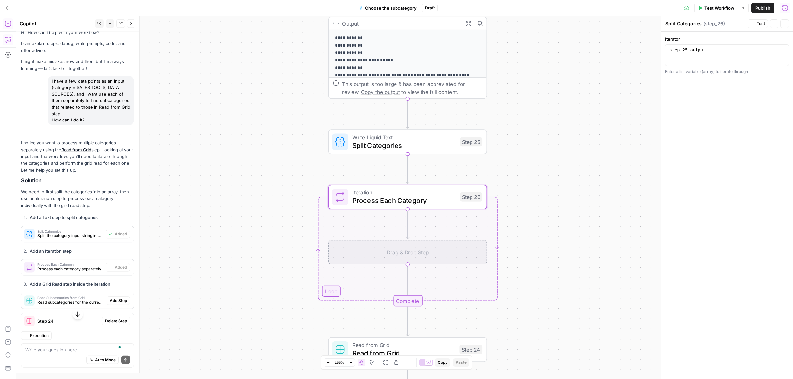
type textarea "Process Each Category"
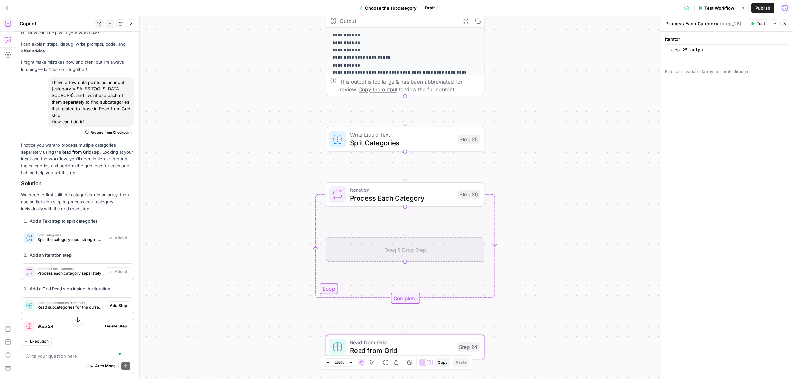
scroll to position [49, 0]
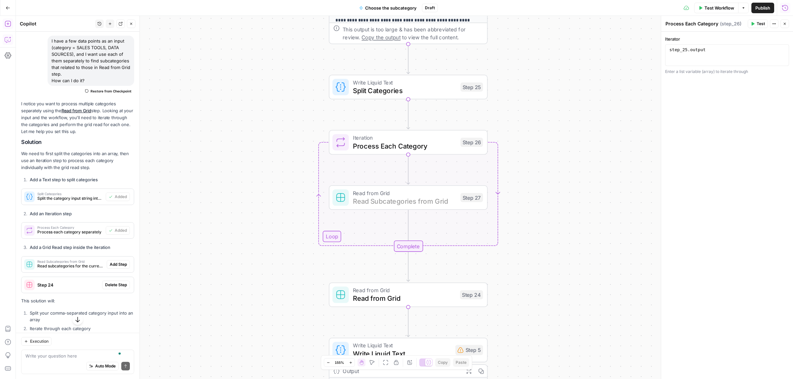
click at [113, 264] on span "Add Step" at bounding box center [118, 265] width 17 height 6
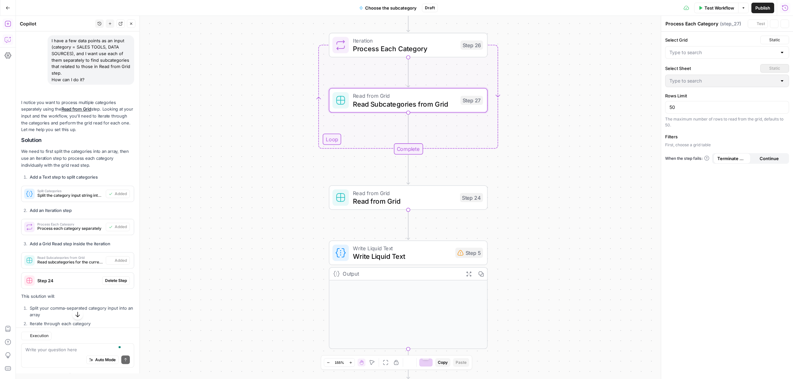
type textarea "Read Subcategories from Grid"
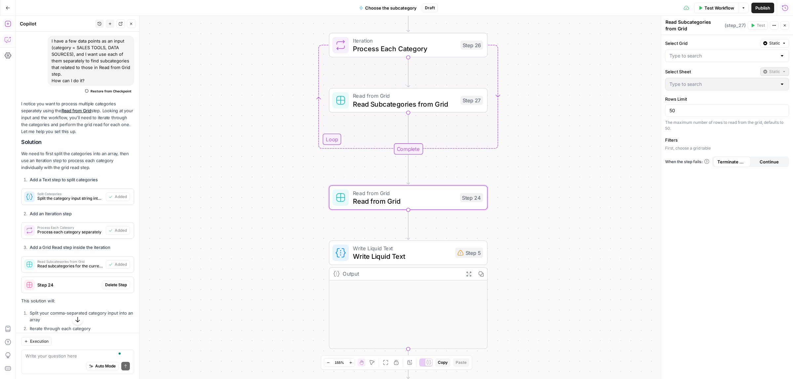
click at [109, 285] on span "Delete Step" at bounding box center [116, 285] width 22 height 6
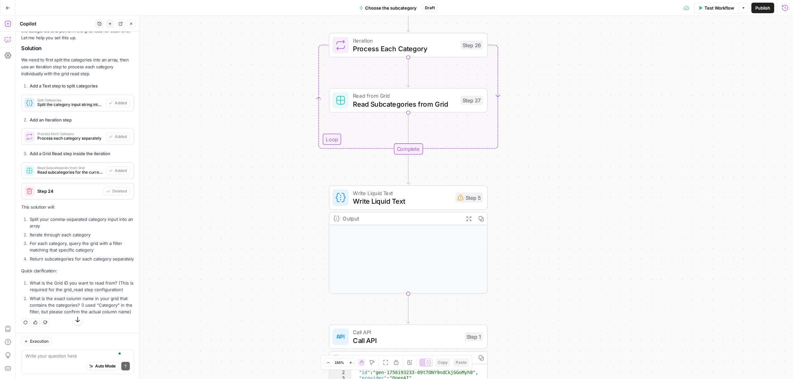
scroll to position [157, 0]
drag, startPoint x: 47, startPoint y: 205, endPoint x: 89, endPoint y: 205, distance: 41.9
click at [70, 216] on li "Split your comma-separated category input into an array" at bounding box center [81, 222] width 106 height 13
click at [90, 216] on li "Split your comma-separated category input into an array" at bounding box center [81, 222] width 106 height 13
drag, startPoint x: 41, startPoint y: 222, endPoint x: 85, endPoint y: 222, distance: 43.6
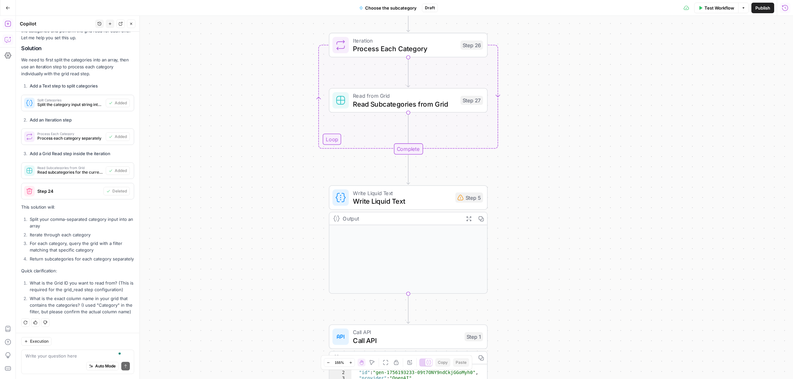
click at [59, 231] on li "Iterate through each category" at bounding box center [81, 234] width 106 height 7
click at [88, 231] on li "Iterate through each category" at bounding box center [81, 234] width 106 height 7
click at [716, 12] on button "Test Workflow" at bounding box center [716, 8] width 44 height 11
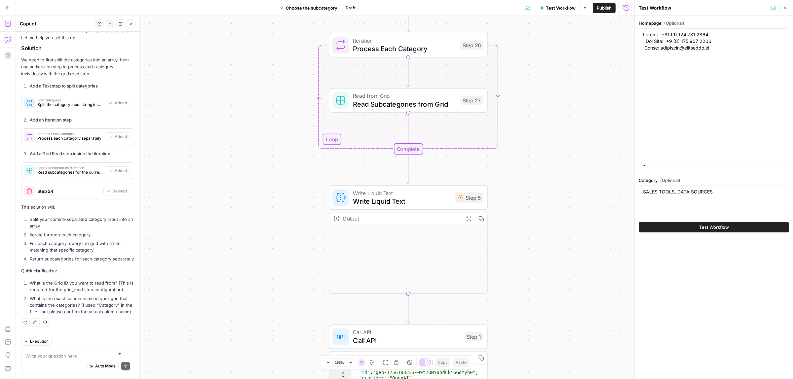
click at [704, 228] on span "Test Workflow" at bounding box center [714, 227] width 30 height 7
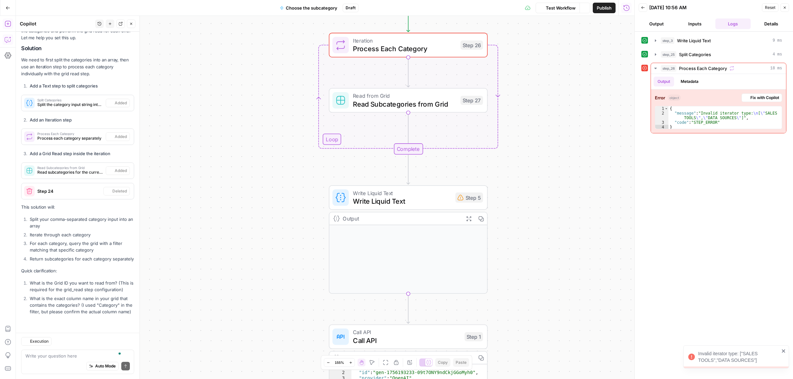
scroll to position [157, 0]
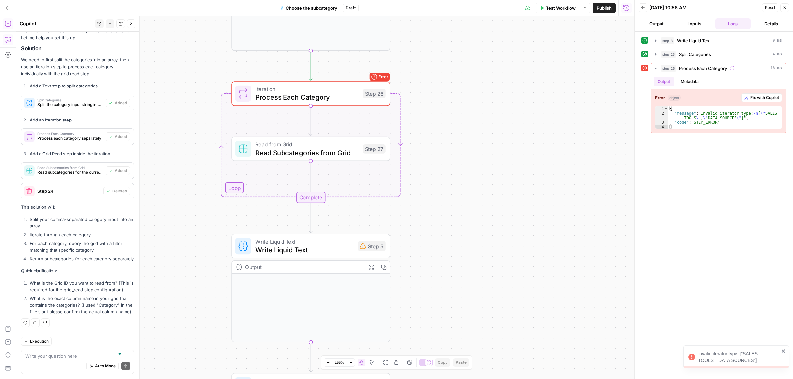
drag, startPoint x: 559, startPoint y: 117, endPoint x: 461, endPoint y: 165, distance: 108.8
click at [461, 165] on div "**********" at bounding box center [325, 197] width 618 height 363
drag, startPoint x: 677, startPoint y: 128, endPoint x: 659, endPoint y: 107, distance: 27.4
click at [659, 107] on div "* 1 2 3 4 { "message" : "Invalid iterator type: \n [ \" SALES TOOLS \" , \" DAT…" at bounding box center [718, 117] width 127 height 23
type textarea "**********"
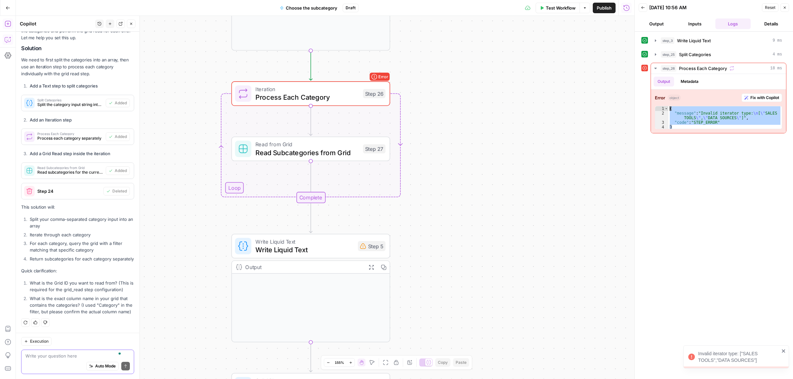
click at [52, 355] on textarea "To enrich screen reader interactions, please activate Accessibility in Grammarl…" at bounding box center [77, 356] width 104 height 7
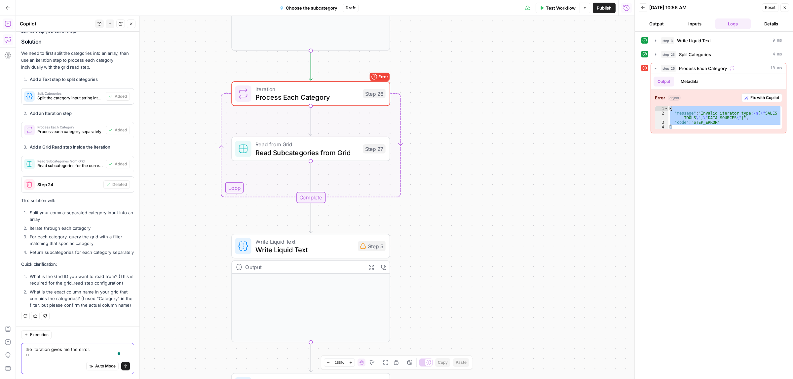
paste textarea "{ "message": "Invalid iterator type: \n[\"SALES TOOLS\",\"DATA SOURCES\"]", "co…"
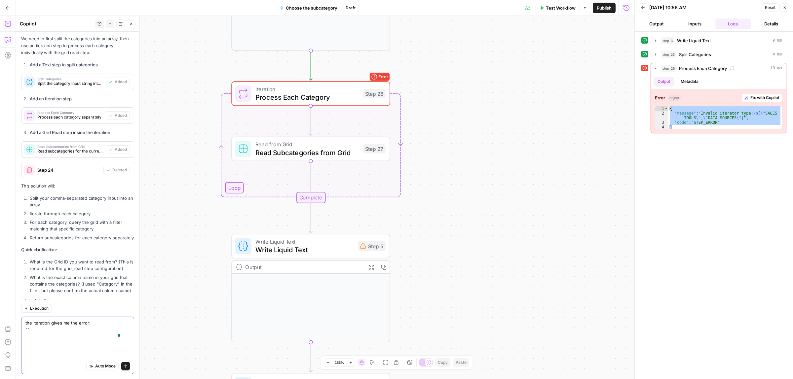
type textarea "the iteration gives me the error: "{ "message": "Invalid iterator type: \n[\"SA…"
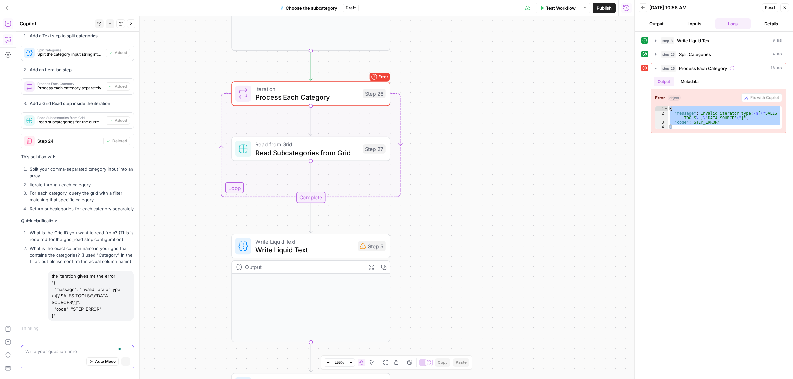
scroll to position [192, 0]
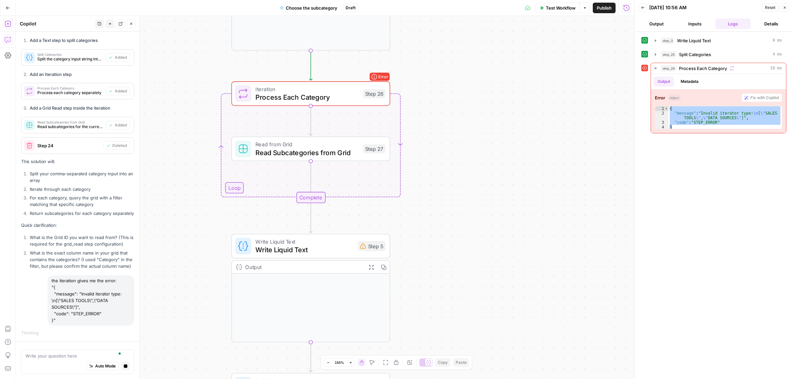
click at [292, 248] on span "Write Liquid Text" at bounding box center [304, 250] width 98 height 10
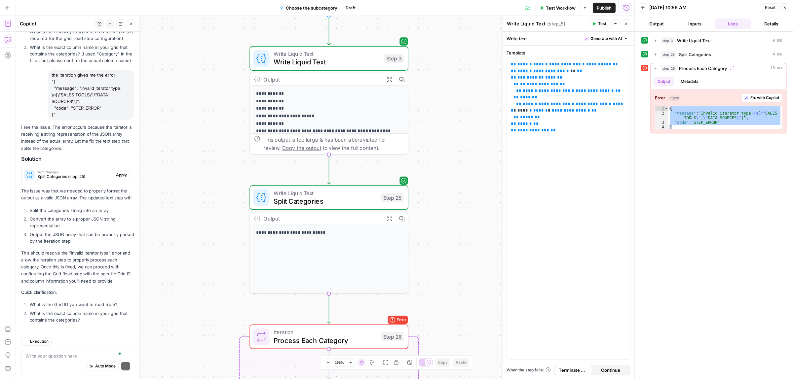
scroll to position [424, 0]
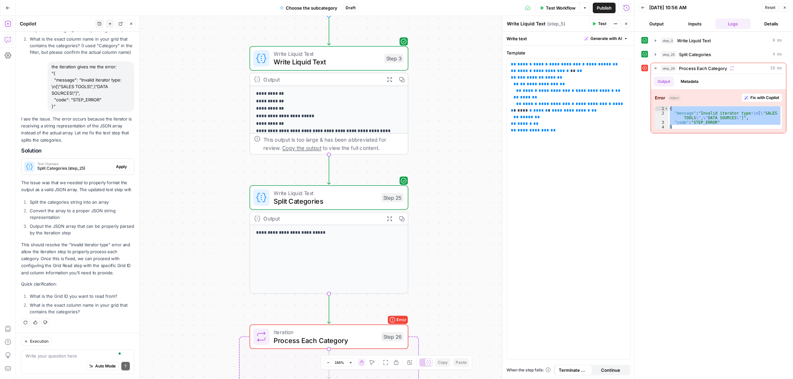
click at [70, 181] on p "The issue was that we needed to properly format the output as a valid JSON arra…" at bounding box center [77, 186] width 113 height 14
click at [96, 181] on p "The issue was that we needed to properly format the output as a valid JSON arra…" at bounding box center [77, 186] width 113 height 14
click at [116, 164] on span "Apply" at bounding box center [121, 167] width 11 height 6
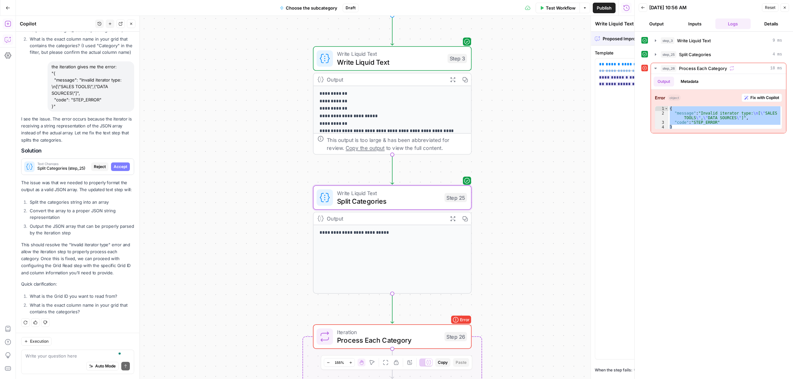
type textarea "Split Categories"
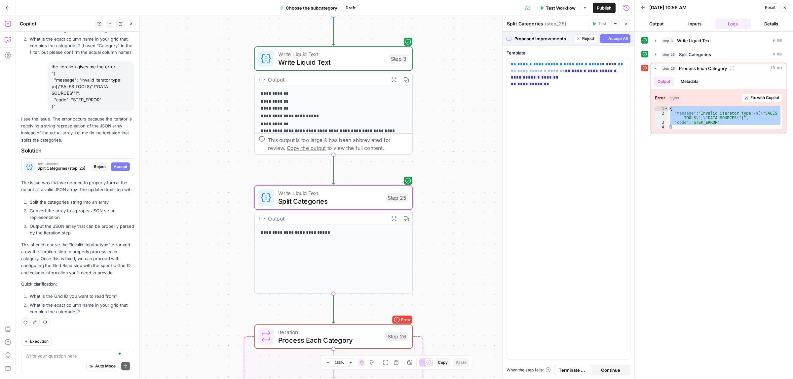
click at [114, 164] on span "Accept" at bounding box center [121, 167] width 14 height 6
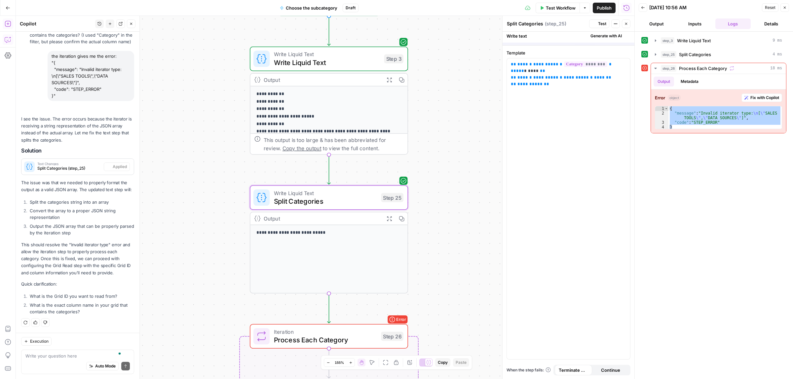
scroll to position [434, 0]
click at [42, 360] on div "Auto Mode Send" at bounding box center [77, 366] width 104 height 15
paste textarea "grids/29546/sheets/37851"
click at [55, 358] on textarea "Grid ID grids/29546/sheets/37851" at bounding box center [77, 356] width 104 height 7
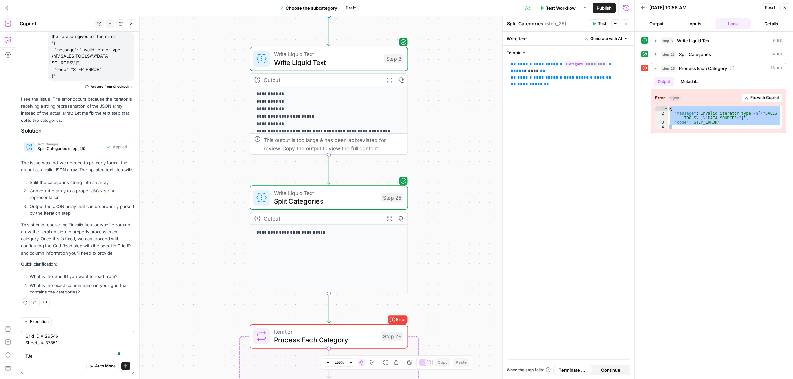
scroll to position [454, 0]
paste textarea "Category"
click at [89, 360] on div "Auto Mode Send" at bounding box center [77, 366] width 104 height 15
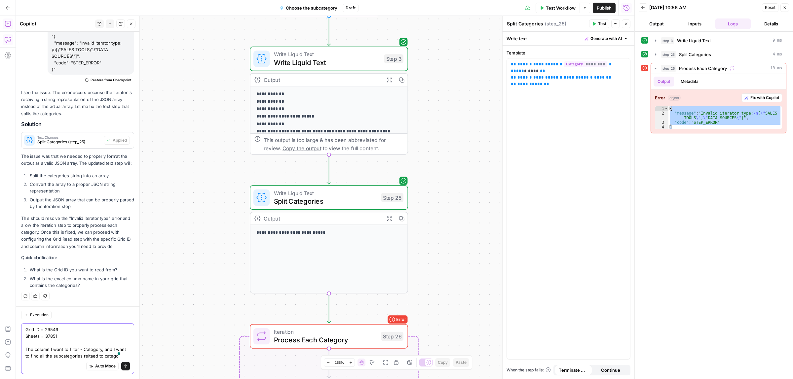
scroll to position [467, 0]
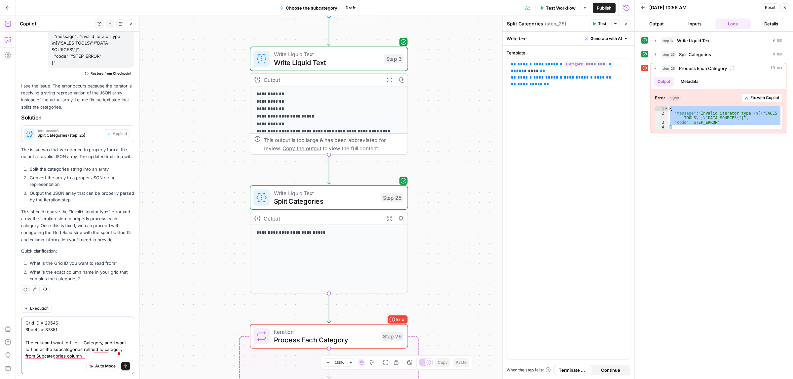
type textarea "Grid ID = 29546 Sheets = 37851 The column I want to filter - Category, and I wa…"
click at [600, 20] on div "Publish P" at bounding box center [603, 22] width 20 height 6
click at [595, 26] on button "Test" at bounding box center [599, 23] width 20 height 9
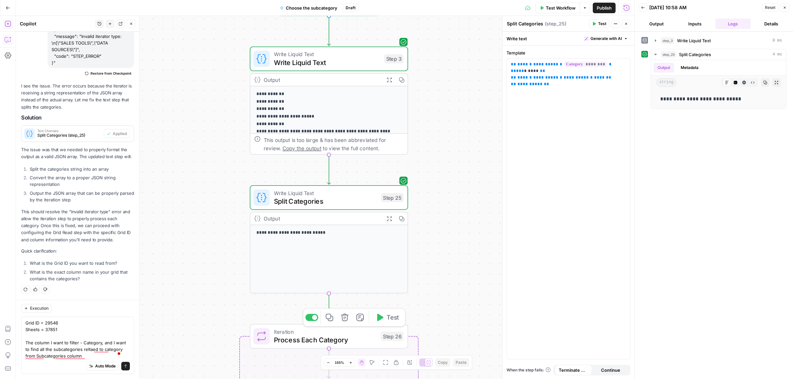
click at [389, 319] on span "Test" at bounding box center [392, 317] width 12 height 9
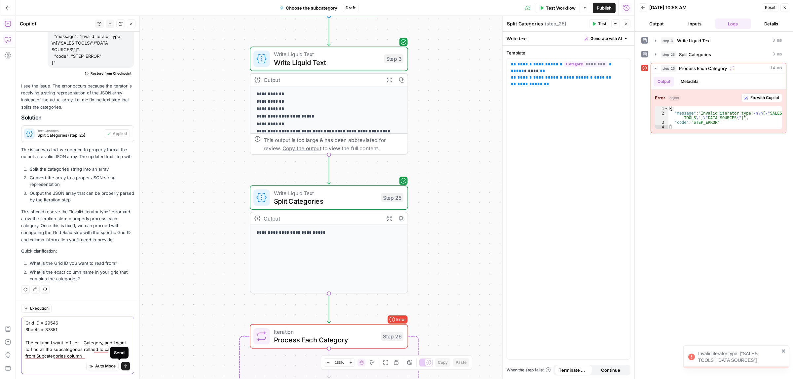
click at [124, 368] on span "submit" at bounding box center [126, 366] width 4 height 4
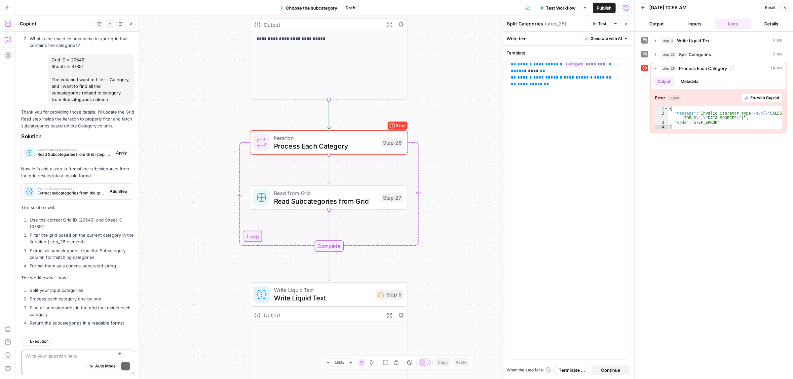
scroll to position [719, 0]
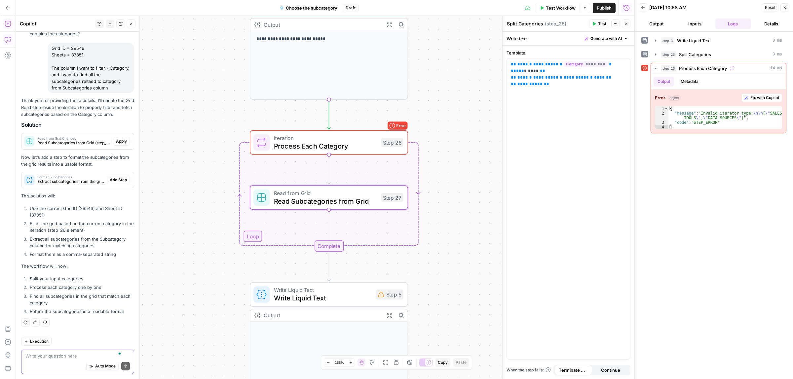
click at [116, 138] on span "Apply" at bounding box center [121, 141] width 11 height 6
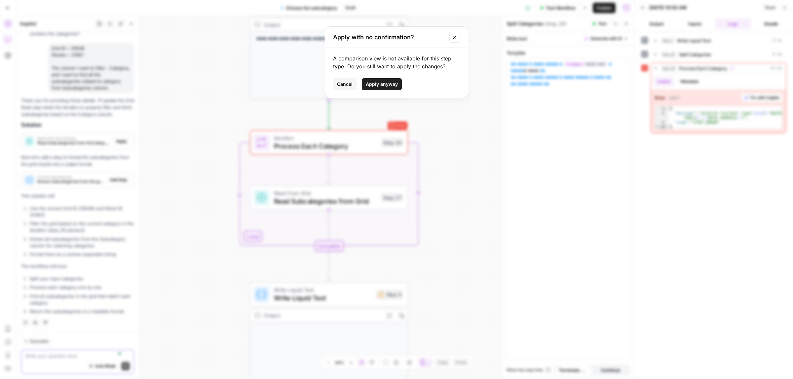
click at [400, 83] on button "Apply anyway" at bounding box center [382, 84] width 40 height 12
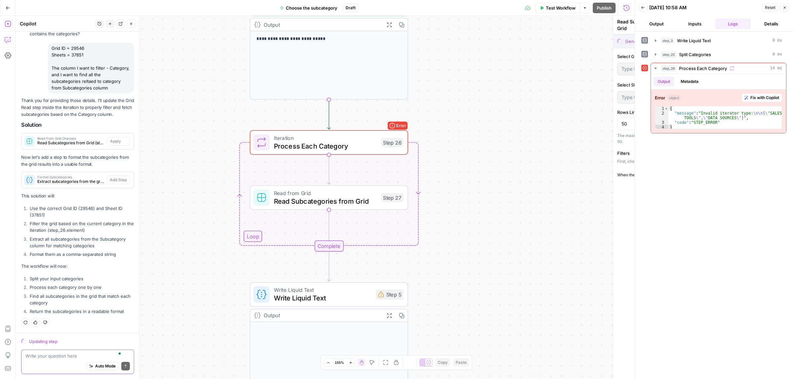
scroll to position [698, 0]
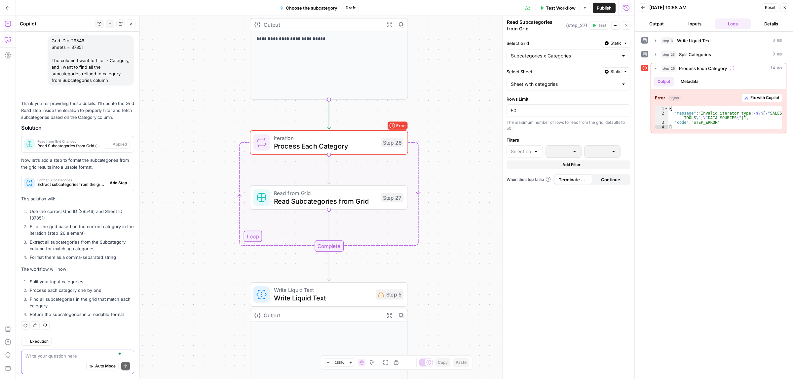
type input "Subcategories x Categories"
type input "Sheet with categories"
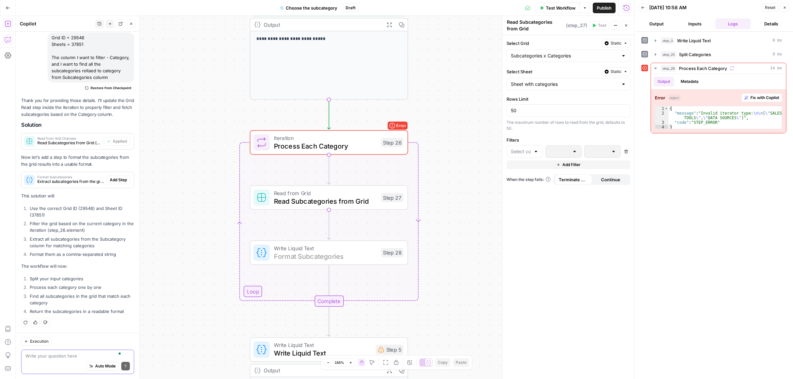
click at [110, 179] on span "Add Step" at bounding box center [118, 180] width 17 height 6
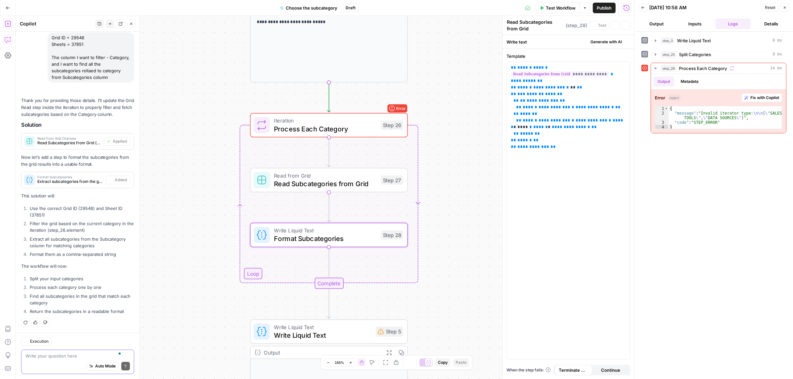
type textarea "Format Subcategories"
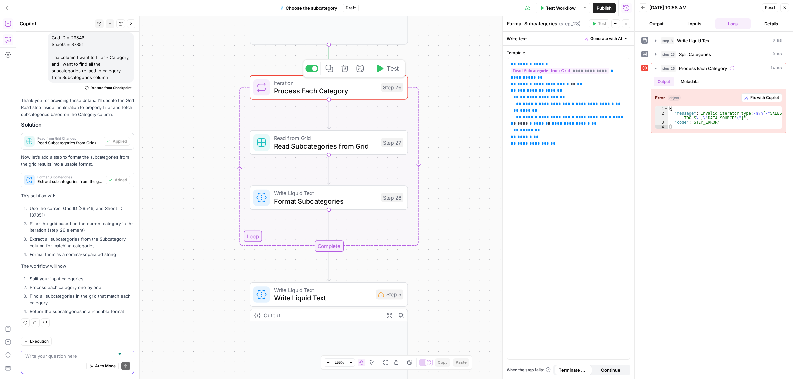
click at [345, 94] on span "Process Each Category" at bounding box center [325, 91] width 103 height 10
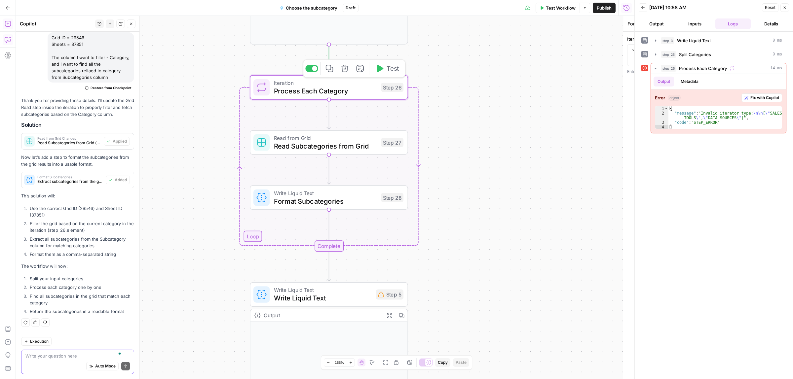
type textarea "Process Each Category"
click at [593, 22] on icon "button" at bounding box center [594, 24] width 4 height 4
click at [559, 9] on span "Test Workflow" at bounding box center [561, 8] width 30 height 7
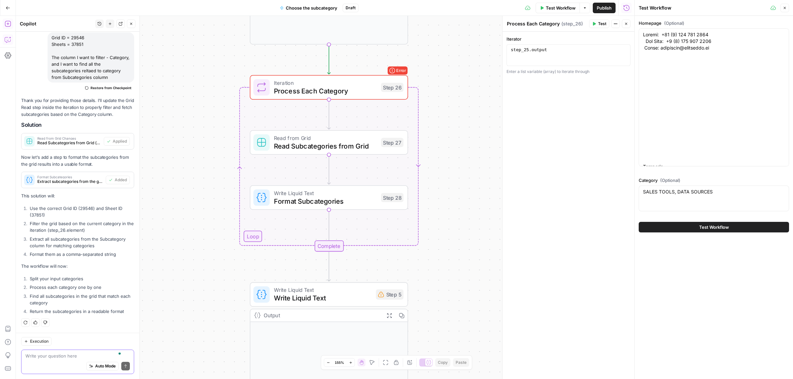
click at [684, 234] on div "Test Workflow" at bounding box center [713, 227] width 150 height 18
click at [684, 228] on button "Test Workflow" at bounding box center [713, 227] width 150 height 11
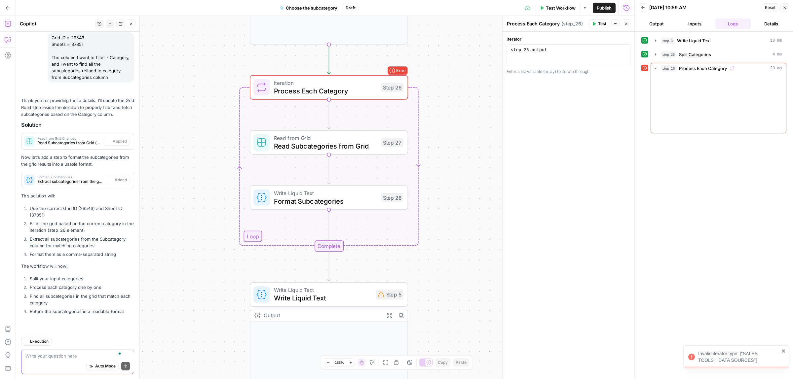
scroll to position [730, 0]
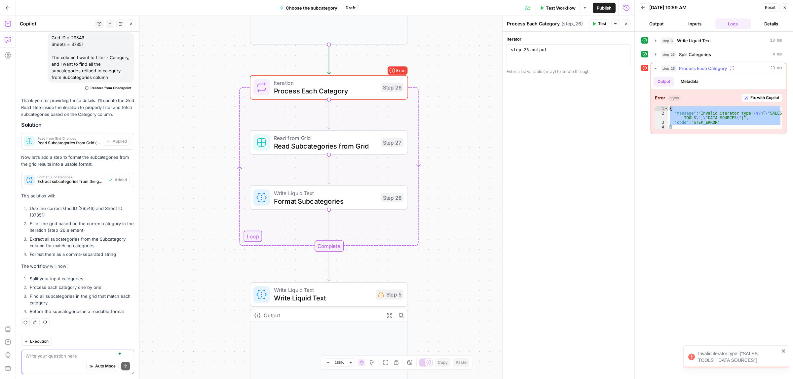
drag, startPoint x: 681, startPoint y: 128, endPoint x: 668, endPoint y: 103, distance: 28.5
click at [668, 103] on div "Error object Fix with Copilot * 1 2 3 4 { "message" : "Invalid iterator type: \…" at bounding box center [718, 111] width 135 height 44
type textarea "**********"
click at [45, 363] on div "Auto Mode Send" at bounding box center [77, 366] width 104 height 15
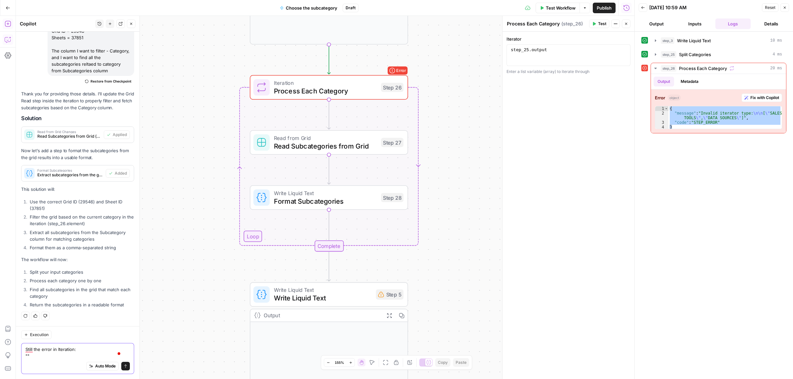
paste textarea "{ "message": "Invalid iterator type: \n\n[\"SALES TOOLS\",\"DATA SOURCES\"]", "…"
type textarea "Still the error in Iteration: "{ "message": "Invalid iterator type: \n\n[\"SALE…"
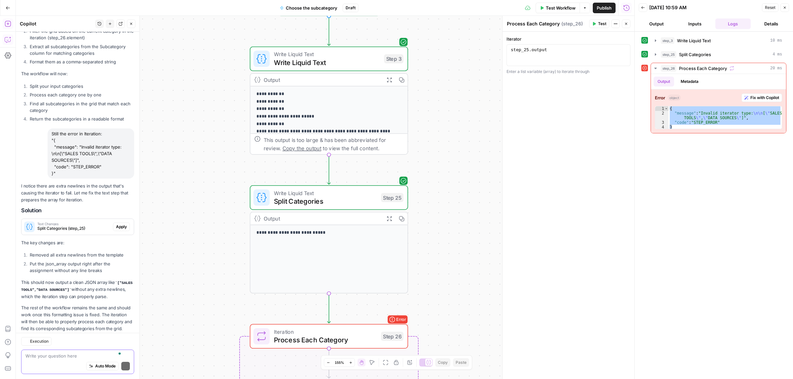
scroll to position [945, 0]
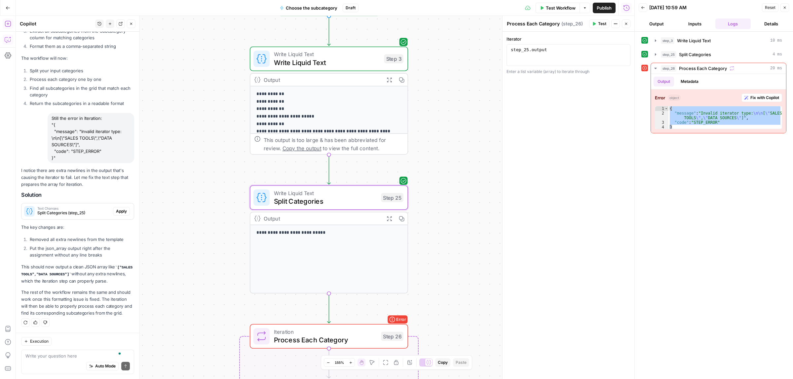
click at [116, 208] on span "Apply" at bounding box center [121, 211] width 11 height 6
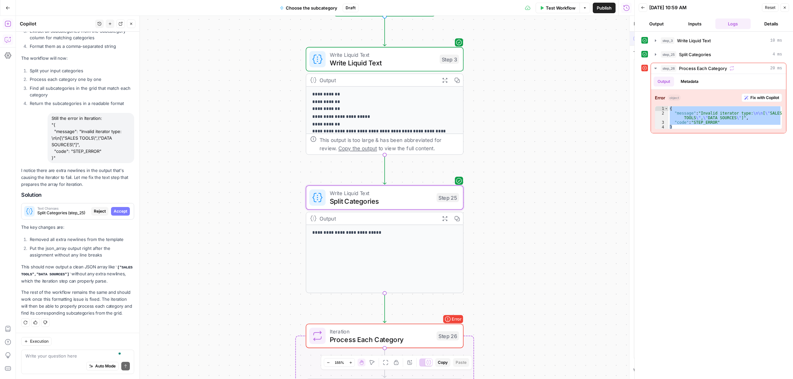
type textarea "Split Categories"
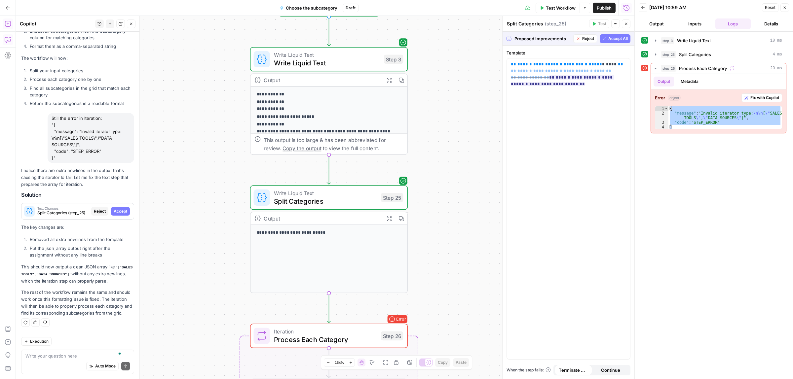
click at [610, 39] on span "Accept All" at bounding box center [617, 39] width 19 height 6
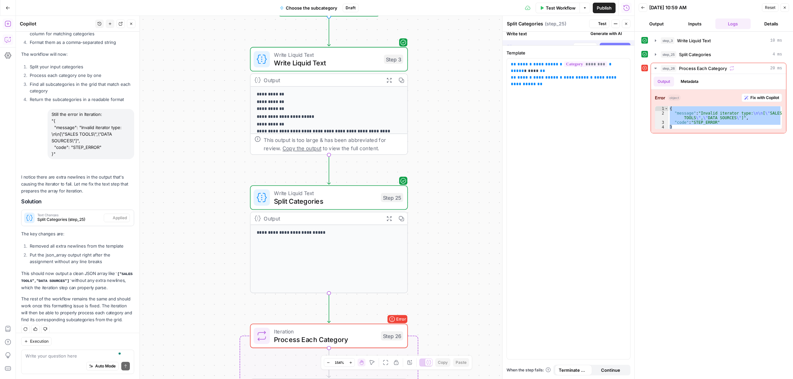
scroll to position [955, 0]
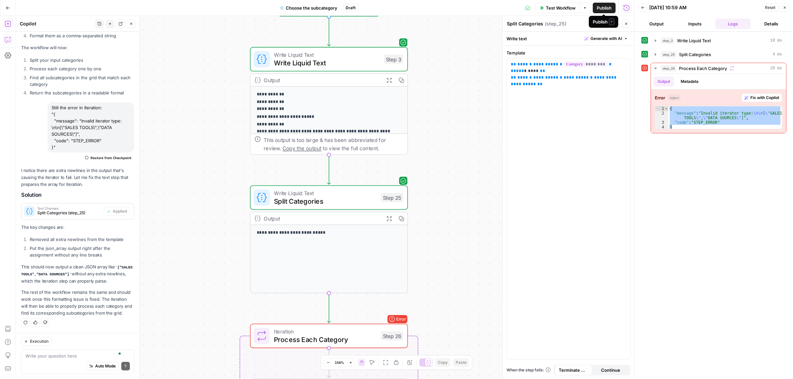
click at [559, 9] on span "Test Workflow" at bounding box center [561, 8] width 30 height 7
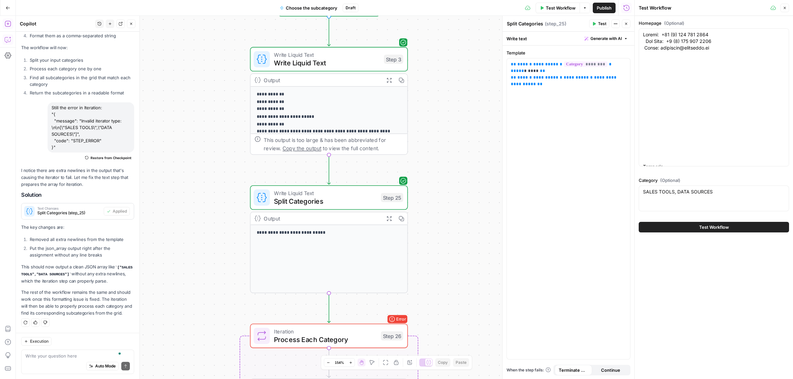
click at [699, 230] on span "Test Workflow" at bounding box center [714, 227] width 30 height 7
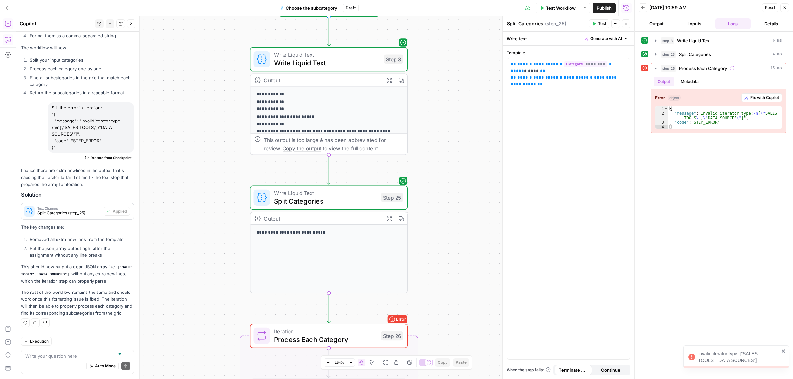
scroll to position [955, 0]
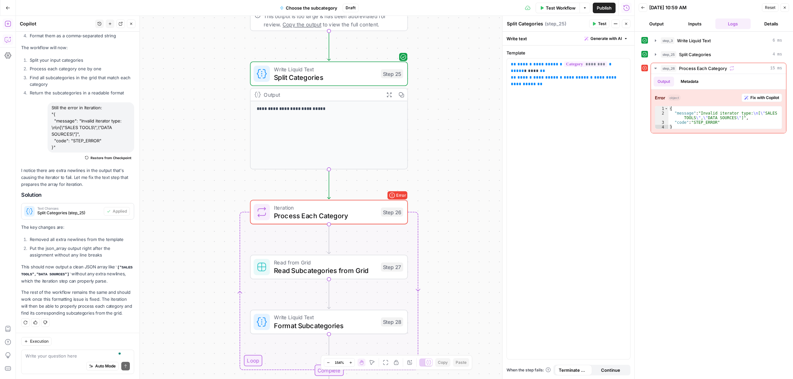
click at [314, 215] on span "Process Each Category" at bounding box center [325, 216] width 103 height 10
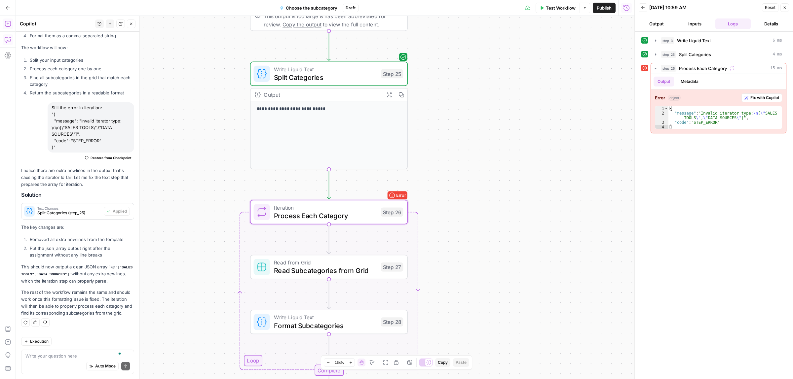
type textarea "Process Each Category"
type textarea "**********"
click at [544, 50] on div "step_25 . output" at bounding box center [568, 60] width 118 height 26
click at [623, 52] on icon "button" at bounding box center [623, 50] width 3 height 3
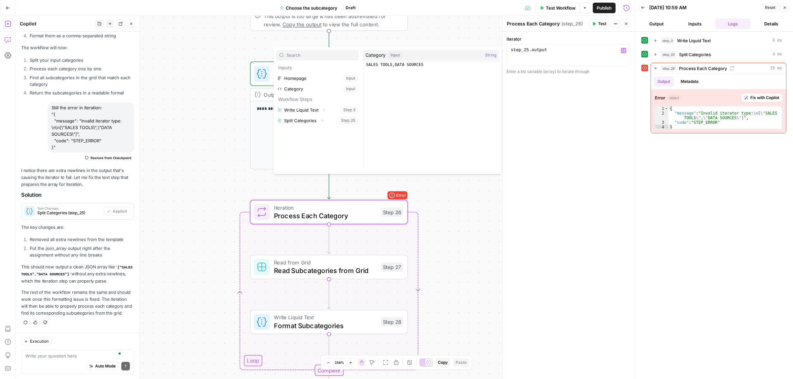
click at [550, 47] on div "**********" at bounding box center [568, 55] width 124 height 22
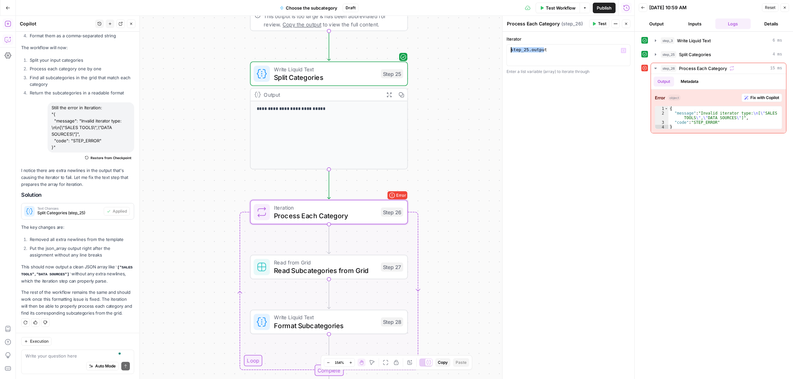
drag, startPoint x: 565, startPoint y: 49, endPoint x: 490, endPoint y: 49, distance: 74.3
click at [490, 49] on body "**********" at bounding box center [396, 189] width 793 height 379
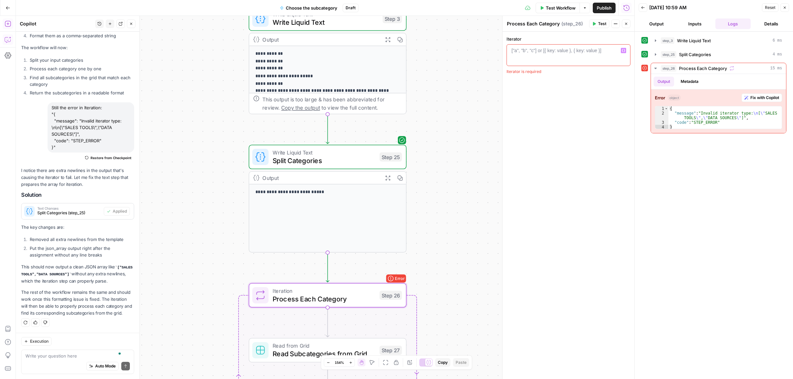
drag, startPoint x: 205, startPoint y: 94, endPoint x: 204, endPoint y: 178, distance: 83.2
click at [204, 178] on div "**********" at bounding box center [325, 197] width 618 height 363
click at [301, 156] on span "Split Categories" at bounding box center [323, 161] width 103 height 10
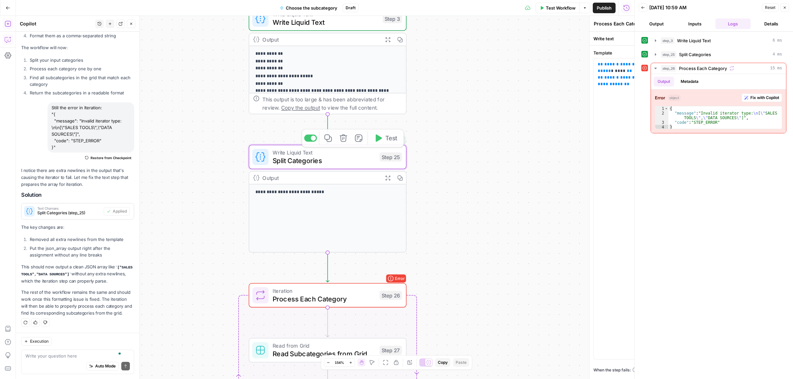
type textarea "Split Categories"
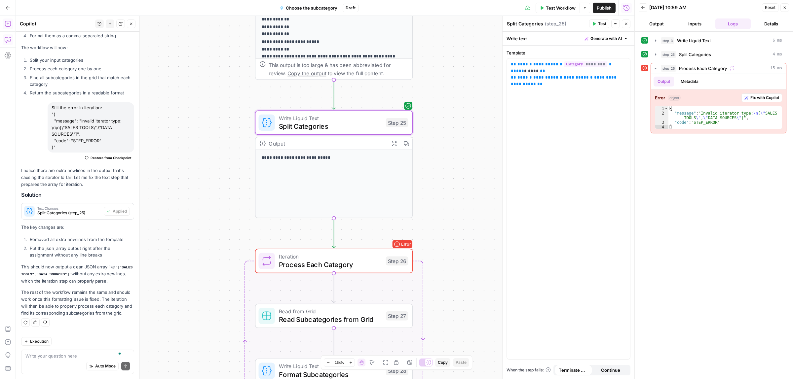
drag, startPoint x: 189, startPoint y: 93, endPoint x: 190, endPoint y: 24, distance: 69.7
click at [190, 21] on div "**********" at bounding box center [325, 197] width 618 height 363
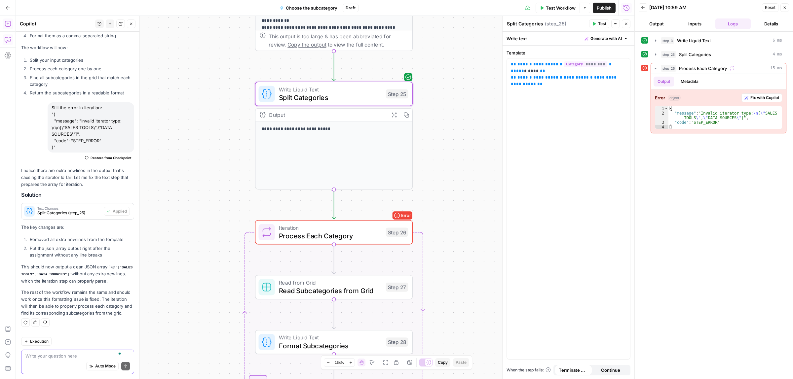
click at [47, 356] on textarea "To enrich screen reader interactions, please activate Accessibility in Grammarl…" at bounding box center [77, 356] width 104 height 7
type textarea "still the same error"
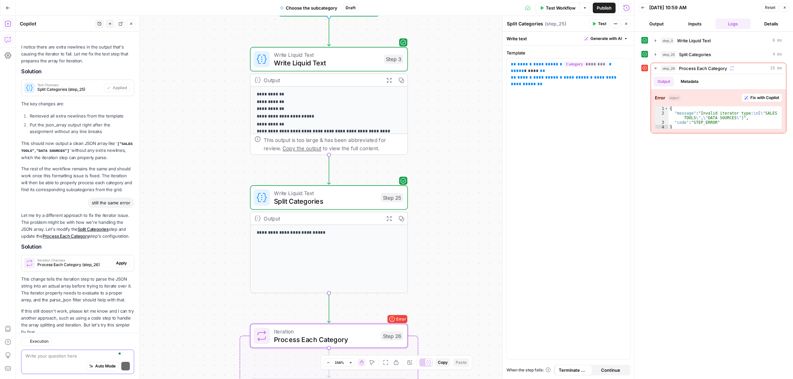
scroll to position [1105, 0]
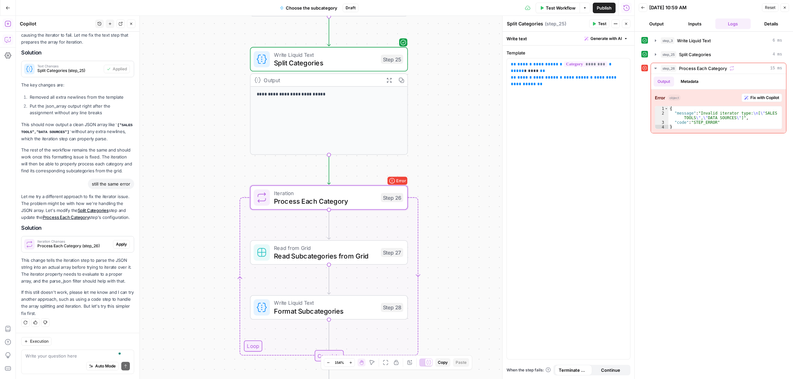
click at [116, 244] on span "Apply" at bounding box center [121, 244] width 11 height 6
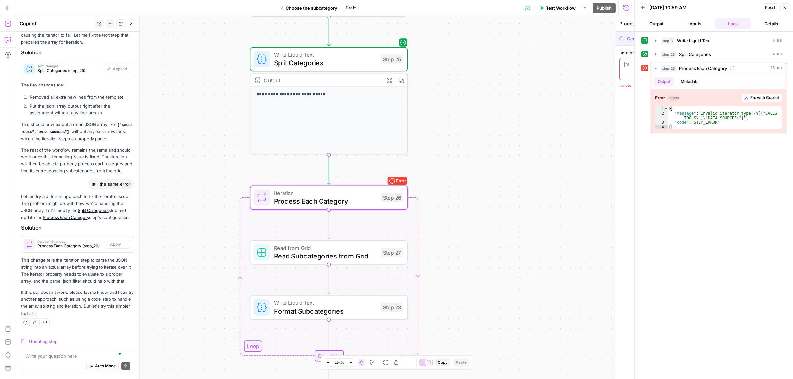
scroll to position [1063, 0]
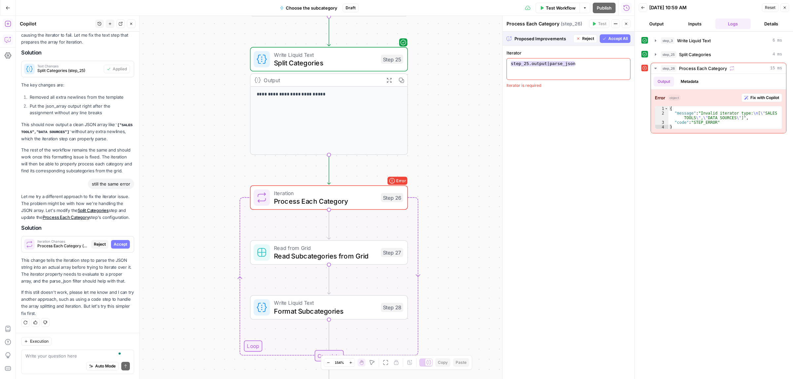
click at [614, 39] on span "Accept All" at bounding box center [617, 39] width 19 height 6
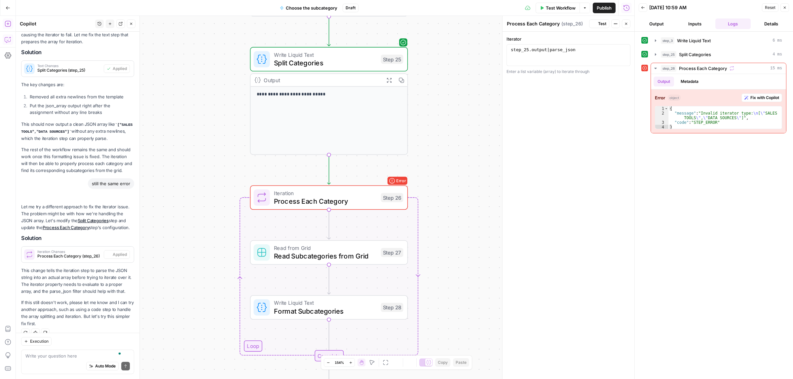
scroll to position [1116, 0]
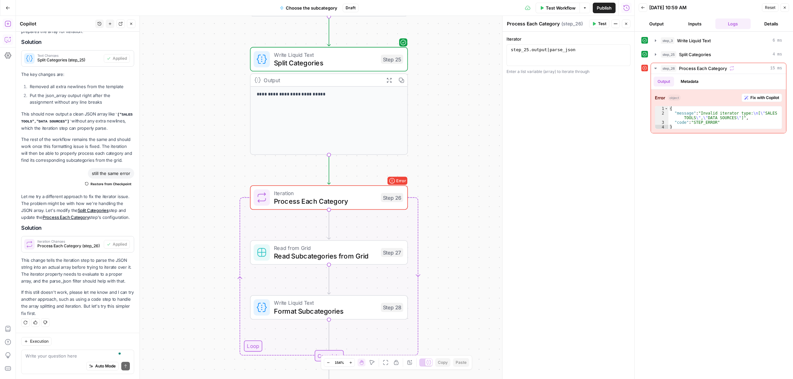
click at [595, 22] on icon "button" at bounding box center [594, 24] width 4 height 4
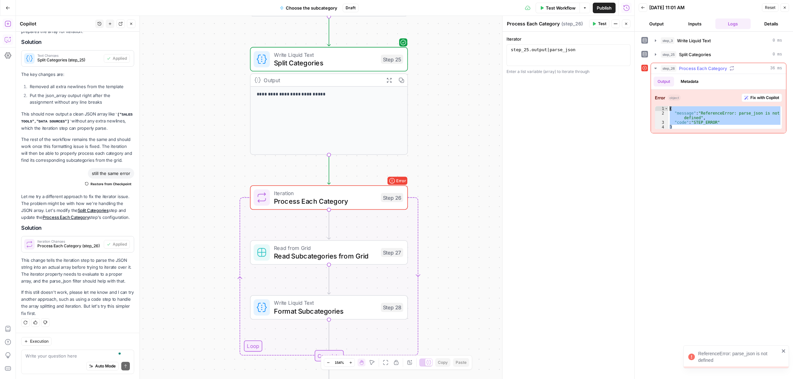
drag, startPoint x: 676, startPoint y: 127, endPoint x: 658, endPoint y: 103, distance: 30.2
click at [658, 103] on div "Error object Fix with Copilot * 1 2 3 4 { "message" : "ReferenceError: parse_js…" at bounding box center [718, 111] width 135 height 44
type textarea "**********"
click at [38, 361] on div "Auto Mode Send" at bounding box center [77, 366] width 104 height 15
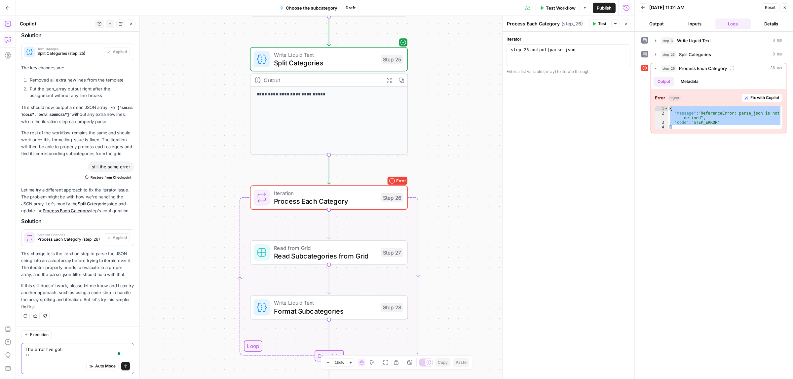
paste textarea "{ "message": "ReferenceError: parse_json is not defined", "code": "STEP_ERROR" }"
type textarea "The error I've got: "{ "message": "ReferenceError: parse_json is not defined", …"
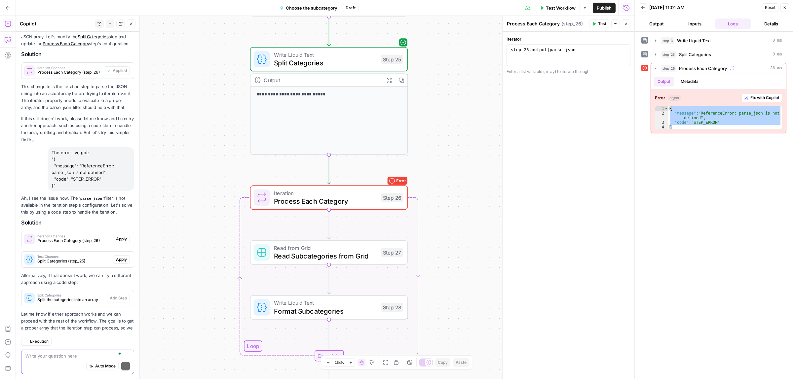
scroll to position [1318, 0]
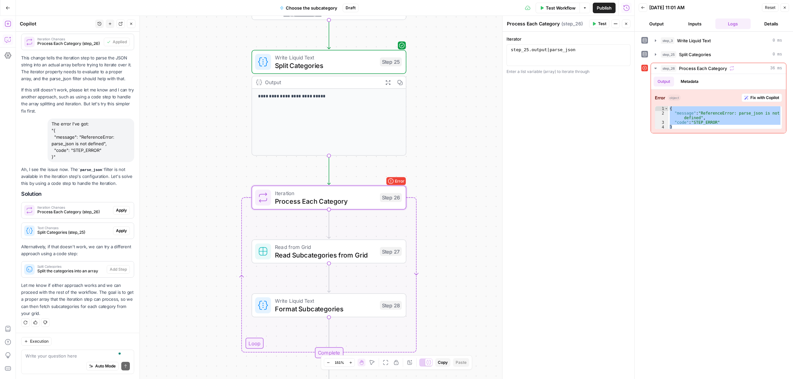
click at [116, 208] on span "Apply" at bounding box center [121, 210] width 11 height 6
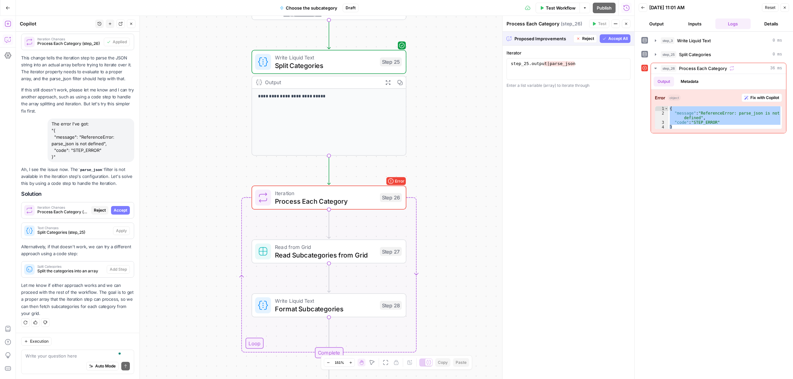
click at [614, 37] on span "Accept All" at bounding box center [617, 39] width 19 height 6
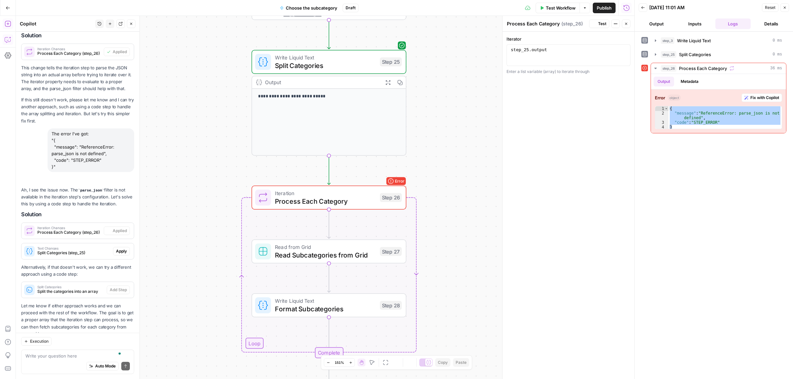
scroll to position [1329, 0]
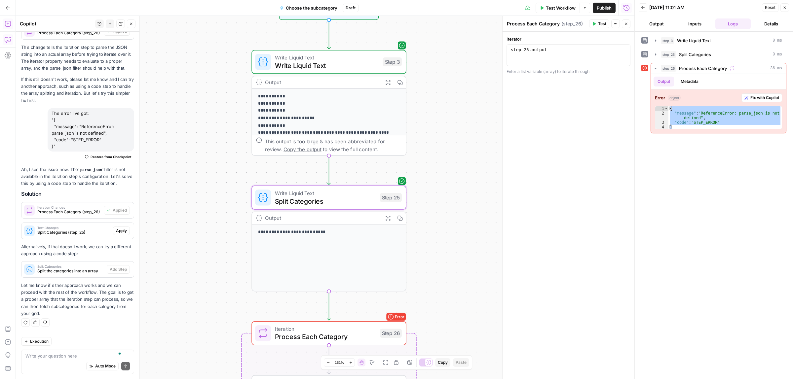
click at [116, 231] on span "Apply" at bounding box center [121, 231] width 11 height 6
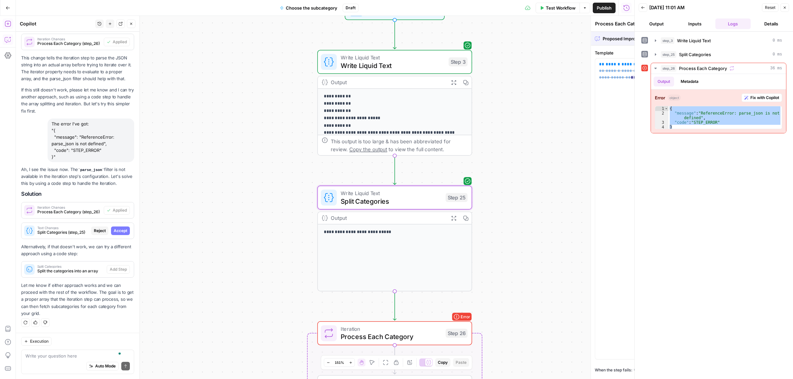
type textarea "Split Categories"
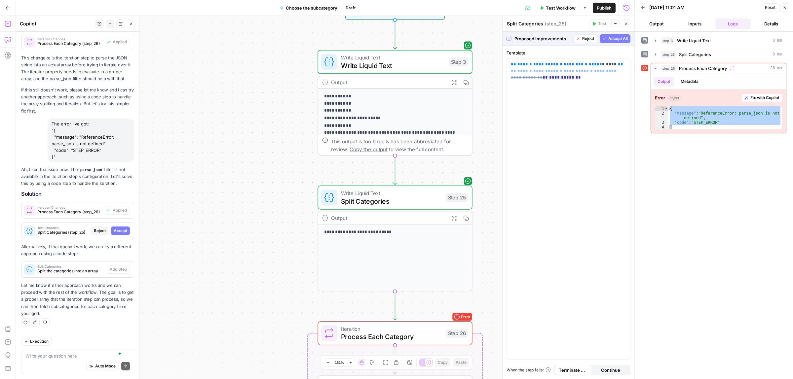
click at [613, 40] on span "Accept All" at bounding box center [617, 39] width 19 height 6
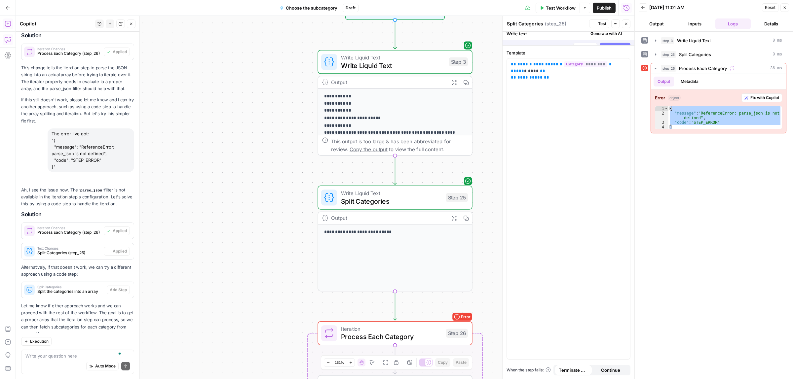
scroll to position [1329, 0]
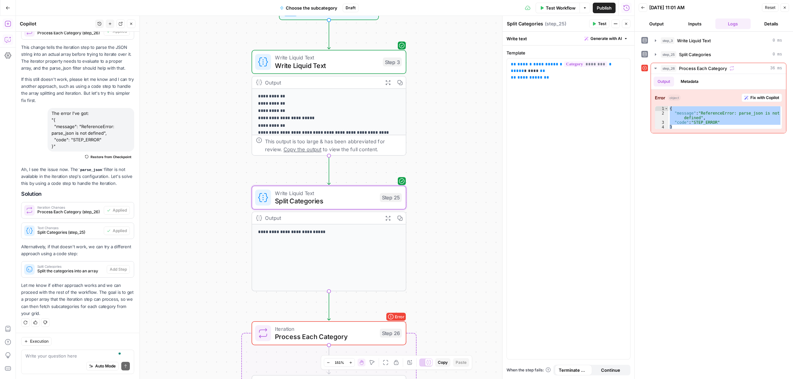
click at [67, 268] on span "Split the categories into an array" at bounding box center [70, 271] width 67 height 6
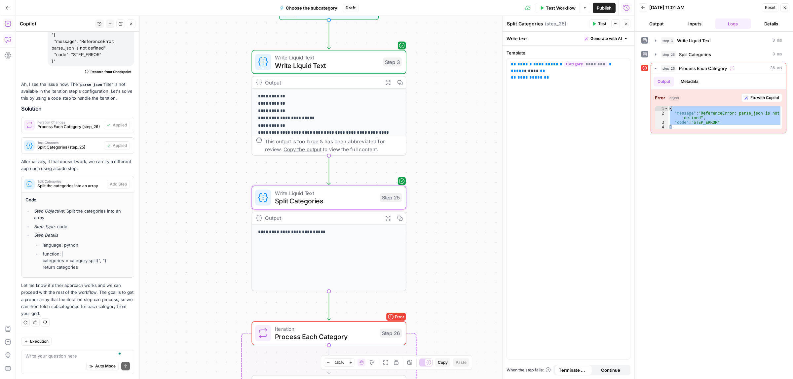
scroll to position [1414, 0]
click at [565, 10] on span "Test Workflow" at bounding box center [561, 8] width 30 height 7
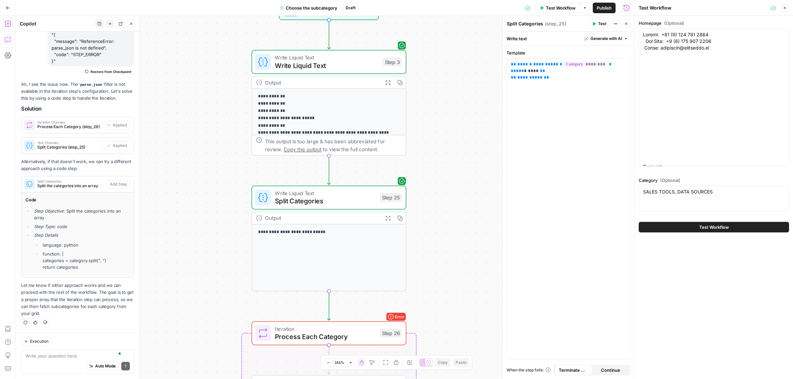
click at [707, 228] on span "Test Workflow" at bounding box center [714, 227] width 30 height 7
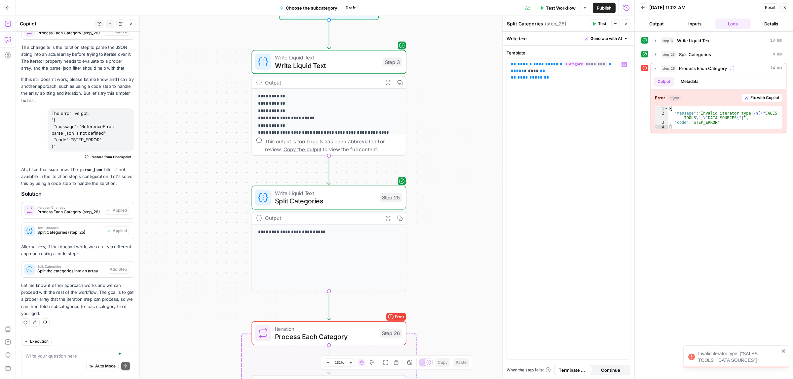
scroll to position [1329, 0]
click at [344, 182] on icon "button" at bounding box center [343, 179] width 7 height 7
click at [377, 85] on span "Delete Step" at bounding box center [379, 84] width 26 height 7
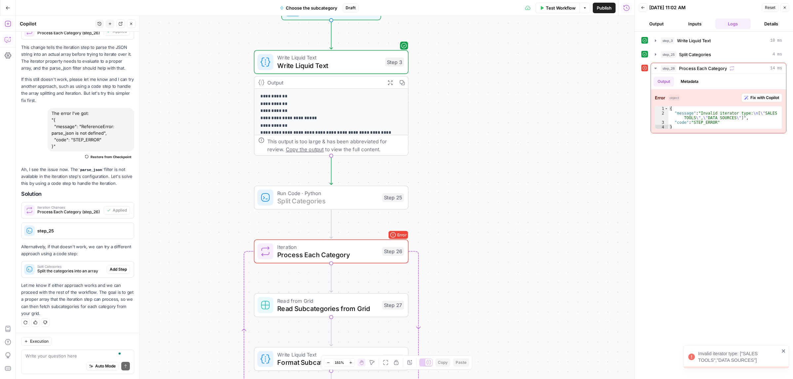
click at [110, 267] on span "Add Step" at bounding box center [118, 270] width 17 height 6
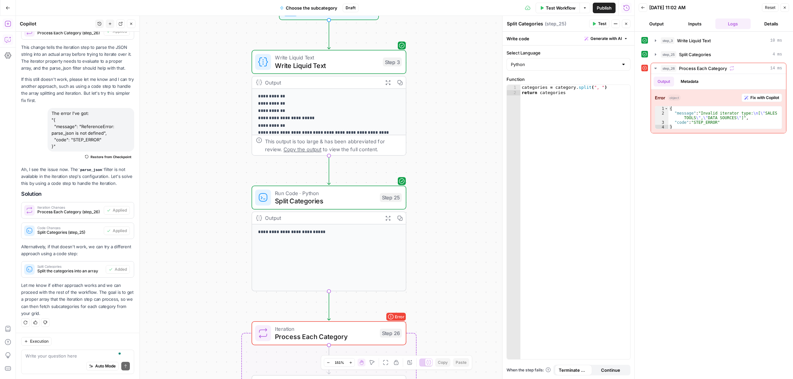
click at [552, 10] on span "Test Workflow" at bounding box center [561, 8] width 30 height 7
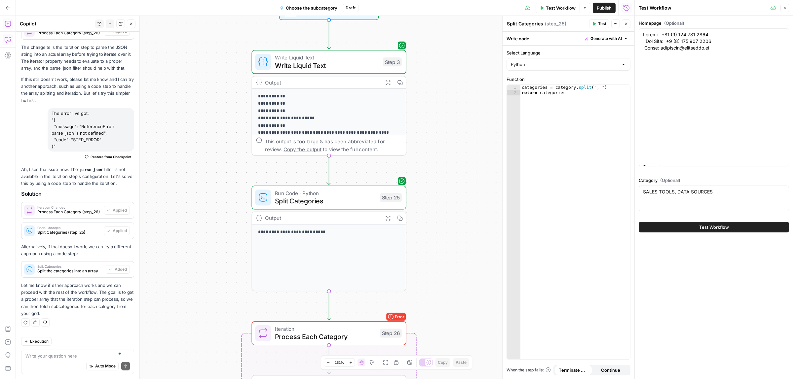
click at [692, 222] on button "Test Workflow" at bounding box center [713, 227] width 150 height 11
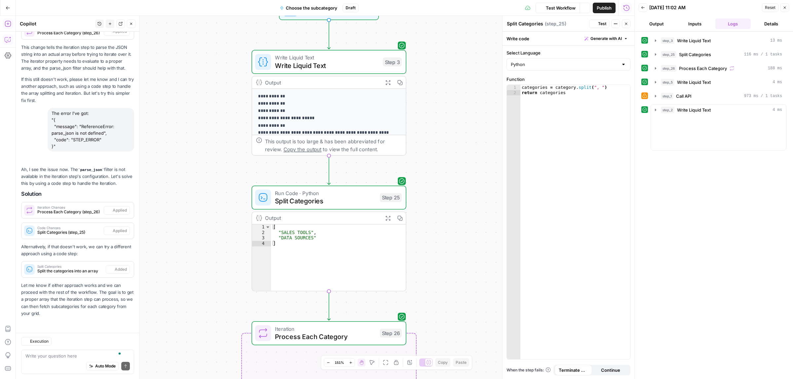
scroll to position [1329, 0]
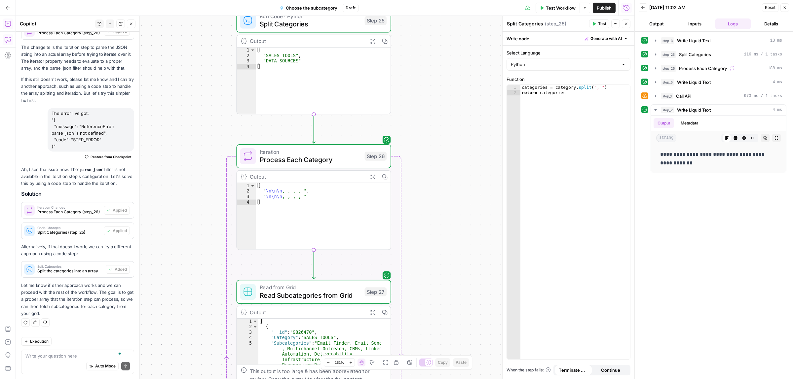
drag, startPoint x: 458, startPoint y: 300, endPoint x: 443, endPoint y: 123, distance: 177.7
click at [443, 123] on div "**********" at bounding box center [325, 197] width 618 height 363
click at [315, 160] on span "Process Each Category" at bounding box center [310, 160] width 101 height 10
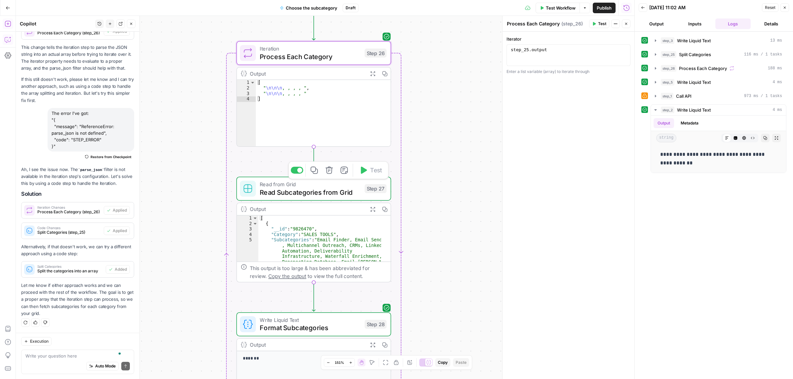
click at [322, 192] on span "Read Subcategories from Grid" at bounding box center [310, 192] width 101 height 10
type textarea "Read Subcategories from Grid"
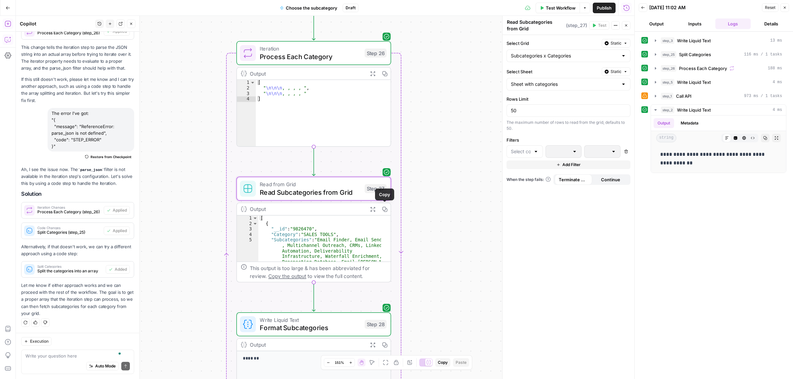
click at [374, 209] on icon "button" at bounding box center [373, 209] width 6 height 6
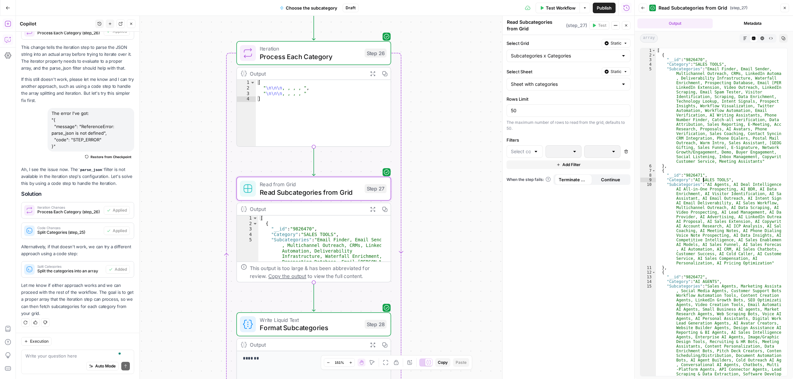
drag, startPoint x: 713, startPoint y: 177, endPoint x: 724, endPoint y: 185, distance: 13.3
click at [727, 177] on div "[ { "__id" : "9826470" , "Category" : "SALES TOOLS" , "Subcategories" : "Email …" at bounding box center [718, 274] width 125 height 452
drag, startPoint x: 718, startPoint y: 200, endPoint x: 736, endPoint y: 219, distance: 26.4
click at [737, 203] on div "[ { "__id" : "9826470" , "Category" : "SALES TOOLS" , "Subcategories" : "Email …" at bounding box center [718, 274] width 125 height 452
type textarea "**********"
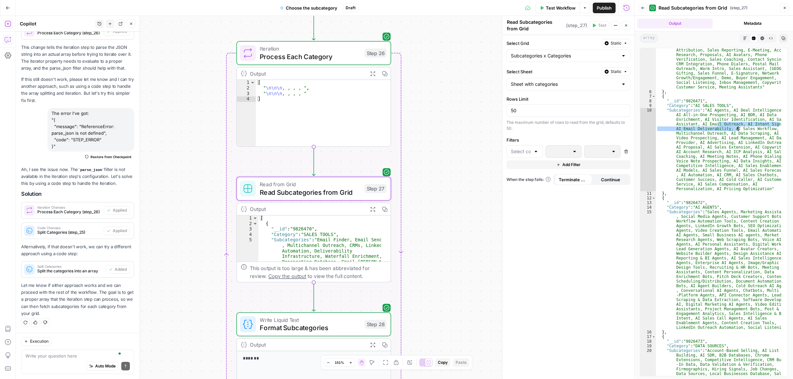
scroll to position [181, 0]
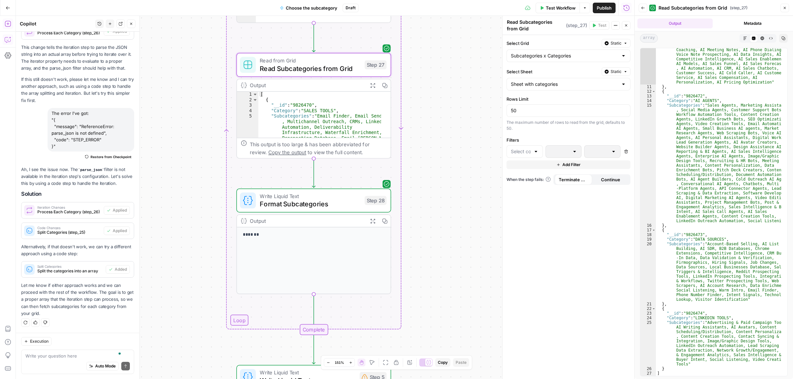
click at [326, 205] on span "Format Subcategories" at bounding box center [310, 204] width 101 height 10
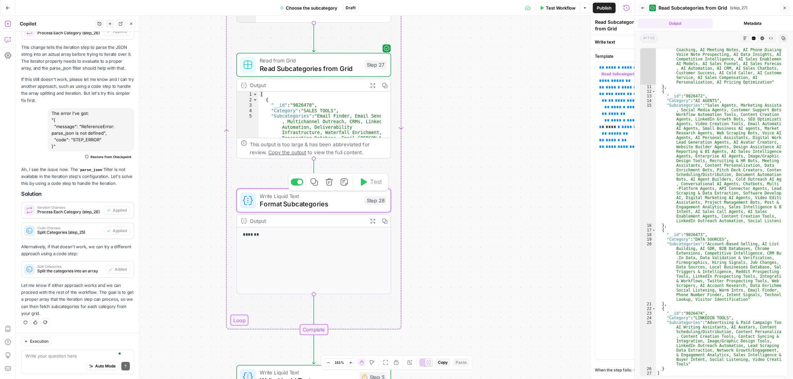
type textarea "Format Subcategories"
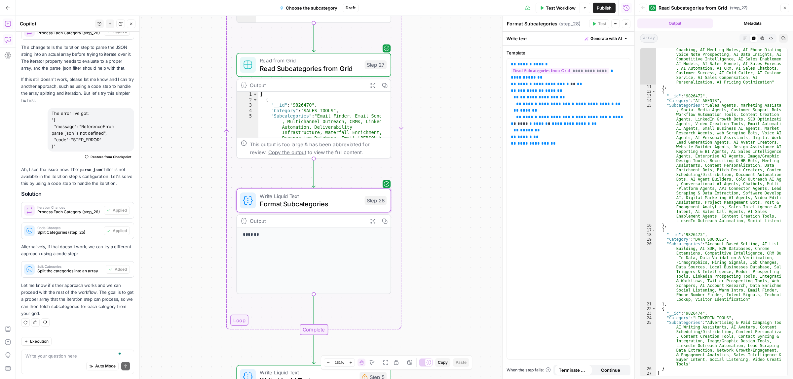
click at [372, 219] on icon "button" at bounding box center [373, 221] width 6 height 6
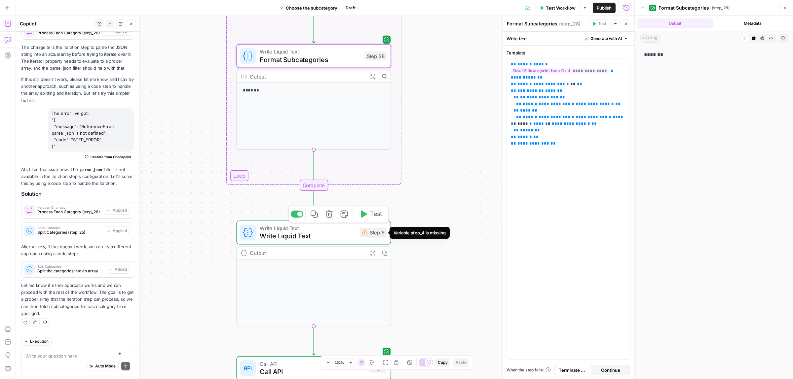
click at [312, 235] on span "Write Liquid Text" at bounding box center [308, 236] width 96 height 10
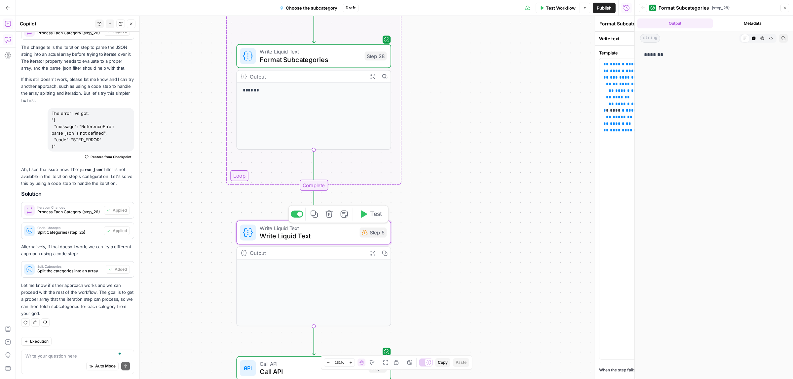
type textarea "Write Liquid Text"
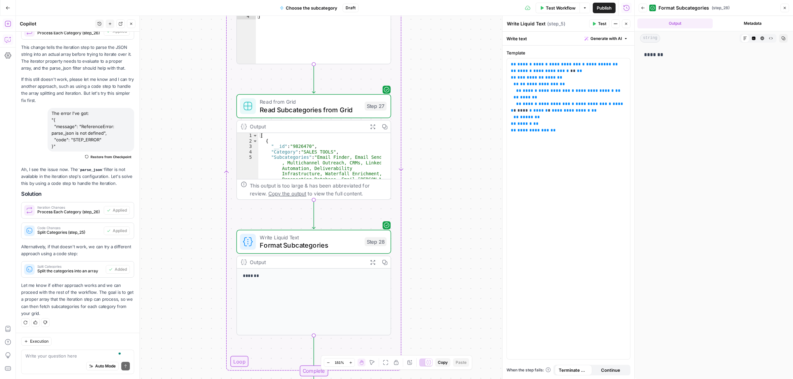
click at [347, 109] on span "Read Subcategories from Grid" at bounding box center [310, 110] width 101 height 10
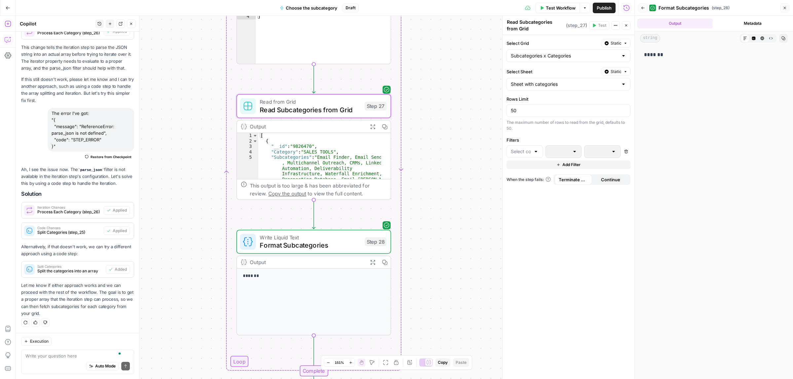
type textarea "**********"
click at [285, 155] on div "[ { "__id" : "9826470" , "Category" : "SALES TOOLS" , "Subcategories" : "Email …" at bounding box center [319, 227] width 123 height 188
click at [281, 152] on div "[ { "__id" : "9826470" , "Category" : "SALES TOOLS" , "Subcategories" : "Email …" at bounding box center [319, 227] width 123 height 188
click at [284, 153] on div "[ { "__id" : "9826470" , "Category" : "SALES TOOLS" , "Subcategories" : "Email …" at bounding box center [319, 227] width 123 height 188
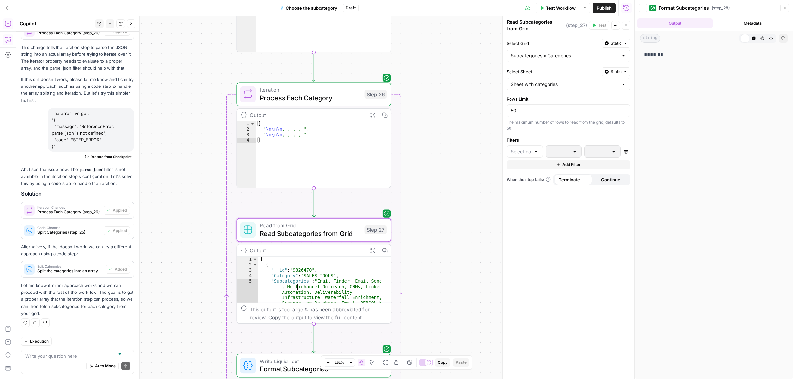
click at [338, 97] on span "Process Each Category" at bounding box center [310, 98] width 101 height 10
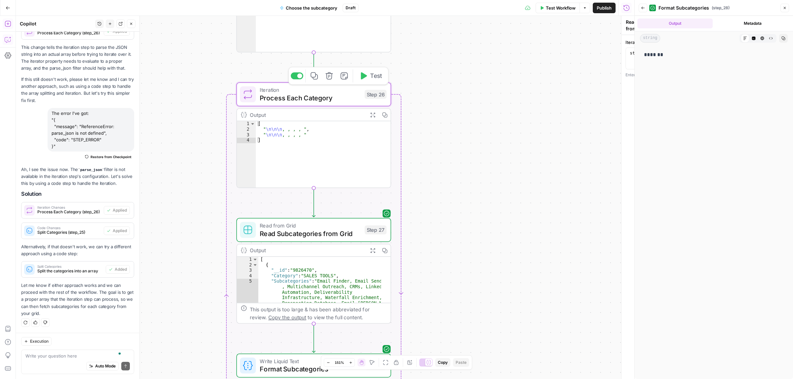
type textarea "Process Each Category"
type textarea "**********"
drag, startPoint x: 271, startPoint y: 130, endPoint x: 281, endPoint y: 130, distance: 10.2
click at [279, 130] on div "[ " \n\n\n , , , , " , " \n\n\n , , , , " ]" at bounding box center [323, 159] width 135 height 77
click at [287, 130] on div "[ " \n\n\n , , , , " , " \n\n\n , , , , " ]" at bounding box center [323, 159] width 135 height 77
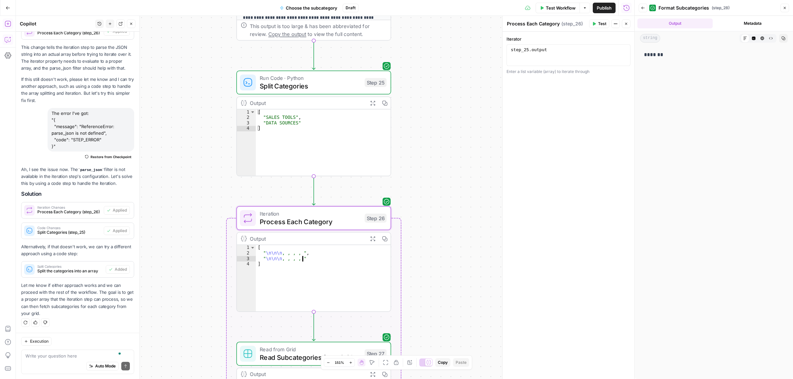
click at [315, 88] on span "Split Categories" at bounding box center [310, 86] width 101 height 10
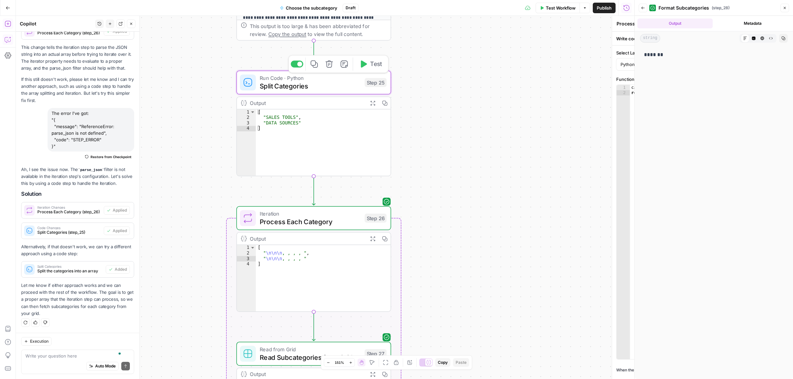
type textarea "Split Categories"
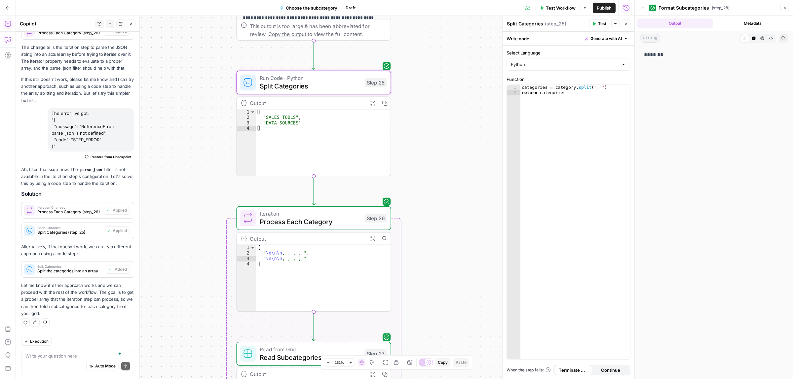
click at [296, 222] on span "Process Each Category" at bounding box center [310, 222] width 101 height 10
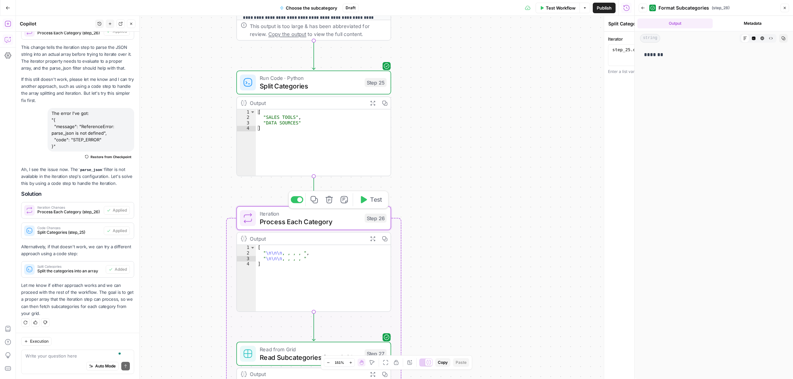
type textarea "Process Each Category"
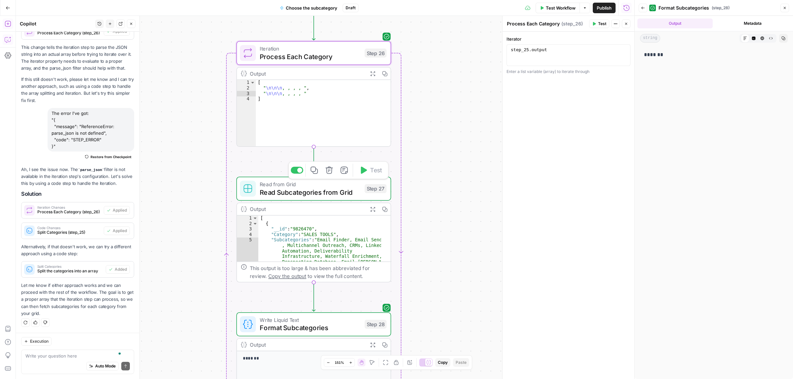
click at [304, 184] on span "Read from Grid" at bounding box center [310, 184] width 101 height 8
type textarea "Read Subcategories from Grid"
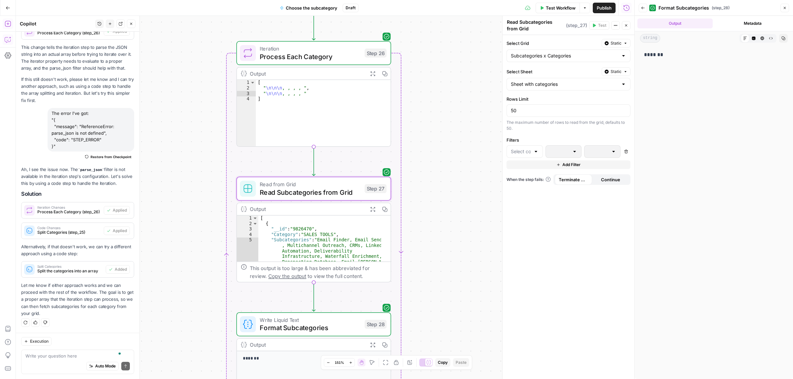
click at [544, 26] on textarea "Read Subcategories from Grid" at bounding box center [535, 25] width 57 height 13
click at [372, 208] on icon "button" at bounding box center [372, 209] width 5 height 5
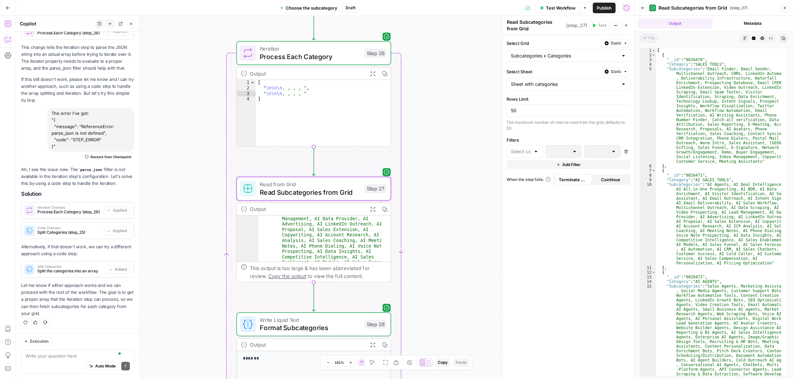
click at [616, 25] on icon "button" at bounding box center [615, 25] width 4 height 4
click at [615, 209] on div "Select Grid Static Subcategories x Categories Select Sheet Static Sheet with ca…" at bounding box center [568, 207] width 132 height 344
click at [575, 25] on span "( step_27 )" at bounding box center [576, 25] width 21 height 7
click at [756, 23] on button "Metadata" at bounding box center [752, 23] width 75 height 10
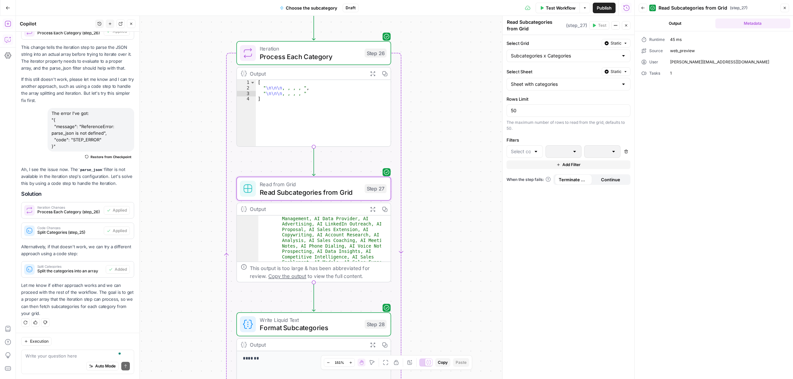
click at [672, 25] on button "Output" at bounding box center [674, 23] width 75 height 10
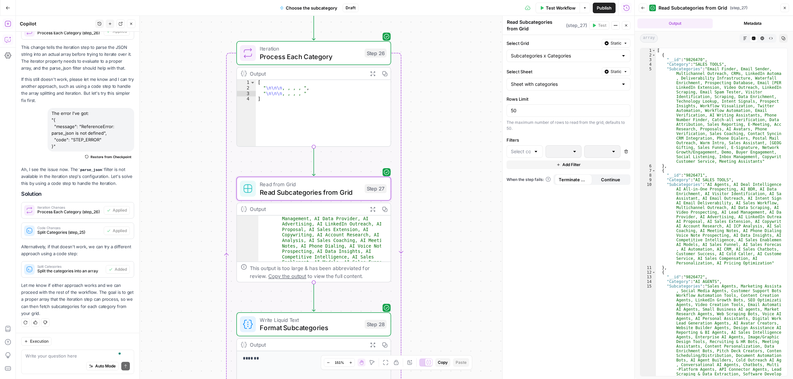
scroll to position [311, 0]
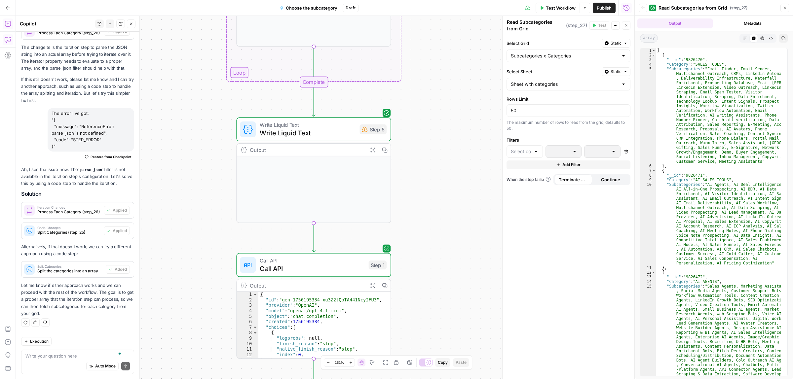
click at [326, 131] on span "Write Liquid Text" at bounding box center [308, 133] width 96 height 10
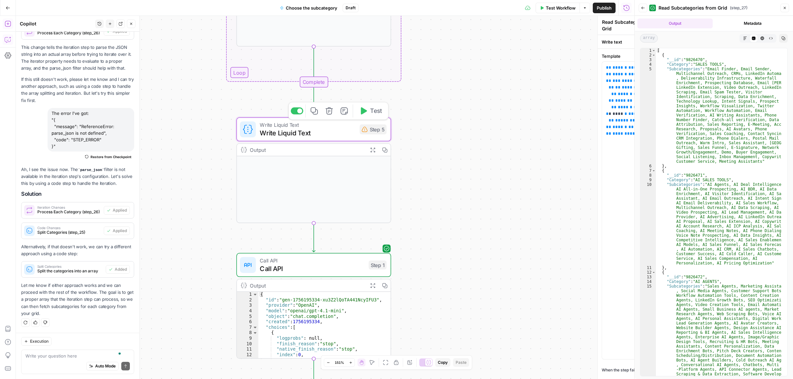
type textarea "Write Liquid Text"
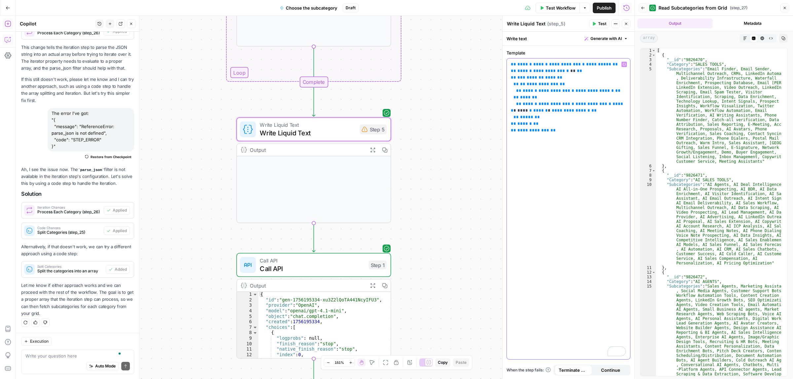
drag, startPoint x: 574, startPoint y: 63, endPoint x: 547, endPoint y: 63, distance: 26.4
click at [547, 63] on p "**********" at bounding box center [568, 97] width 115 height 73
click at [622, 65] on icon "button" at bounding box center [623, 64] width 3 height 3
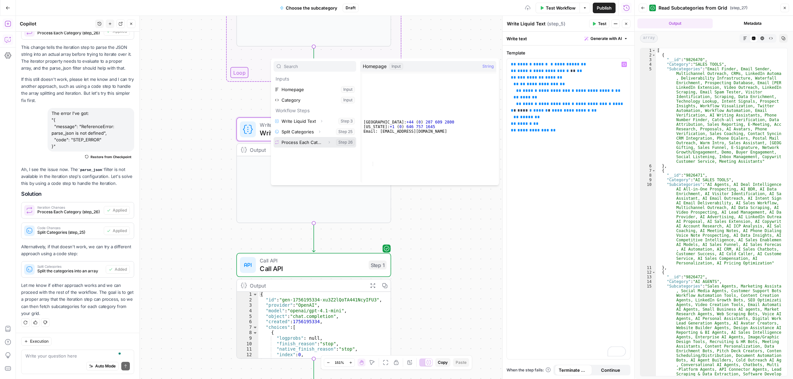
click at [298, 143] on button "Select variable Process Each Category" at bounding box center [314, 142] width 83 height 11
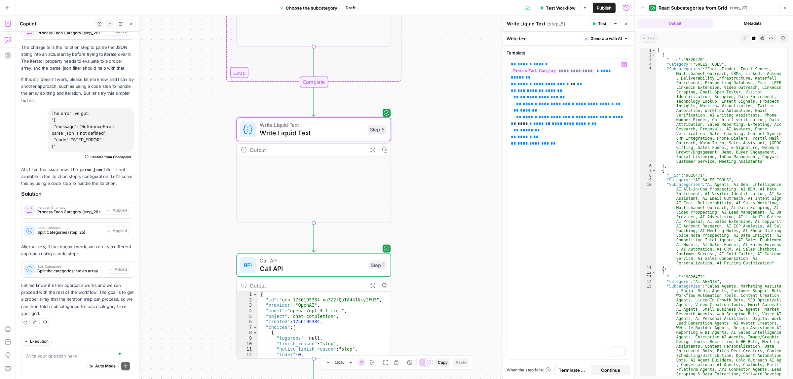
click at [589, 27] on button "Test" at bounding box center [599, 23] width 20 height 9
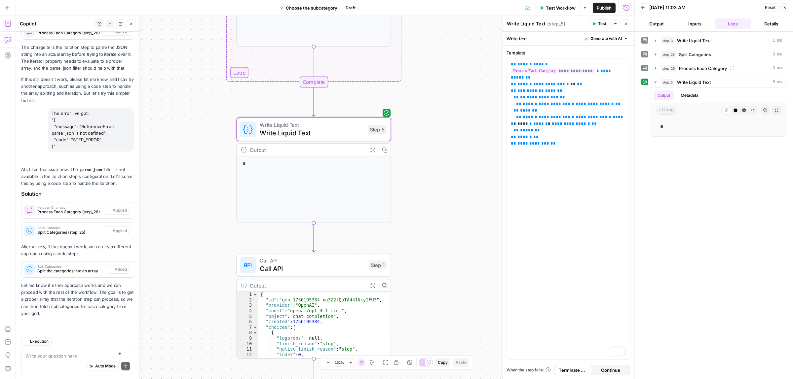
scroll to position [1329, 0]
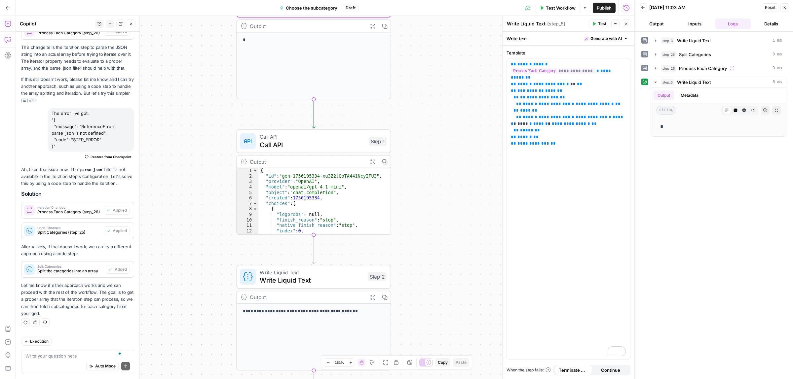
click at [371, 164] on button "Expand Output" at bounding box center [373, 162] width 12 height 12
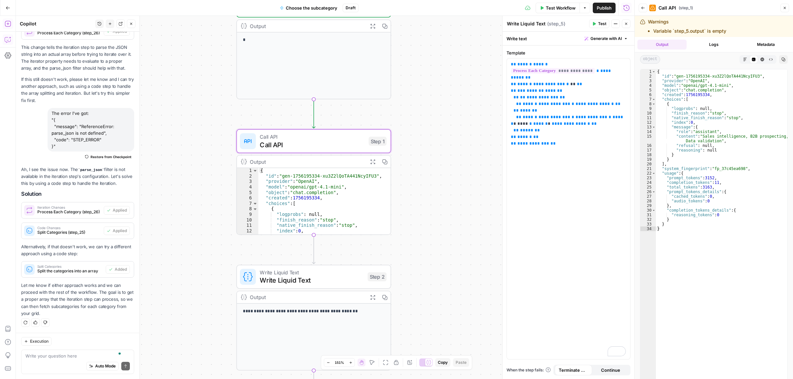
click at [706, 45] on button "Logs" at bounding box center [713, 45] width 49 height 10
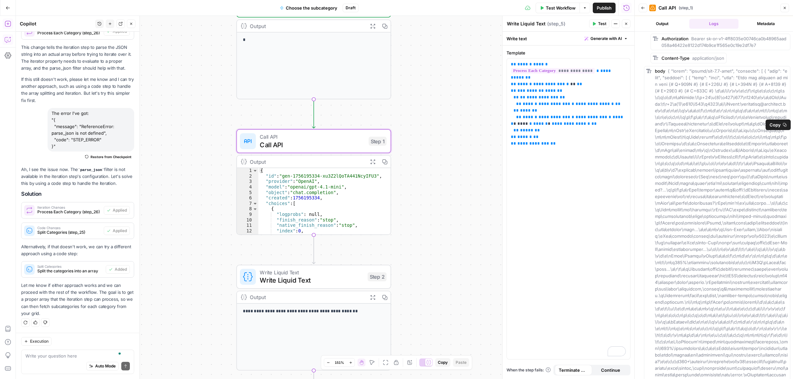
scroll to position [0, 0]
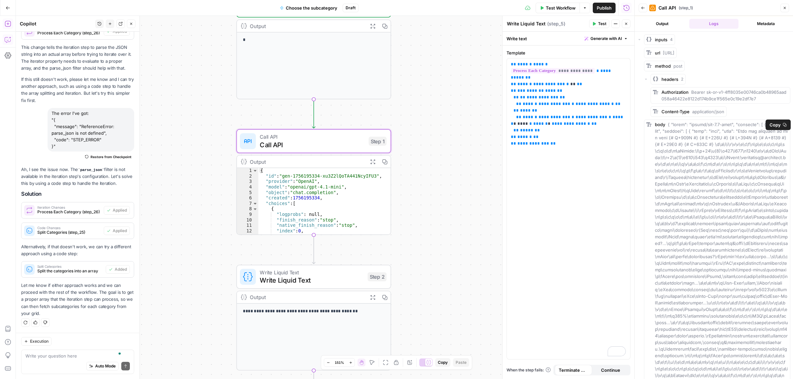
drag, startPoint x: 698, startPoint y: 176, endPoint x: 724, endPoint y: 213, distance: 45.3
drag, startPoint x: 711, startPoint y: 227, endPoint x: 725, endPoint y: 252, distance: 29.0
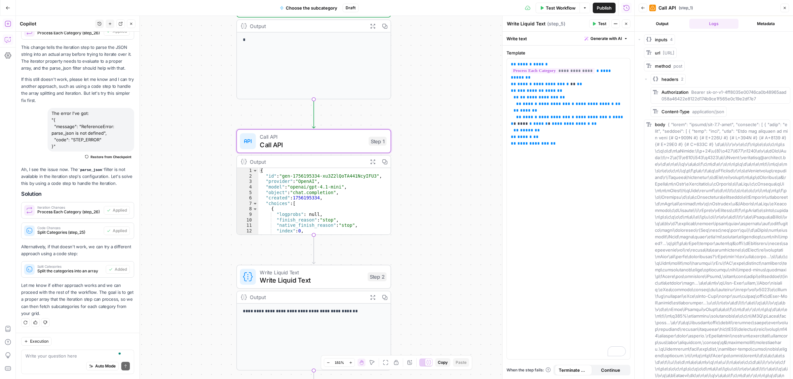
drag, startPoint x: 671, startPoint y: 176, endPoint x: 699, endPoint y: 178, distance: 28.1
drag, startPoint x: 727, startPoint y: 178, endPoint x: 754, endPoint y: 178, distance: 26.4
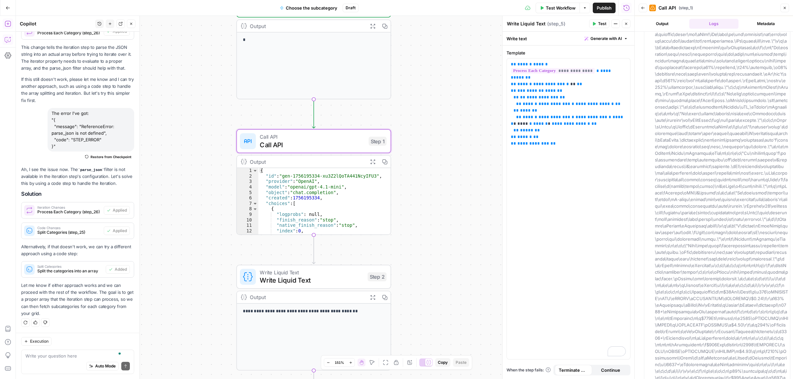
scroll to position [949, 0]
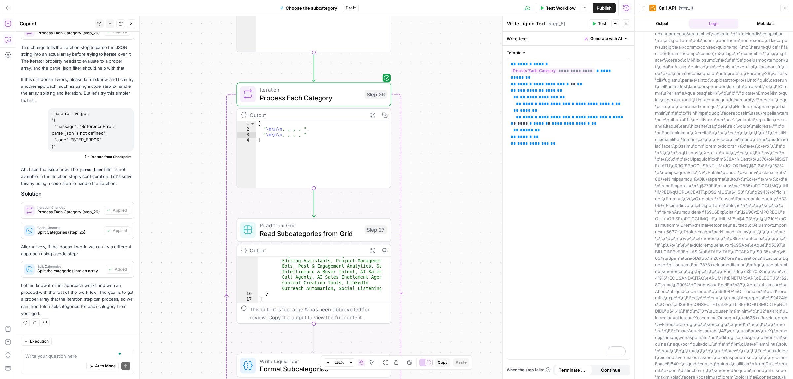
click at [296, 95] on span "Process Each Category" at bounding box center [310, 98] width 101 height 10
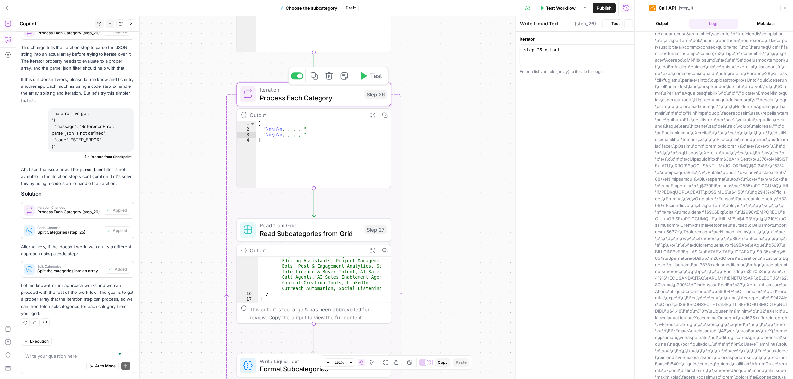
type textarea "Process Each Category"
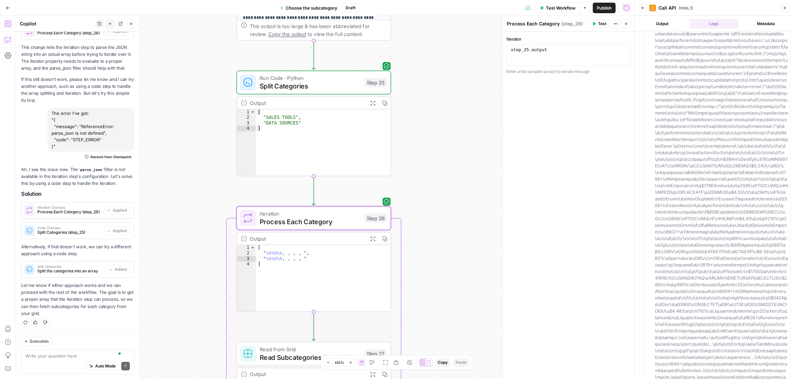
click at [311, 84] on span "Split Categories" at bounding box center [310, 86] width 101 height 10
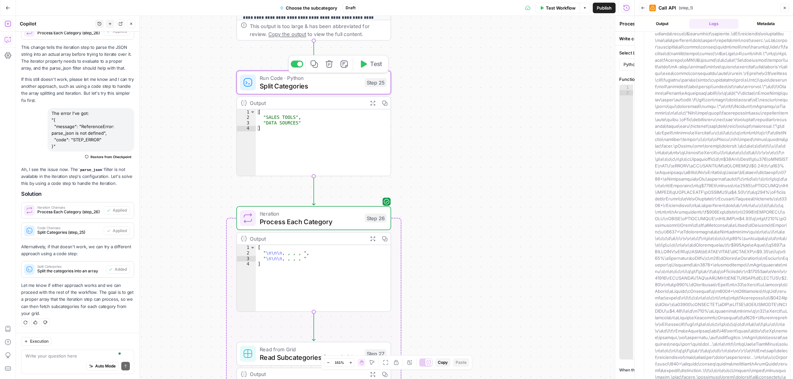
type textarea "Split Categories"
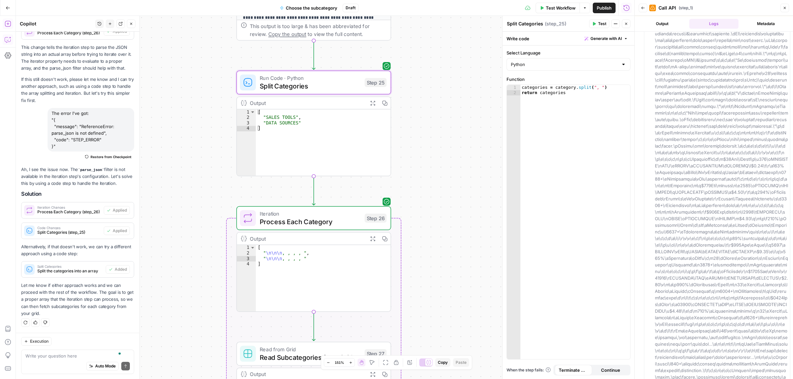
click at [319, 217] on span "Process Each Category" at bounding box center [310, 222] width 101 height 10
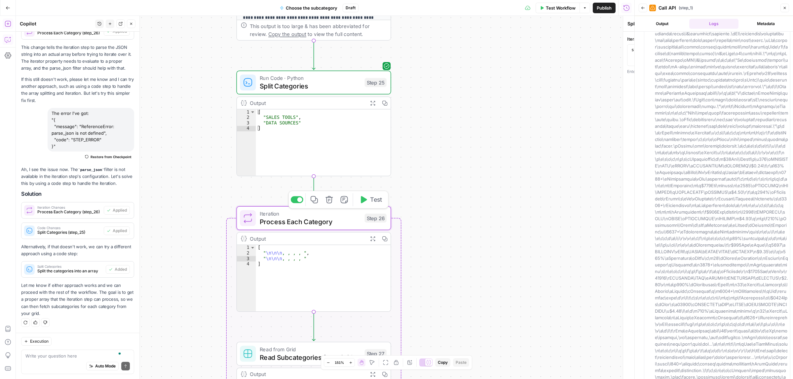
type textarea "Process Each Category"
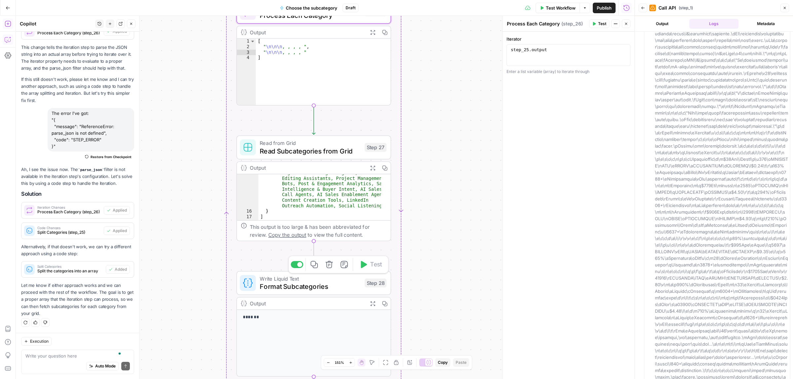
click at [326, 267] on icon "button" at bounding box center [328, 264] width 7 height 7
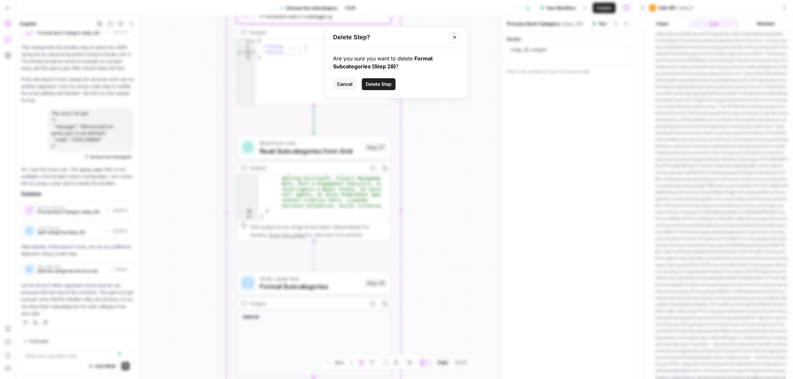
click at [377, 86] on span "Delete Step" at bounding box center [379, 84] width 26 height 7
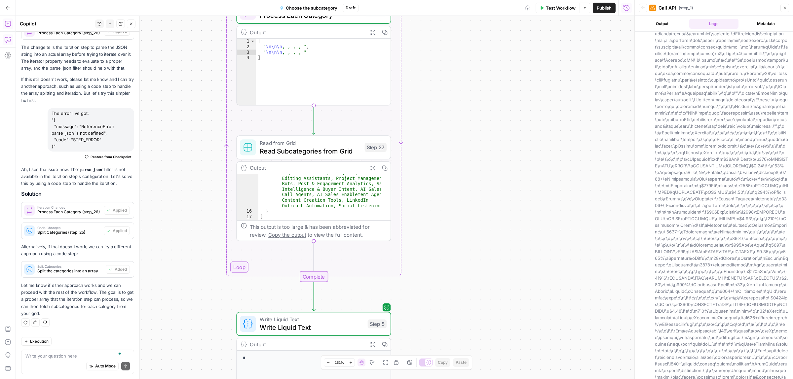
click at [297, 147] on span "Read Subcategories from Grid" at bounding box center [310, 151] width 101 height 10
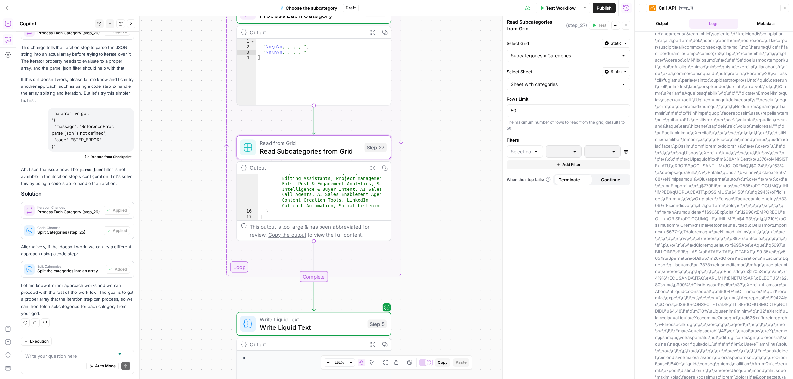
click at [538, 156] on div at bounding box center [524, 151] width 36 height 13
click at [528, 167] on span "Category" at bounding box center [526, 169] width 15 height 7
click at [574, 154] on div at bounding box center [574, 151] width 5 height 7
type input "contains"
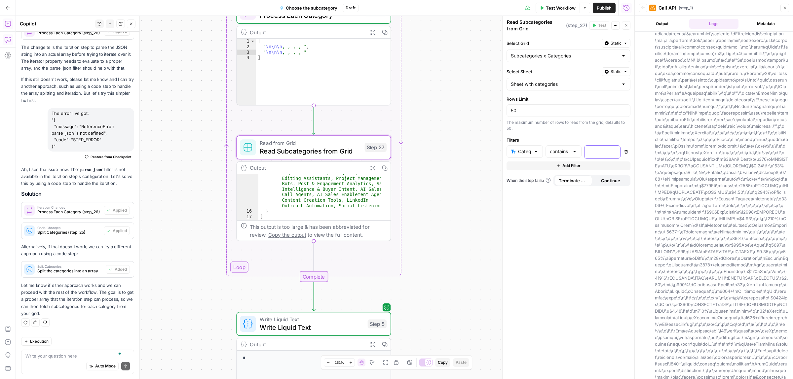
click at [607, 152] on div at bounding box center [596, 152] width 25 height 13
click at [613, 152] on icon "button" at bounding box center [613, 151] width 3 height 3
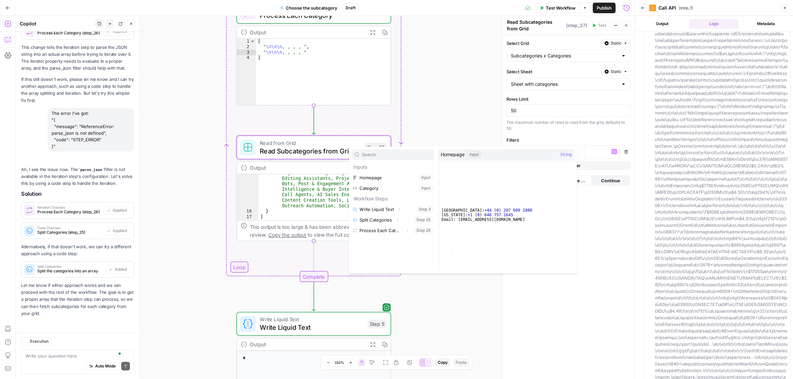
scroll to position [1329, 0]
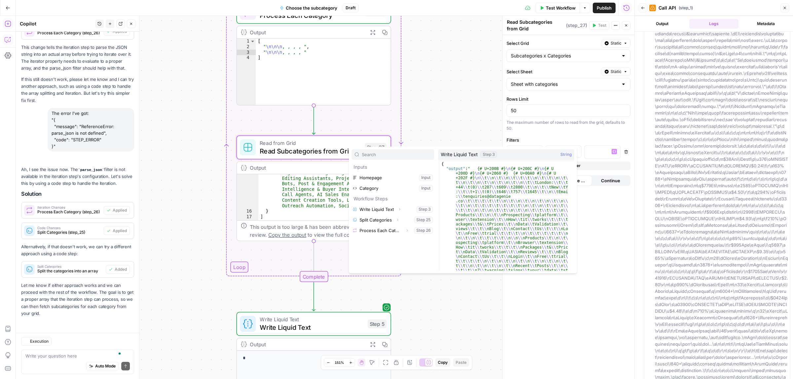
click at [442, 86] on div "**********" at bounding box center [325, 197] width 618 height 363
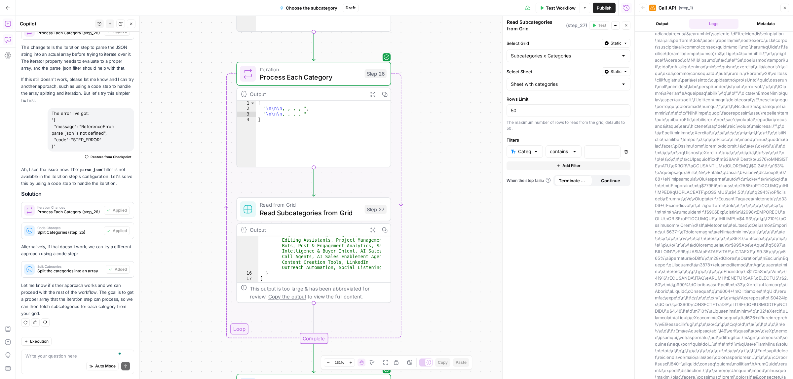
click at [132, 22] on icon "button" at bounding box center [131, 24] width 4 height 4
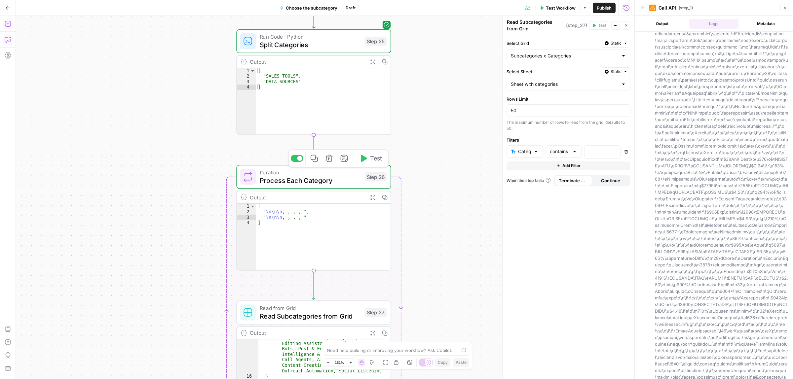
click at [299, 178] on span "Process Each Category" at bounding box center [310, 180] width 101 height 10
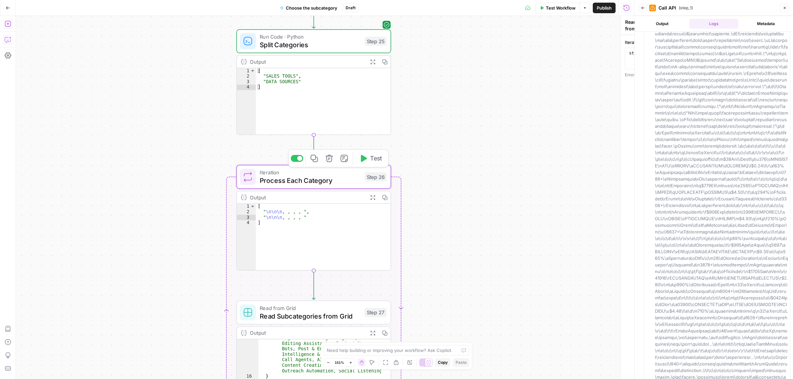
type textarea "Process Each Category"
type textarea "**********"
click at [559, 56] on div "step_25 . output" at bounding box center [568, 60] width 118 height 26
click at [367, 159] on button "Test" at bounding box center [370, 158] width 31 height 13
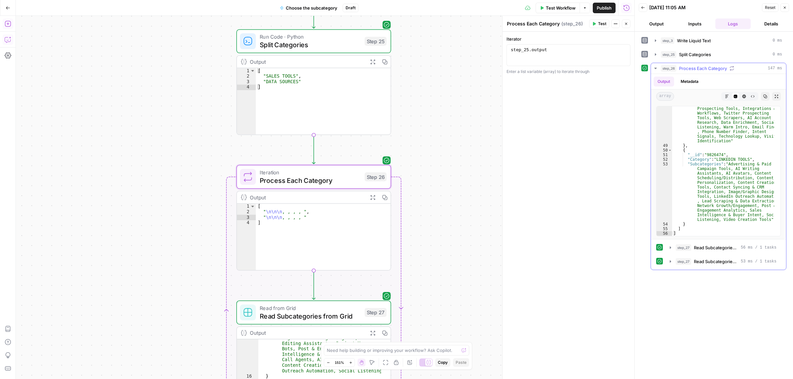
scroll to position [1211, 0]
type textarea "**********"
drag, startPoint x: 740, startPoint y: 160, endPoint x: 707, endPoint y: 160, distance: 32.7
click at [707, 160] on div ""Subcategories" : "Account-Based Selling , AI List Building, AI SDR, B2B Databa…" at bounding box center [723, 168] width 102 height 217
click at [344, 40] on span "Split Categories" at bounding box center [310, 45] width 101 height 10
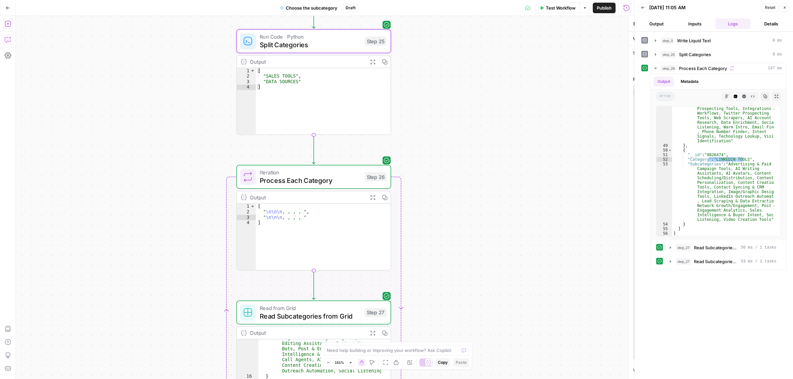
type textarea "Split Categories"
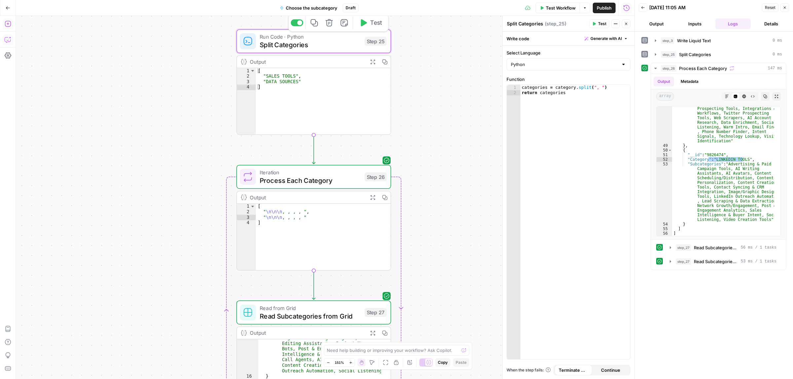
type textarea "**********"
click at [562, 97] on div "categories = category . split ( ", " ) return categories" at bounding box center [575, 227] width 110 height 285
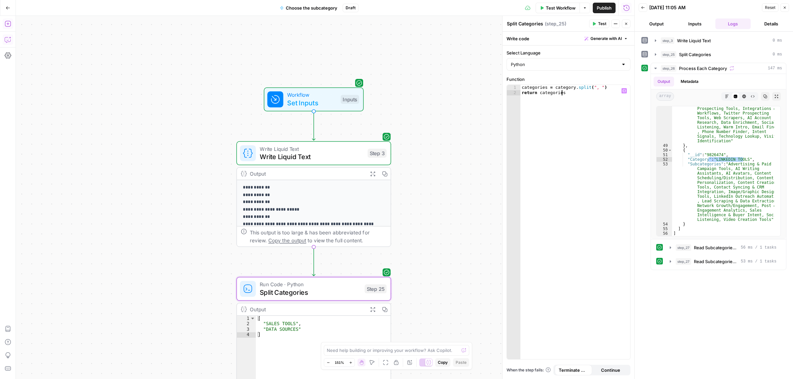
scroll to position [67, 0]
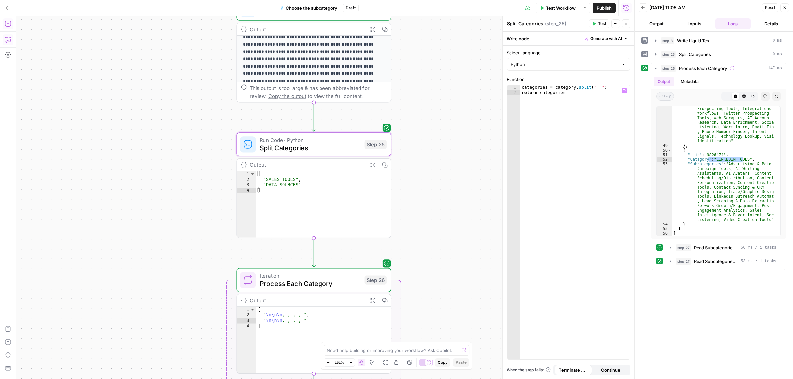
click at [310, 279] on span "Process Each Category" at bounding box center [310, 284] width 101 height 10
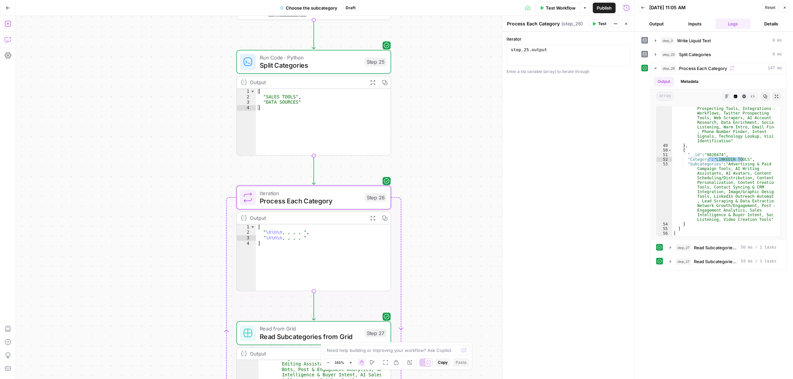
drag, startPoint x: 268, startPoint y: 233, endPoint x: 293, endPoint y: 233, distance: 24.4
click at [293, 233] on div "[ " \n\n\n , , , , " , " \n\n\n , , , , " ]" at bounding box center [323, 263] width 135 height 77
click at [294, 233] on div "[ " \n\n\n , , , , " , " \n\n\n , , , , " ]" at bounding box center [323, 258] width 135 height 66
type textarea "**********"
click at [558, 50] on div "step_25 . output" at bounding box center [568, 60] width 118 height 26
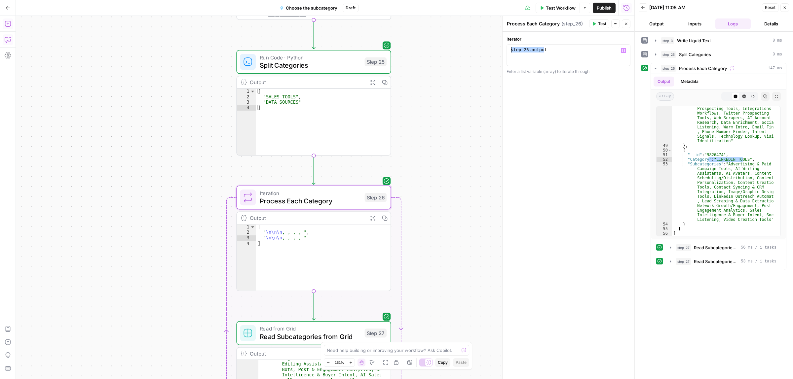
drag, startPoint x: 534, startPoint y: 49, endPoint x: 476, endPoint y: 49, distance: 58.1
click at [470, 49] on body "**********" at bounding box center [396, 189] width 793 height 379
click at [622, 50] on icon "button" at bounding box center [623, 50] width 3 height 3
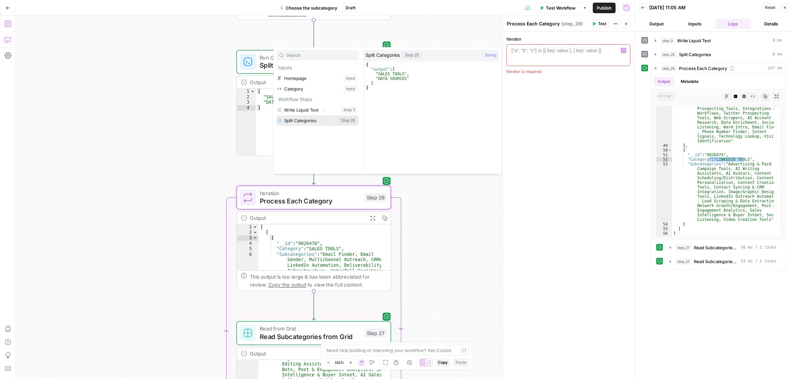
click at [299, 120] on button "Select variable Split Categories" at bounding box center [317, 120] width 83 height 11
type textarea "**********"
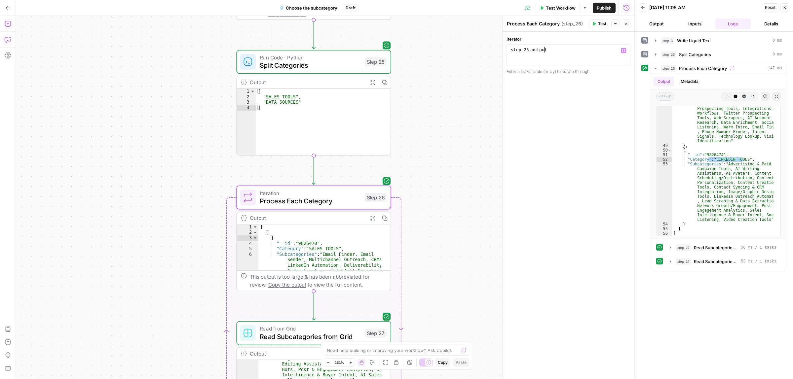
click at [597, 22] on button "Test" at bounding box center [599, 23] width 20 height 9
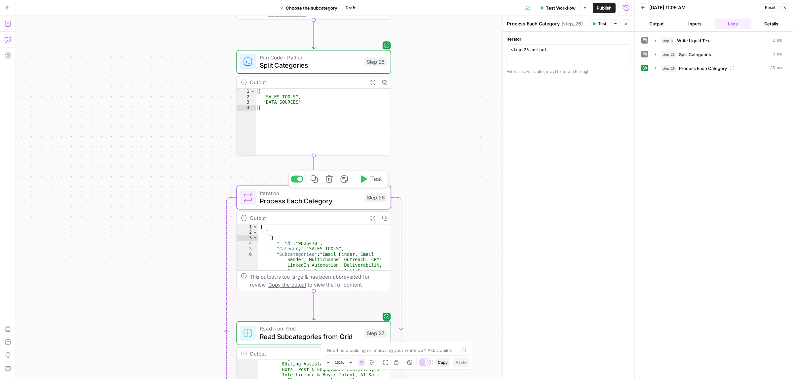
click at [374, 222] on button "Expand Output" at bounding box center [373, 218] width 12 height 12
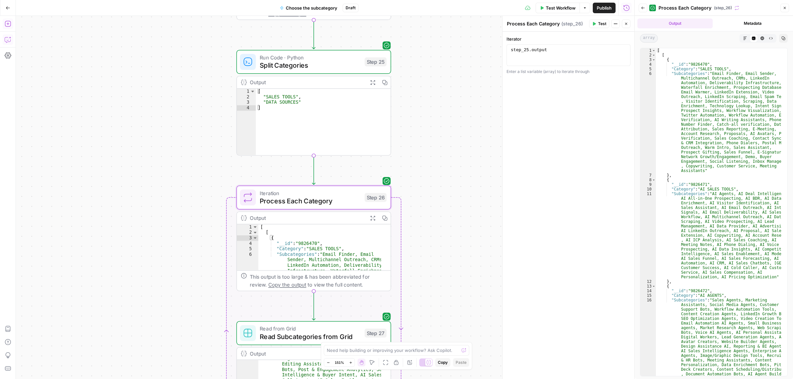
scroll to position [0, 0]
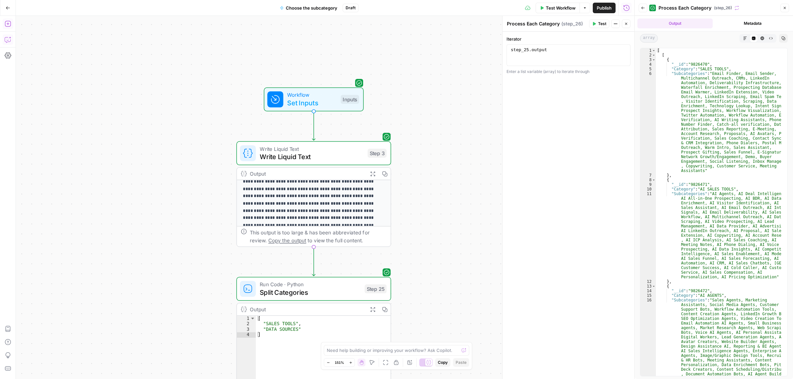
click at [311, 159] on span "Write Liquid Text" at bounding box center [312, 157] width 104 height 10
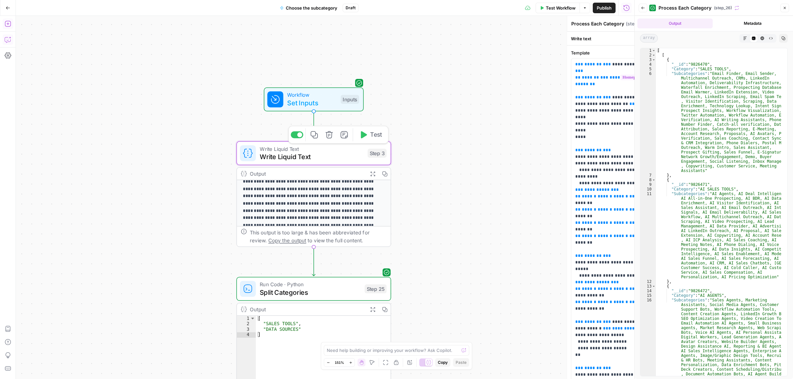
type textarea "Write Liquid Text"
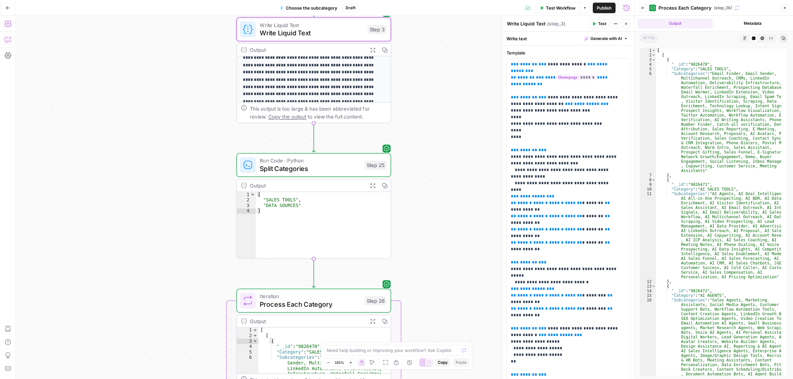
click at [783, 7] on icon "button" at bounding box center [784, 8] width 4 height 4
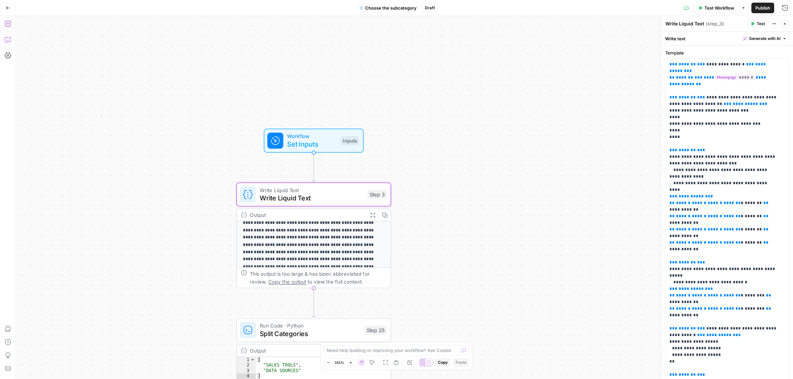
click at [287, 143] on span "Set Inputs" at bounding box center [312, 144] width 50 height 10
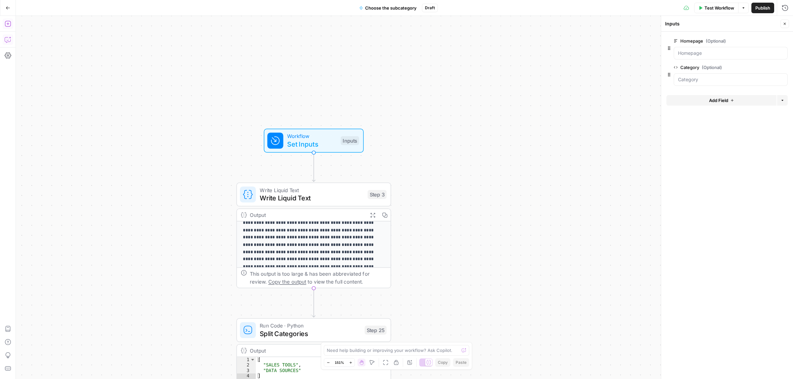
click at [717, 8] on span "Test Workflow" at bounding box center [719, 8] width 30 height 7
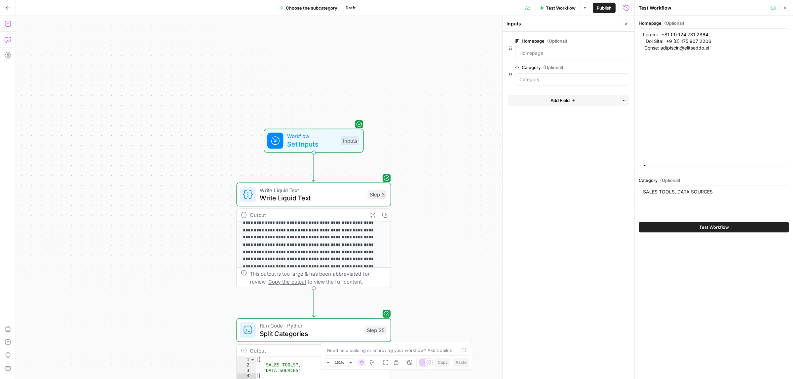
click at [610, 67] on span "edit field" at bounding box center [604, 67] width 15 height 5
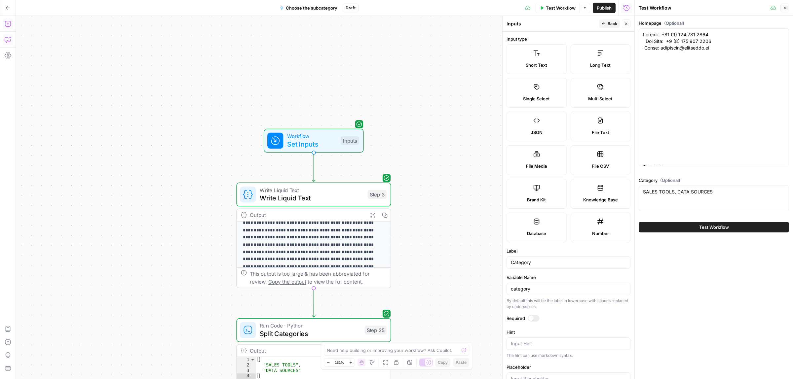
click at [610, 20] on button "Back" at bounding box center [609, 23] width 21 height 9
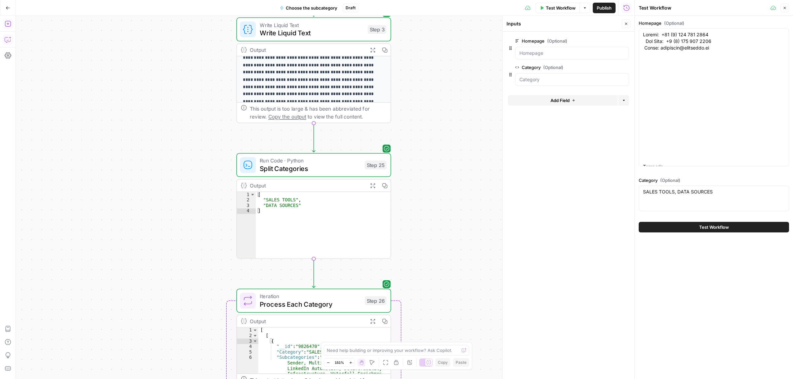
click at [304, 165] on span "Split Categories" at bounding box center [310, 168] width 101 height 10
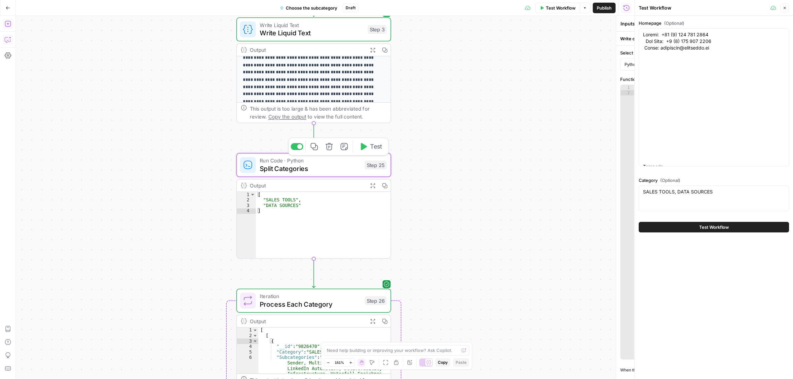
type textarea "Split Categories"
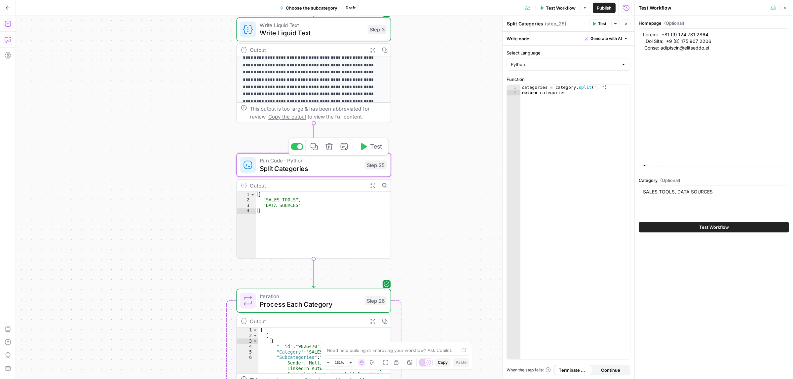
click at [353, 168] on span "Split Categories" at bounding box center [310, 168] width 101 height 10
click at [371, 188] on icon "button" at bounding box center [372, 185] width 5 height 5
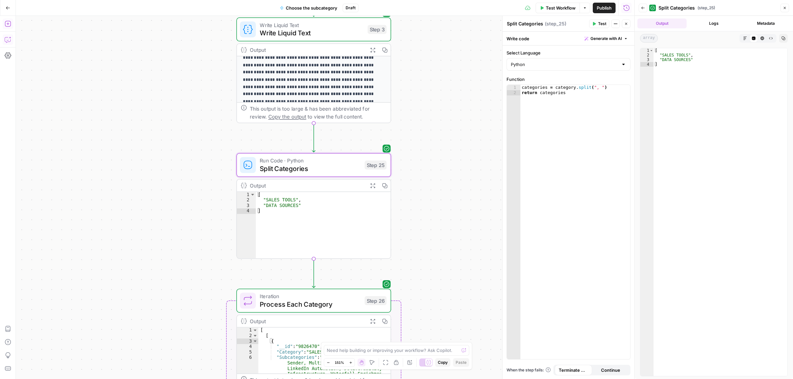
click at [711, 24] on button "Logs" at bounding box center [713, 23] width 49 height 10
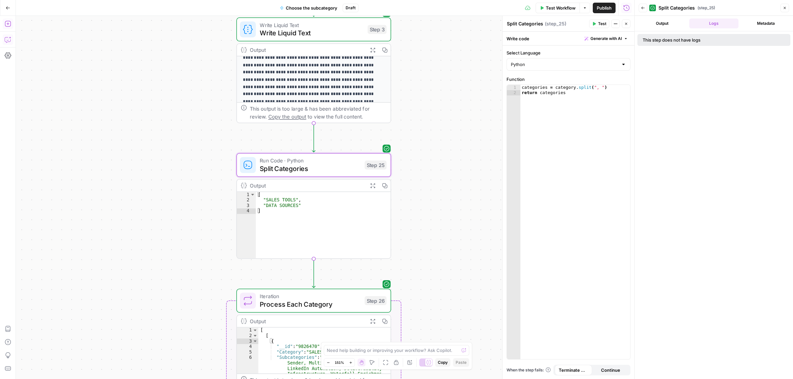
click at [664, 24] on button "Output" at bounding box center [661, 23] width 49 height 10
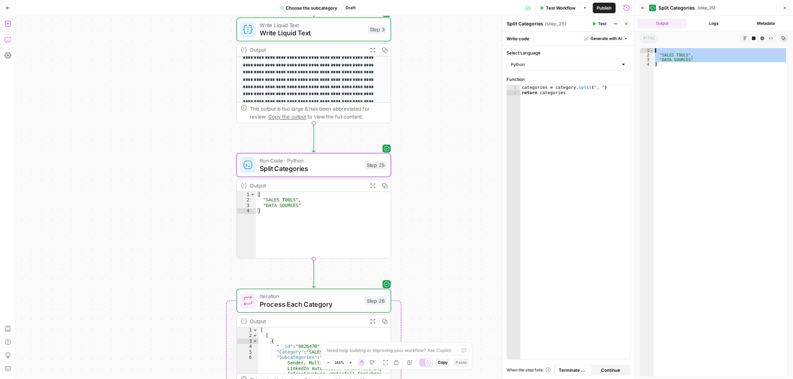
drag, startPoint x: 661, startPoint y: 68, endPoint x: 651, endPoint y: 52, distance: 19.1
click at [651, 52] on div "* 1 2 3 4 [ "SALES TOOLS" , "DATA SOURCES" ] XXXXXXXXXXXXXXXXXXXXXXXXXXXXXXXXXX…" at bounding box center [714, 212] width 148 height 329
type textarea "**********"
click at [311, 310] on div "Iteration Process Each Category Step 26 Copy step Delete step Add Note Test" at bounding box center [313, 301] width 155 height 24
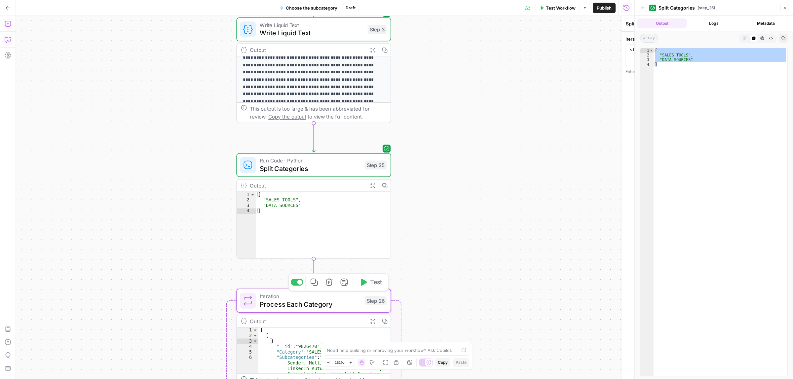
type textarea "Process Each Category"
type textarea "**********"
click at [557, 47] on div "**********" at bounding box center [568, 55] width 124 height 22
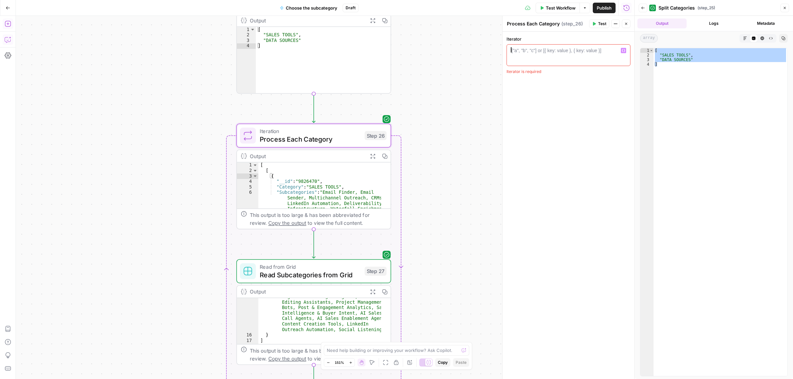
click at [311, 138] on span "Process Each Category" at bounding box center [310, 139] width 101 height 10
click at [562, 57] on div at bounding box center [568, 60] width 118 height 26
click at [623, 47] on div at bounding box center [568, 60] width 118 height 26
click at [623, 50] on icon "button" at bounding box center [623, 50] width 3 height 3
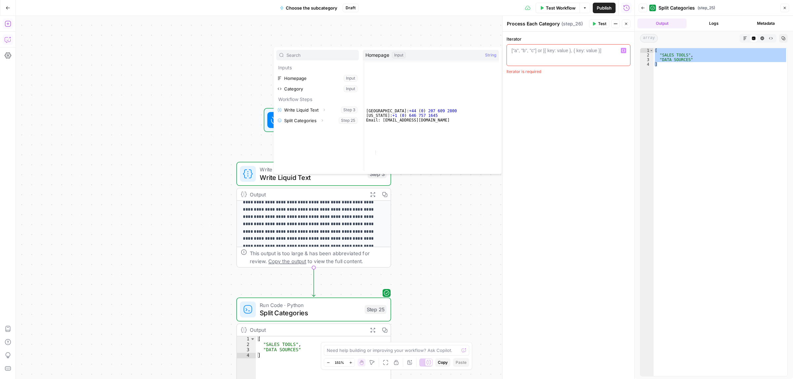
click at [438, 20] on div "**********" at bounding box center [325, 197] width 618 height 363
click at [432, 34] on div "**********" at bounding box center [325, 197] width 618 height 363
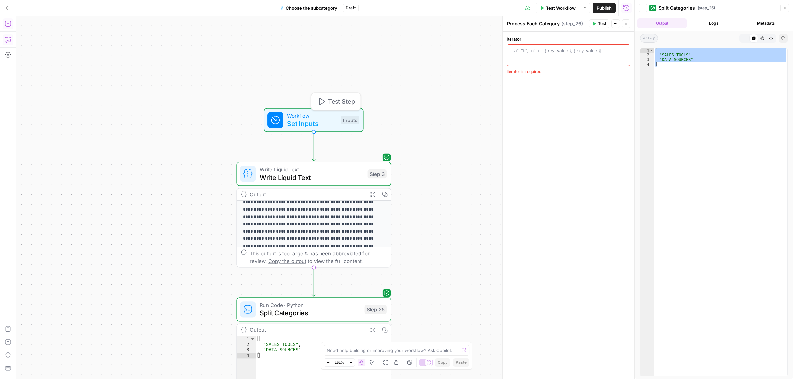
click at [306, 114] on span "Workflow" at bounding box center [312, 116] width 50 height 8
click at [609, 67] on span "edit field" at bounding box center [604, 67] width 15 height 5
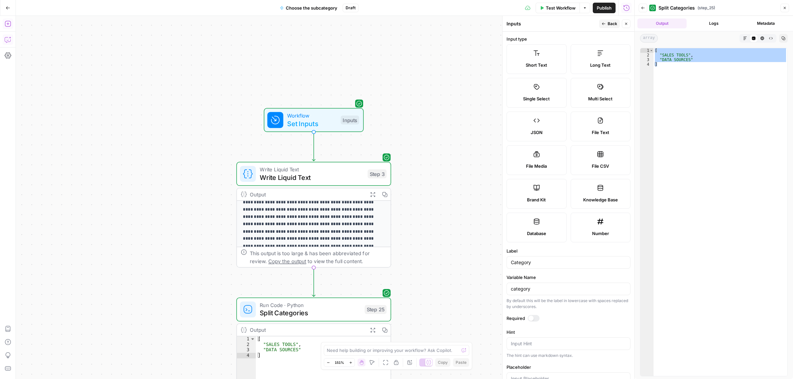
click at [532, 125] on label "JSON" at bounding box center [536, 127] width 60 height 30
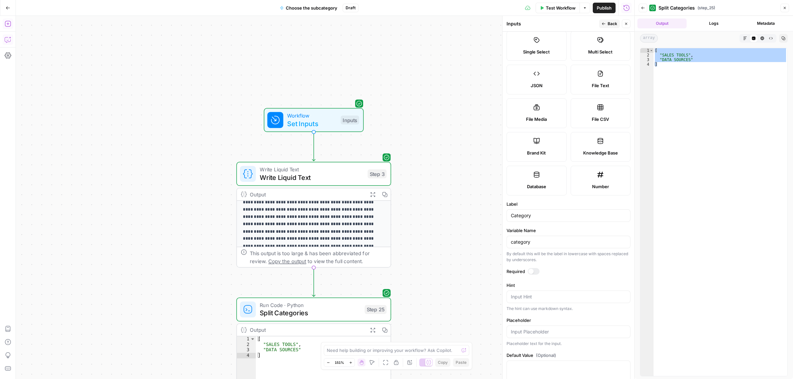
scroll to position [68, 0]
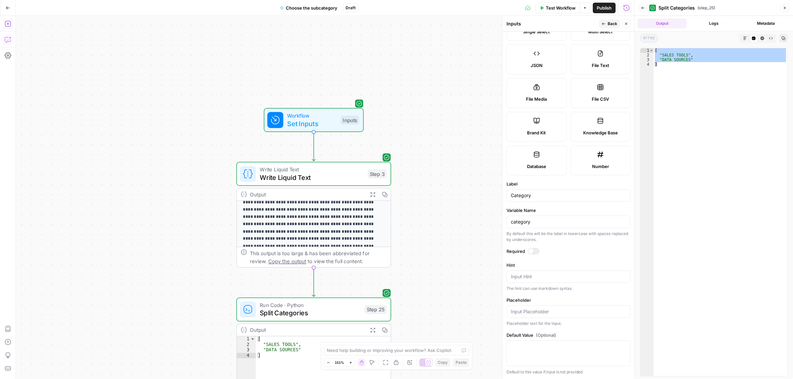
click at [544, 357] on div at bounding box center [568, 353] width 124 height 26
click at [528, 276] on textarea "Hint" at bounding box center [568, 276] width 115 height 7
click at [535, 222] on input "category" at bounding box center [568, 222] width 115 height 7
click at [547, 194] on input "Category" at bounding box center [568, 195] width 115 height 7
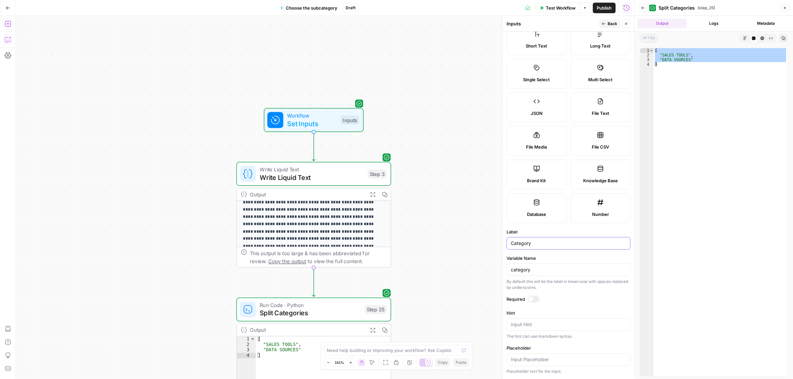
scroll to position [0, 0]
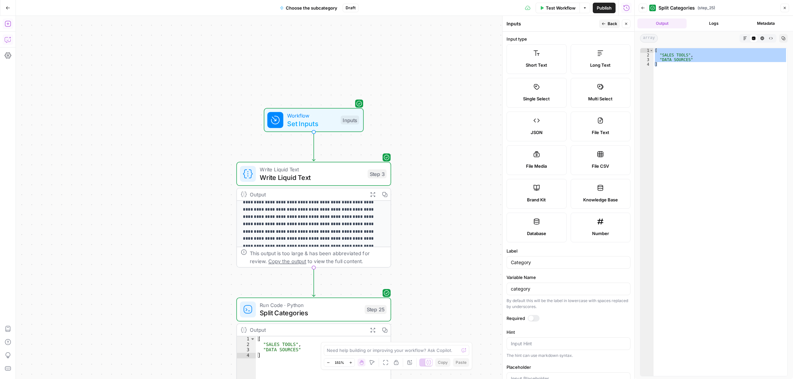
click at [541, 125] on label "JSON" at bounding box center [536, 127] width 60 height 30
click at [605, 25] on button "Back" at bounding box center [609, 23] width 21 height 9
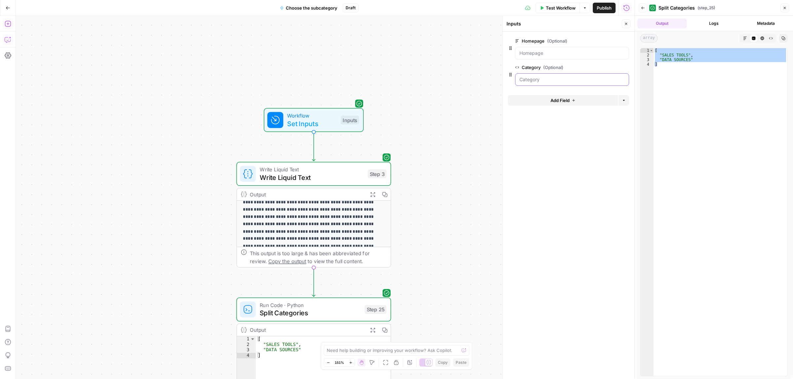
click at [545, 82] on input "Category (Optional)" at bounding box center [571, 79] width 105 height 7
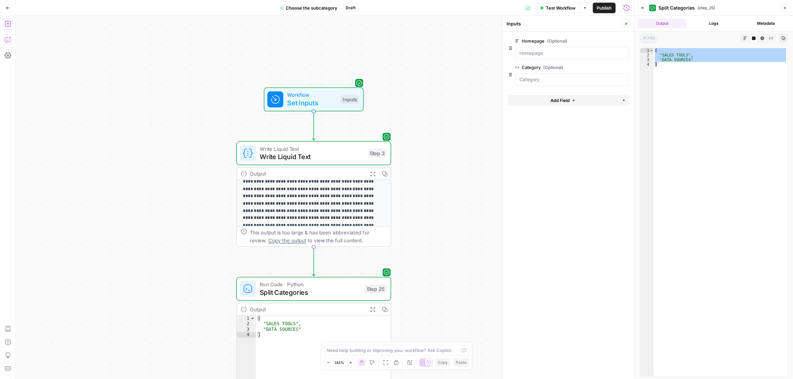
click at [178, 152] on div "**********" at bounding box center [325, 197] width 618 height 363
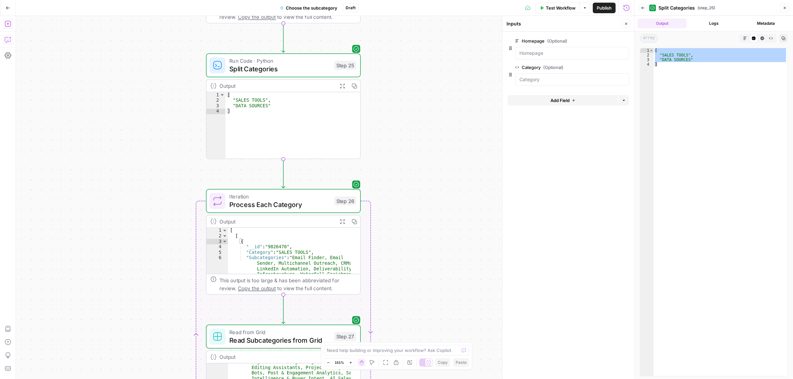
drag, startPoint x: 197, startPoint y: 209, endPoint x: 168, endPoint y: 251, distance: 51.7
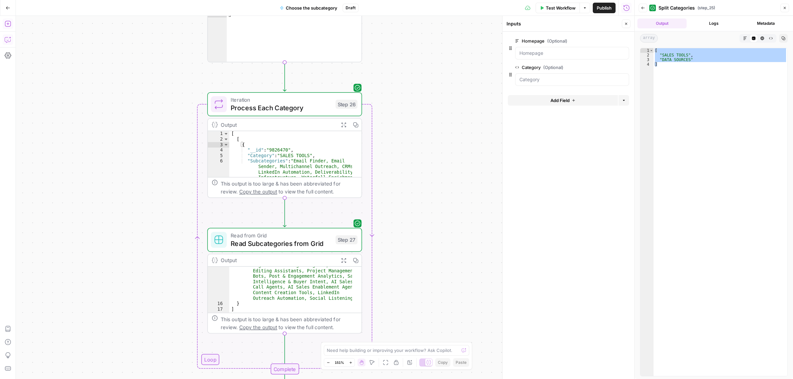
drag, startPoint x: 168, startPoint y: 251, endPoint x: 170, endPoint y: 162, distance: 88.9
click at [275, 101] on span "Iteration" at bounding box center [280, 100] width 101 height 8
type textarea "Process Each Category"
click at [542, 56] on div at bounding box center [568, 60] width 118 height 26
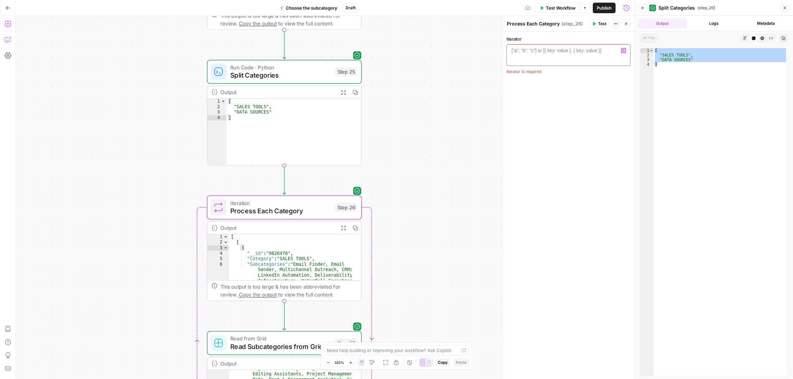
click at [264, 75] on span "Split Categories" at bounding box center [280, 75] width 101 height 10
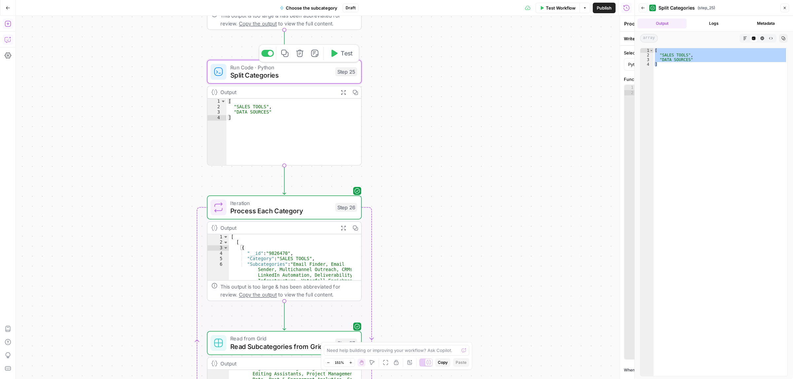
type textarea "Split Categories"
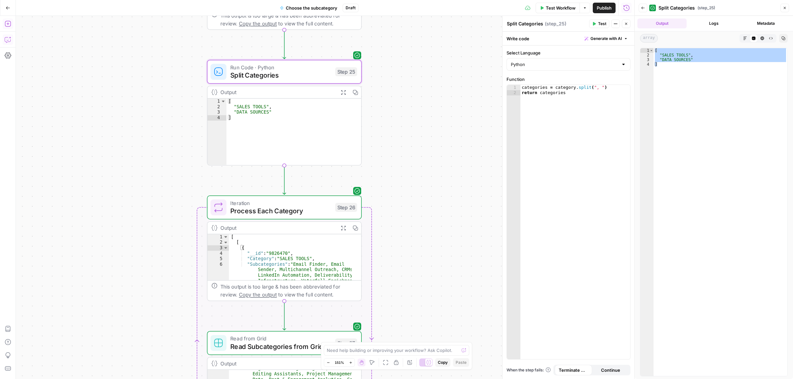
click at [558, 96] on div "categories = category . split ( ", " ) return categories" at bounding box center [575, 227] width 110 height 285
type textarea "**********"
click at [554, 89] on div "categories = category . split ( ", " ) return categories" at bounding box center [575, 222] width 110 height 274
click at [271, 207] on span "Process Each Category" at bounding box center [280, 211] width 101 height 10
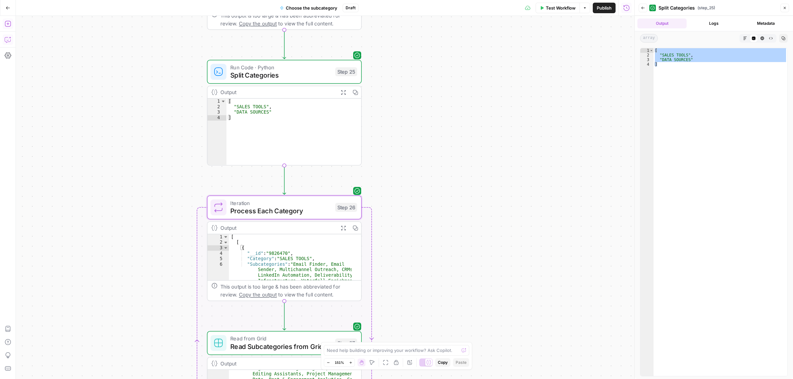
type textarea "Process Each Category"
click at [273, 70] on span "Split Categories" at bounding box center [280, 75] width 101 height 10
type textarea "Split Categories"
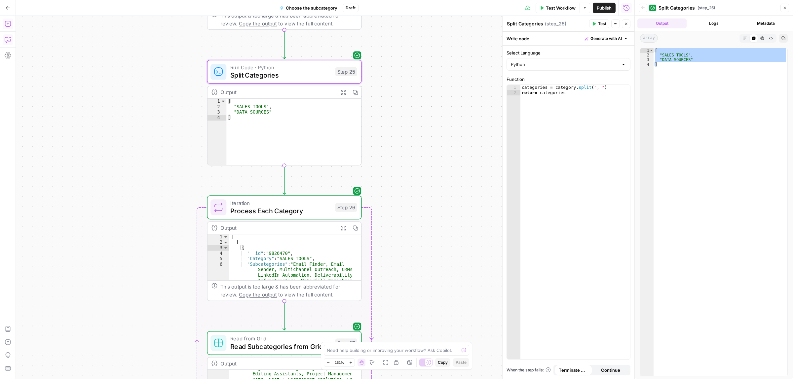
click at [575, 90] on div "categories = category . split ( ", " ) return categories" at bounding box center [575, 227] width 110 height 285
click at [563, 128] on div "categories = category . split ( ", " ) return categories" at bounding box center [575, 222] width 110 height 274
paste textarea "********"
type textarea "**********"
click at [581, 150] on div "https : // chatgpt . com / c / 68 ad6b7c - 1 b44 - 832 f - b506 - 0 ed2029db73c" at bounding box center [575, 232] width 110 height 295
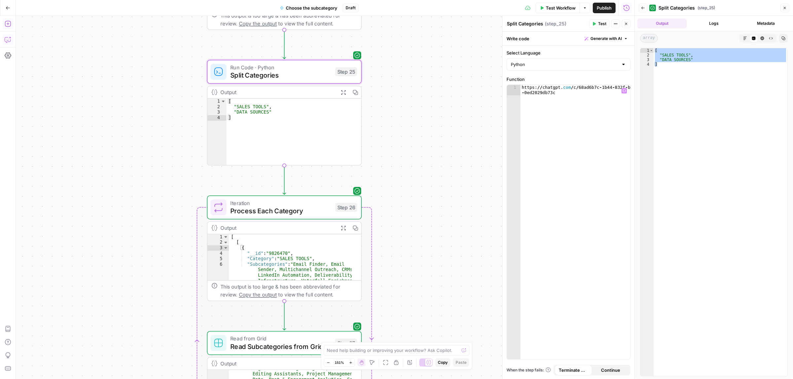
paste textarea
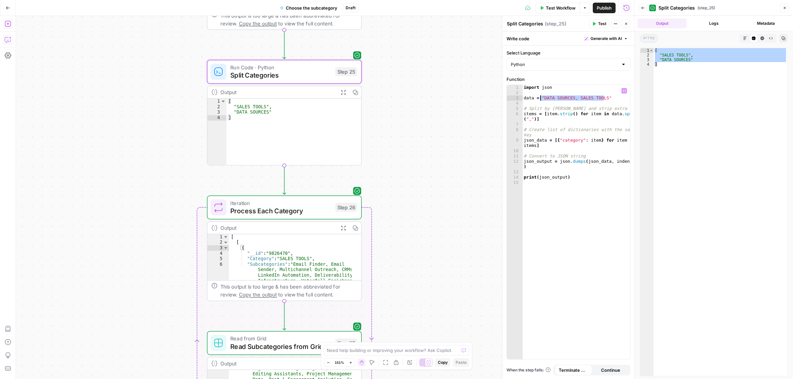
drag, startPoint x: 608, startPoint y: 96, endPoint x: 540, endPoint y: 96, distance: 67.7
click at [540, 96] on div "import json data = "DATA SOURCES, SALES TOOLS" # Split by comma and strip extra…" at bounding box center [576, 227] width 108 height 285
click at [623, 90] on icon "button" at bounding box center [623, 90] width 3 height 3
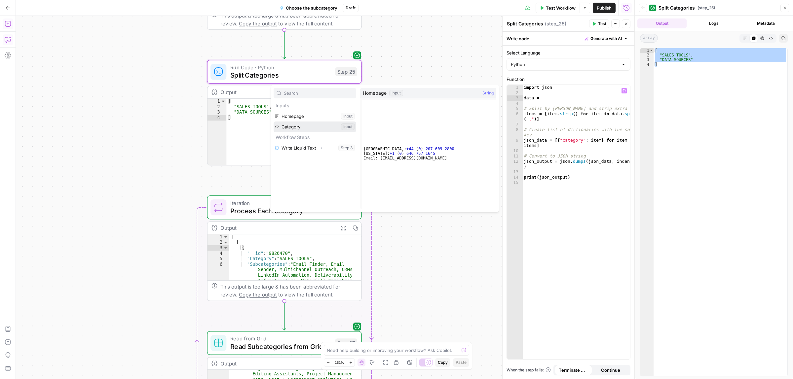
click at [295, 126] on button "Select variable Category" at bounding box center [314, 127] width 83 height 11
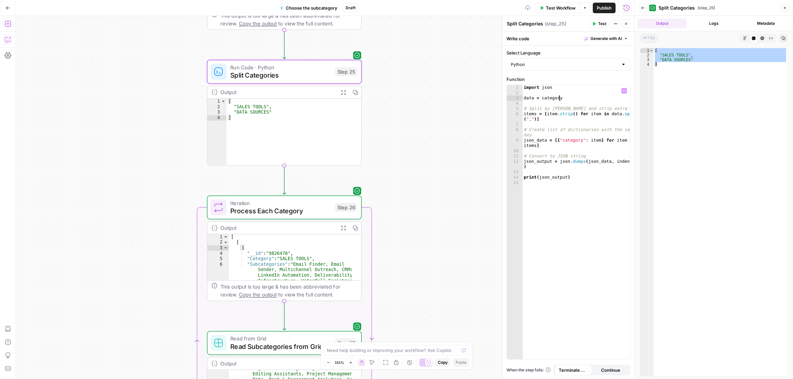
click at [596, 23] on button "Test" at bounding box center [599, 23] width 20 height 9
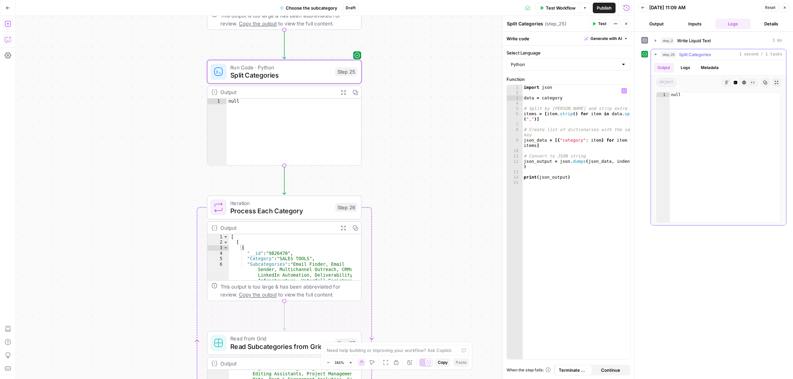
click at [689, 69] on button "Logs" at bounding box center [685, 68] width 18 height 10
drag, startPoint x: 681, startPoint y: 93, endPoint x: 708, endPoint y: 96, distance: 27.9
click at [708, 96] on div "[ { "category": "SALES TOOLS" }, { "category": "DATA SOURCES" } ]" at bounding box center [700, 106] width 72 height 53
drag, startPoint x: 702, startPoint y: 118, endPoint x: 711, endPoint y: 118, distance: 8.3
click at [711, 118] on span "[ { "category": "SALES TOOLS" }, { "category": "DATA SOURCES" } ]" at bounding box center [700, 107] width 72 height 52
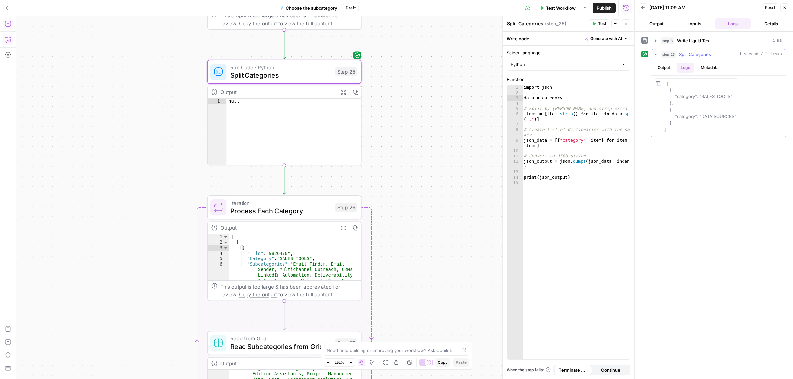
click at [716, 122] on div "[ { "category": "SALES TOOLS" }, { "category": "DATA SOURCES" } ]" at bounding box center [700, 106] width 72 height 53
click at [665, 69] on button "Output" at bounding box center [663, 68] width 20 height 10
click at [248, 75] on span "Split Categories" at bounding box center [280, 75] width 101 height 10
click at [586, 137] on div "import json data = category # Split by comma and strip extra spaces items = [ i…" at bounding box center [576, 227] width 108 height 285
type textarea "**********"
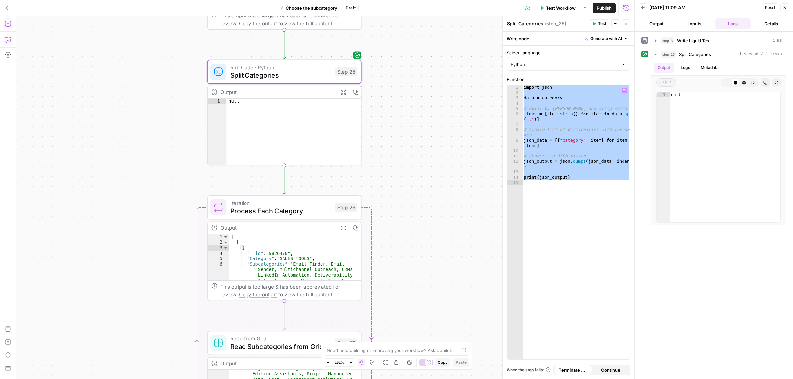
paste textarea
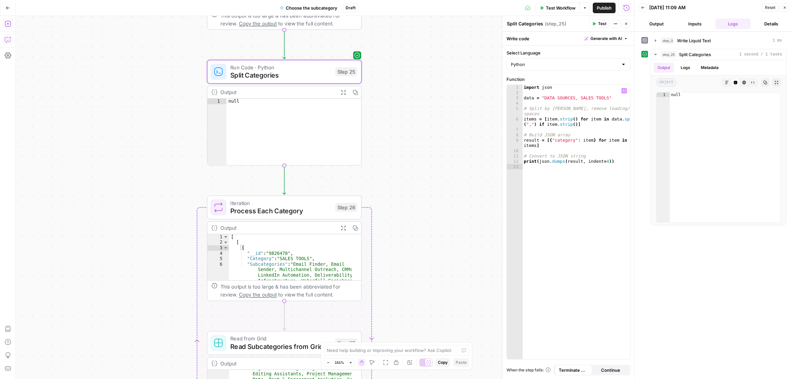
click at [600, 23] on span "Test" at bounding box center [602, 24] width 8 height 6
click at [12, 24] on button "Add Steps" at bounding box center [8, 23] width 11 height 11
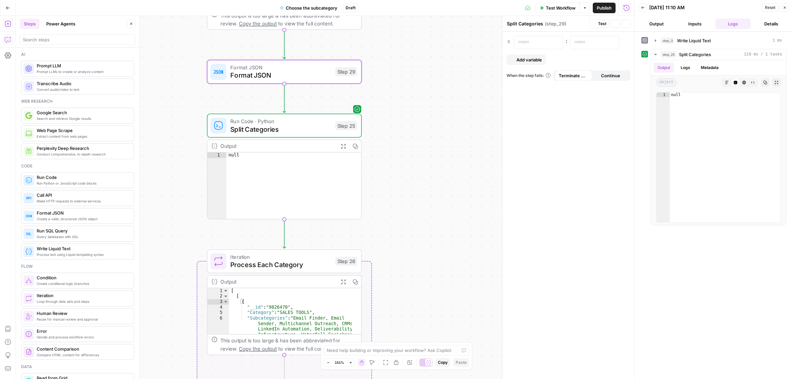
type textarea "Format JSON"
click at [253, 66] on span "Format JSON" at bounding box center [280, 67] width 101 height 8
click at [531, 40] on p at bounding box center [533, 42] width 30 height 7
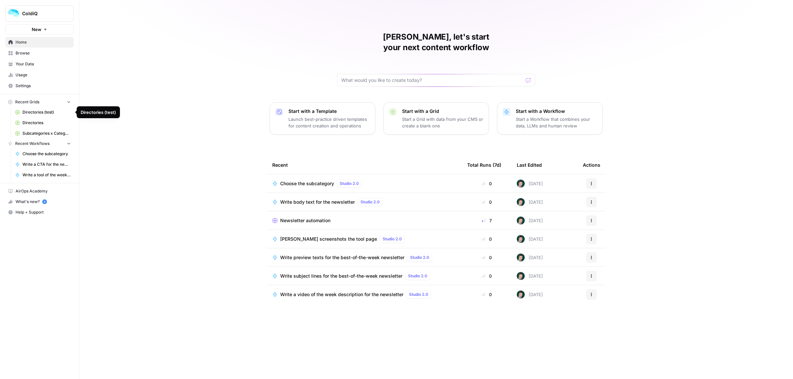
click at [37, 133] on span "Subcategories x Categories" at bounding box center [46, 133] width 48 height 6
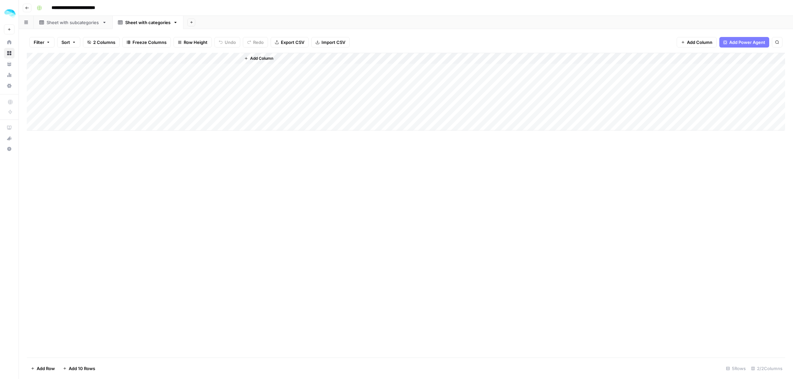
click at [82, 59] on div "Add Column" at bounding box center [406, 92] width 758 height 78
click at [86, 76] on input "Category" at bounding box center [89, 74] width 67 height 7
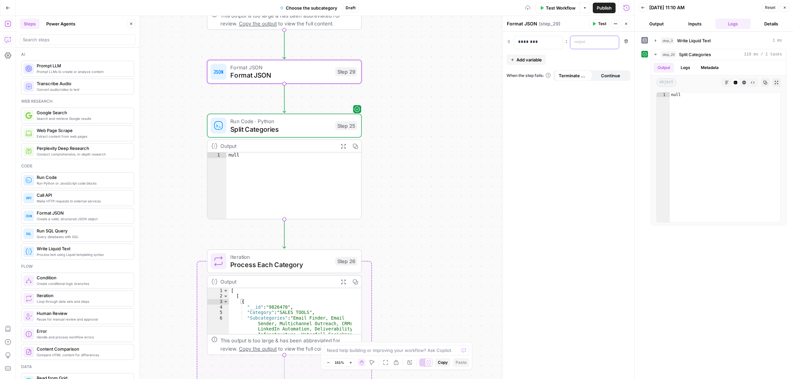
click at [588, 43] on p at bounding box center [589, 42] width 30 height 7
click at [614, 41] on button "Variables Menu" at bounding box center [612, 41] width 5 height 5
click at [378, 80] on button "Select variable Category" at bounding box center [378, 77] width 83 height 11
click at [598, 25] on span "Test" at bounding box center [602, 24] width 8 height 6
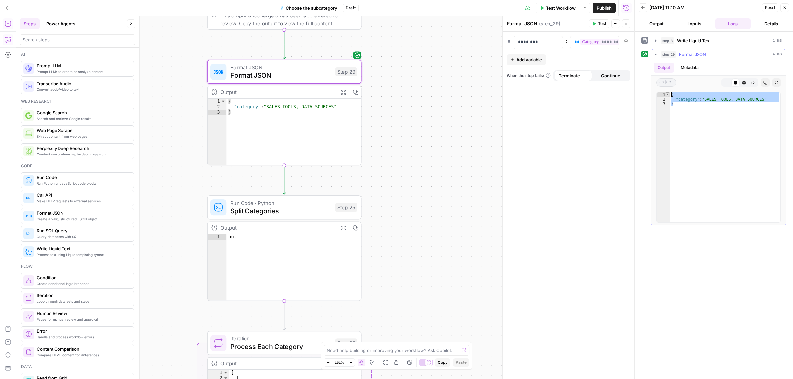
drag, startPoint x: 681, startPoint y: 107, endPoint x: 667, endPoint y: 96, distance: 17.8
click at [667, 96] on div "* 1 2 3 { "category" : "SALES TOOLS, DATA SOURCES" } XXXXXXXXXXXXXXXXXXXXXXXXXX…" at bounding box center [718, 157] width 125 height 130
type textarea "**********"
click at [260, 206] on span "Split Categories" at bounding box center [280, 211] width 101 height 10
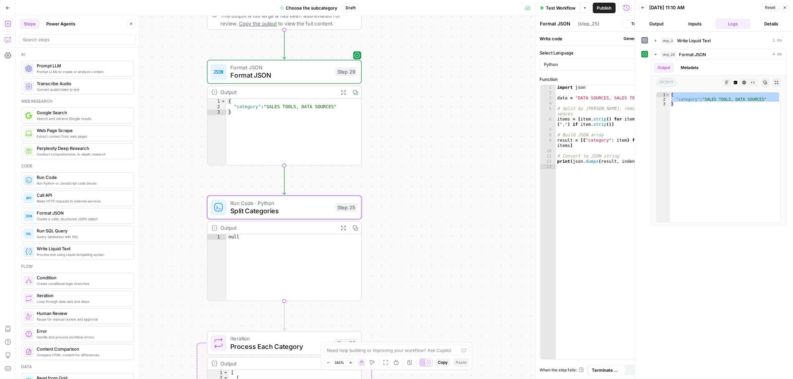
type textarea "Split Categories"
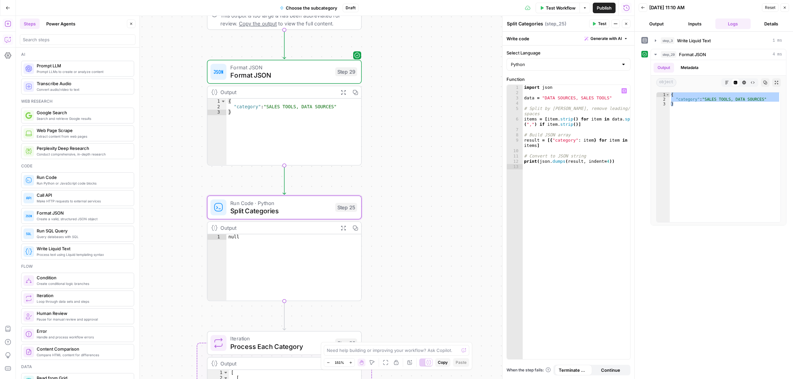
click at [552, 132] on div "import json data = "DATA SOURCES, SALES TOOLS" # Split by comma, remove leading…" at bounding box center [575, 227] width 107 height 285
paste textarea
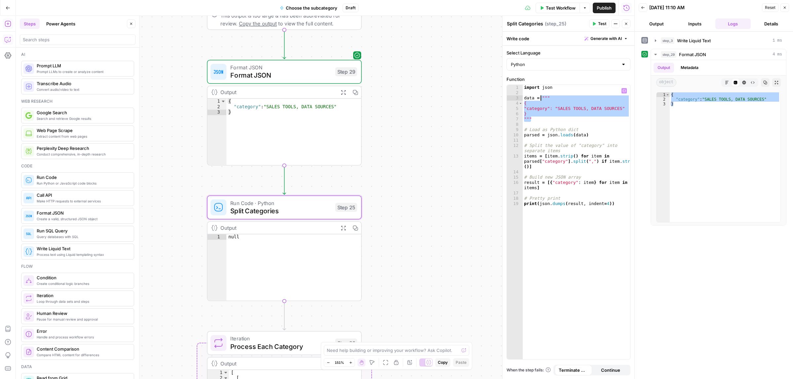
drag, startPoint x: 538, startPoint y: 118, endPoint x: 541, endPoint y: 97, distance: 21.3
click at [541, 97] on div "import json data = """ { "category": "SALES TOOLS, DATA SOURCES" } """ # Load a…" at bounding box center [575, 227] width 107 height 285
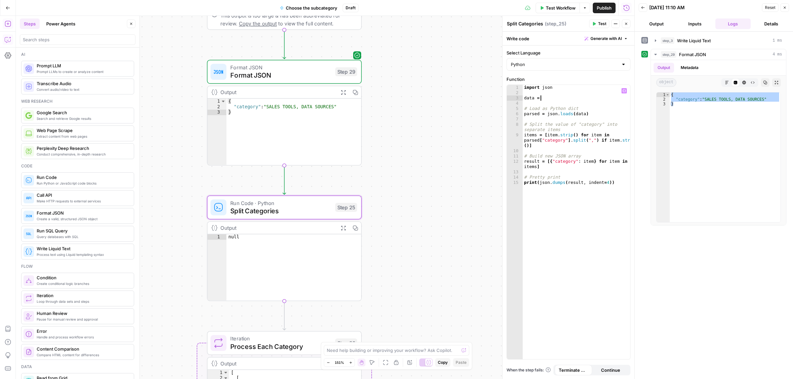
click at [623, 92] on icon "button" at bounding box center [623, 90] width 3 height 3
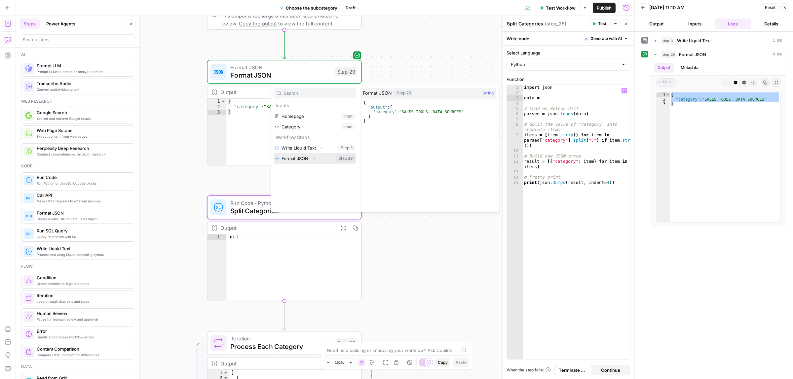
click at [295, 159] on button "Select variable Format JSON" at bounding box center [314, 158] width 83 height 11
type textarea "**********"
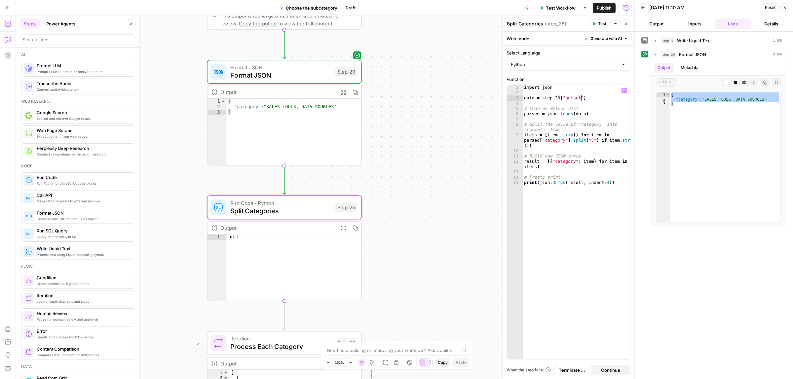
click at [597, 23] on button "Test" at bounding box center [599, 23] width 20 height 9
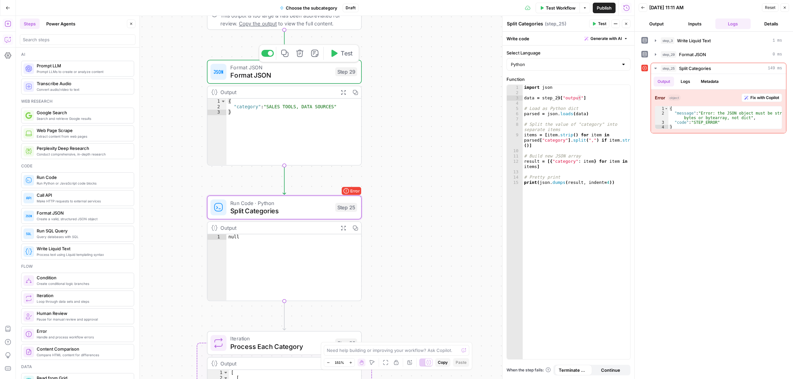
click at [285, 74] on span "Format JSON" at bounding box center [280, 75] width 101 height 10
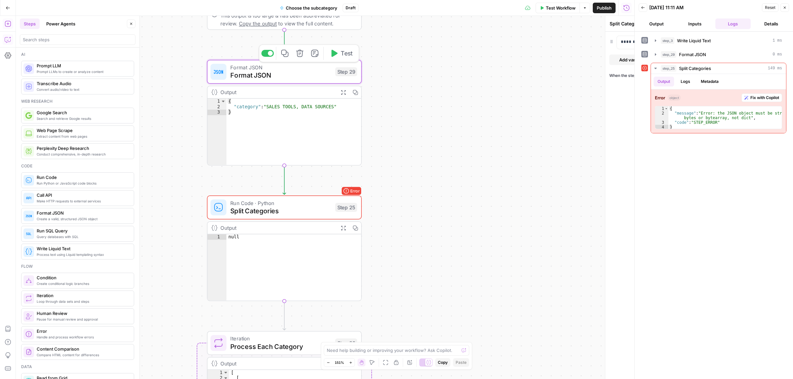
type textarea "Format JSON"
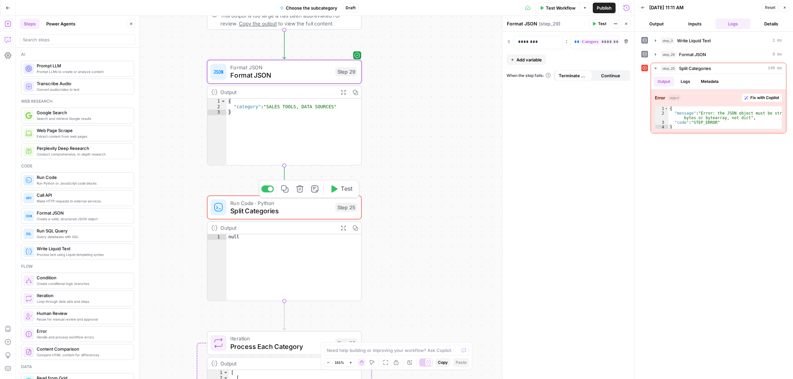
click at [283, 213] on span "Split Categories" at bounding box center [280, 211] width 101 height 10
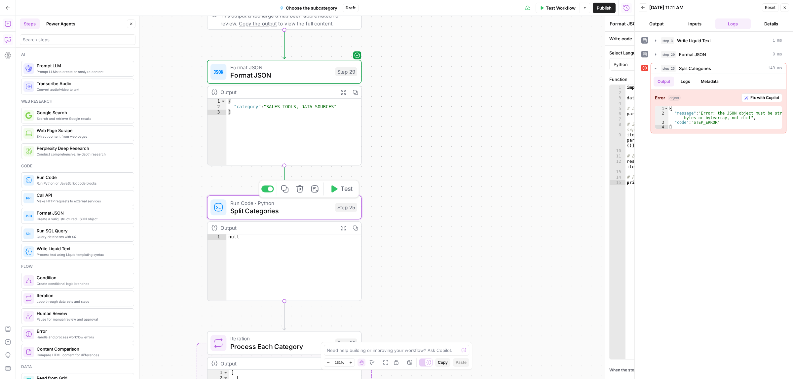
type textarea "Split Categories"
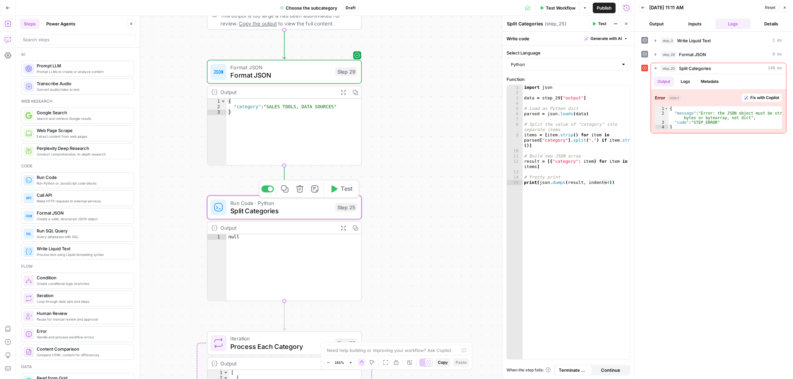
click at [300, 189] on icon "button" at bounding box center [299, 188] width 7 height 7
click at [382, 82] on span "Delete Step" at bounding box center [379, 84] width 26 height 7
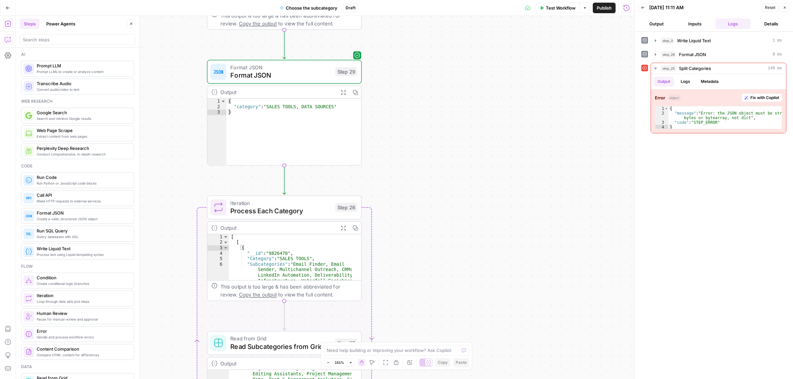
click at [278, 206] on span "Process Each Category" at bounding box center [280, 211] width 101 height 10
click at [602, 51] on div at bounding box center [568, 60] width 118 height 26
click at [623, 50] on icon "button" at bounding box center [623, 50] width 3 height 3
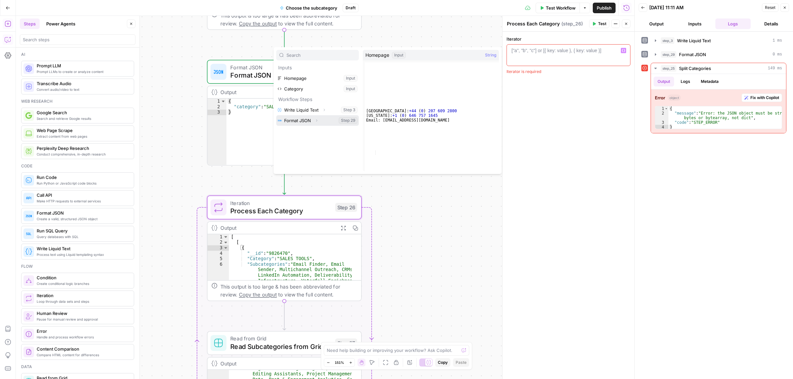
click at [301, 123] on button "Select variable Format JSON" at bounding box center [317, 120] width 83 height 11
type textarea "**********"
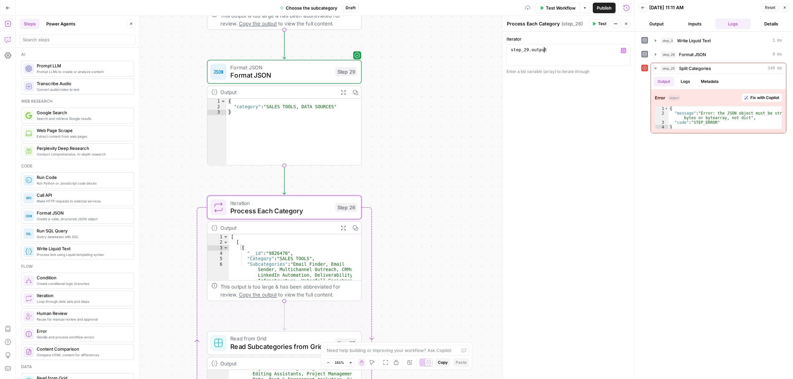
click at [598, 23] on span "Test" at bounding box center [602, 24] width 8 height 6
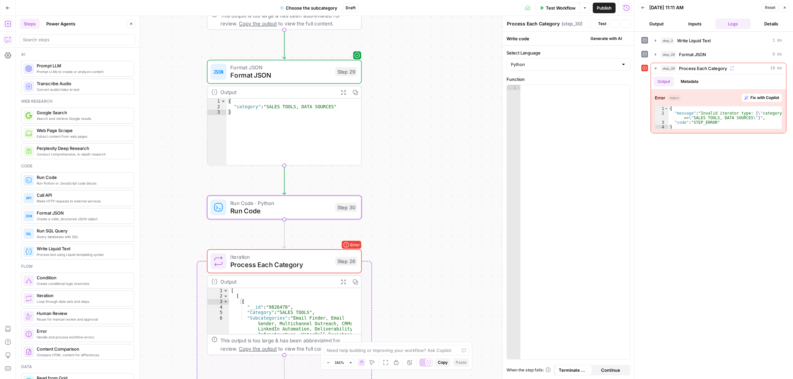
type textarea "Run Code"
click at [559, 126] on div at bounding box center [575, 227] width 110 height 285
paste textarea "**********"
type textarea "**********"
click at [600, 26] on span "Test" at bounding box center [602, 24] width 8 height 6
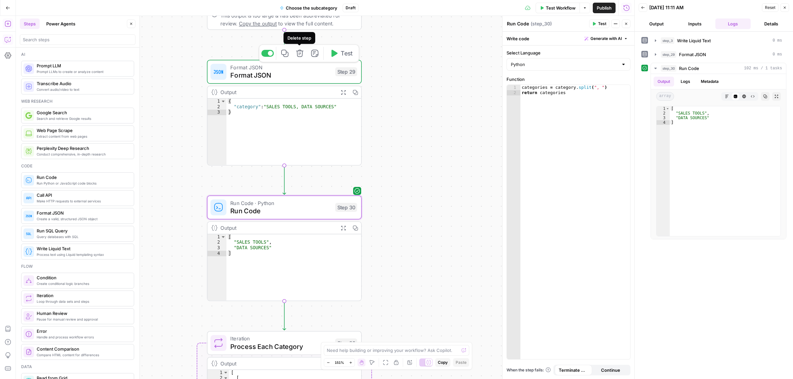
click at [300, 53] on icon "button" at bounding box center [299, 53] width 7 height 7
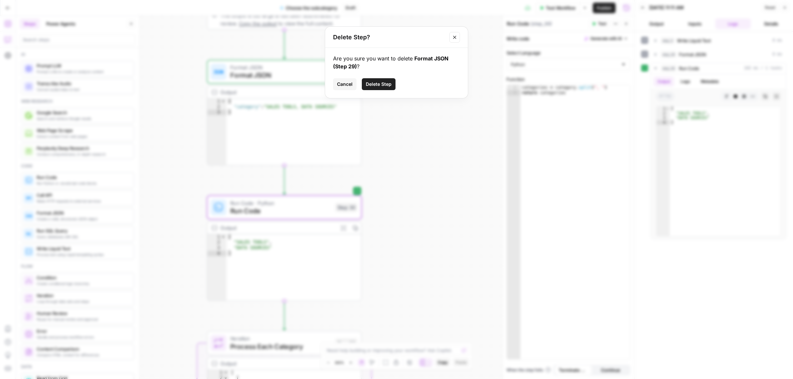
click at [379, 85] on span "Delete Step" at bounding box center [379, 84] width 26 height 7
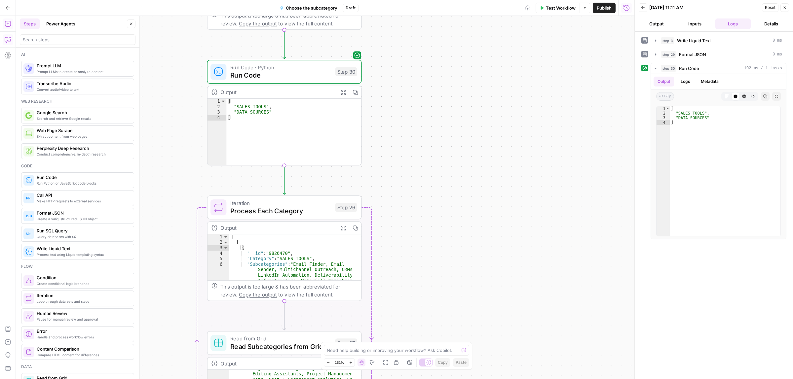
click at [288, 209] on span "Process Each Category" at bounding box center [280, 211] width 101 height 10
click at [554, 50] on div "step_29 . output" at bounding box center [568, 60] width 118 height 26
click at [526, 50] on div "step_29 . output" at bounding box center [568, 60] width 118 height 26
type textarea "**********"
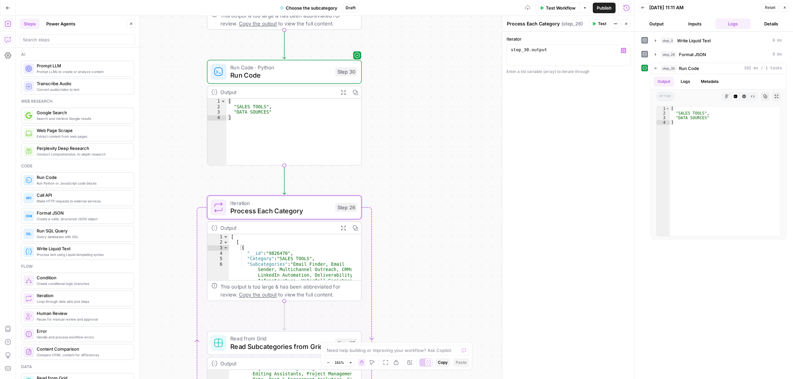
click at [595, 22] on icon "button" at bounding box center [594, 24] width 4 height 4
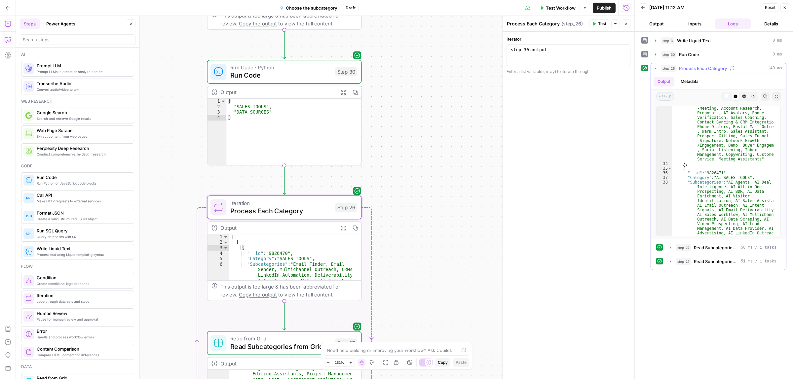
scroll to position [966, 0]
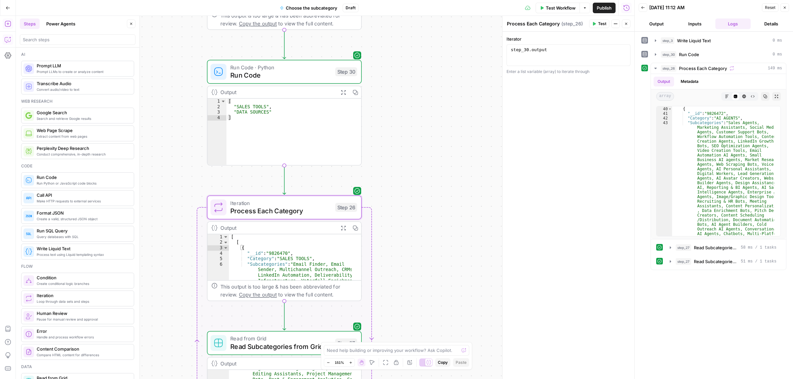
click at [7, 36] on icon "button" at bounding box center [8, 39] width 7 height 7
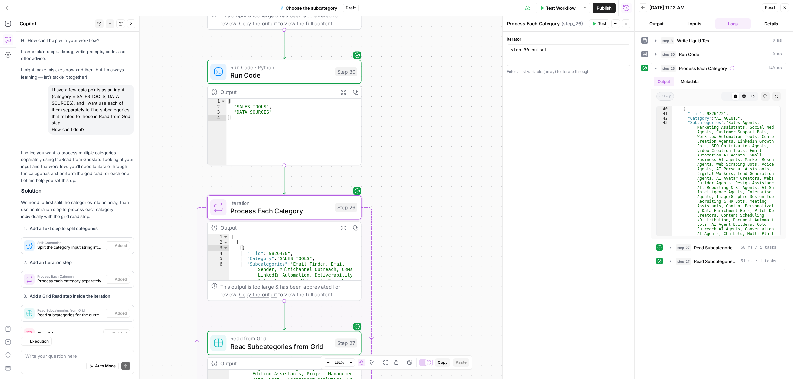
scroll to position [1317, 0]
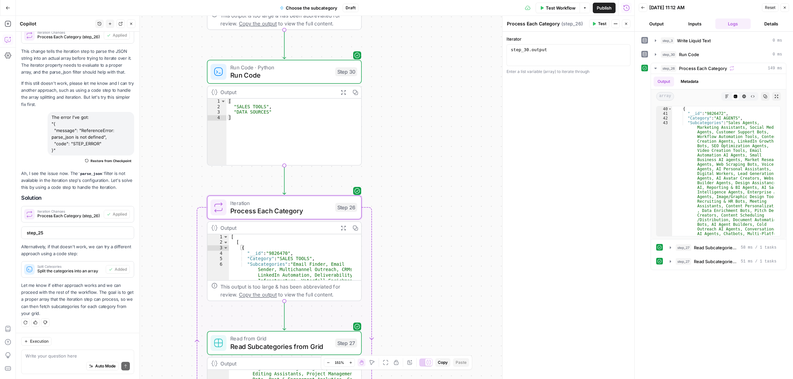
click at [55, 354] on textarea at bounding box center [77, 356] width 104 height 7
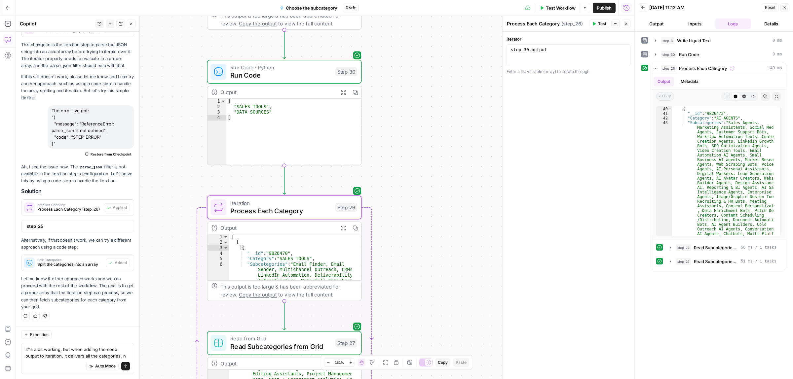
scroll to position [1330, 0]
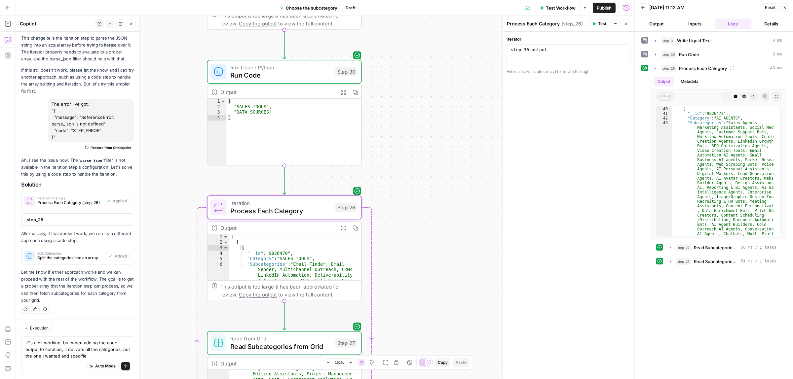
type textarea "It''s a bit working, but when adding the code output to Iteration, it delivers …"
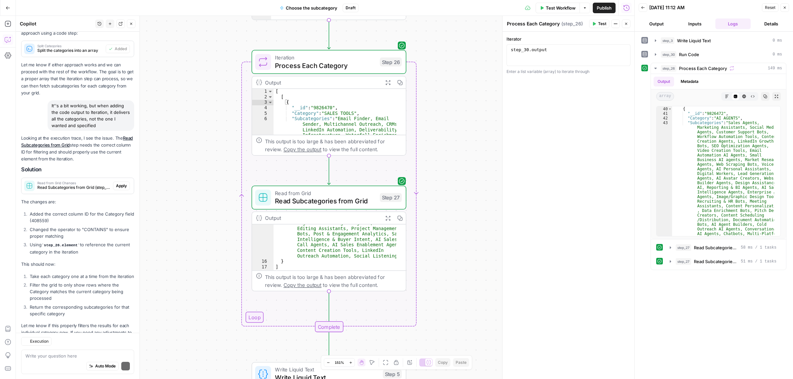
scroll to position [1577, 0]
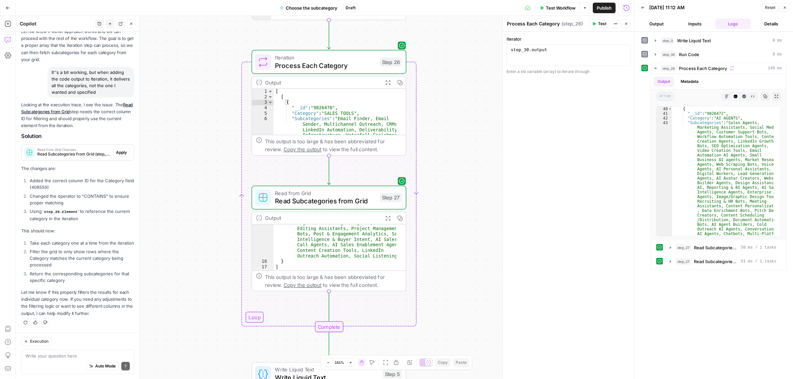
drag, startPoint x: 47, startPoint y: 96, endPoint x: 103, endPoint y: 97, distance: 55.8
click at [103, 101] on p "Looking at the execution trace, I see the issue. The Read Subcategories from Gr…" at bounding box center [77, 115] width 113 height 28
click at [101, 101] on p "Looking at the execution trace, I see the issue. The Read Subcategories from Gr…" at bounding box center [77, 115] width 113 height 28
drag, startPoint x: 95, startPoint y: 106, endPoint x: 121, endPoint y: 106, distance: 25.8
click at [121, 106] on p "Looking at the execution trace, I see the issue. The Read Subcategories from Gr…" at bounding box center [77, 115] width 113 height 28
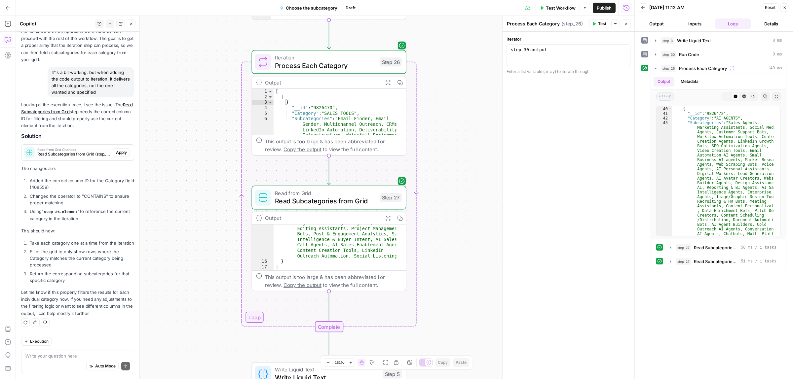
drag, startPoint x: 41, startPoint y: 112, endPoint x: 88, endPoint y: 112, distance: 47.2
click at [87, 112] on p "Looking at the execution trace, I see the issue. The Read Subcategories from Gr…" at bounding box center [77, 115] width 113 height 28
click at [91, 112] on p "Looking at the execution trace, I see the issue. The Read Subcategories from Gr…" at bounding box center [77, 115] width 113 height 28
click at [117, 150] on span "Apply" at bounding box center [121, 153] width 11 height 6
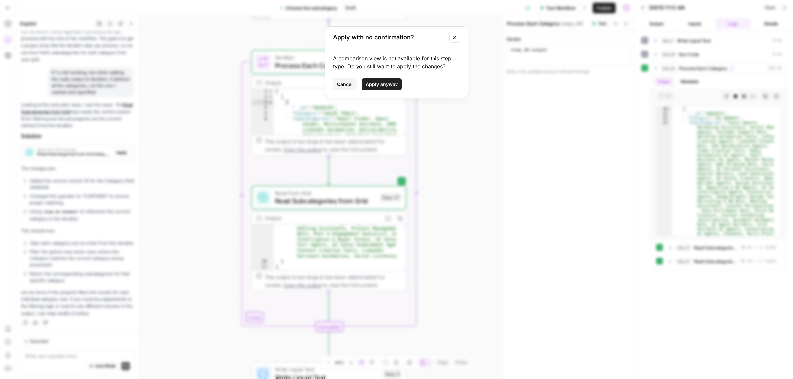
click at [385, 85] on span "Apply anyway" at bounding box center [382, 84] width 32 height 7
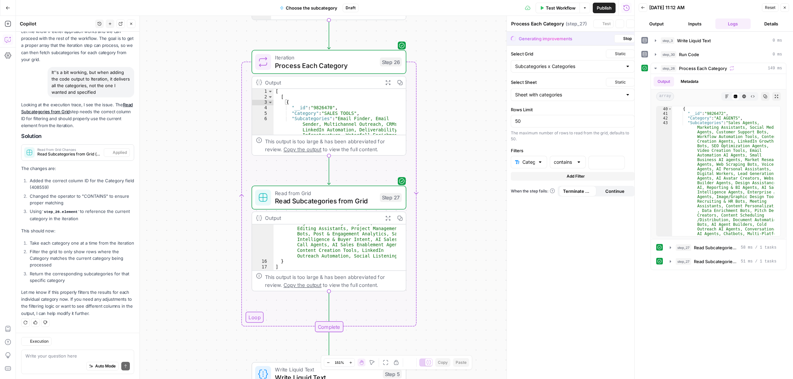
type textarea "Read Subcategories from Grid"
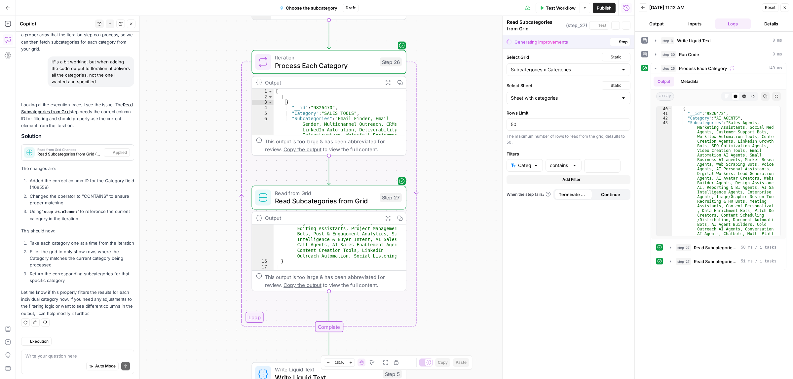
scroll to position [1588, 0]
click at [625, 166] on icon "button" at bounding box center [626, 166] width 4 height 4
click at [617, 43] on button "Stop" at bounding box center [620, 42] width 20 height 9
click at [626, 41] on span "Stop" at bounding box center [623, 42] width 9 height 6
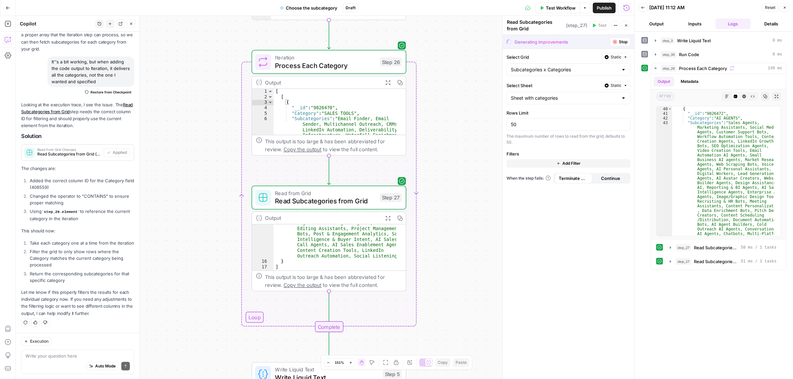
click at [626, 41] on span "Stop" at bounding box center [623, 42] width 9 height 6
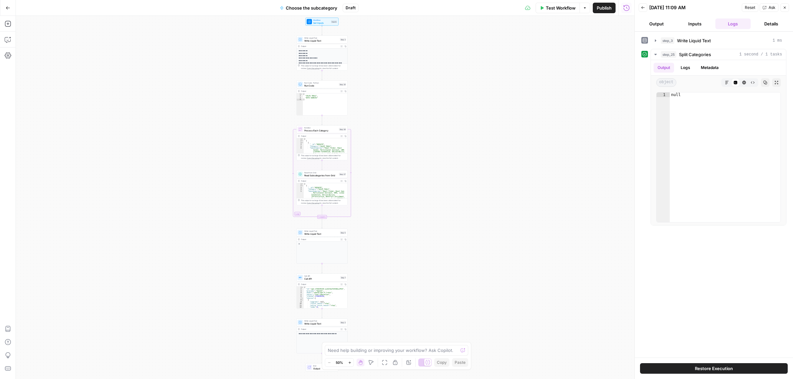
click at [522, 9] on div "Test Workflow Options Publish Run History" at bounding box center [496, 8] width 276 height 16
click at [525, 8] on icon at bounding box center [527, 7] width 5 height 5
click at [623, 7] on icon "button" at bounding box center [626, 8] width 6 height 6
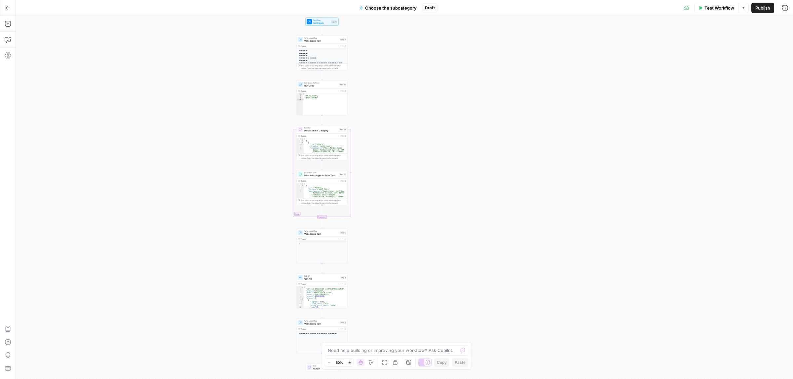
click at [780, 13] on div "Test Workflow Options Publish Run History" at bounding box center [615, 8] width 355 height 16
click at [785, 9] on icon "button" at bounding box center [784, 8] width 7 height 7
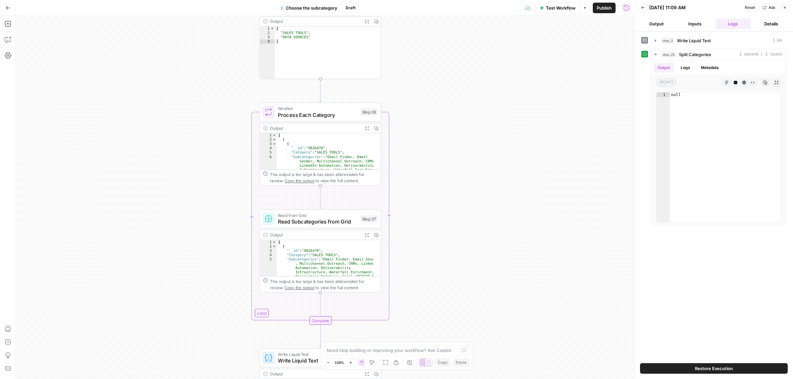
drag, startPoint x: 263, startPoint y: 141, endPoint x: 206, endPoint y: 149, distance: 57.4
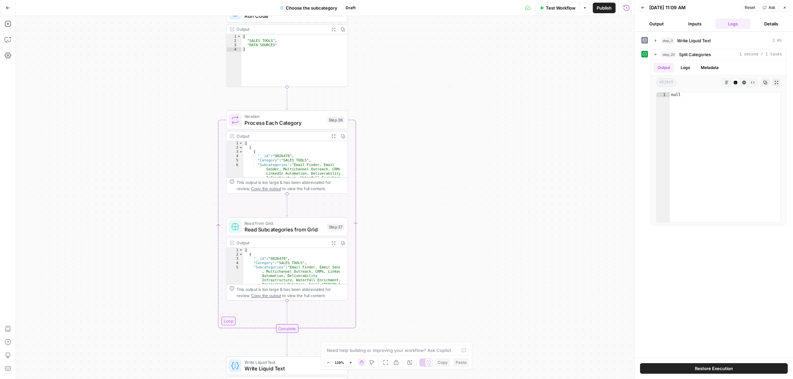
click at [278, 113] on span "Iteration" at bounding box center [283, 116] width 79 height 6
click at [608, 21] on button "Test" at bounding box center [599, 23] width 20 height 9
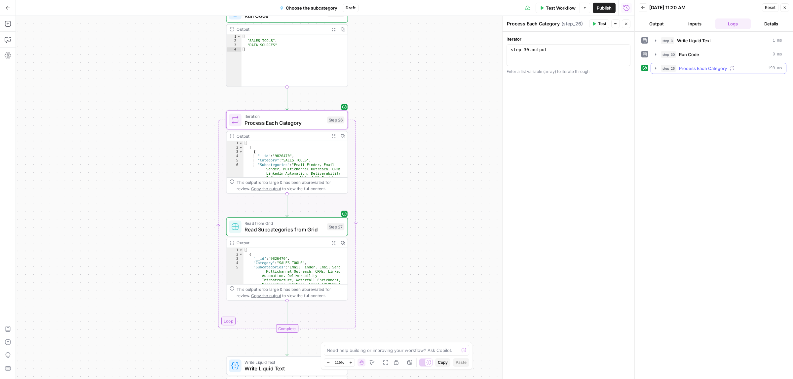
click at [712, 68] on span "Process Each Category" at bounding box center [703, 68] width 48 height 7
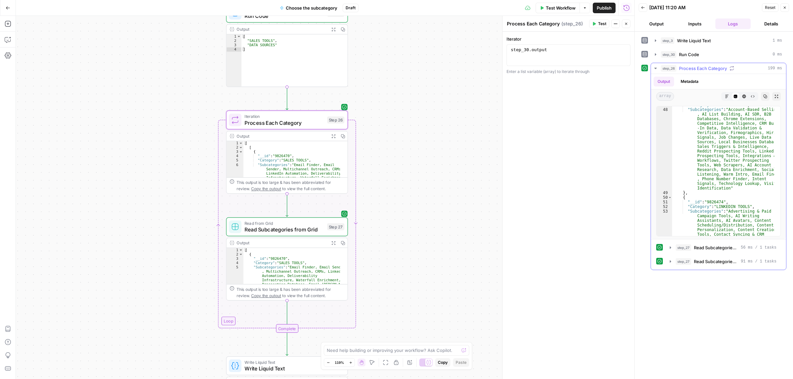
scroll to position [1211, 0]
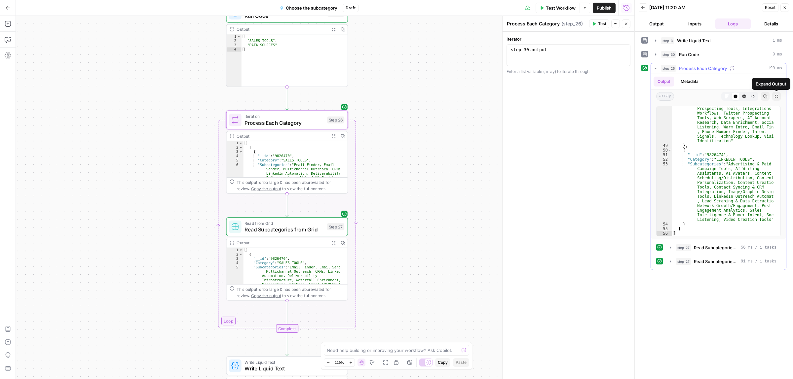
click at [766, 97] on icon "button" at bounding box center [765, 96] width 4 height 4
click at [5, 42] on icon "button" at bounding box center [8, 39] width 7 height 7
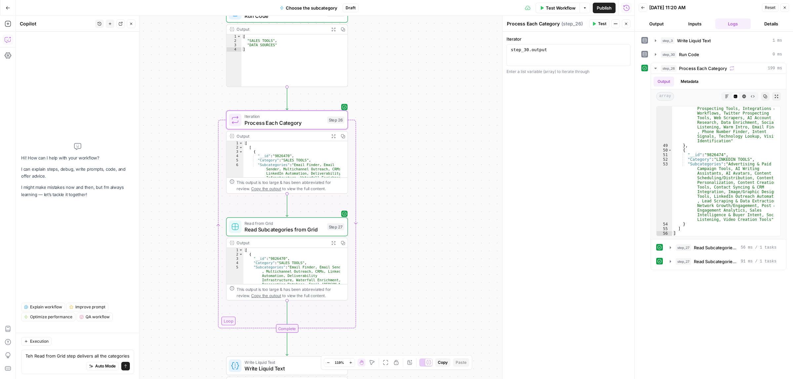
scroll to position [0, 0]
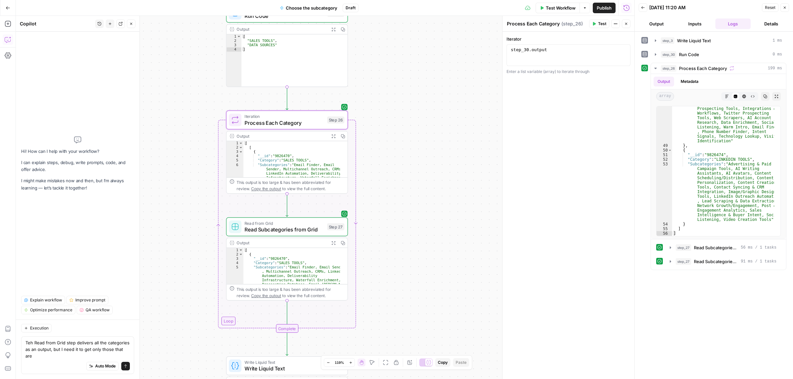
type textarea "Teh Read from Grid step delivers all the categories as an output, but I need it…"
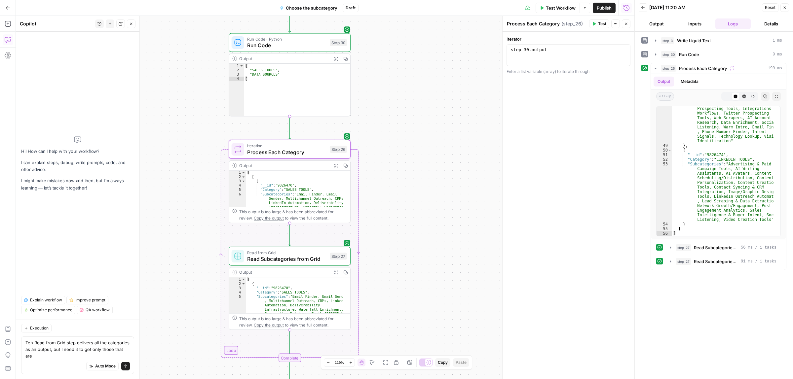
drag, startPoint x: 383, startPoint y: 115, endPoint x: 386, endPoint y: 132, distance: 17.7
click at [386, 132] on div "**********" at bounding box center [325, 197] width 618 height 363
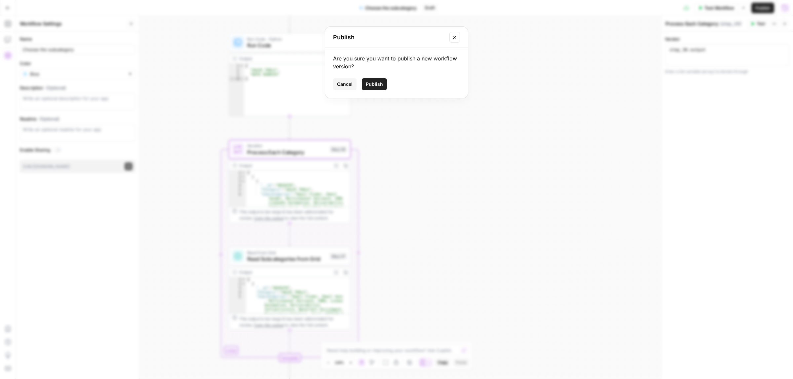
click at [453, 38] on icon "Close modal" at bounding box center [454, 37] width 3 height 3
click at [7, 39] on icon "button" at bounding box center [7, 39] width 0 height 0
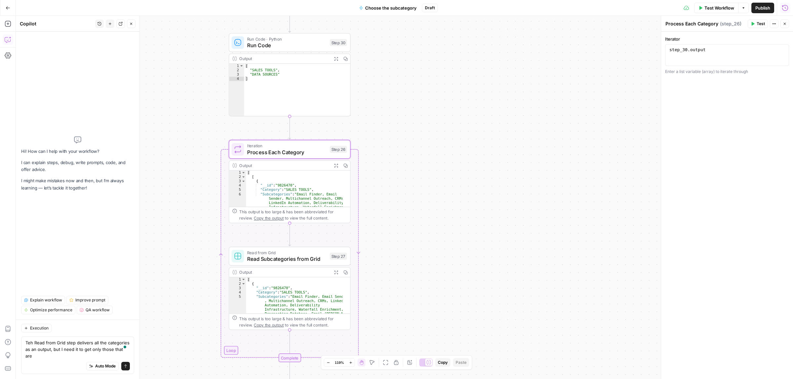
click at [106, 351] on textarea "Teh Read from Grid step delivers all the categories as an output, but I need it…" at bounding box center [77, 349] width 104 height 20
type textarea "Teh Read from Grid step delivers all the categories as an output, but I need it…"
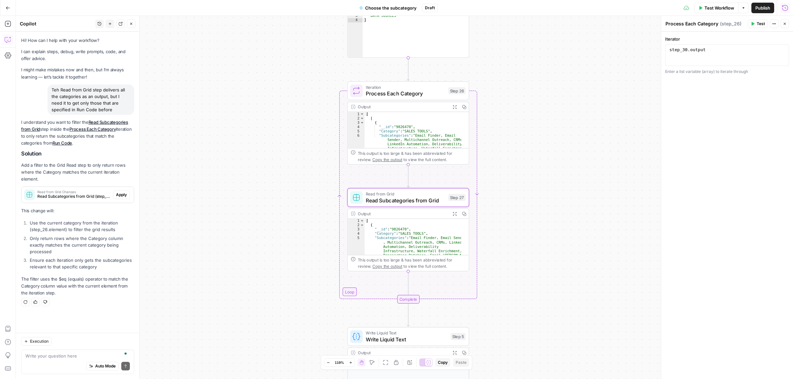
click at [121, 194] on span "Apply" at bounding box center [121, 195] width 11 height 6
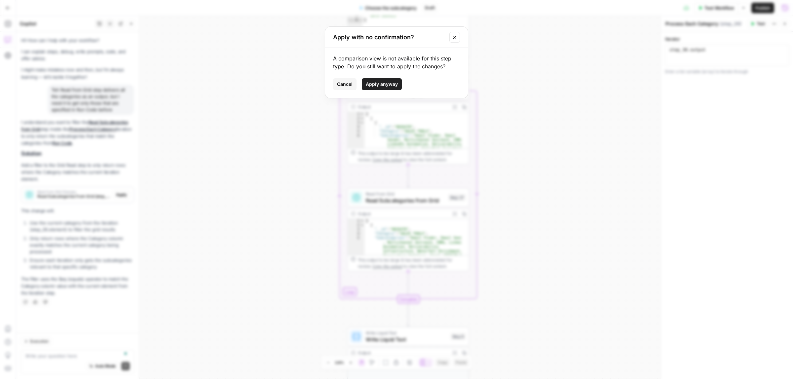
click at [388, 79] on button "Apply anyway" at bounding box center [382, 84] width 40 height 12
click at [385, 86] on span "Iteration" at bounding box center [405, 87] width 79 height 6
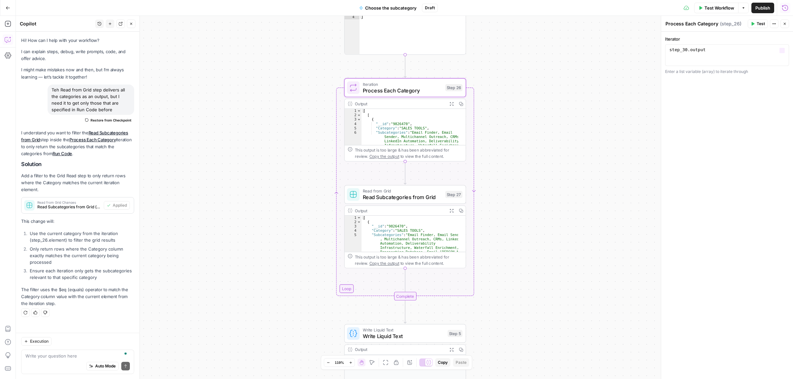
type textarea "**********"
click at [703, 53] on div "step_30 . output" at bounding box center [727, 60] width 118 height 26
click at [752, 23] on icon "button" at bounding box center [752, 24] width 3 height 4
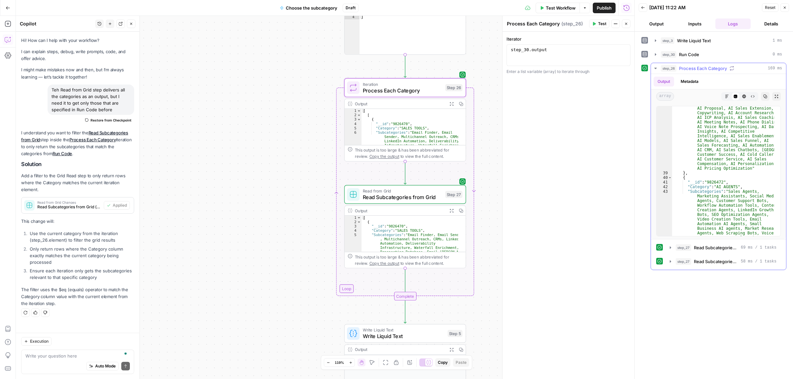
scroll to position [1211, 0]
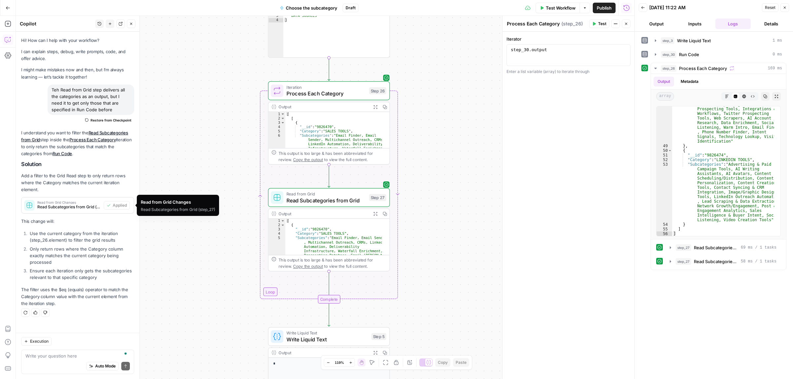
click at [331, 199] on span "Read Subcategories from Grid" at bounding box center [325, 200] width 79 height 8
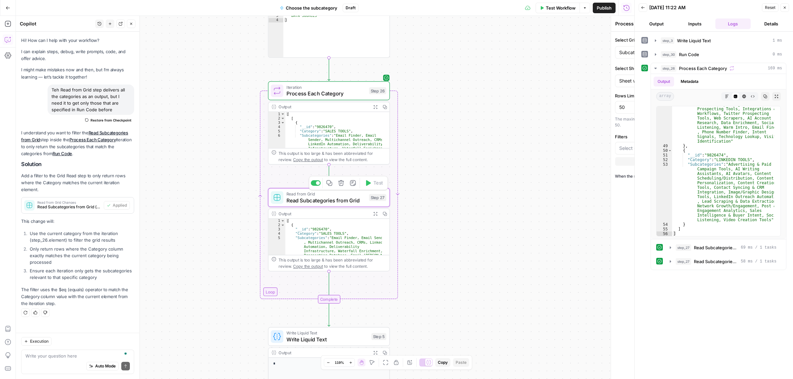
type textarea "Read Subcategories from Grid"
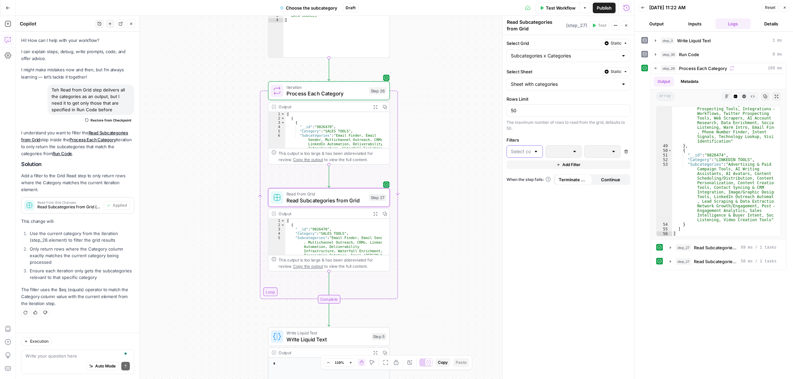
click at [524, 154] on input "text" at bounding box center [521, 151] width 20 height 7
click at [529, 167] on span "Category" at bounding box center [526, 169] width 15 height 7
click at [571, 154] on div "is equal to" at bounding box center [563, 151] width 36 height 13
type input "contains"
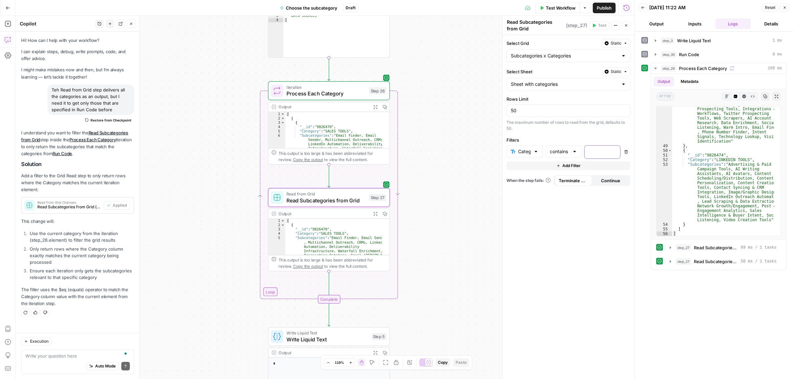
click at [599, 152] on p at bounding box center [596, 151] width 17 height 7
click at [615, 152] on icon "button" at bounding box center [613, 151] width 3 height 3
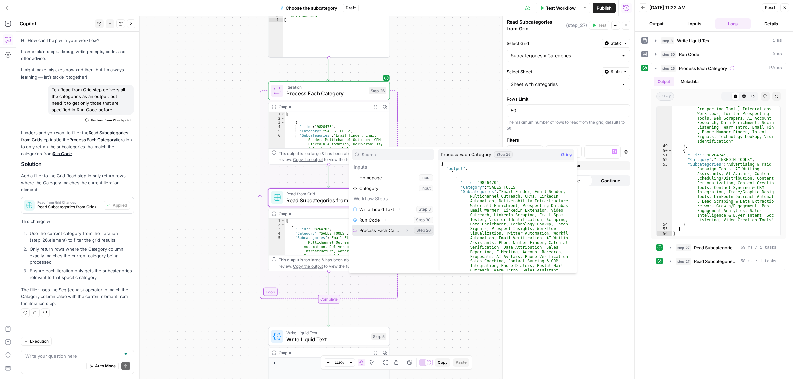
click at [384, 230] on button "Select variable Process Each Category" at bounding box center [392, 230] width 83 height 11
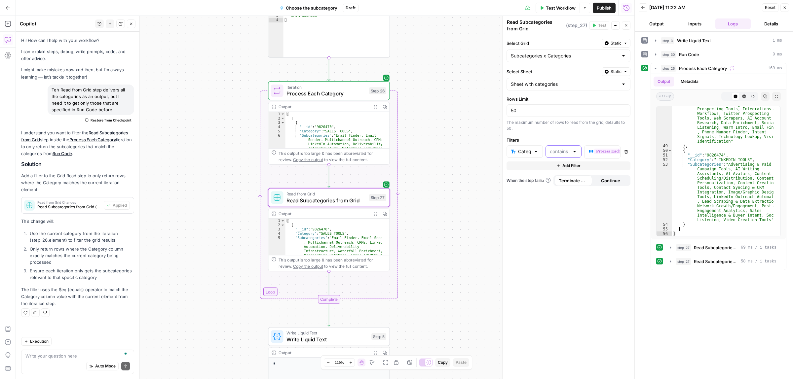
click at [557, 154] on input "text" at bounding box center [560, 151] width 20 height 7
click at [560, 205] on span "is equal to" at bounding box center [562, 206] width 22 height 7
type input "is equal to"
click at [367, 80] on button "Test" at bounding box center [373, 76] width 24 height 10
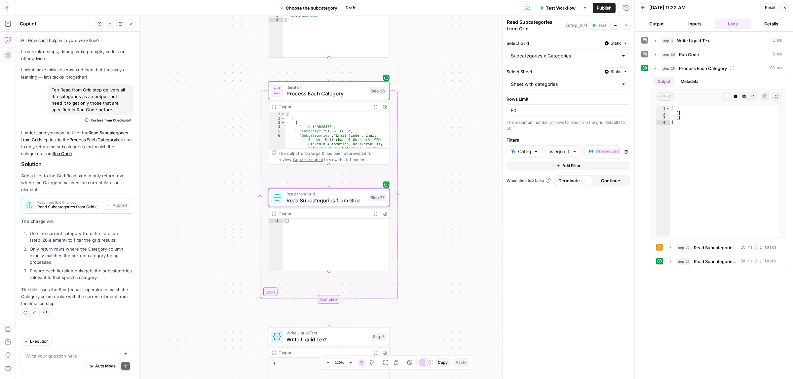
click at [43, 342] on span "Execution" at bounding box center [39, 341] width 18 height 6
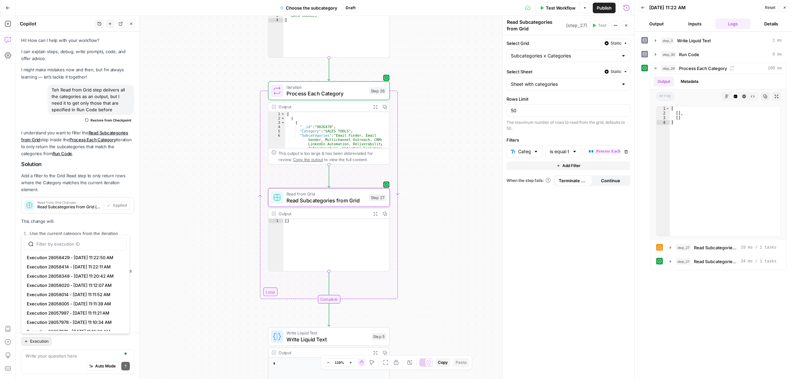
click at [92, 225] on p "This change will:" at bounding box center [77, 221] width 113 height 7
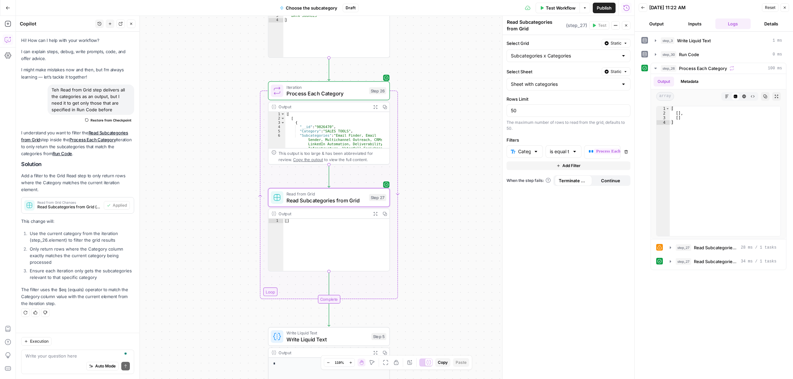
click at [47, 361] on div "Auto Mode Send" at bounding box center [77, 366] width 104 height 15
type textarea "t"
type textarea "it doesn't work"
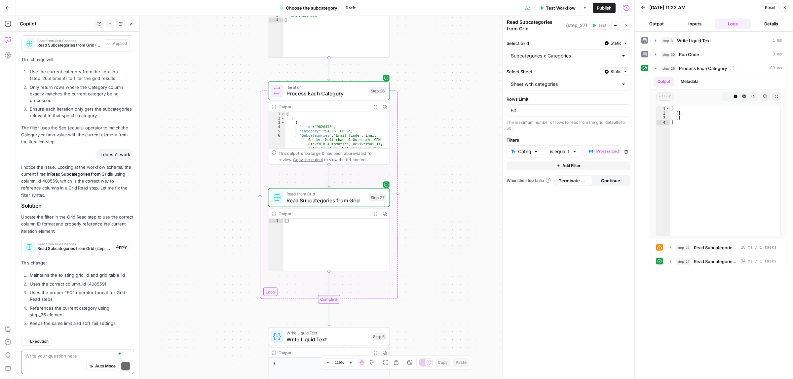
scroll to position [192, 0]
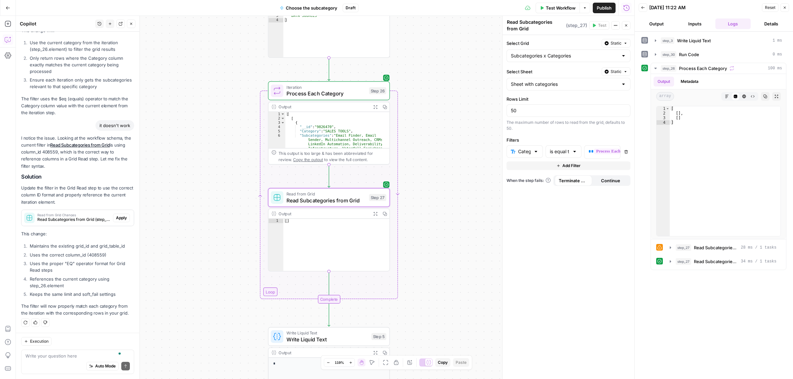
click at [117, 216] on span "Apply" at bounding box center [121, 218] width 11 height 6
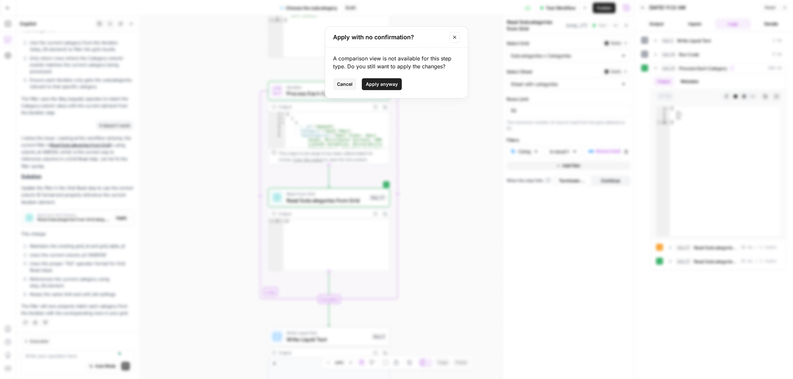
click at [381, 87] on span "Apply anyway" at bounding box center [382, 84] width 32 height 7
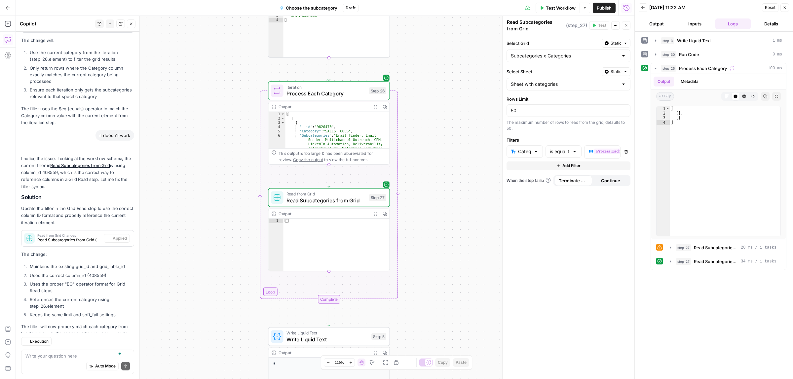
scroll to position [202, 0]
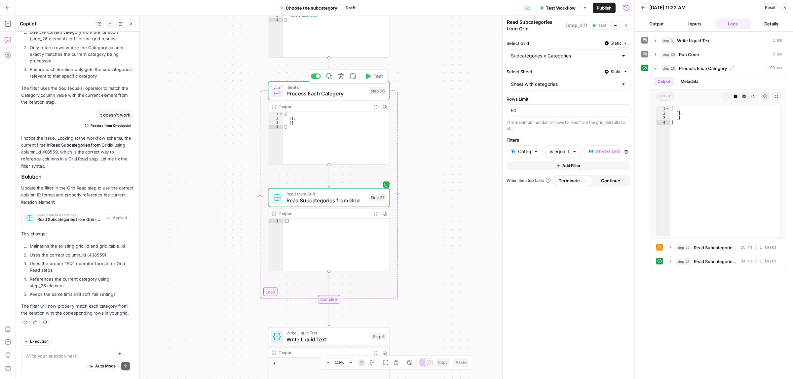
click at [380, 76] on span "Test" at bounding box center [378, 76] width 10 height 7
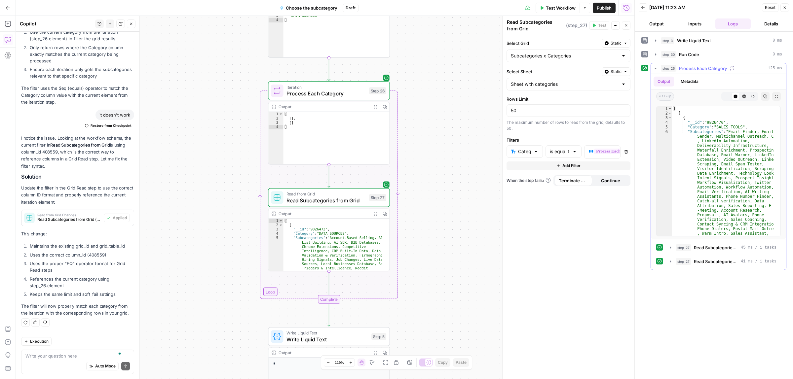
click at [775, 134] on div at bounding box center [776, 170] width 8 height 129
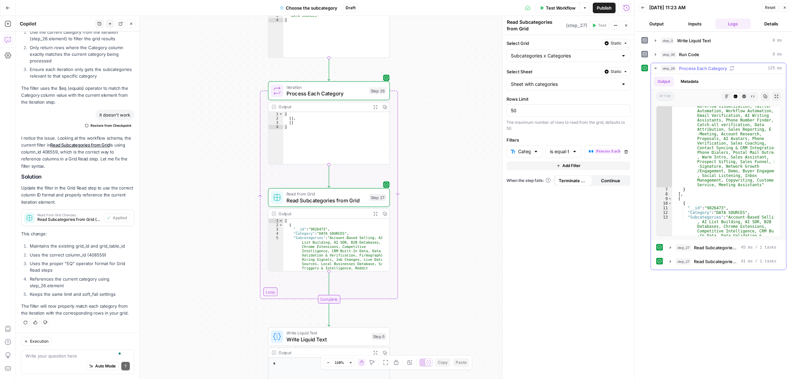
scroll to position [152, 0]
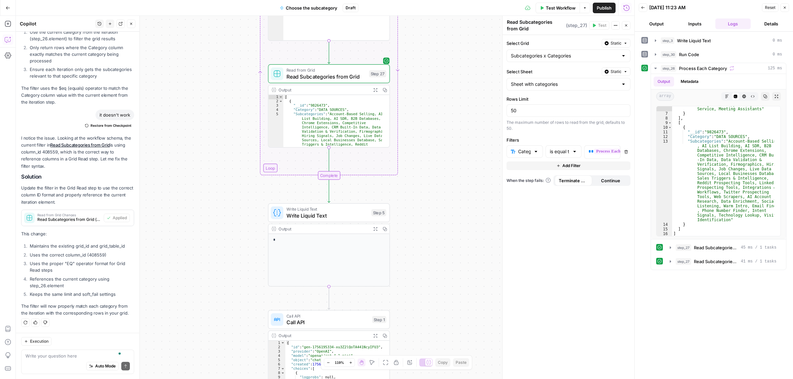
click at [310, 217] on span "Write Liquid Text" at bounding box center [327, 216] width 82 height 8
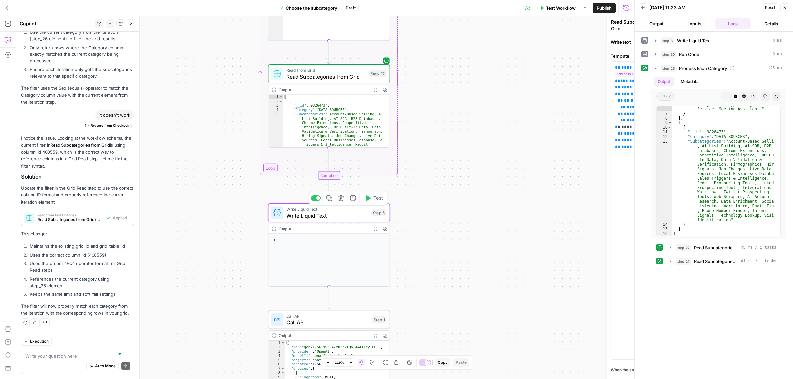
type textarea "Write Liquid Text"
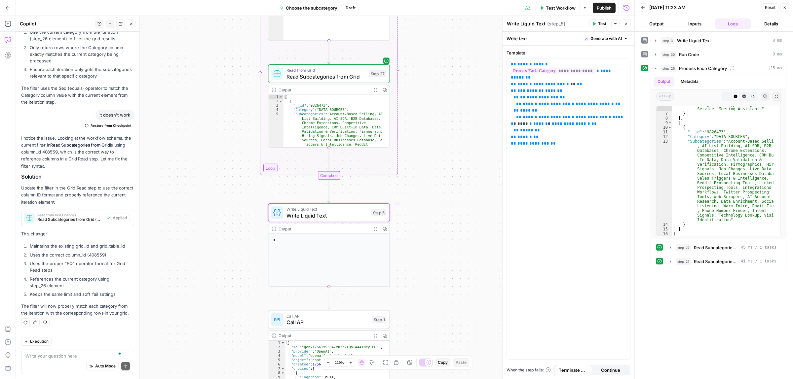
click at [601, 23] on span "Test" at bounding box center [602, 24] width 8 height 6
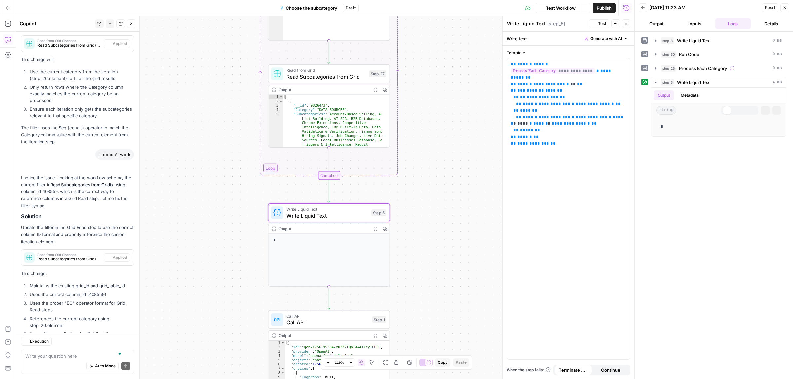
scroll to position [202, 0]
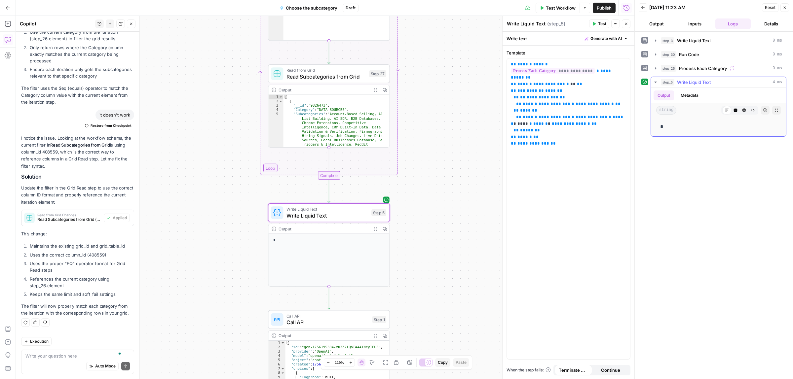
drag, startPoint x: 664, startPoint y: 129, endPoint x: 644, endPoint y: 129, distance: 19.5
click at [650, 129] on div "step_5 Write Liquid Text 4 ms Output Metadata string Markdown Code Editor HTML …" at bounding box center [713, 107] width 145 height 60
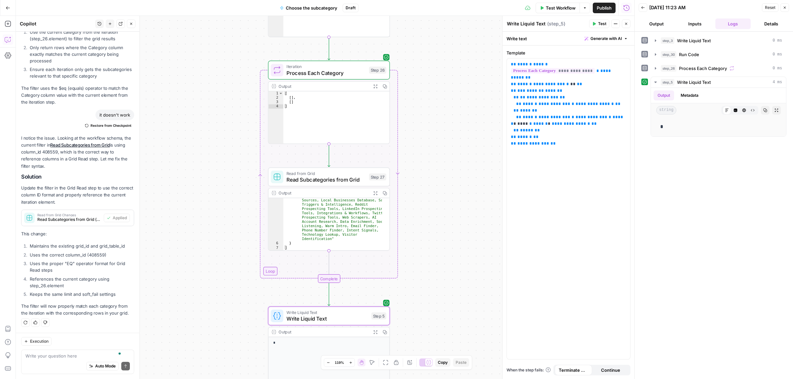
click at [330, 180] on span "Read Subcategories from Grid" at bounding box center [325, 180] width 79 height 8
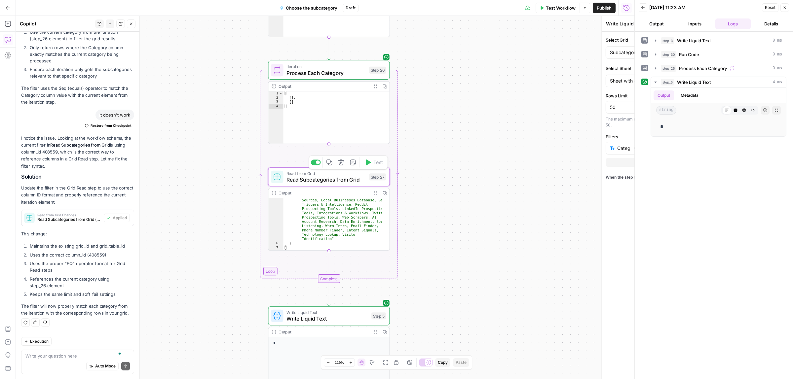
type textarea "Read Subcategories from Grid"
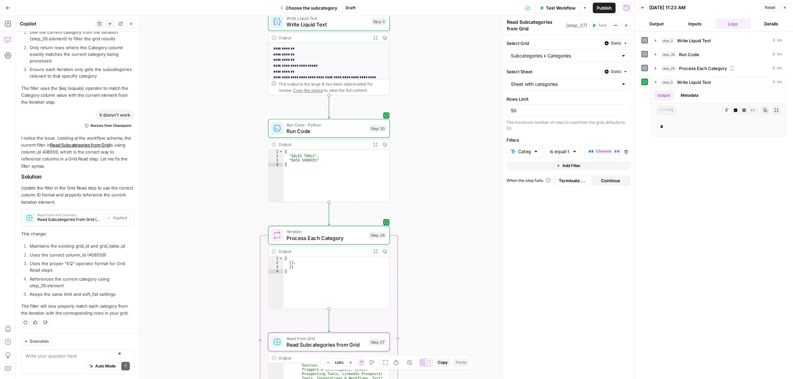
drag, startPoint x: 553, startPoint y: 10, endPoint x: 574, endPoint y: 27, distance: 27.0
click at [553, 9] on span "Test Workflow" at bounding box center [561, 8] width 30 height 7
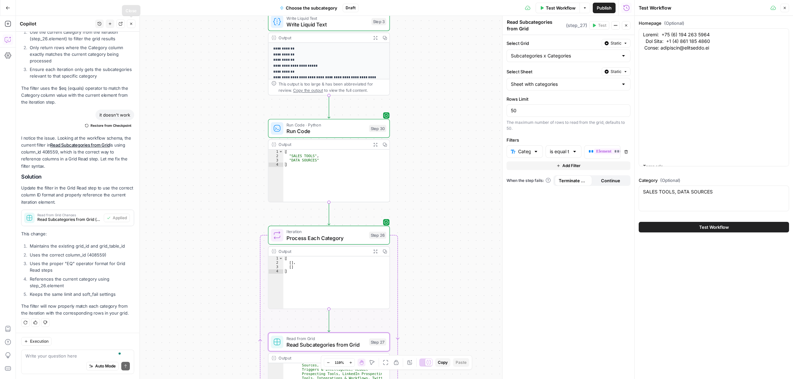
click at [131, 25] on icon "button" at bounding box center [131, 24] width 4 height 4
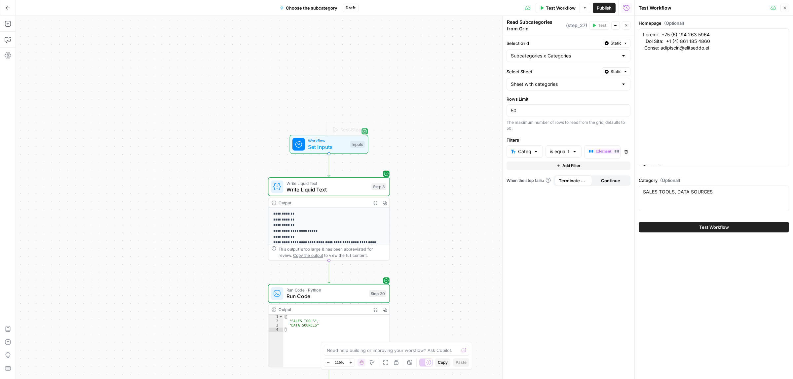
click at [294, 190] on span "Write Liquid Text" at bounding box center [327, 190] width 82 height 8
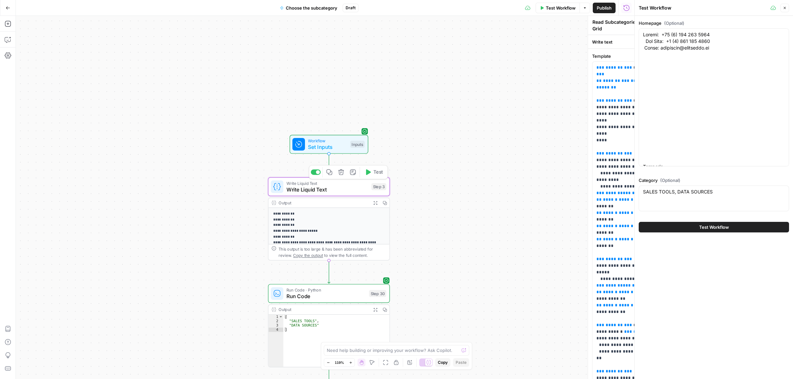
type textarea "Write Liquid Text"
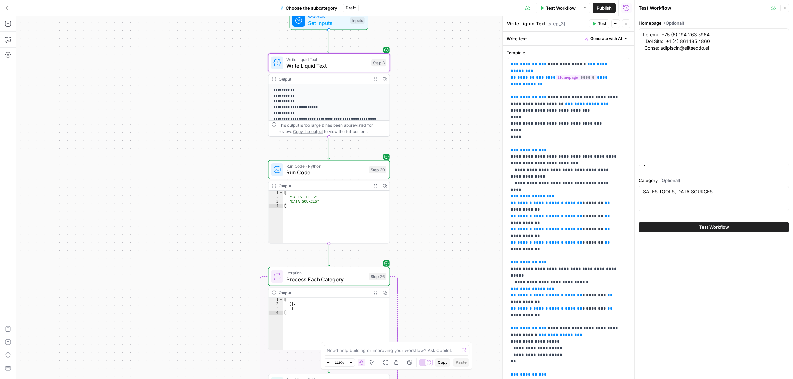
click at [317, 173] on span "Run Code" at bounding box center [325, 172] width 79 height 8
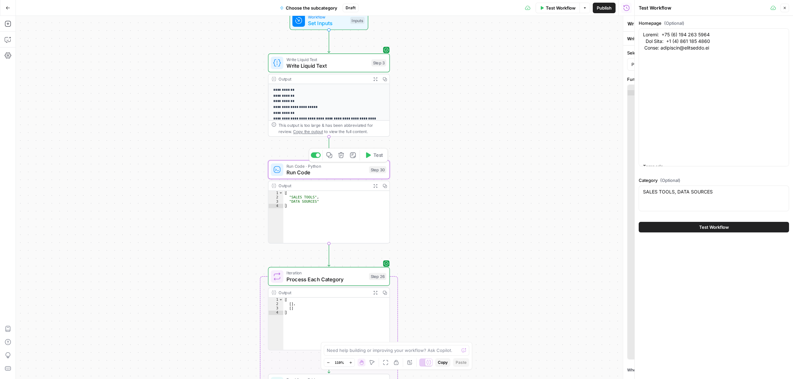
type textarea "Run Code"
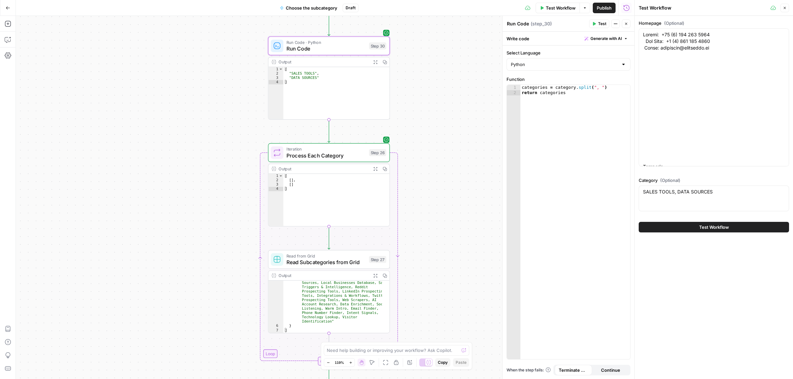
click at [319, 159] on span "Process Each Category" at bounding box center [325, 156] width 79 height 8
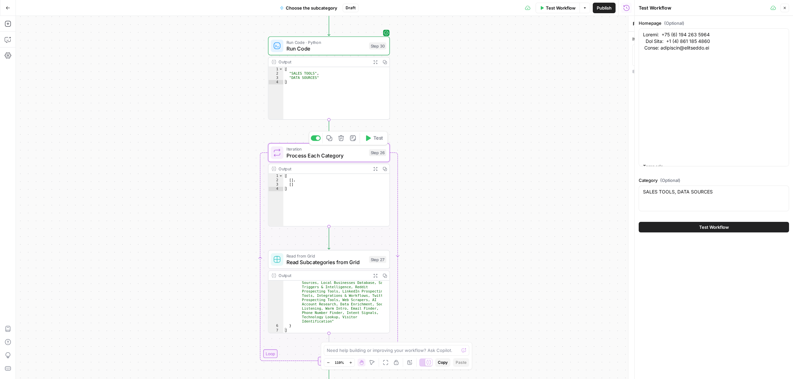
type textarea "Process Each Category"
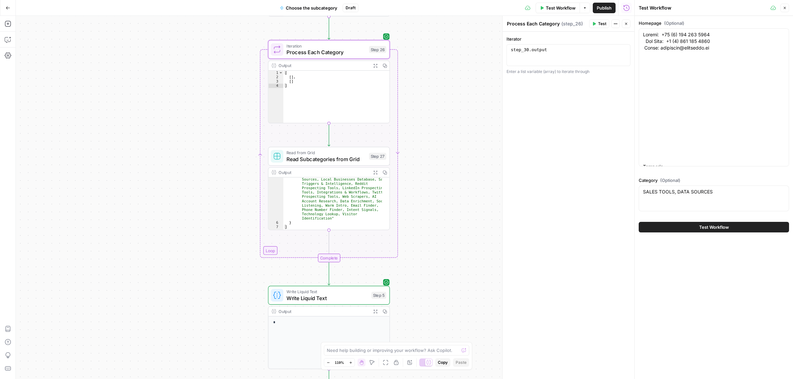
click at [333, 162] on span "Read Subcategories from Grid" at bounding box center [325, 159] width 79 height 8
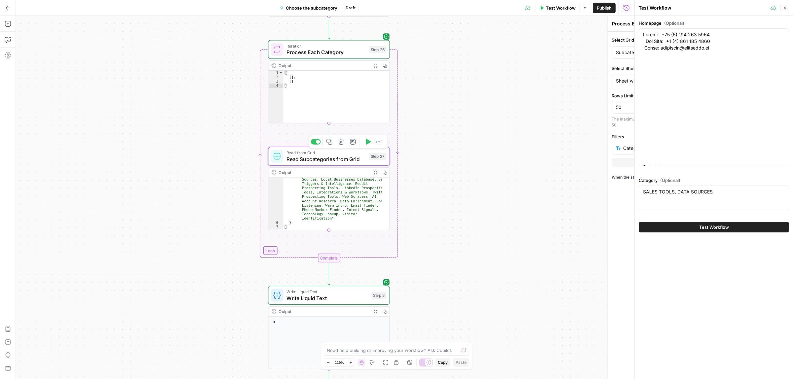
type textarea "Read Subcategories from Grid"
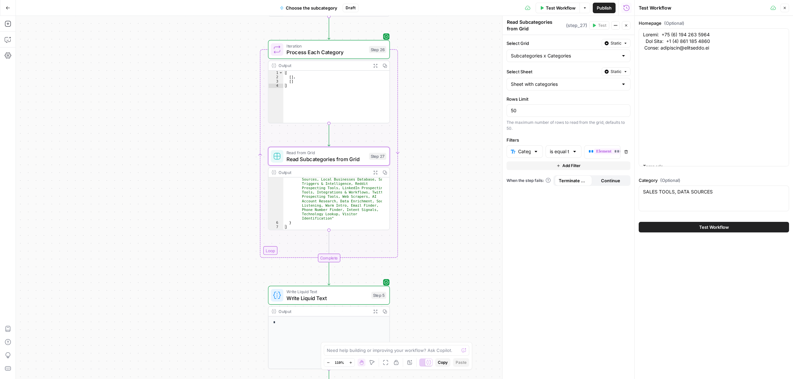
click at [430, 46] on div "**********" at bounding box center [325, 197] width 618 height 363
click at [373, 35] on span "Test" at bounding box center [378, 34] width 10 height 7
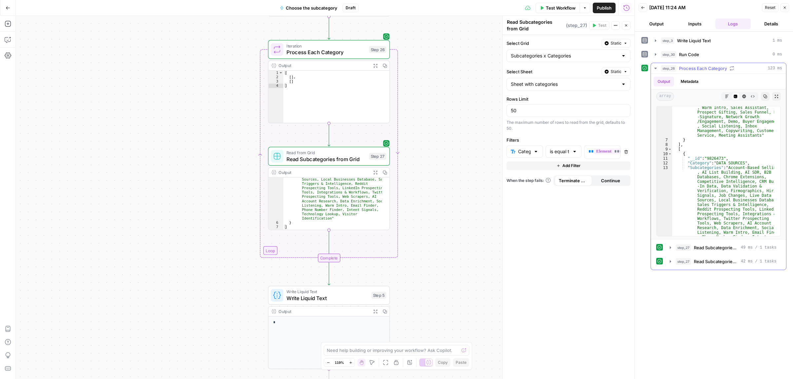
scroll to position [152, 0]
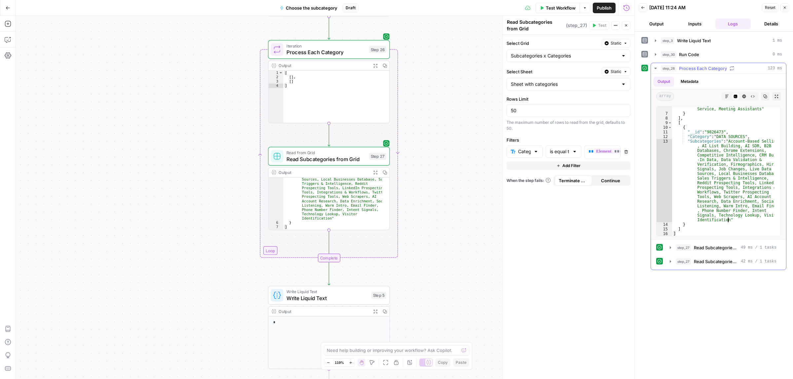
drag, startPoint x: 731, startPoint y: 220, endPoint x: 706, endPoint y: 157, distance: 68.0
click at [706, 157] on div ""Subcategories" : "Email Finder, Email Sender, Multichannel Outreach, CRMs , Li…" at bounding box center [723, 111] width 102 height 268
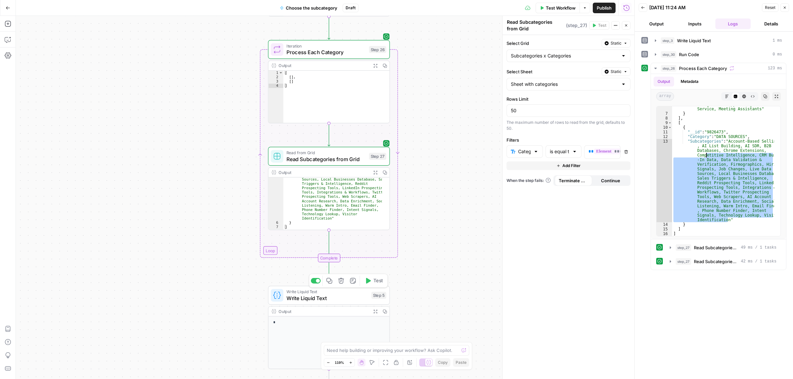
drag, startPoint x: 333, startPoint y: 295, endPoint x: 385, endPoint y: 273, distance: 56.5
click at [333, 295] on span "Write Liquid Text" at bounding box center [327, 298] width 82 height 8
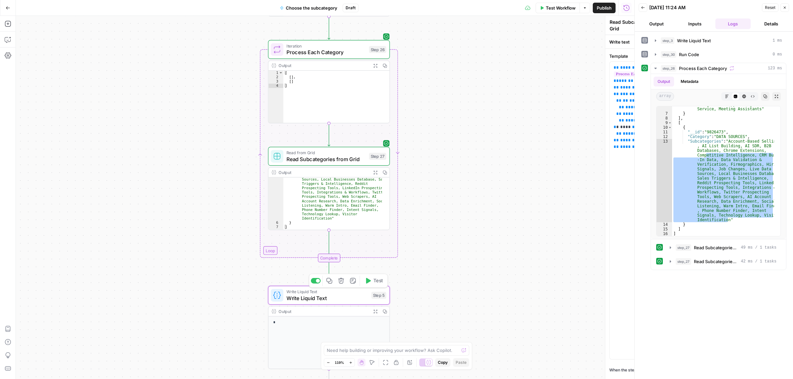
type textarea "Write Liquid Text"
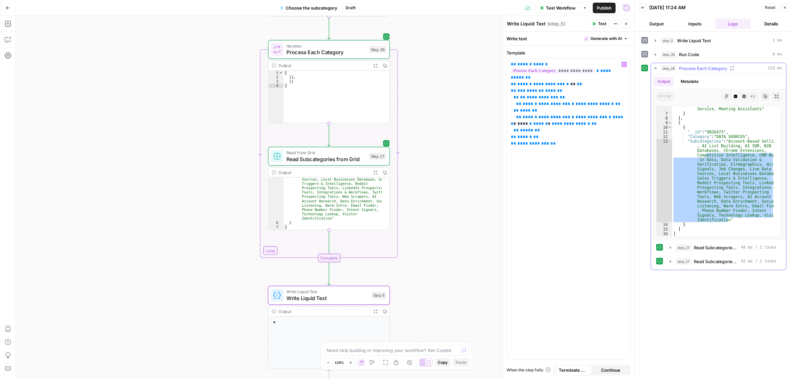
click at [704, 174] on div ""Subcategories" : "Email Finder, Email Sender, Multichannel Outreach, CRMs , Li…" at bounding box center [723, 171] width 102 height 130
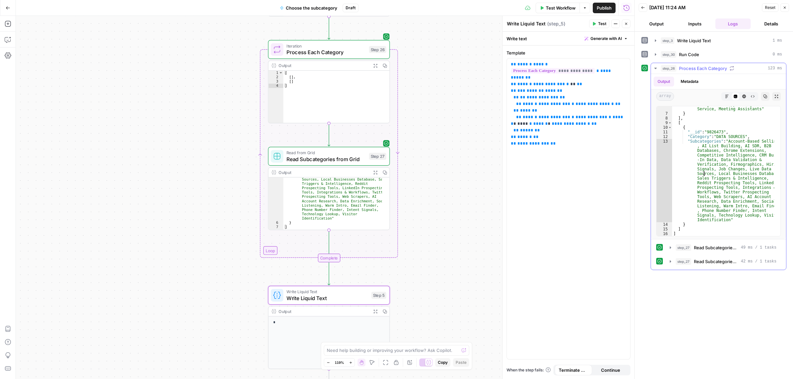
type textarea "* *"
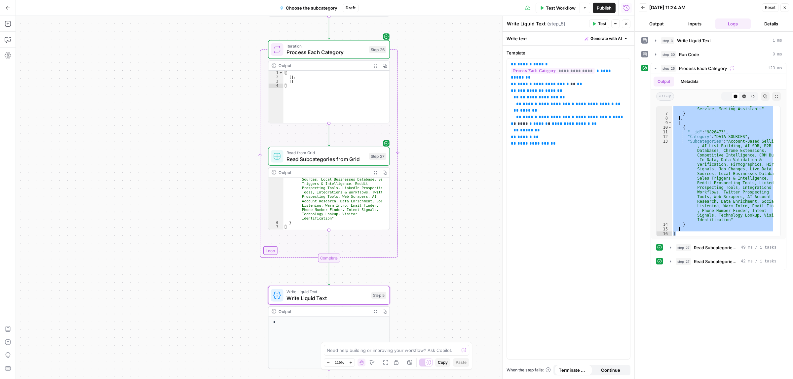
click at [336, 298] on span "Write Liquid Text" at bounding box center [327, 298] width 82 height 8
drag, startPoint x: 590, startPoint y: 71, endPoint x: 514, endPoint y: 69, distance: 76.3
click at [514, 69] on p "**********" at bounding box center [568, 100] width 115 height 79
click at [625, 65] on icon "button" at bounding box center [623, 64] width 3 height 3
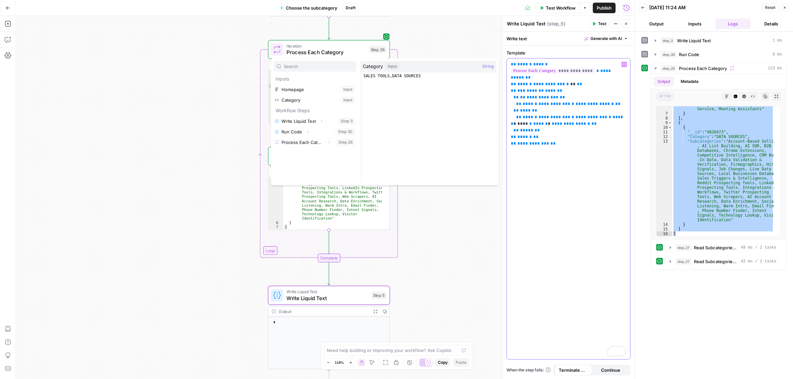
click at [592, 150] on div "**********" at bounding box center [568, 208] width 123 height 301
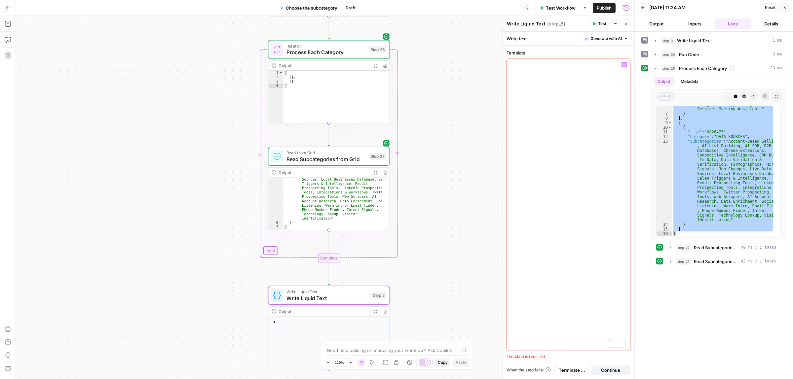
click at [623, 63] on icon "button" at bounding box center [623, 64] width 3 height 3
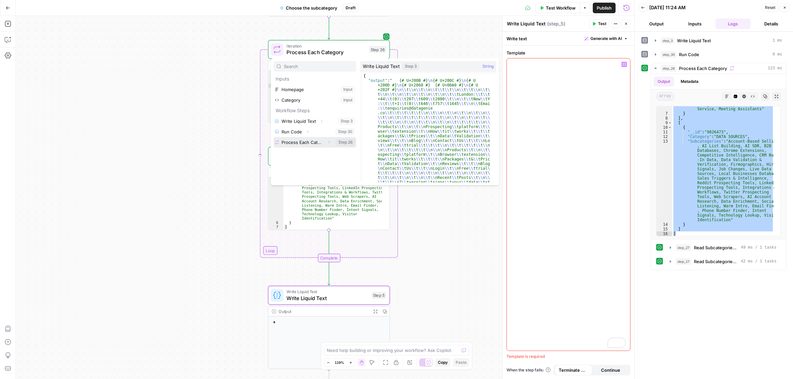
click at [302, 142] on button "Select variable Process Each Category" at bounding box center [314, 142] width 83 height 11
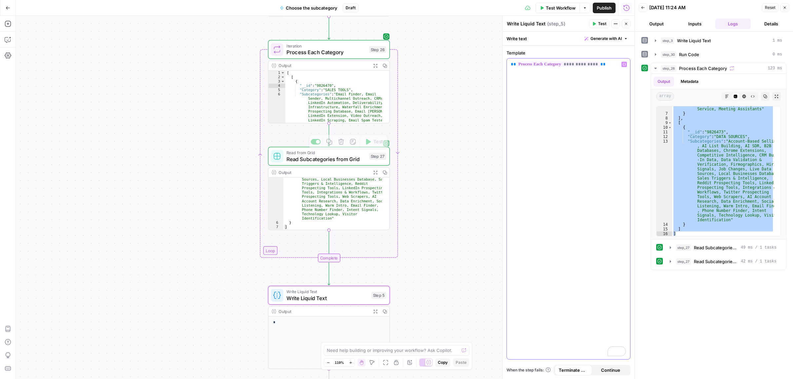
click at [542, 73] on div "**********" at bounding box center [568, 208] width 123 height 301
click at [597, 22] on button "Test" at bounding box center [599, 23] width 20 height 9
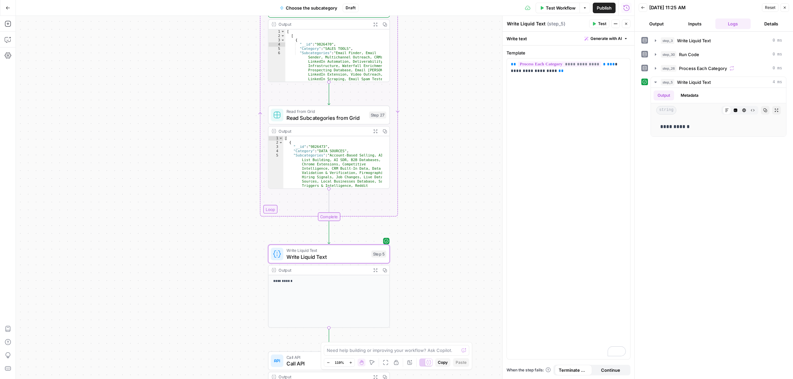
scroll to position [36, 0]
click at [338, 258] on span "Write Liquid Text" at bounding box center [327, 257] width 82 height 8
drag, startPoint x: 573, startPoint y: 75, endPoint x: 491, endPoint y: 53, distance: 84.4
click at [491, 53] on body "**********" at bounding box center [396, 189] width 793 height 379
click at [553, 132] on div "**********" at bounding box center [568, 208] width 123 height 301
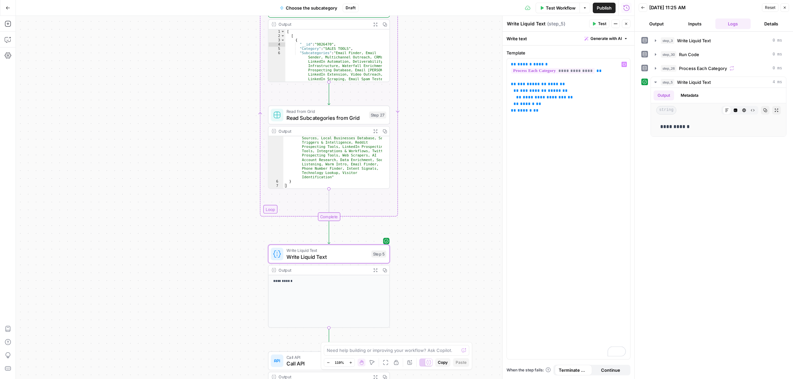
click at [600, 25] on span "Test" at bounding box center [602, 24] width 8 height 6
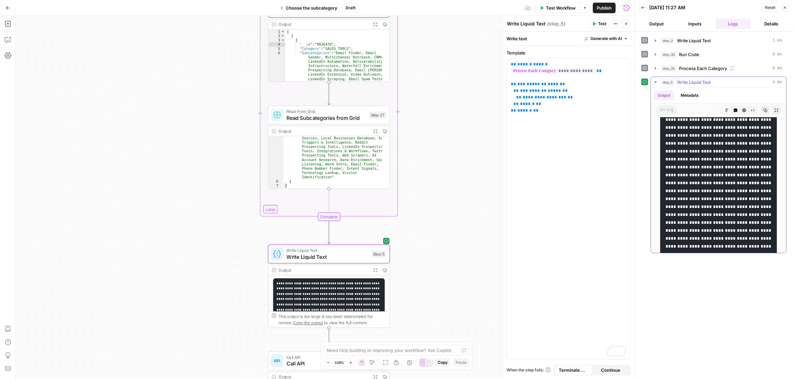
scroll to position [41, 0]
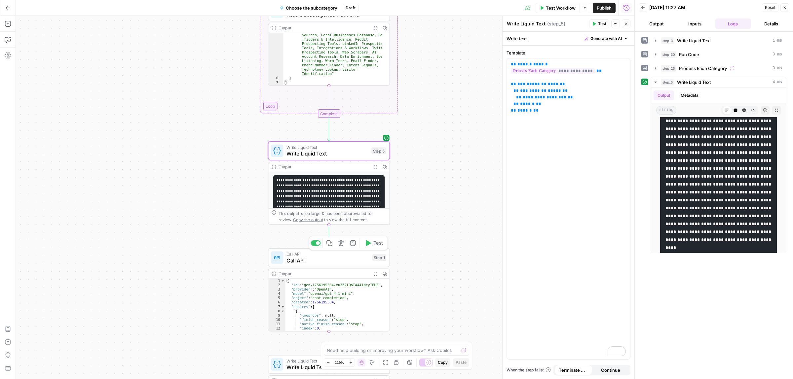
click at [306, 262] on span "Call API" at bounding box center [327, 261] width 83 height 8
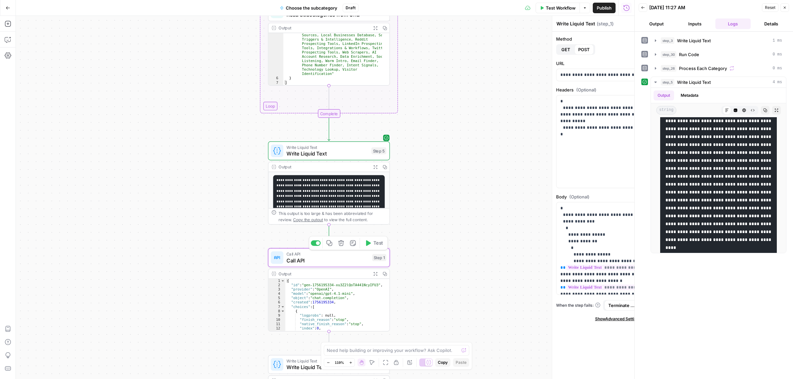
type textarea "Call API"
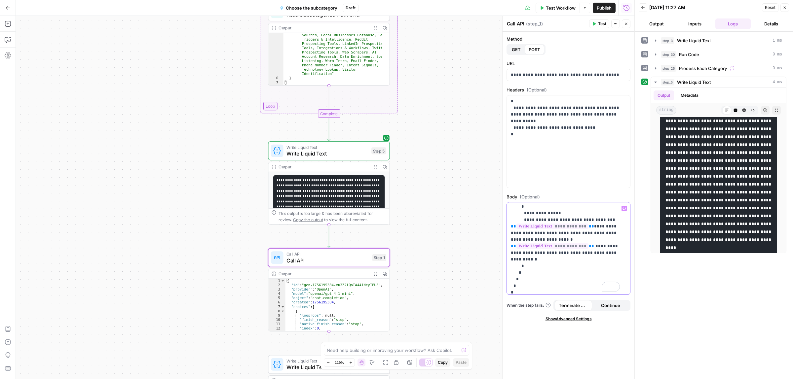
drag, startPoint x: 584, startPoint y: 246, endPoint x: 511, endPoint y: 245, distance: 72.3
click at [511, 245] on p "**********" at bounding box center [565, 230] width 109 height 132
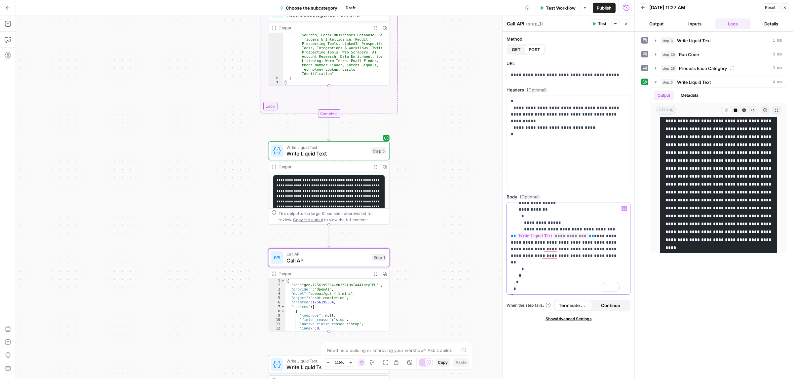
click at [623, 208] on icon "button" at bounding box center [623, 208] width 3 height 3
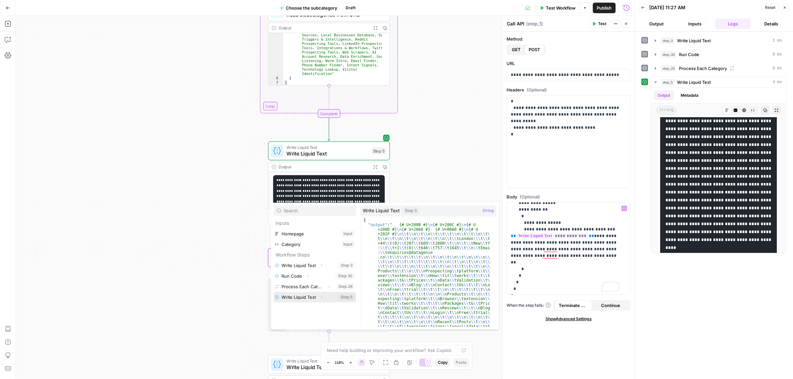
click at [302, 295] on button "Select variable Write Liquid Text" at bounding box center [314, 297] width 83 height 11
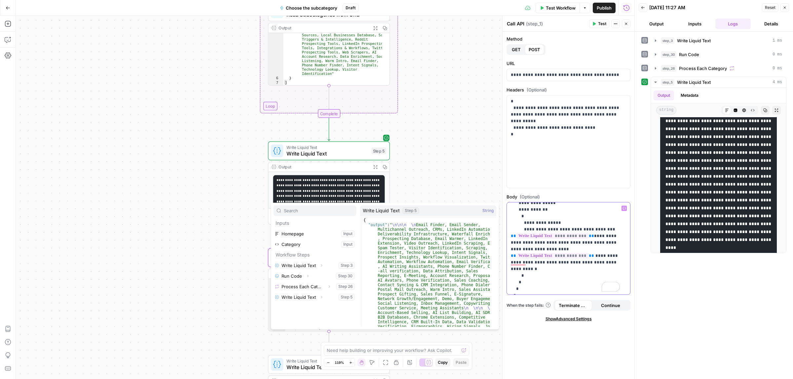
scroll to position [38, 0]
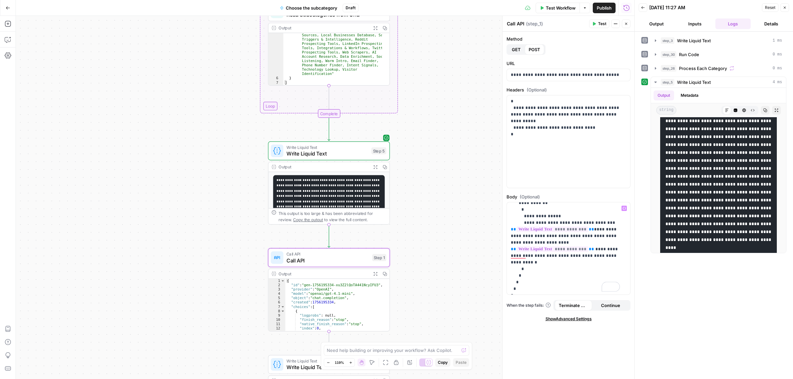
click at [556, 9] on span "Test Workflow" at bounding box center [561, 8] width 30 height 7
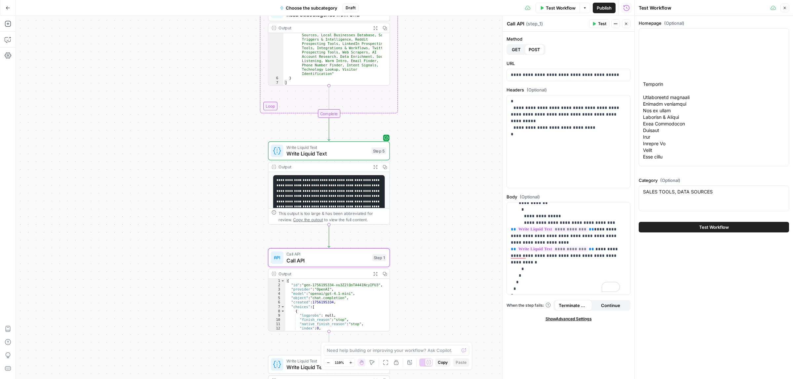
scroll to position [0, 0]
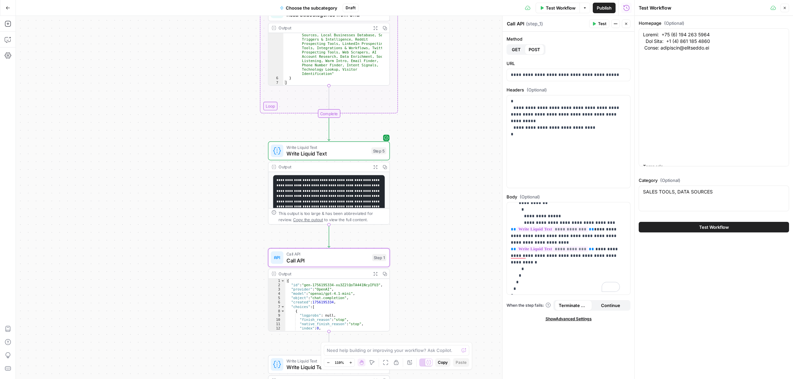
click at [718, 231] on button "Test Workflow" at bounding box center [713, 227] width 150 height 11
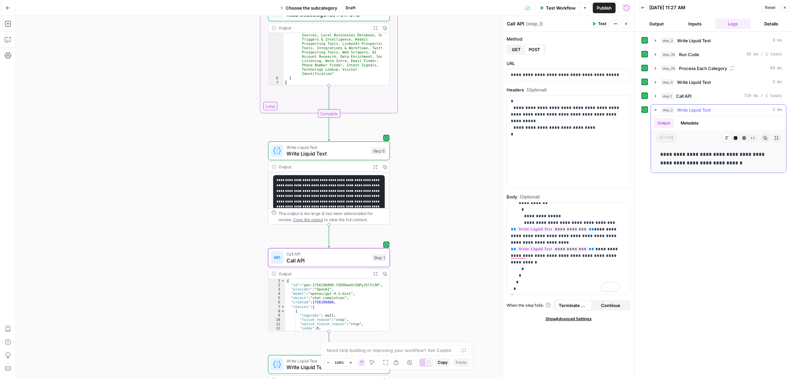
drag, startPoint x: 693, startPoint y: 163, endPoint x: 709, endPoint y: 164, distance: 16.2
click at [696, 163] on p "**********" at bounding box center [718, 158] width 116 height 17
click at [712, 164] on p "**********" at bounding box center [718, 158] width 116 height 17
drag, startPoint x: 676, startPoint y: 153, endPoint x: 722, endPoint y: 153, distance: 45.9
click at [722, 153] on p "**********" at bounding box center [718, 158] width 116 height 17
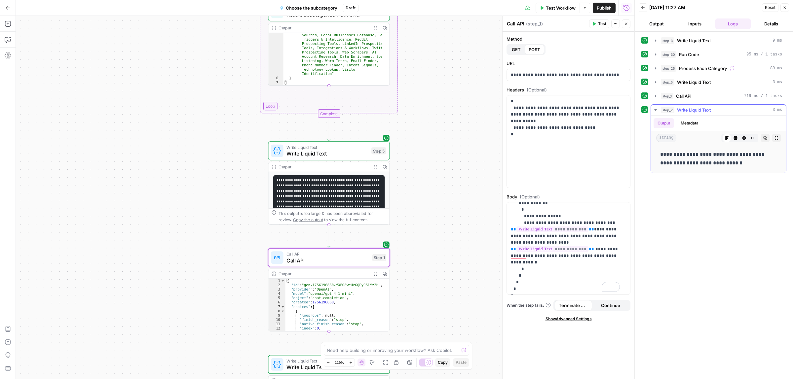
click at [728, 153] on p "**********" at bounding box center [718, 158] width 116 height 17
drag, startPoint x: 679, startPoint y: 164, endPoint x: 726, endPoint y: 164, distance: 46.6
click at [725, 164] on p "**********" at bounding box center [718, 158] width 116 height 17
click at [726, 164] on p "**********" at bounding box center [718, 158] width 116 height 17
click at [602, 10] on span "Publish" at bounding box center [603, 8] width 15 height 7
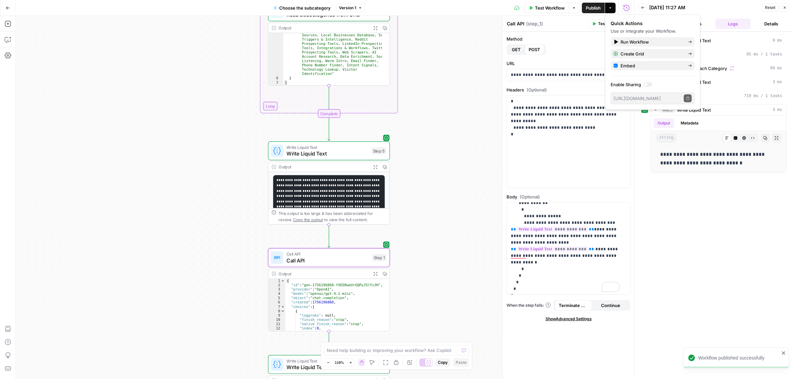
click at [6, 8] on icon "button" at bounding box center [8, 8] width 5 height 5
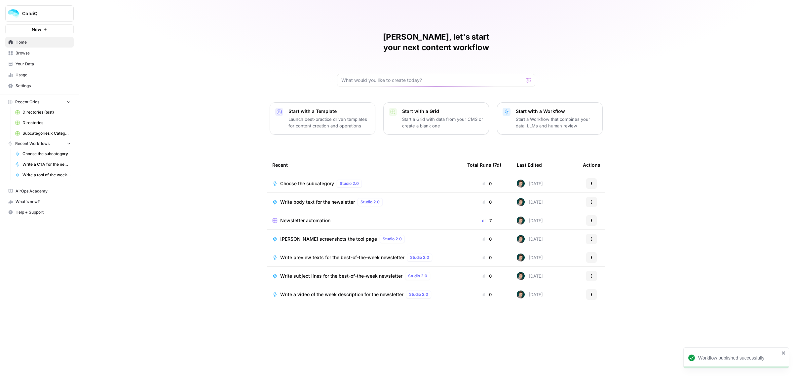
click at [35, 124] on span "Directories" at bounding box center [46, 123] width 48 height 6
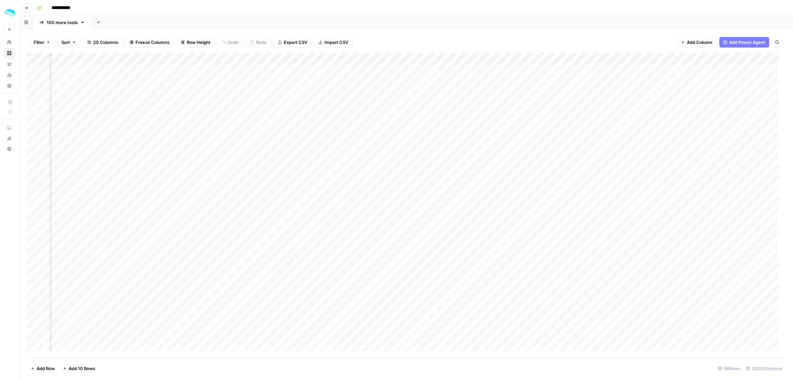
scroll to position [0, 893]
click at [747, 40] on span "Add Power Agent" at bounding box center [747, 42] width 36 height 7
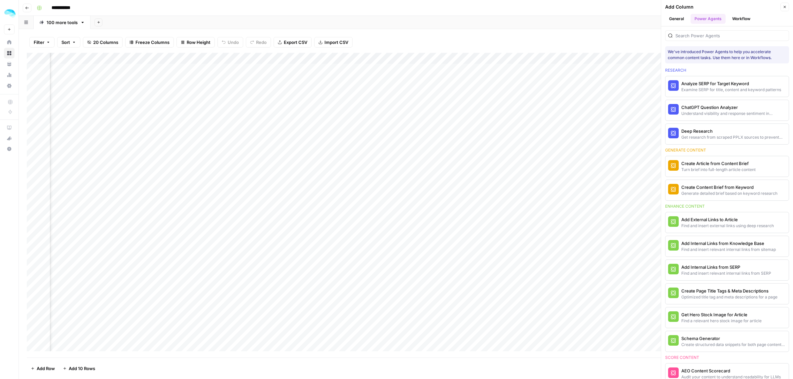
click at [744, 18] on button "Workflow" at bounding box center [741, 19] width 26 height 10
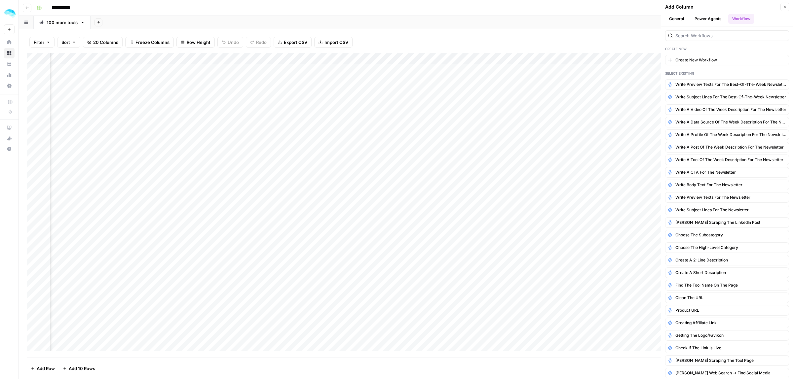
click at [691, 40] on div at bounding box center [727, 35] width 124 height 11
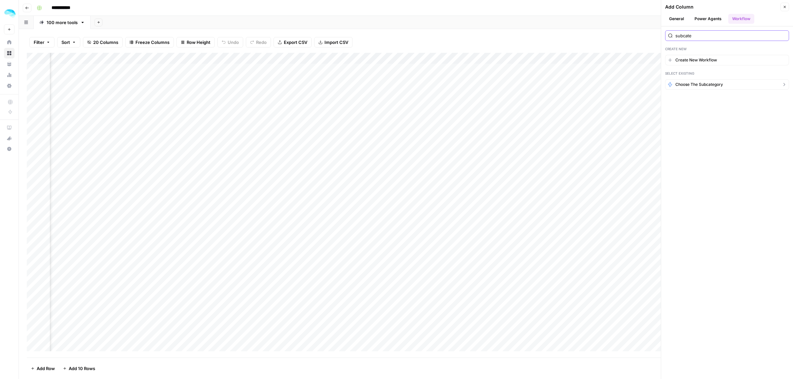
type input "subcate"
click at [720, 82] on button "Choose the subcategory" at bounding box center [727, 84] width 124 height 11
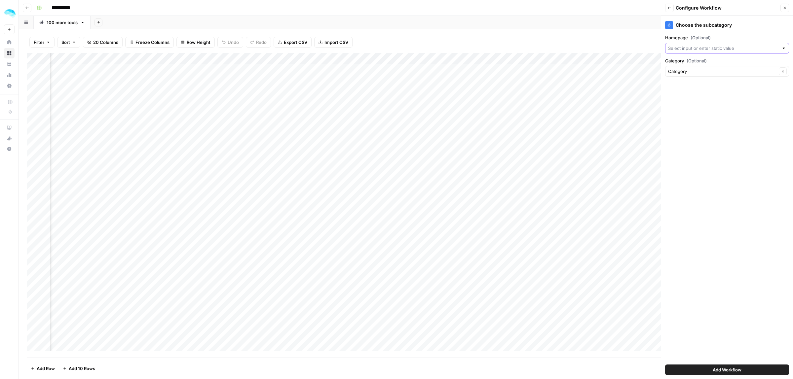
click at [697, 45] on input "Homepage (Optional)" at bounding box center [723, 48] width 111 height 7
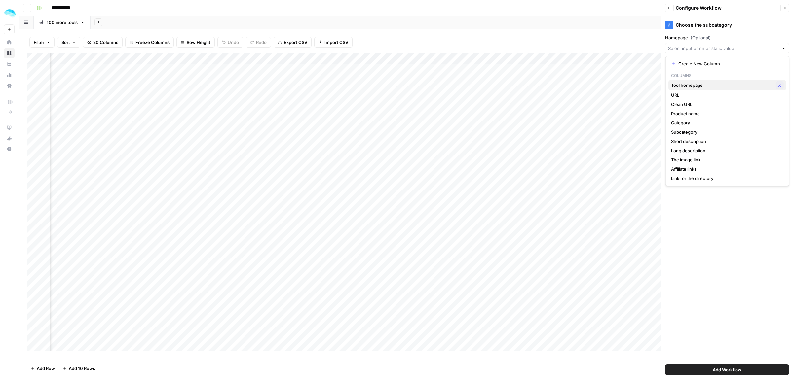
click at [696, 85] on span "Tool homepage" at bounding box center [722, 85] width 102 height 7
type input "Tool homepage"
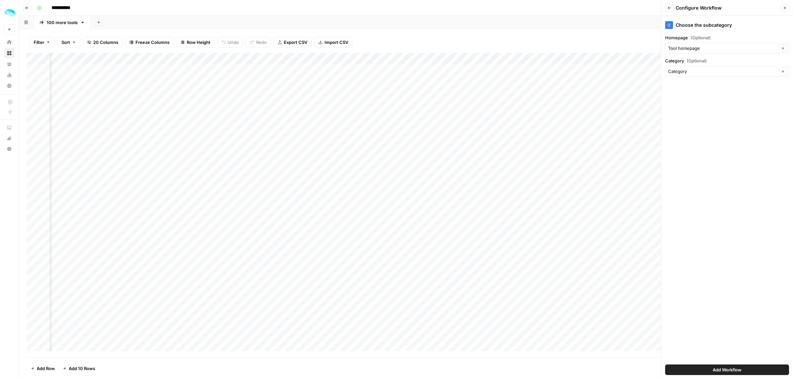
click at [750, 365] on button "Add Workflow" at bounding box center [727, 370] width 124 height 11
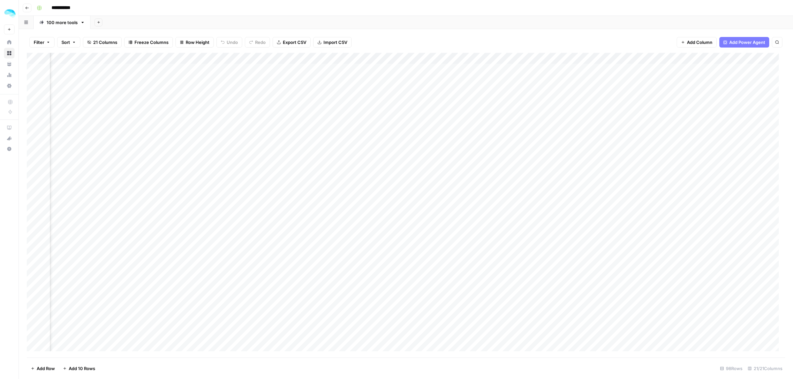
scroll to position [0, 975]
click at [699, 71] on div "Add Column" at bounding box center [406, 205] width 758 height 305
click at [709, 74] on div "Add Column" at bounding box center [406, 205] width 758 height 305
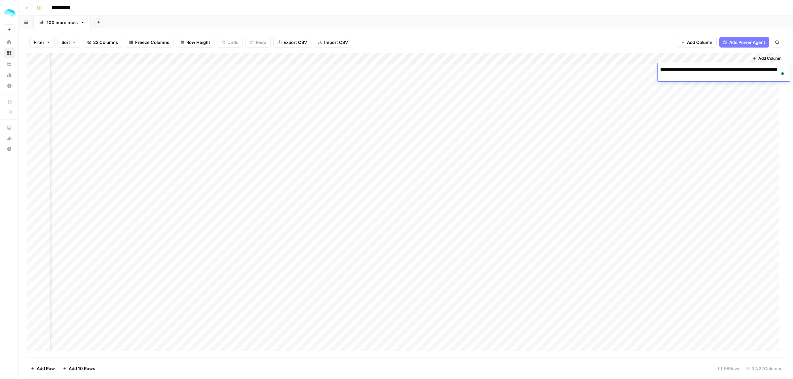
click at [711, 108] on div "Add Column" at bounding box center [406, 205] width 758 height 305
click at [34, 244] on div "Add Column" at bounding box center [406, 205] width 758 height 305
click at [623, 238] on div "Add Column" at bounding box center [406, 205] width 758 height 305
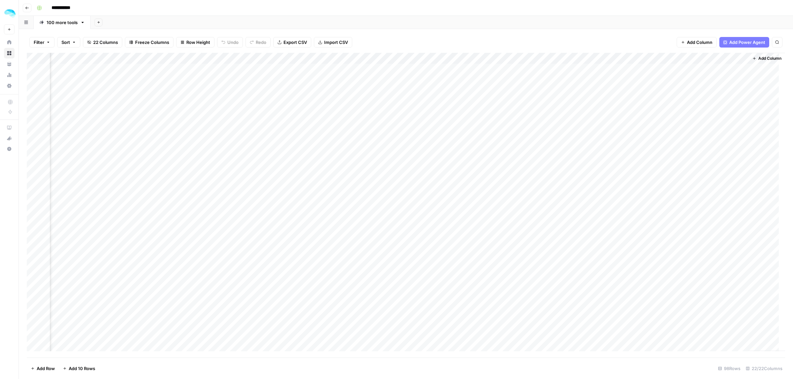
click at [703, 240] on div "Add Column" at bounding box center [406, 205] width 758 height 305
click at [83, 243] on div "Add Column" at bounding box center [406, 205] width 758 height 305
click at [700, 244] on div "Add Column" at bounding box center [406, 205] width 758 height 305
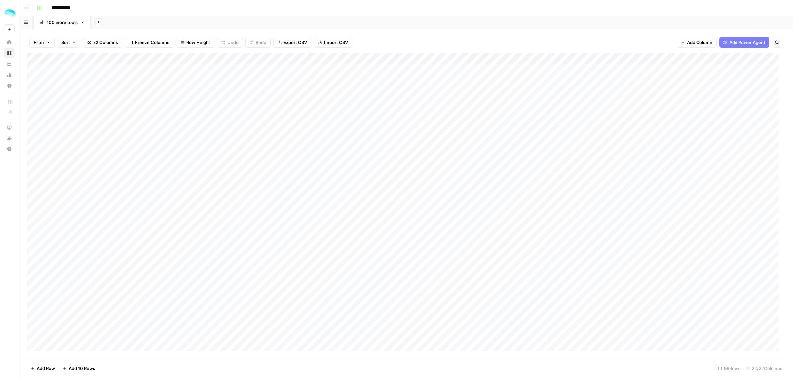
click at [700, 244] on div "Add Column" at bounding box center [406, 205] width 758 height 305
type input "****"
click at [765, 60] on icon "Next Result" at bounding box center [763, 60] width 5 height 5
drag, startPoint x: 315, startPoint y: 358, endPoint x: 215, endPoint y: 357, distance: 100.1
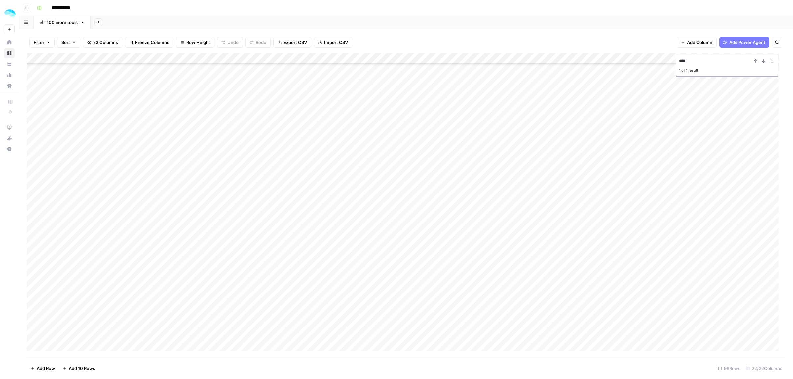
click at [215, 357] on div "Filter Sort 22 Columns Freeze Columns Row Height Undo Redo Export CSV Import CS…" at bounding box center [406, 204] width 774 height 350
click at [33, 232] on div "Add Column" at bounding box center [403, 205] width 752 height 305
click at [622, 235] on div "Add Column" at bounding box center [406, 205] width 758 height 305
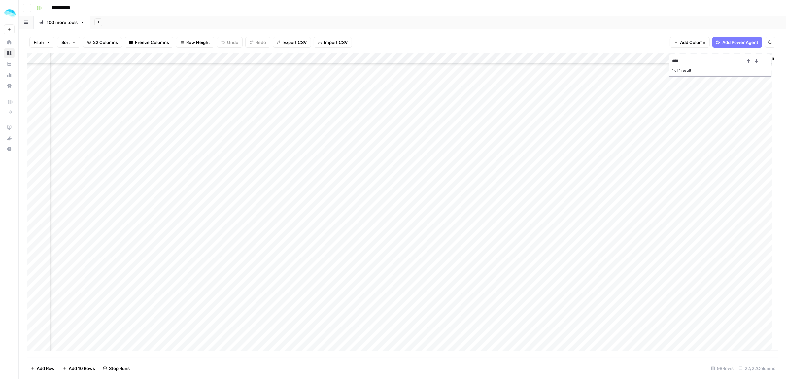
click at [766, 58] on div "****" at bounding box center [720, 61] width 96 height 8
click at [770, 58] on icon "Close Search" at bounding box center [770, 60] width 5 height 5
click at [707, 232] on div "Add Column" at bounding box center [406, 205] width 758 height 305
click at [707, 232] on div "Add Column" at bounding box center [403, 205] width 752 height 305
click at [666, 231] on div "Add Column" at bounding box center [406, 205] width 758 height 305
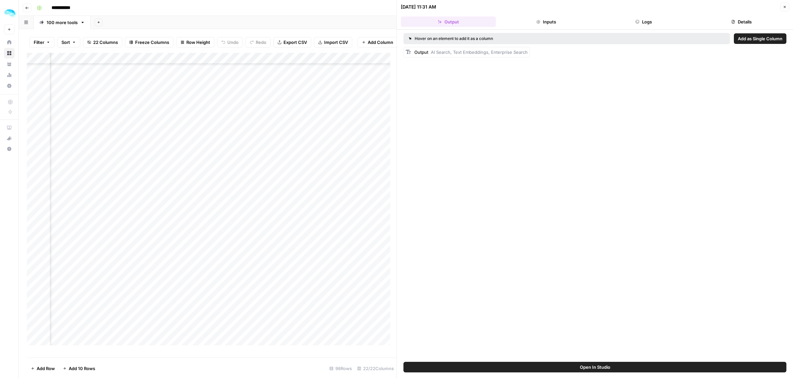
click at [564, 20] on button "Inputs" at bounding box center [545, 22] width 95 height 11
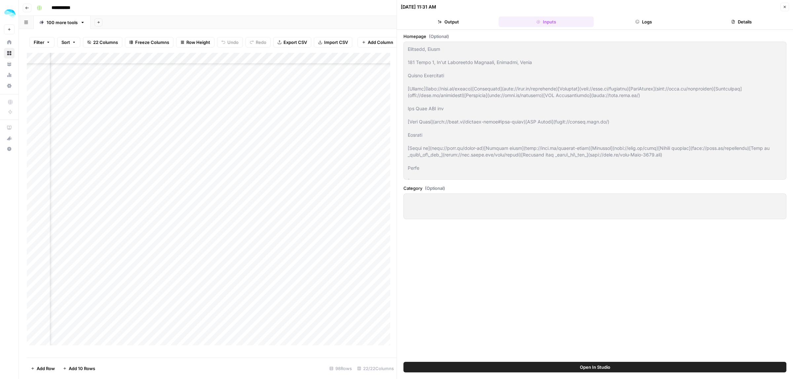
scroll to position [8494, 0]
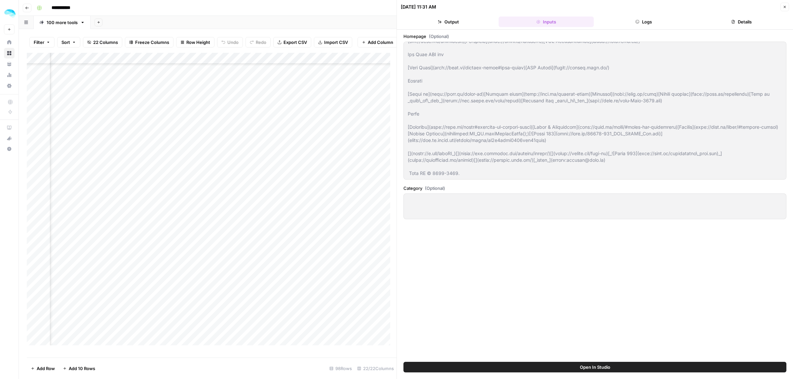
click at [785, 6] on icon "button" at bounding box center [784, 7] width 4 height 4
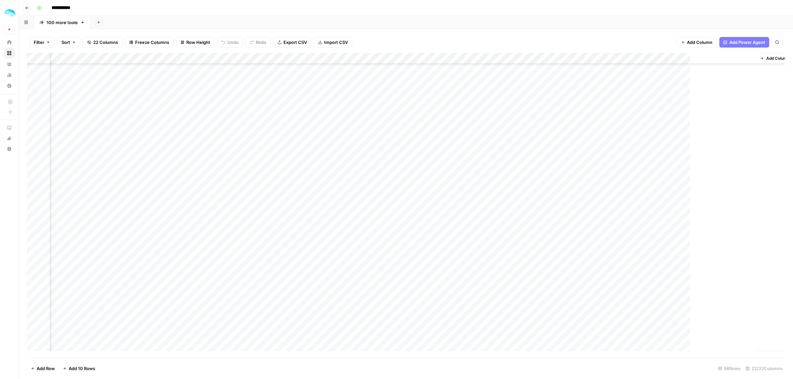
scroll to position [1057, 1026]
click at [676, 57] on div "Add Column" at bounding box center [406, 205] width 758 height 305
click at [642, 125] on span "Edit Workflow" at bounding box center [650, 123] width 58 height 7
click at [371, 231] on div "Add Column" at bounding box center [406, 205] width 758 height 305
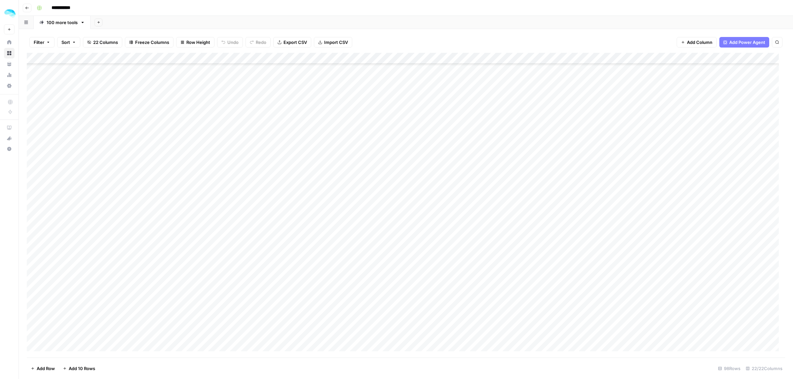
click at [371, 231] on div "Add Column" at bounding box center [406, 205] width 758 height 305
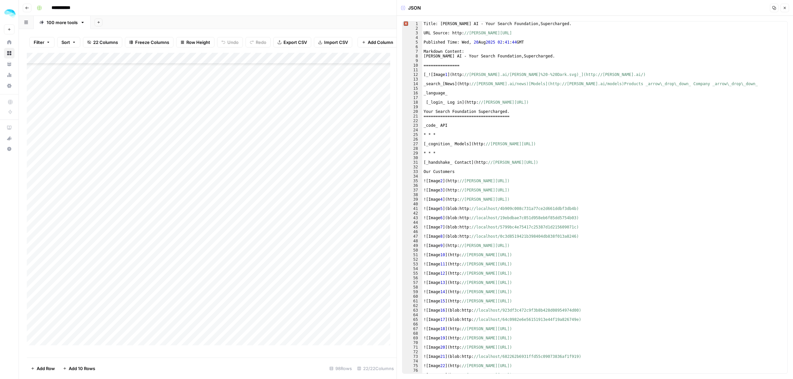
click at [773, 10] on button "Copy" at bounding box center [773, 8] width 9 height 9
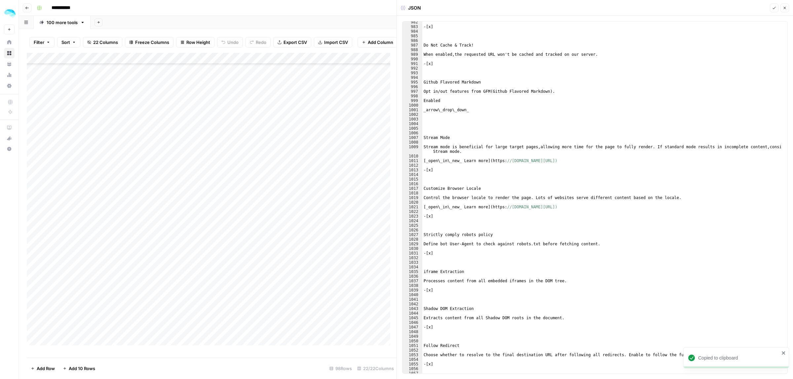
scroll to position [5690, 0]
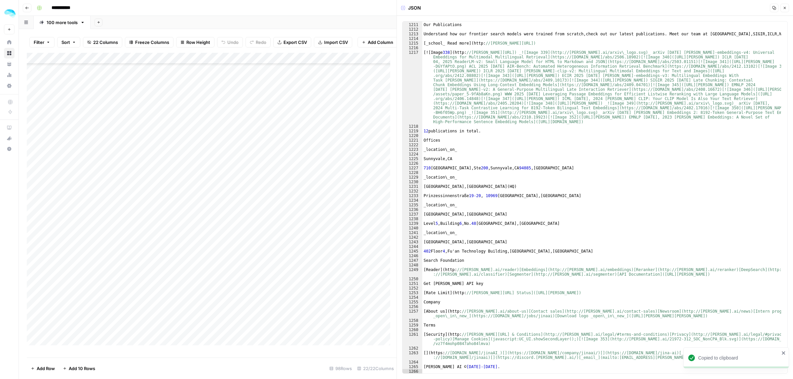
click at [787, 8] on button "Close" at bounding box center [784, 8] width 9 height 9
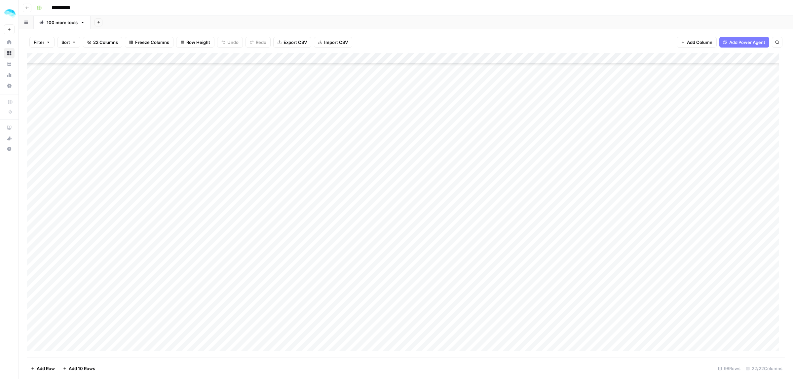
click at [599, 231] on div "Add Column" at bounding box center [406, 205] width 758 height 305
click at [686, 231] on div "Add Column" at bounding box center [406, 205] width 758 height 305
click at [722, 233] on div "Add Column" at bounding box center [406, 205] width 758 height 305
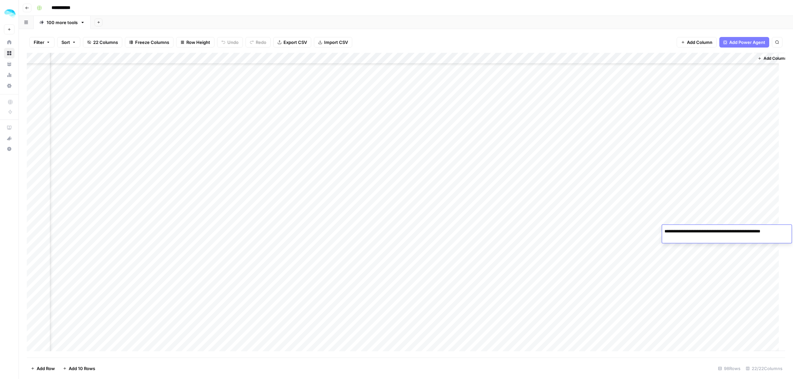
drag, startPoint x: 768, startPoint y: 230, endPoint x: 695, endPoint y: 230, distance: 73.0
click at [695, 230] on textarea "**********" at bounding box center [725, 231] width 128 height 9
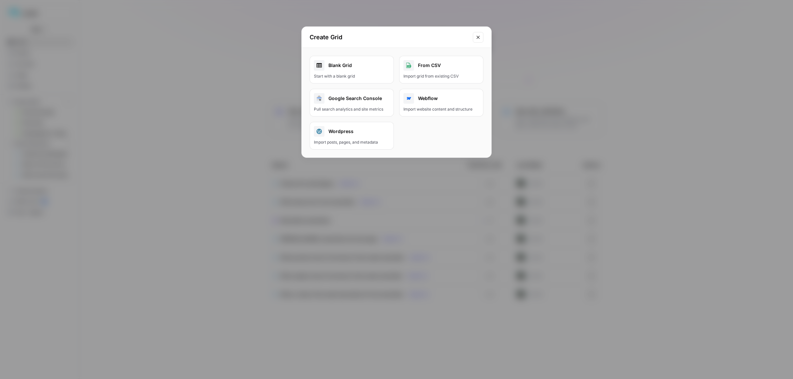
click at [479, 36] on icon "Close modal" at bounding box center [477, 37] width 3 height 3
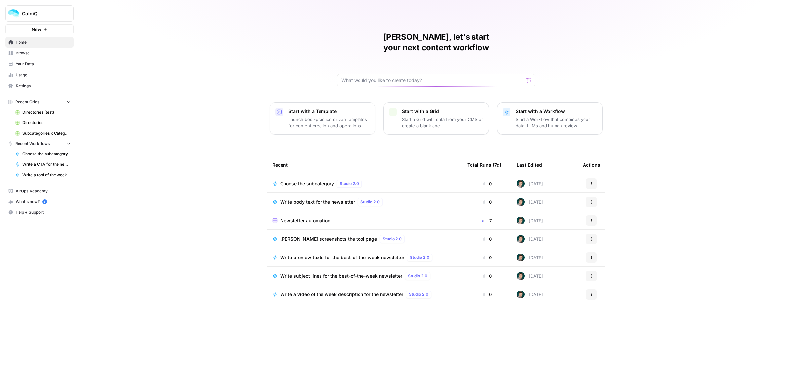
click at [27, 57] on link "Browse" at bounding box center [39, 53] width 68 height 11
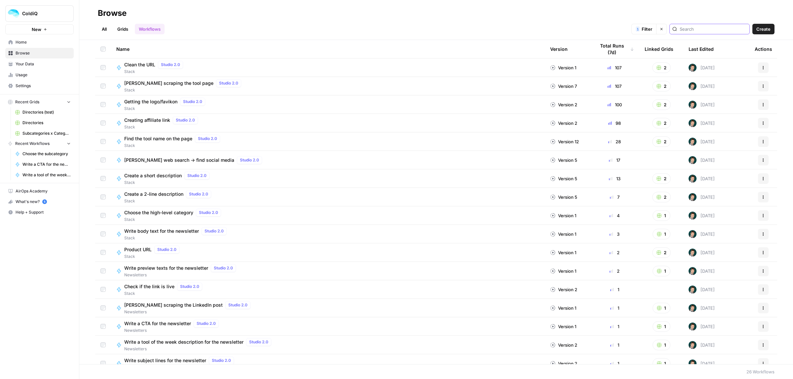
click at [707, 30] on input "search" at bounding box center [712, 29] width 67 height 7
type input "social"
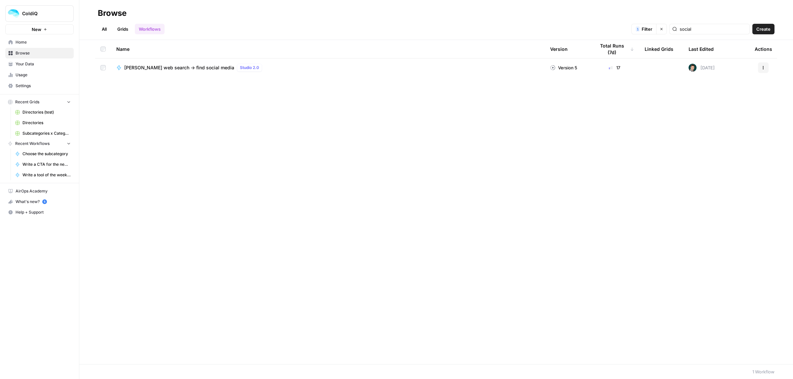
click at [184, 66] on span "[PERSON_NAME] web search -> find social media" at bounding box center [179, 67] width 110 height 7
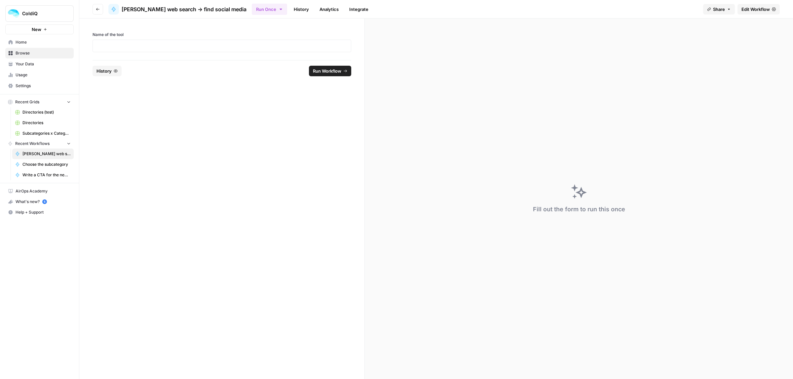
click at [749, 9] on span "Edit Workflow" at bounding box center [755, 9] width 28 height 7
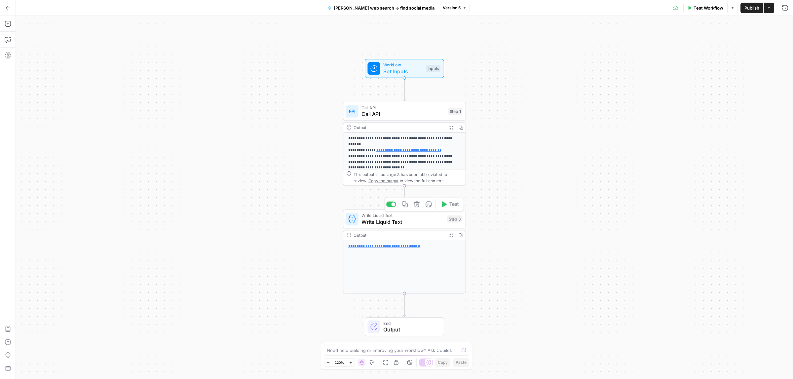
click at [405, 221] on span "Write Liquid Text" at bounding box center [402, 222] width 83 height 8
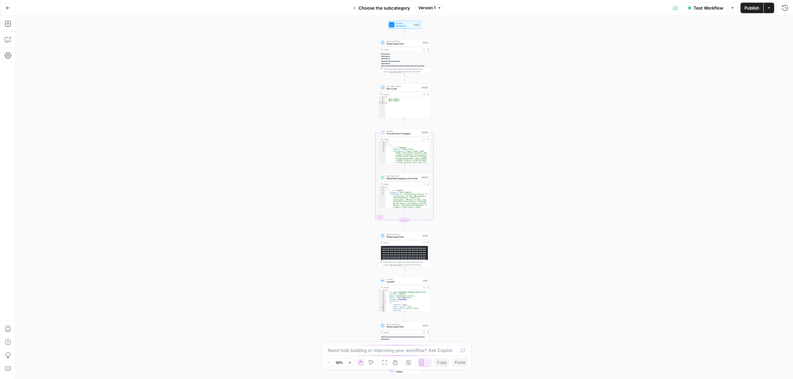
click at [399, 51] on div "Output Expand Output Copy" at bounding box center [404, 50] width 51 height 4
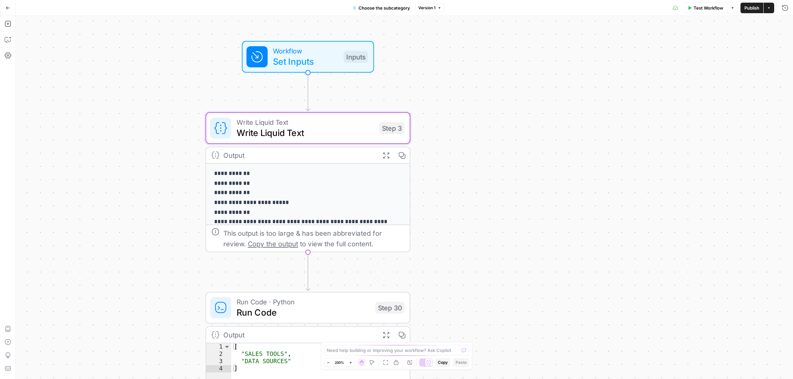
drag, startPoint x: 447, startPoint y: 67, endPoint x: 462, endPoint y: 167, distance: 101.2
click at [462, 169] on div "**********" at bounding box center [404, 197] width 777 height 363
click at [282, 67] on span "Set Inputs" at bounding box center [305, 61] width 65 height 13
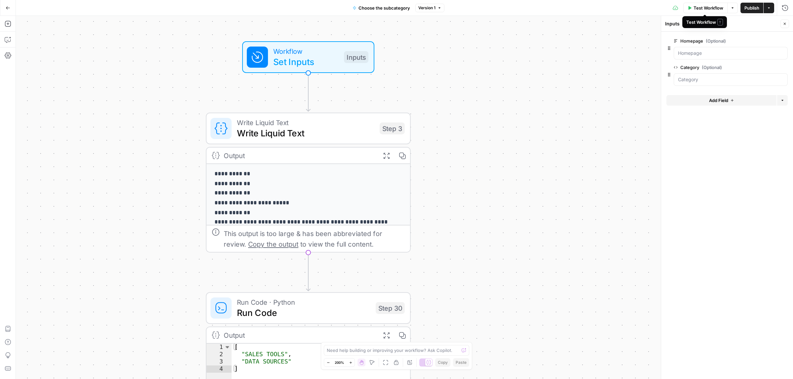
click at [694, 9] on span "Test Workflow" at bounding box center [708, 8] width 30 height 7
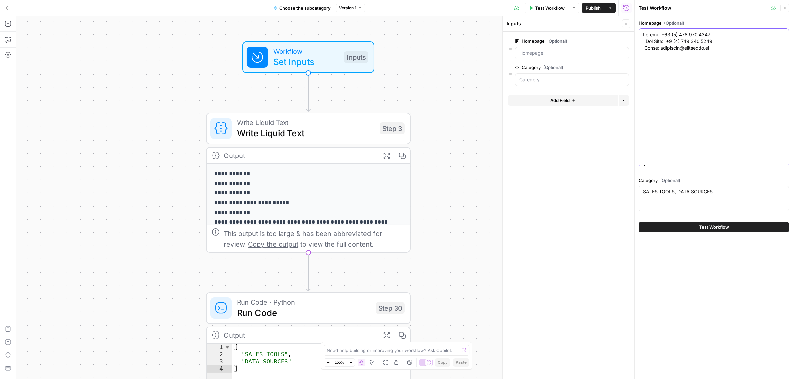
paste textarea "Title: [PERSON_NAME] AI - Your Search Foundation, Supercharged. URL Source: [UR…"
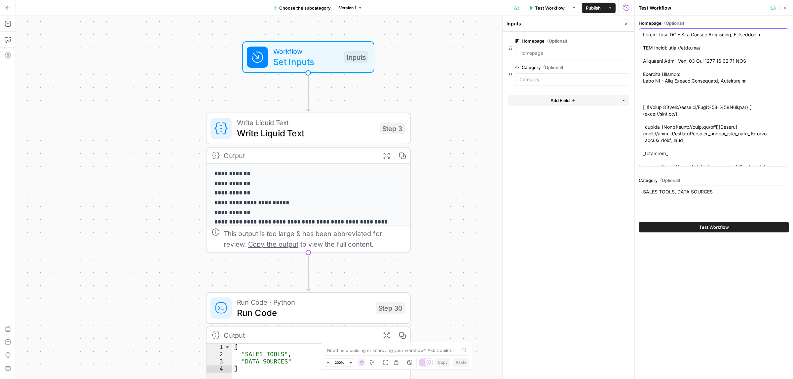
scroll to position [11143, 0]
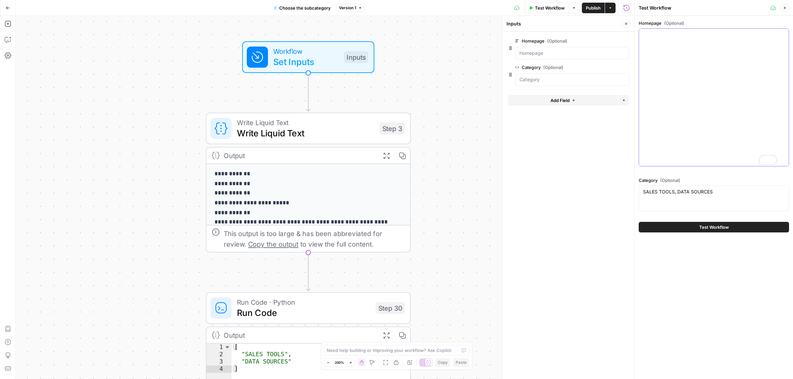
type textarea "Title: [PERSON_NAME] AI - Your Search Foundation, Supercharged. URL Source: [UR…"
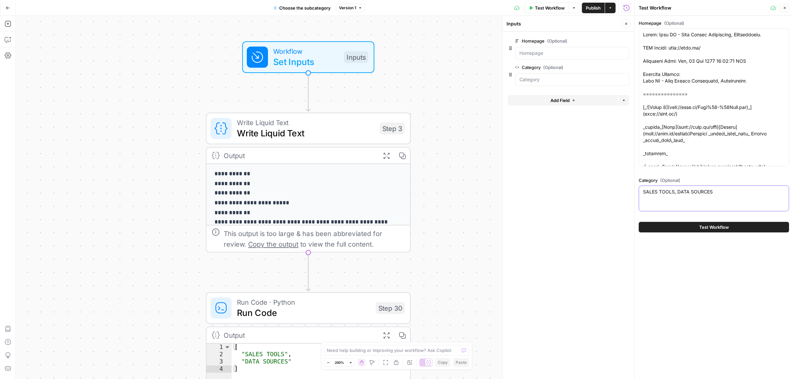
drag, startPoint x: 730, startPoint y: 193, endPoint x: 628, endPoint y: 193, distance: 102.0
click at [628, 193] on body "**********" at bounding box center [396, 189] width 793 height 379
drag, startPoint x: 648, startPoint y: 195, endPoint x: 640, endPoint y: 195, distance: 8.3
click at [640, 195] on div "SALES TOOLS, DATA SOURCES SALES TOOLS, DATA SOURCES" at bounding box center [713, 199] width 150 height 26
click at [589, 8] on span "Publish" at bounding box center [593, 8] width 15 height 7
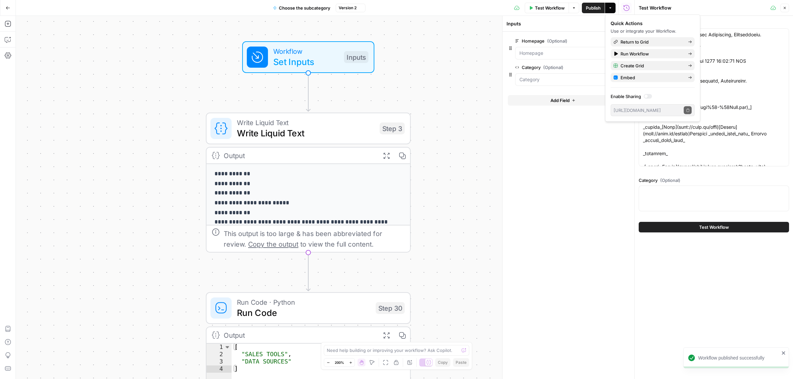
click at [784, 8] on icon "button" at bounding box center [784, 8] width 4 height 4
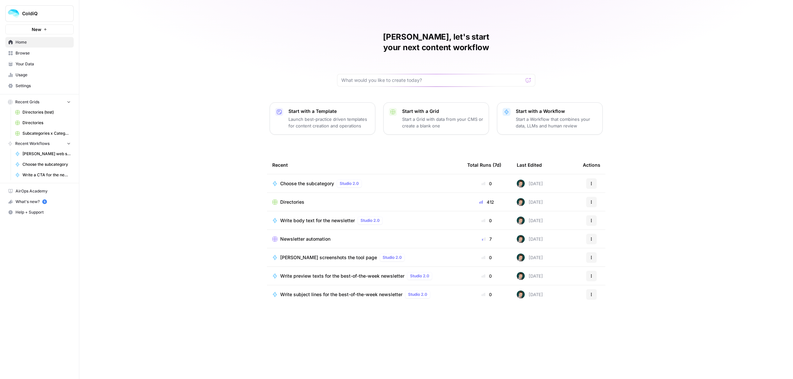
click at [309, 236] on span "Newsletter automation" at bounding box center [305, 239] width 50 height 7
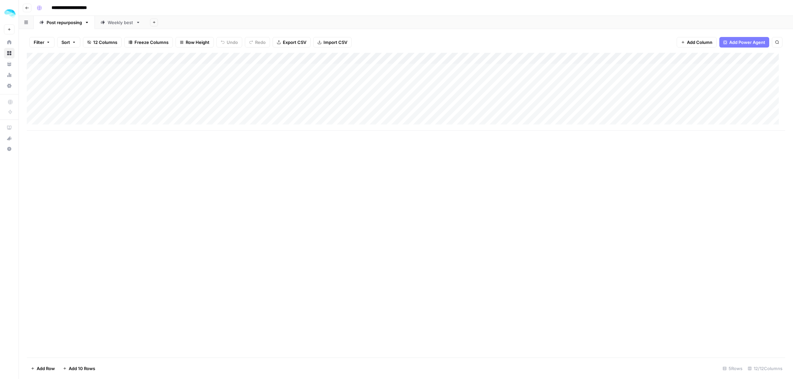
click at [409, 68] on div "Add Column" at bounding box center [406, 92] width 758 height 78
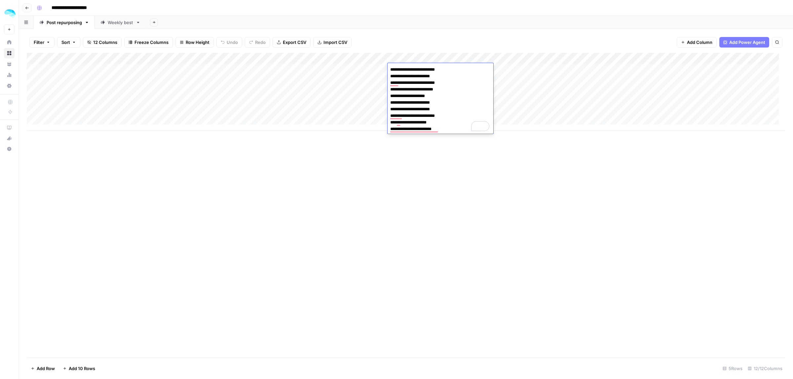
click at [379, 68] on div "Add Column" at bounding box center [406, 92] width 758 height 78
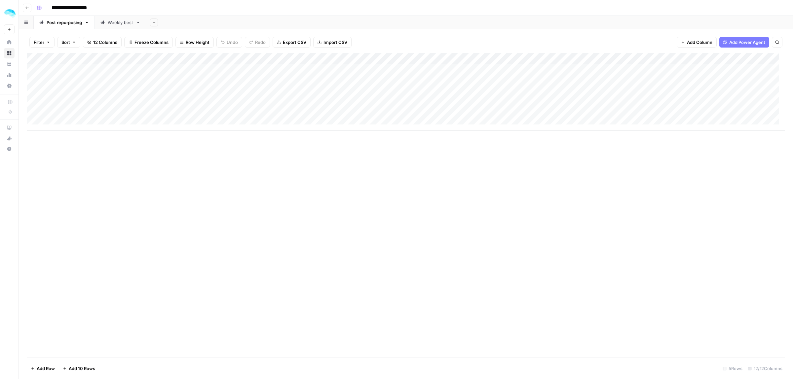
click at [410, 69] on div "Add Column" at bounding box center [406, 92] width 758 height 78
drag, startPoint x: 430, startPoint y: 101, endPoint x: 386, endPoint y: 103, distance: 43.9
click at [386, 103] on body "**********" at bounding box center [396, 189] width 793 height 379
click at [577, 64] on div "Add Column" at bounding box center [406, 92] width 758 height 78
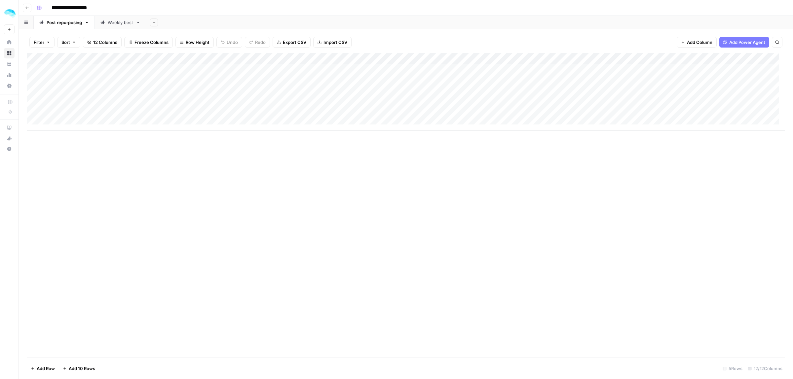
click at [577, 64] on div "Add Column" at bounding box center [406, 92] width 758 height 78
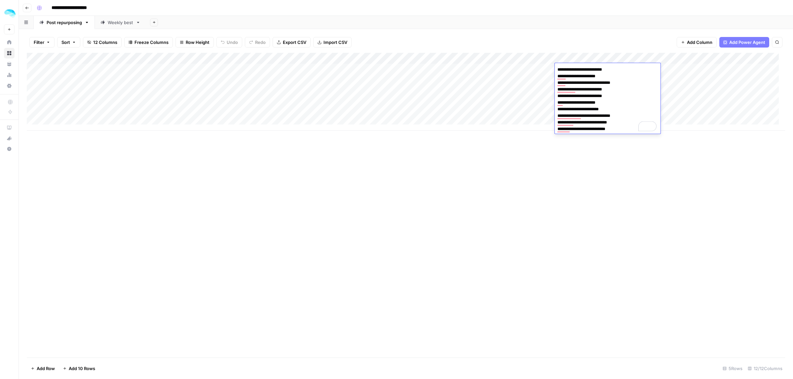
drag, startPoint x: 603, startPoint y: 101, endPoint x: 555, endPoint y: 102, distance: 47.9
click at [555, 102] on textarea "**********" at bounding box center [607, 99] width 106 height 69
click at [421, 71] on div "Add Column" at bounding box center [406, 92] width 758 height 78
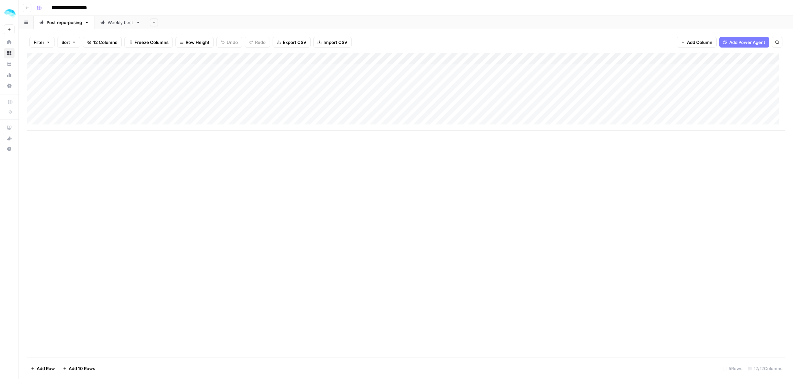
click at [421, 71] on div "Add Column" at bounding box center [406, 92] width 758 height 78
drag, startPoint x: 432, startPoint y: 68, endPoint x: 389, endPoint y: 68, distance: 42.9
click at [389, 68] on textarea "**********" at bounding box center [440, 99] width 106 height 69
click at [738, 69] on div "Add Column" at bounding box center [406, 92] width 758 height 78
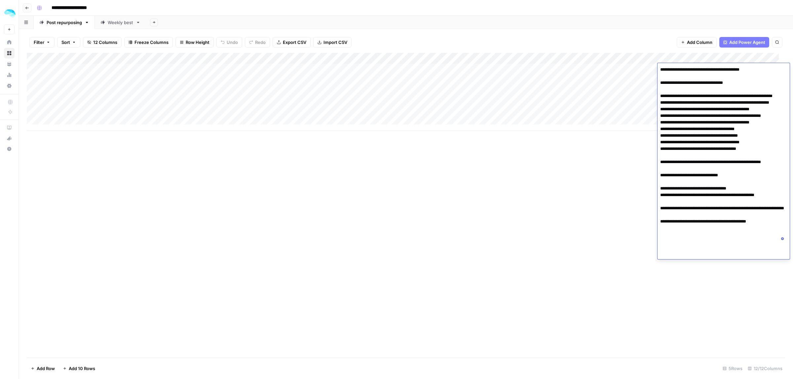
click at [411, 66] on div "Add Column" at bounding box center [406, 92] width 758 height 78
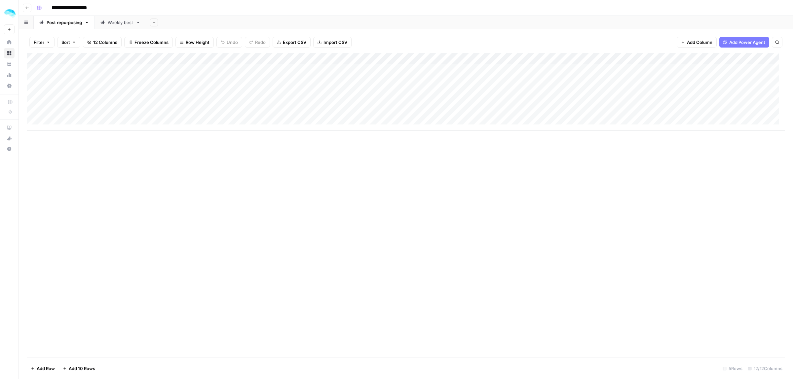
click at [411, 66] on div "Add Column" at bounding box center [406, 92] width 758 height 78
drag, startPoint x: 434, startPoint y: 123, endPoint x: 387, endPoint y: 122, distance: 47.6
click at [387, 122] on body "**********" at bounding box center [396, 189] width 793 height 379
click at [633, 219] on div "Add Column" at bounding box center [406, 205] width 758 height 305
click at [733, 68] on div "Add Column" at bounding box center [406, 92] width 758 height 78
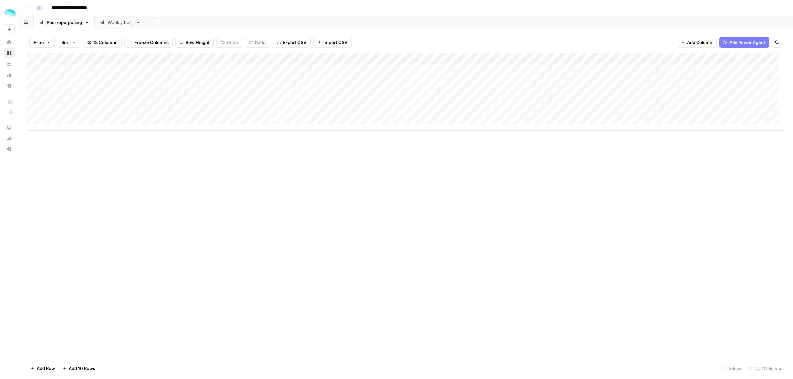
click at [733, 68] on div "Add Column" at bounding box center [406, 92] width 758 height 78
click at [593, 70] on div "Add Column" at bounding box center [406, 92] width 758 height 78
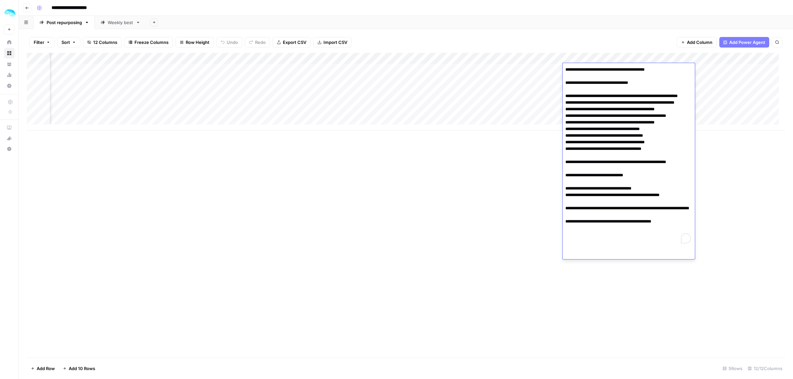
click at [618, 108] on textarea "**********" at bounding box center [628, 155] width 132 height 181
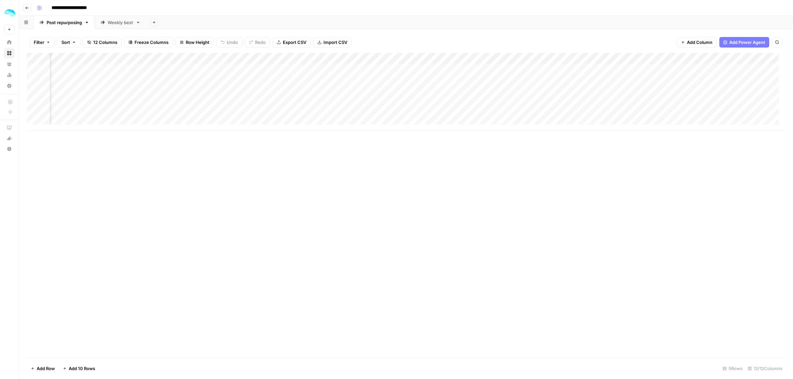
scroll to position [0, 0]
click at [91, 69] on div "Add Column" at bounding box center [406, 92] width 758 height 78
click at [716, 70] on div "Add Column" at bounding box center [406, 92] width 758 height 78
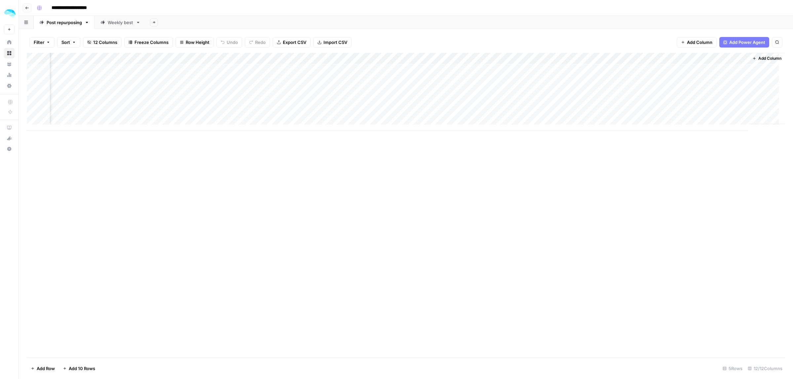
click at [716, 70] on div "Add Column" at bounding box center [406, 92] width 758 height 78
click at [251, 68] on div "Add Column" at bounding box center [406, 92] width 758 height 78
click at [277, 70] on div "Add Column" at bounding box center [406, 92] width 758 height 78
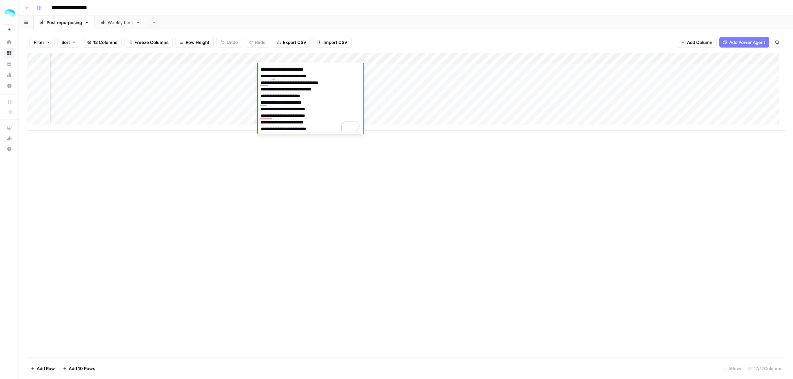
scroll to position [0, 129]
drag, startPoint x: 299, startPoint y: 102, endPoint x: 256, endPoint y: 102, distance: 43.3
click at [256, 102] on body "**********" at bounding box center [396, 189] width 793 height 379
drag, startPoint x: 317, startPoint y: 108, endPoint x: 258, endPoint y: 108, distance: 59.8
click at [258, 108] on textarea "**********" at bounding box center [311, 99] width 106 height 69
